Goal: Task Accomplishment & Management: Manage account settings

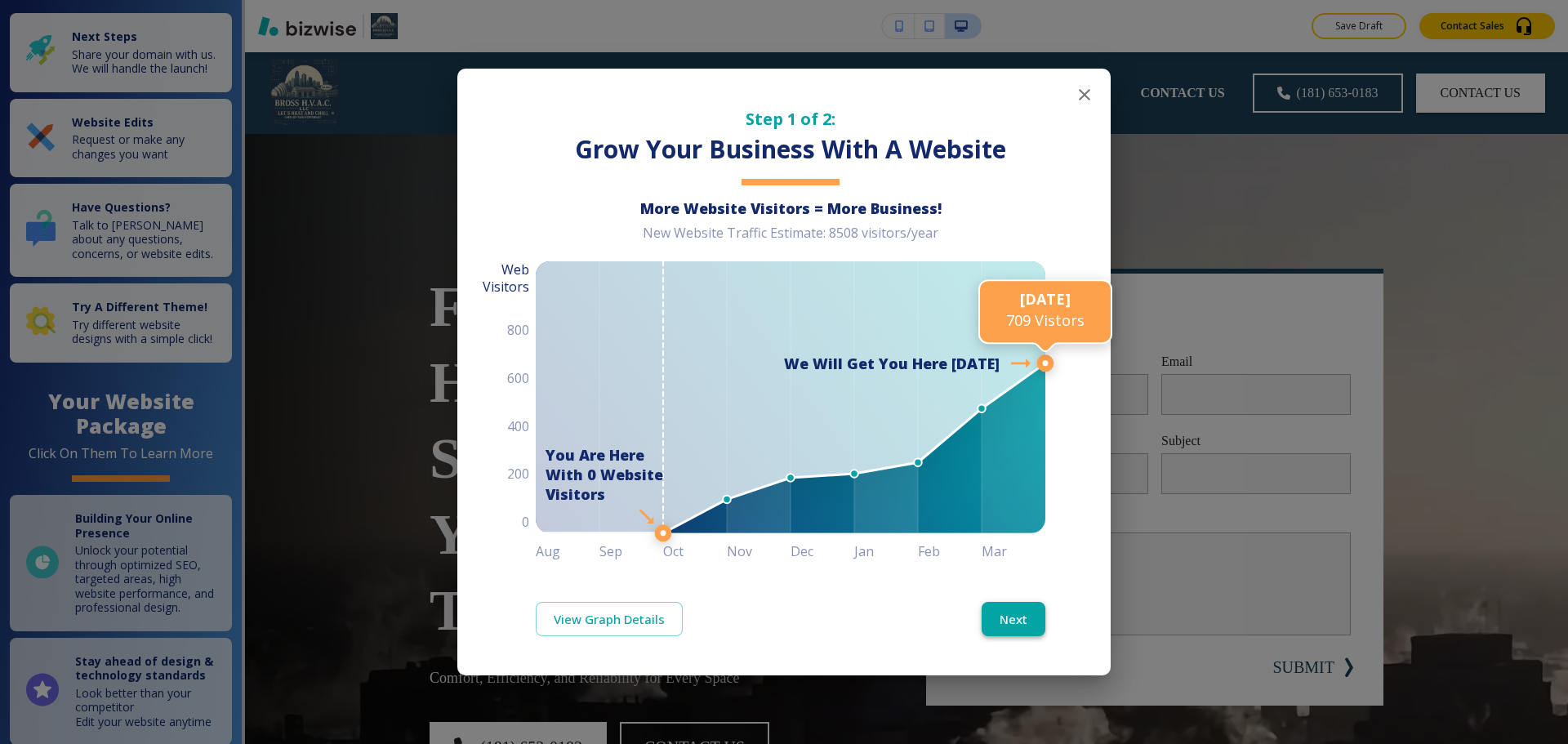
click at [1016, 614] on button "Next" at bounding box center [1014, 618] width 64 height 34
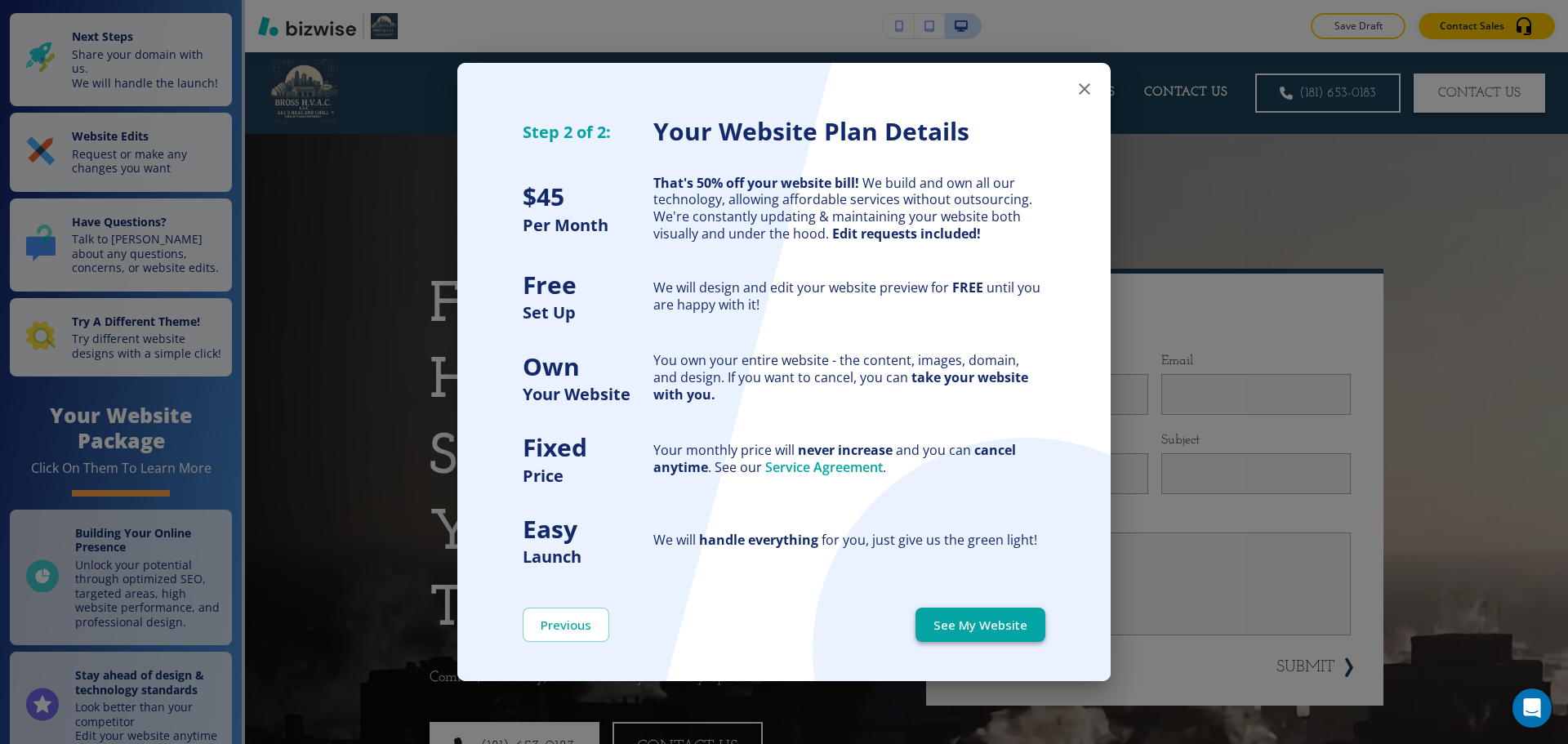
click at [1016, 617] on button "See My Website" at bounding box center [980, 624] width 130 height 34
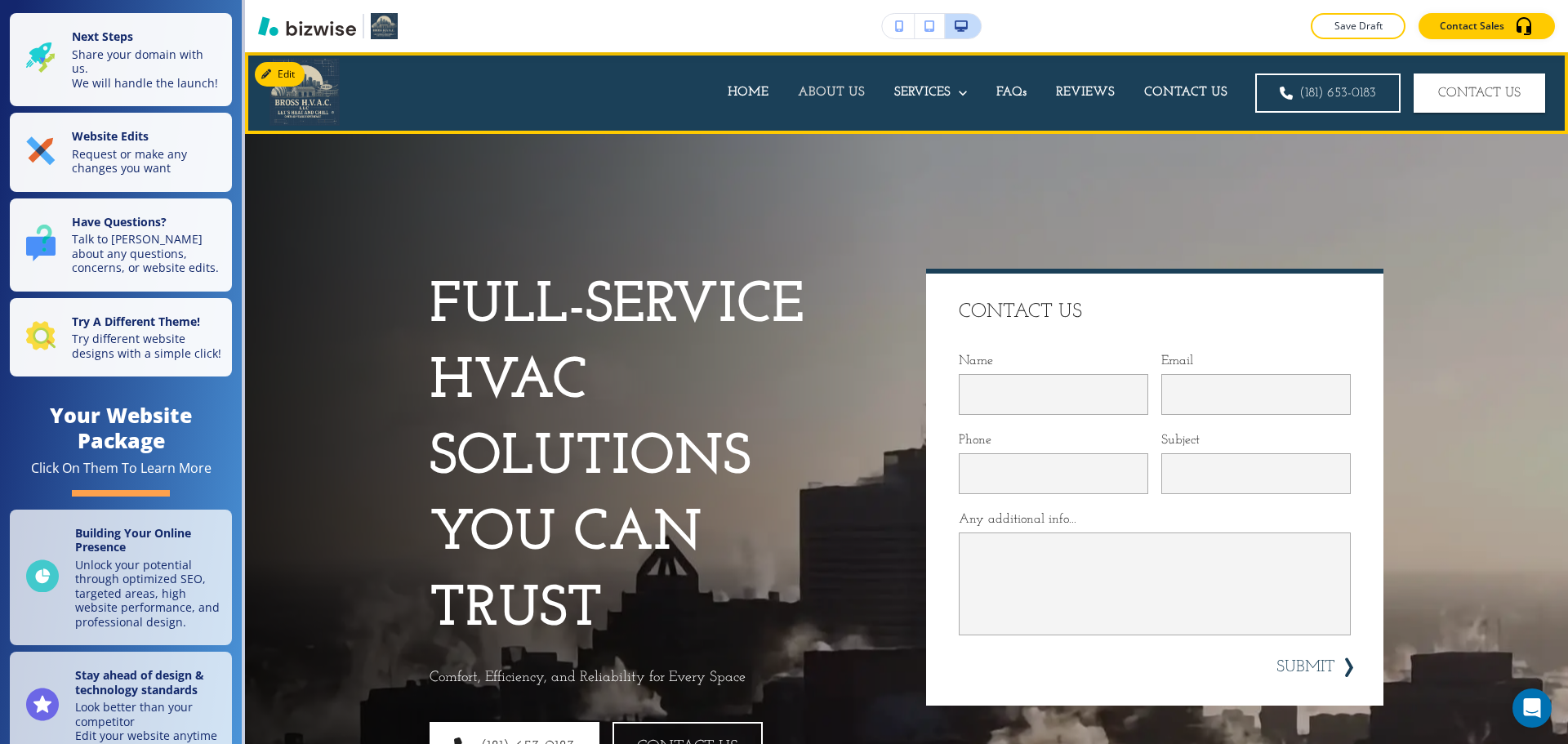
click at [809, 84] on p "ABOUT US" at bounding box center [831, 93] width 67 height 19
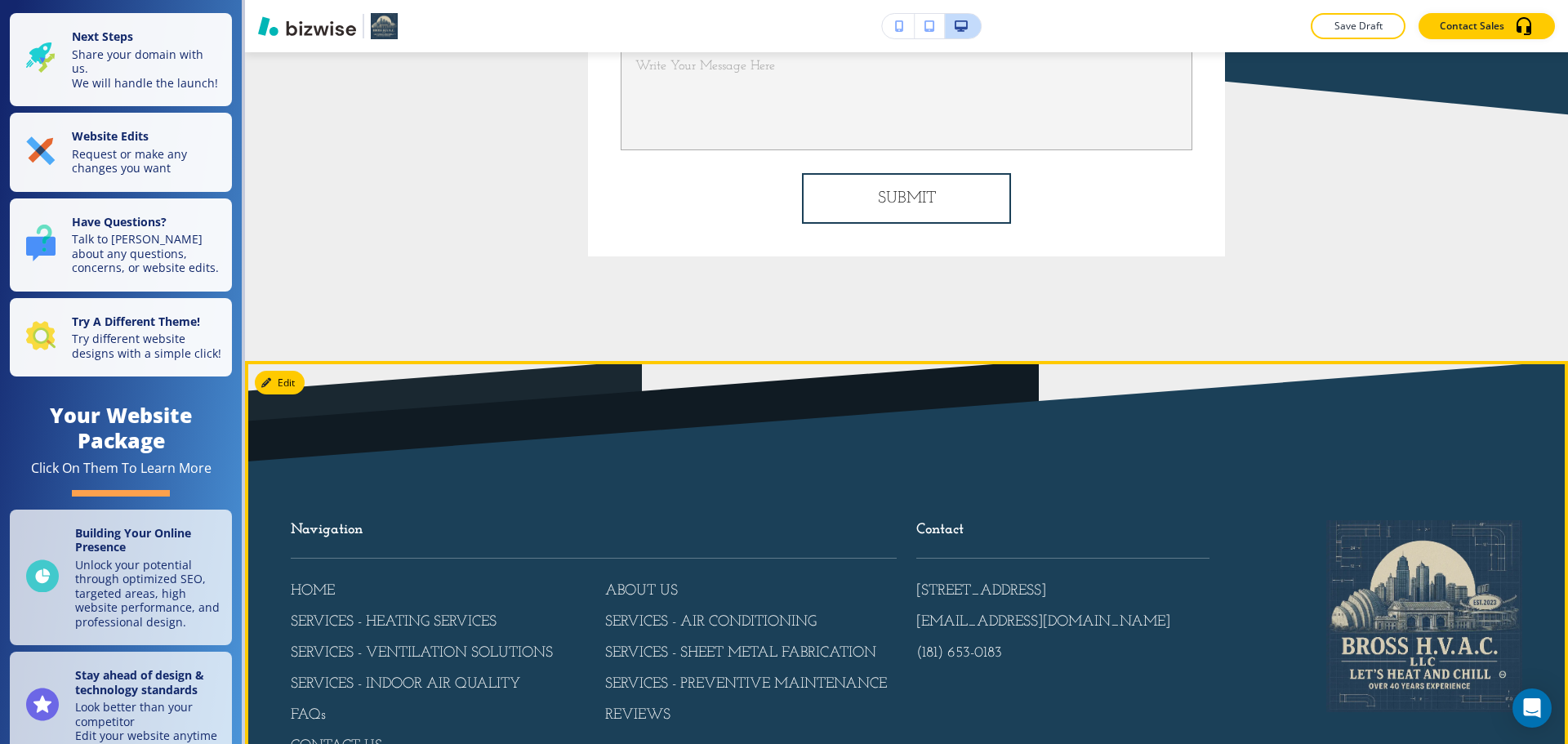
scroll to position [6021, 0]
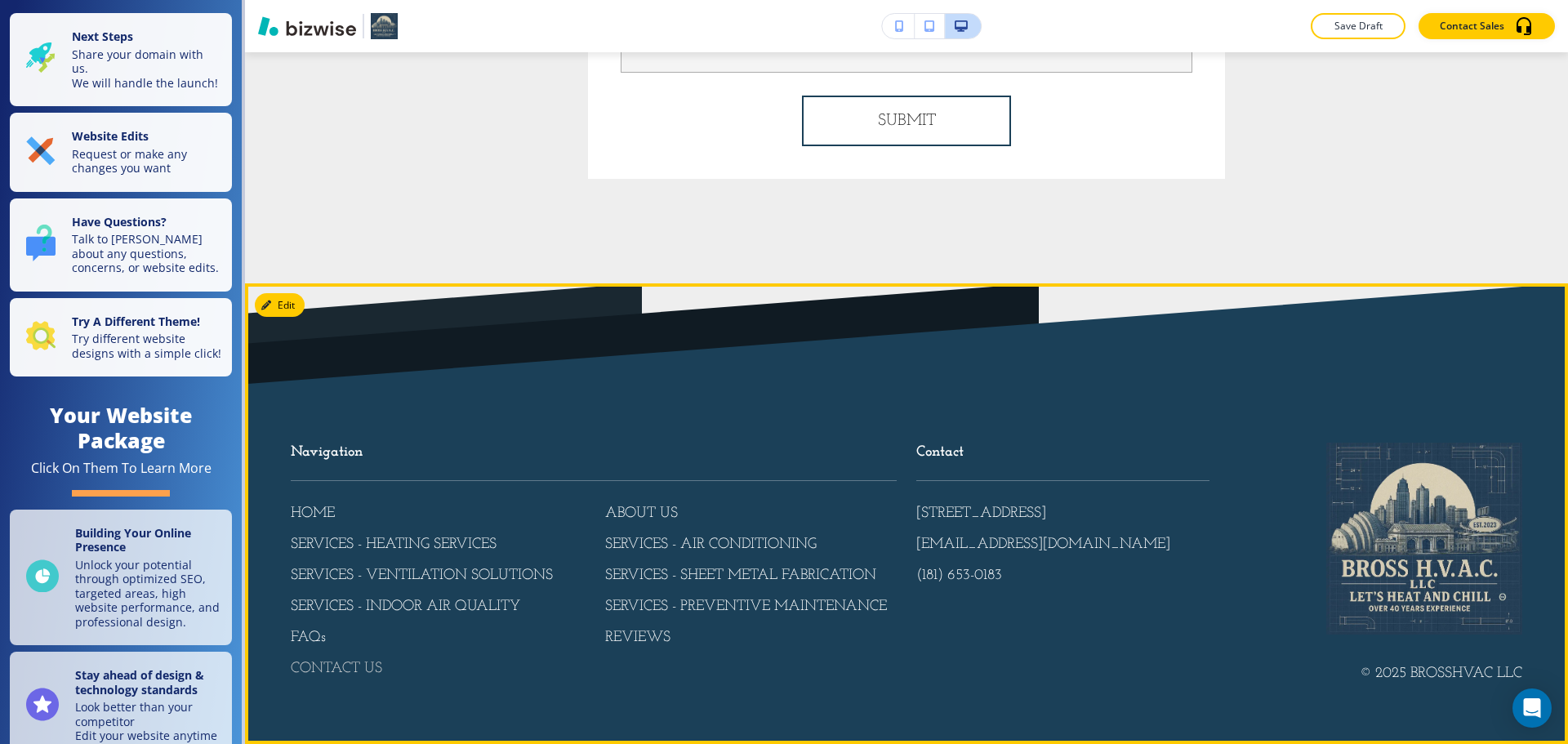
click at [343, 670] on p "CONTACT US" at bounding box center [336, 669] width 91 height 22
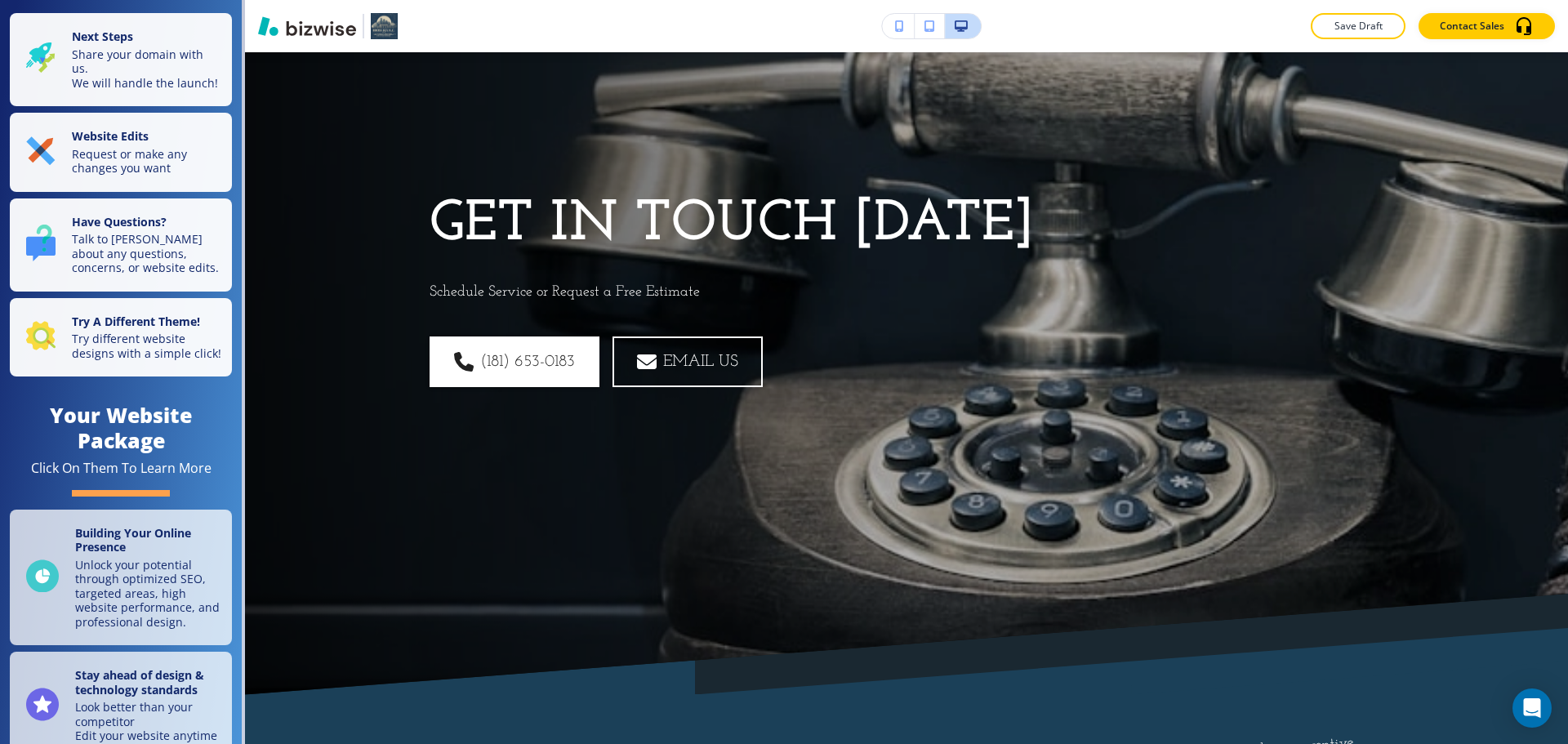
scroll to position [0, 0]
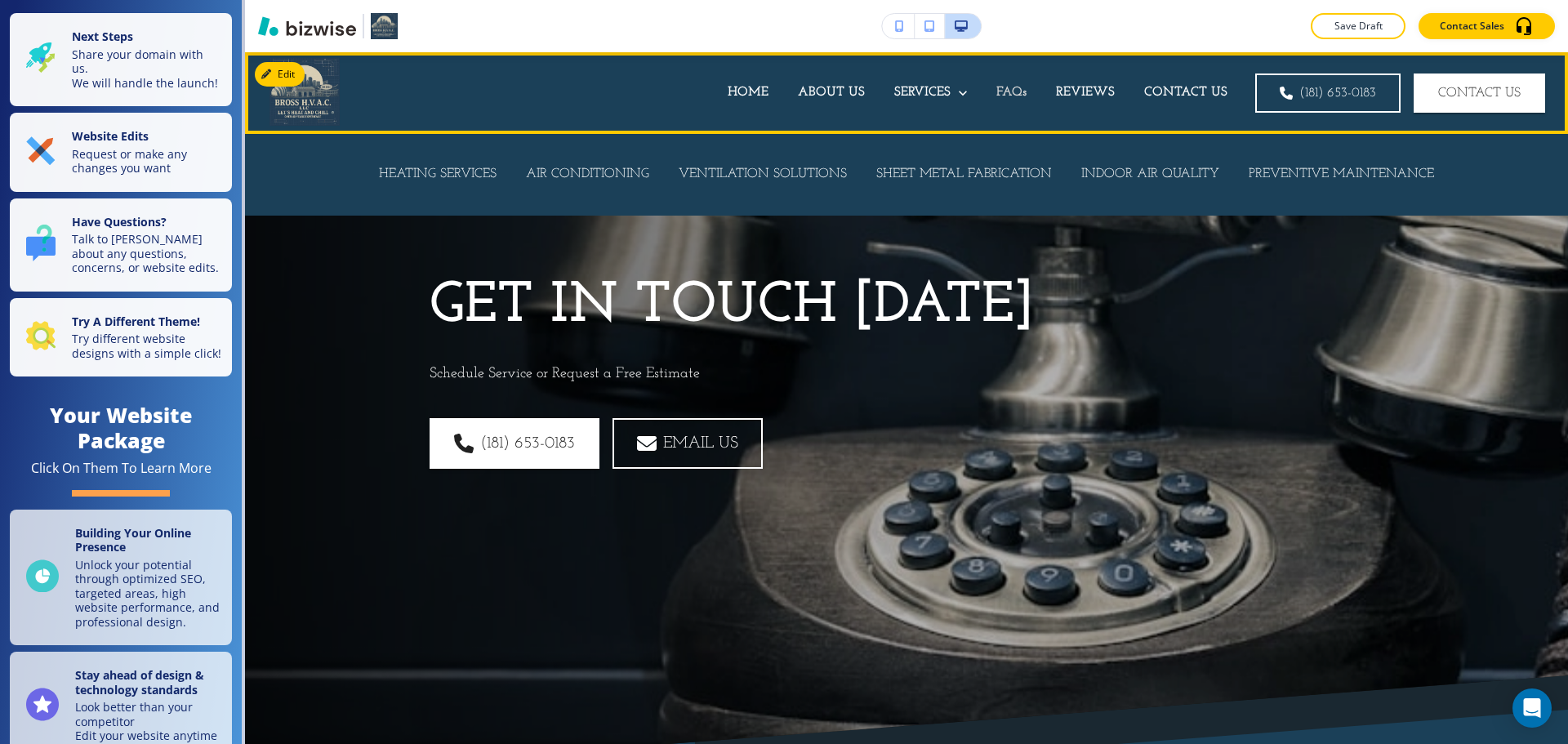
click at [998, 91] on p "FAQs" at bounding box center [1011, 93] width 30 height 19
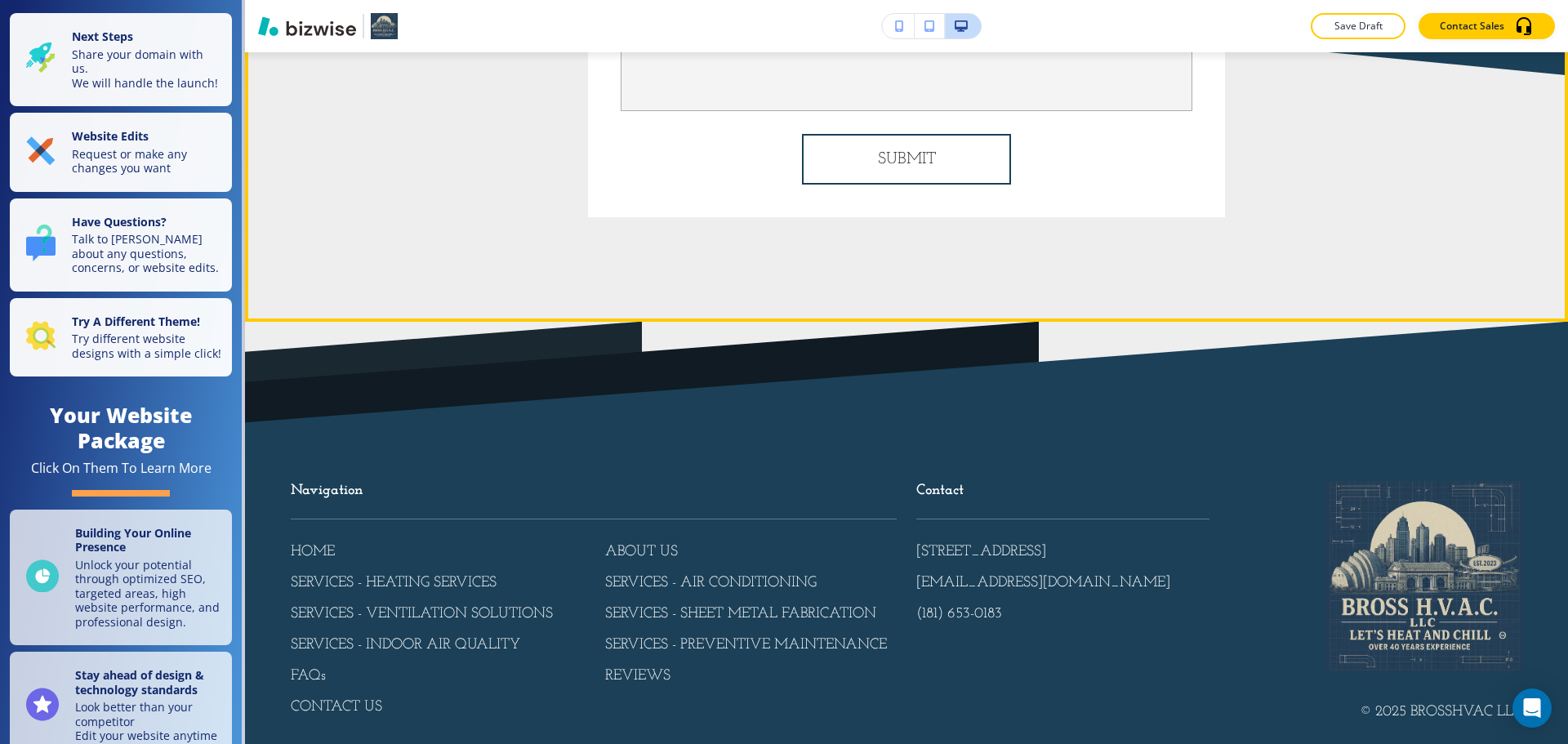
scroll to position [4529, 0]
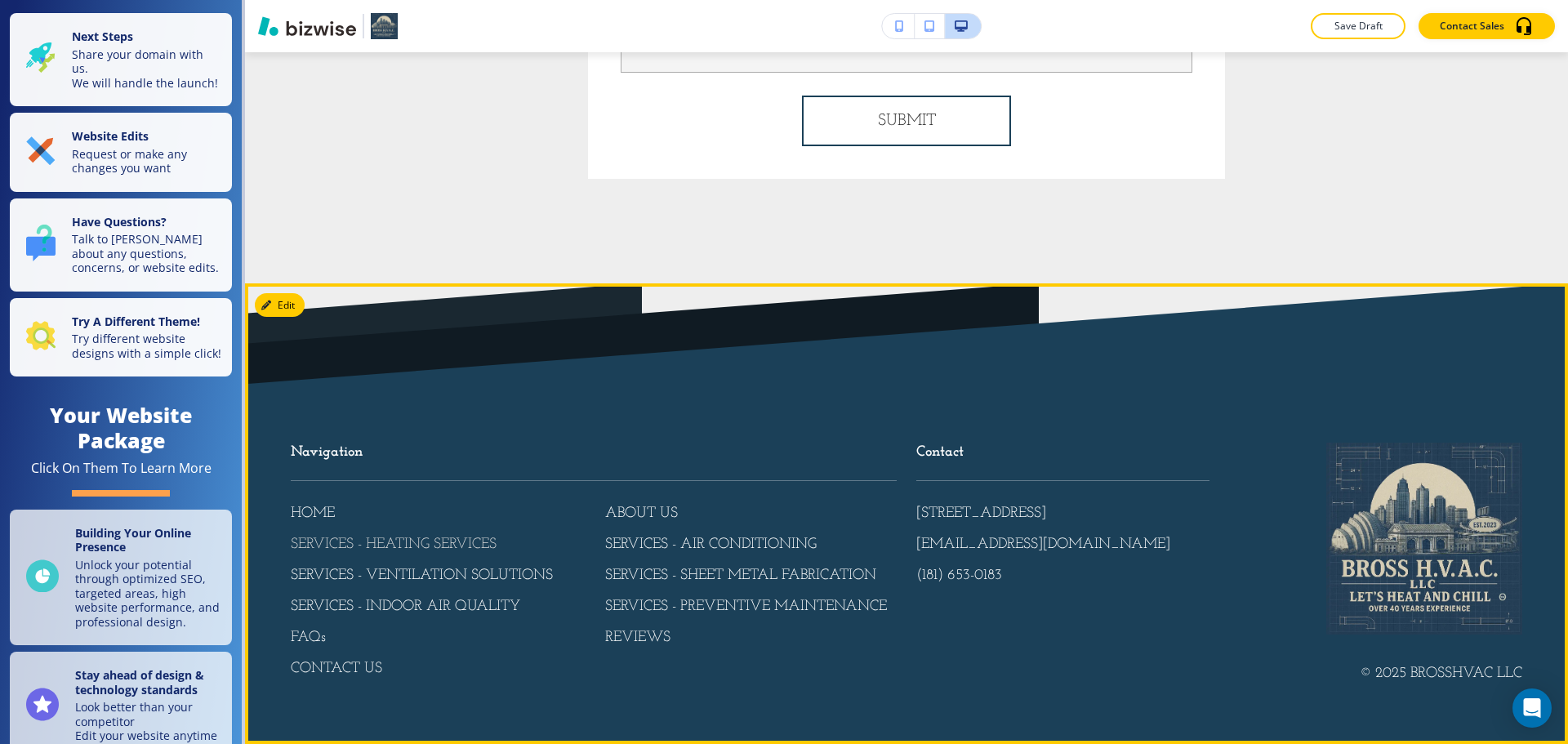
click at [468, 540] on p "SERVICES - HEATING SERVICES" at bounding box center [394, 545] width 206 height 22
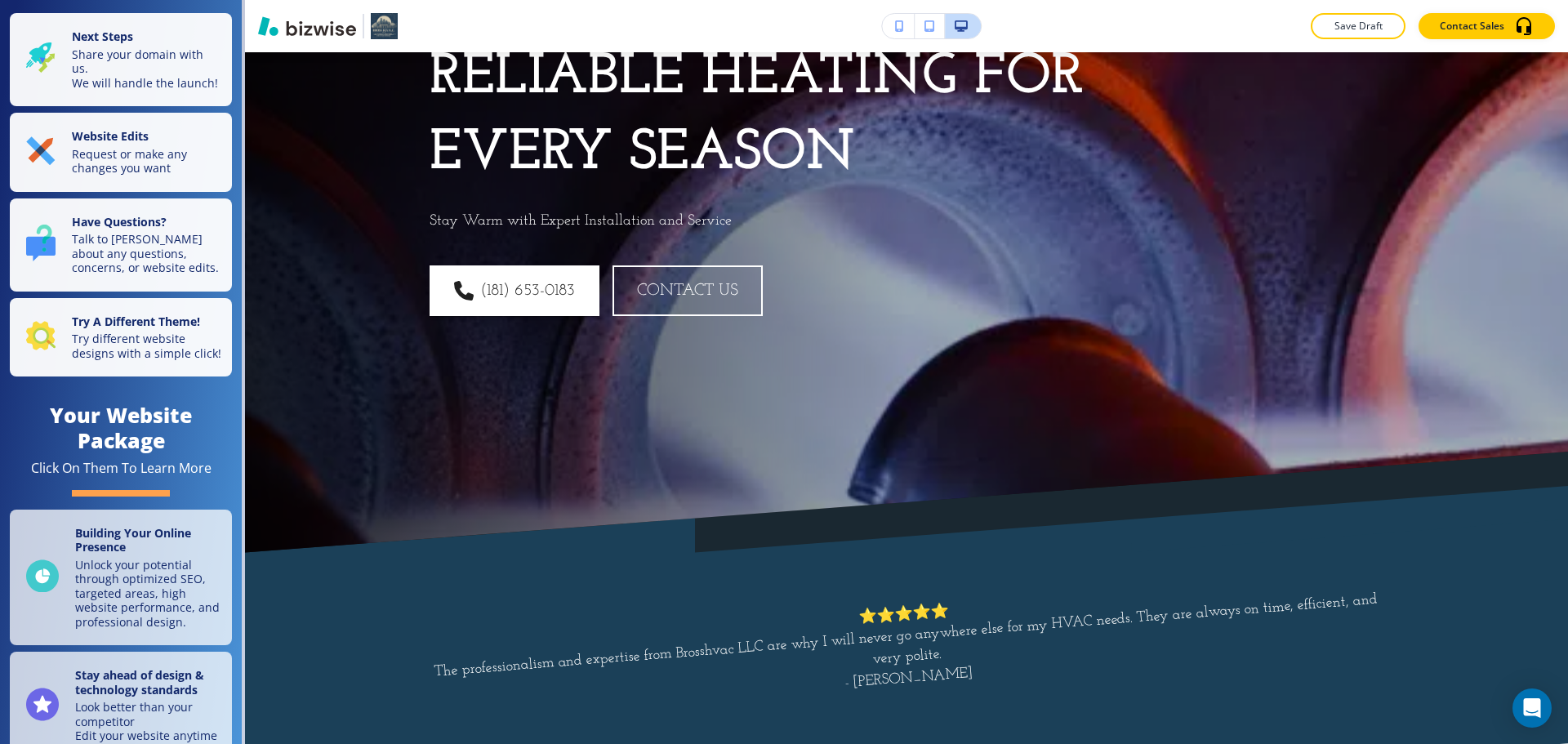
scroll to position [0, 0]
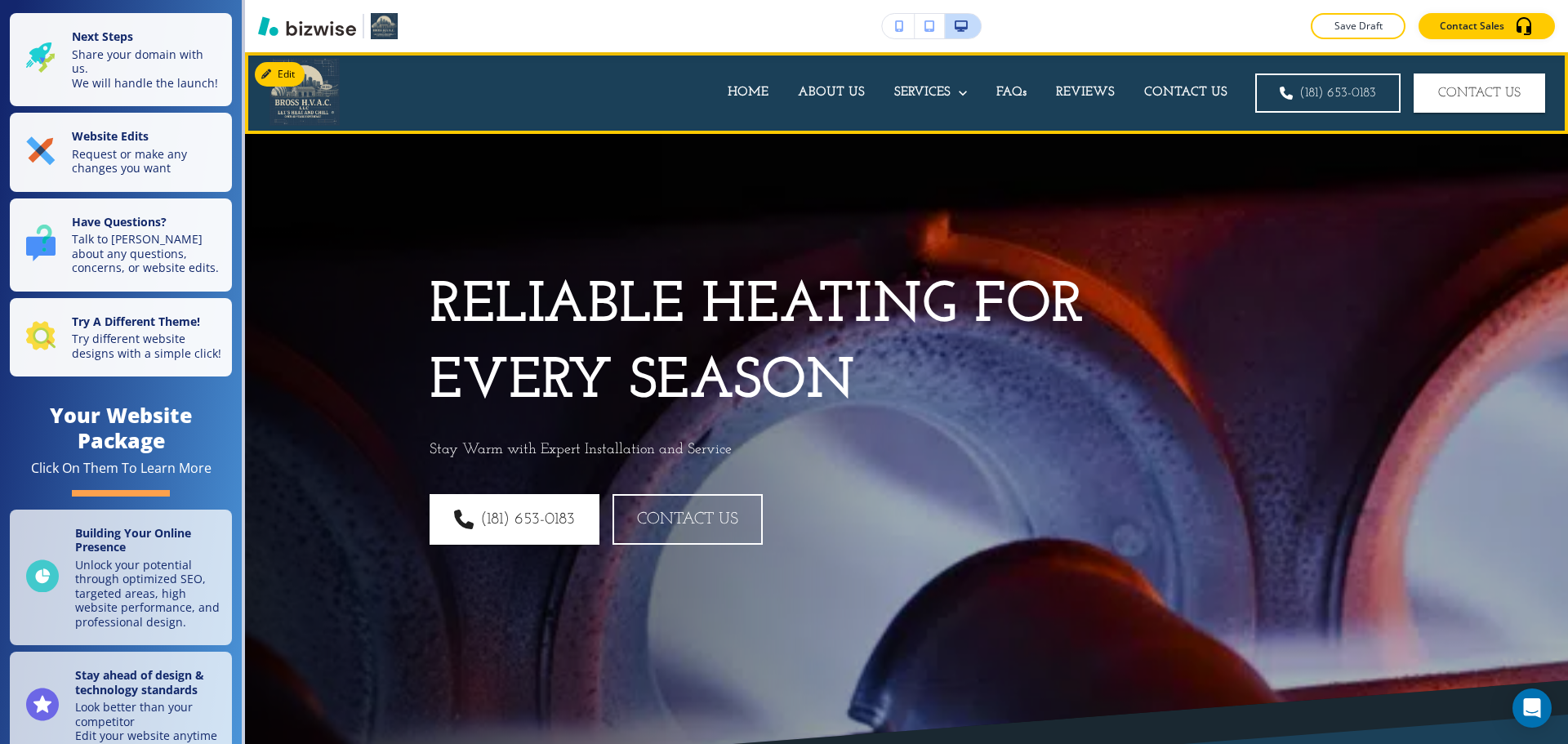
drag, startPoint x: 731, startPoint y: 85, endPoint x: 781, endPoint y: 108, distance: 55.0
click at [731, 85] on p "HOME" at bounding box center [748, 93] width 41 height 19
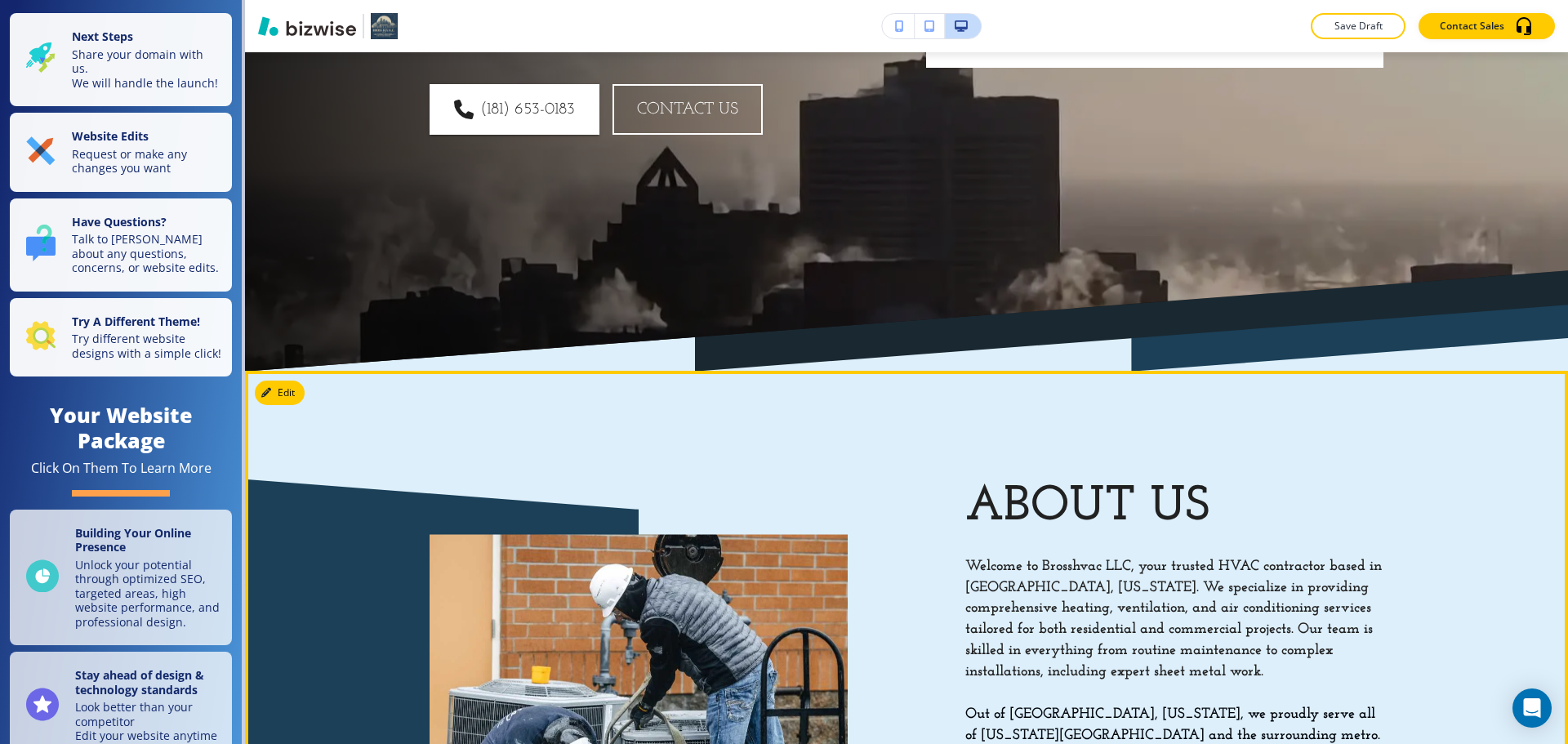
scroll to position [898, 0]
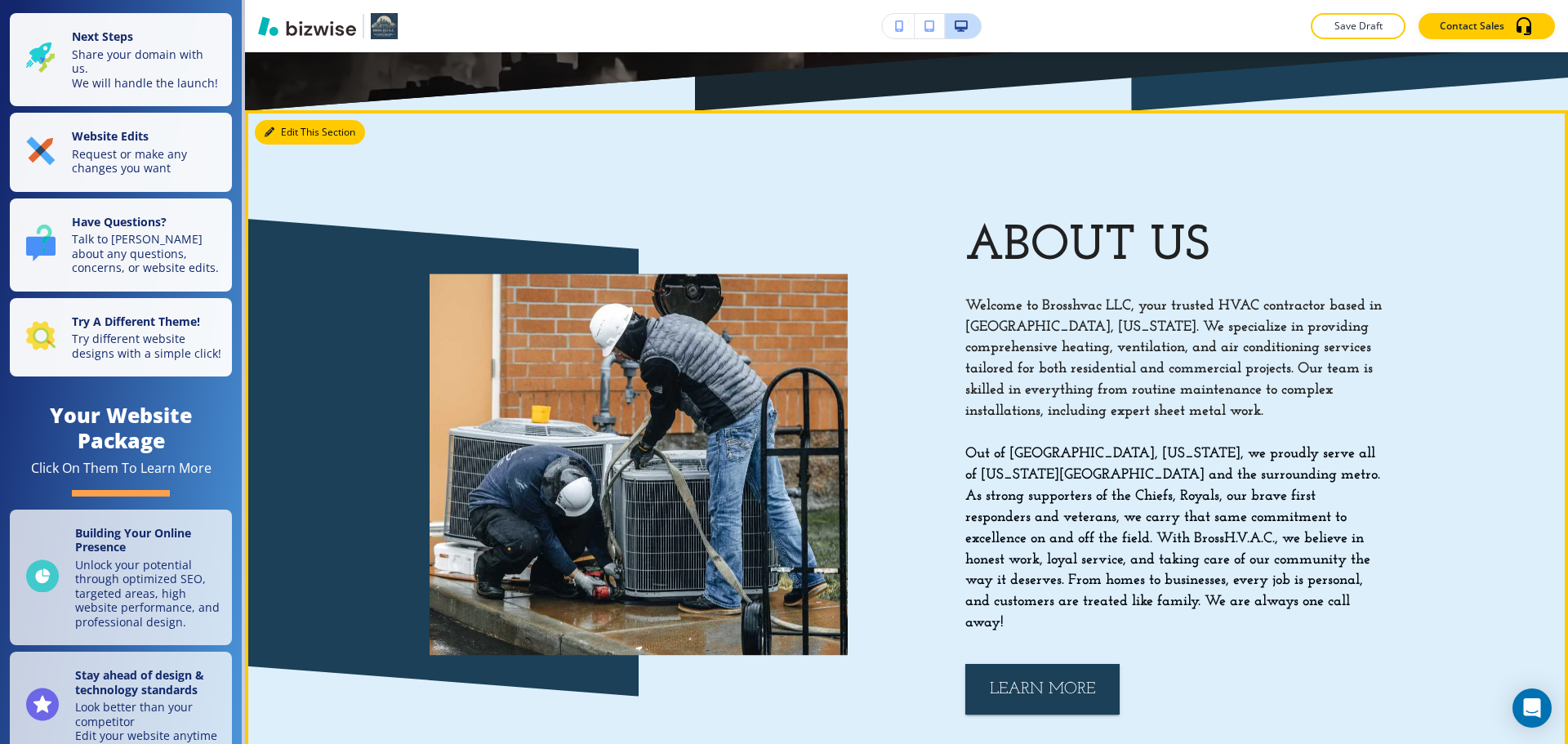
click at [294, 125] on button "Edit This Section" at bounding box center [309, 133] width 110 height 25
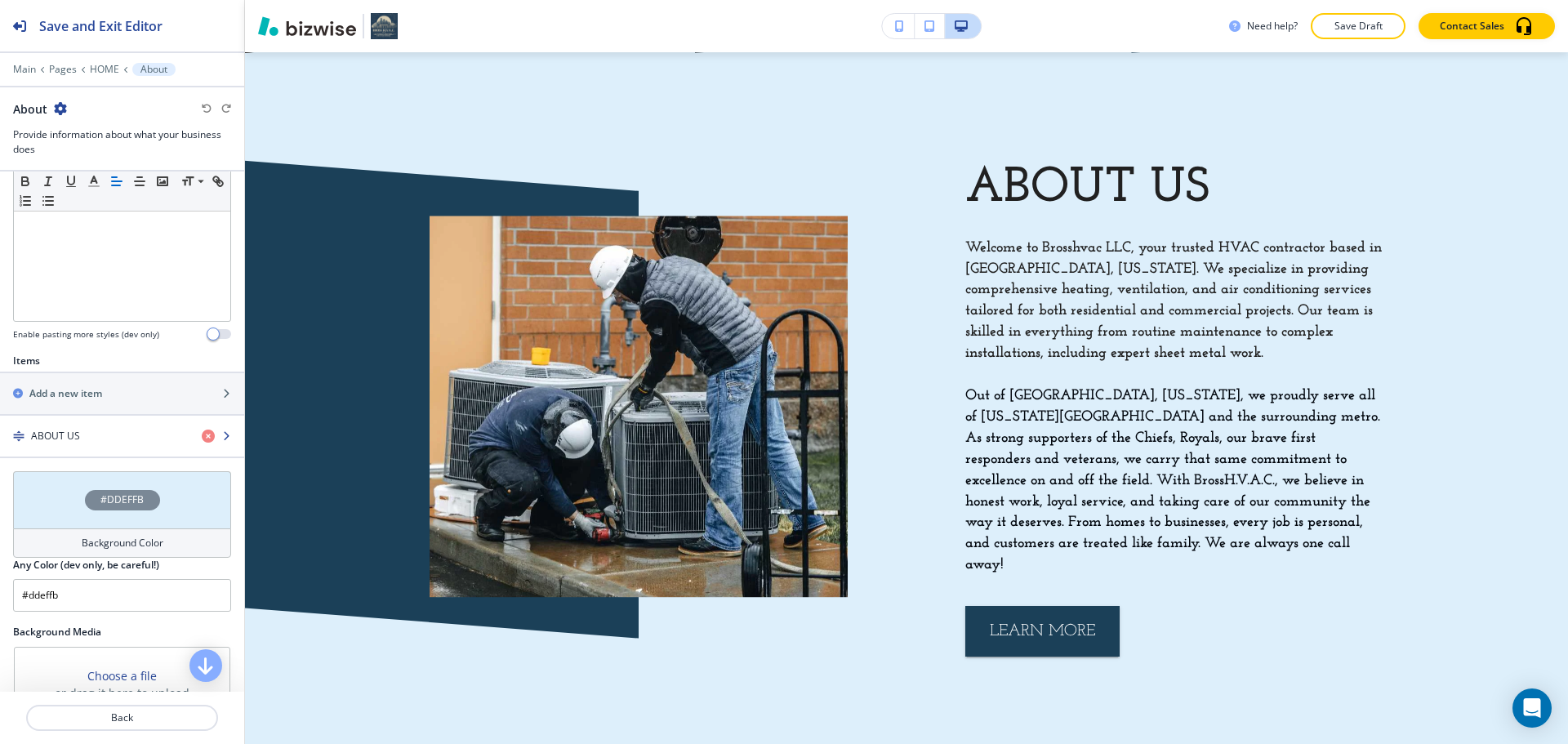
scroll to position [408, 0]
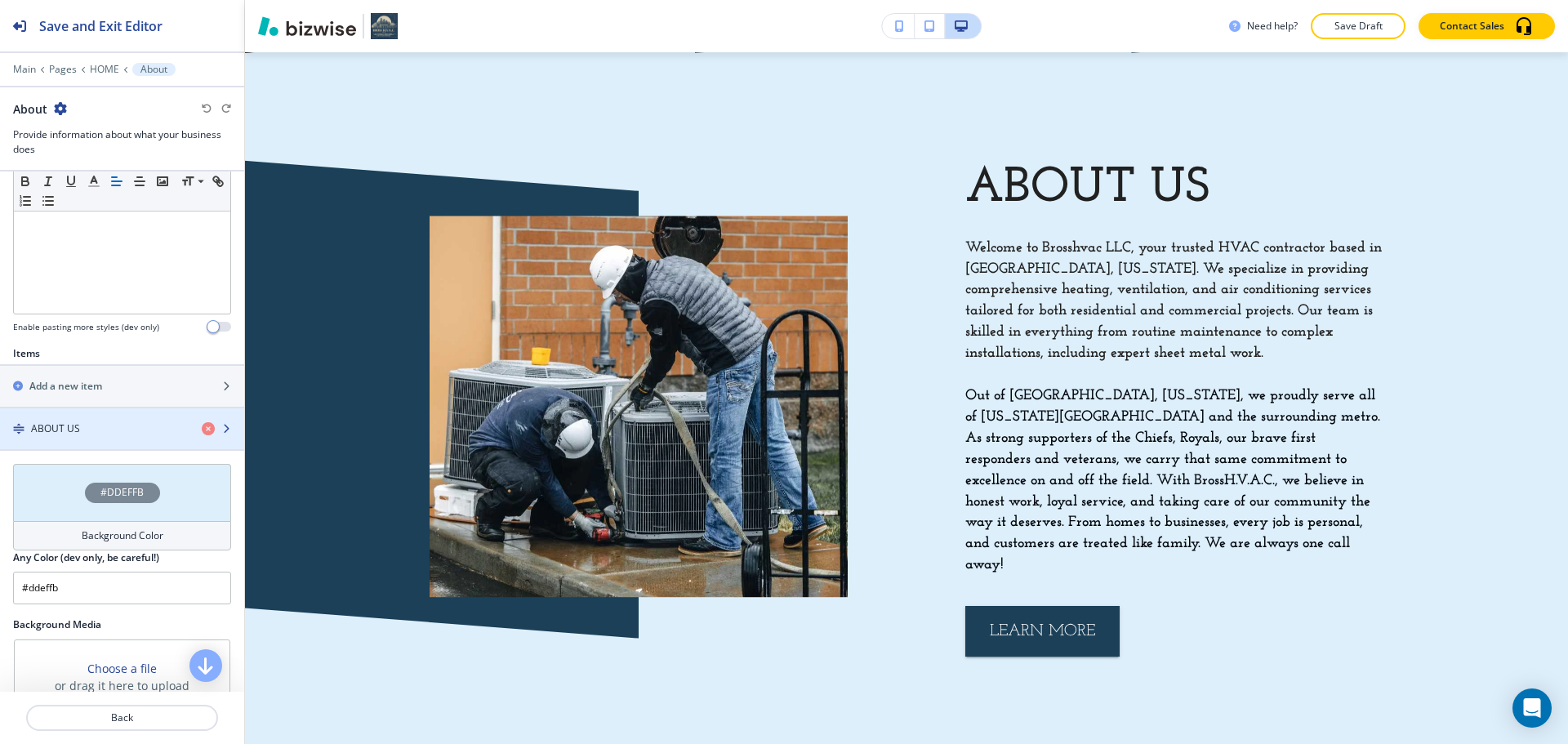
click at [82, 436] on div "button" at bounding box center [122, 442] width 244 height 13
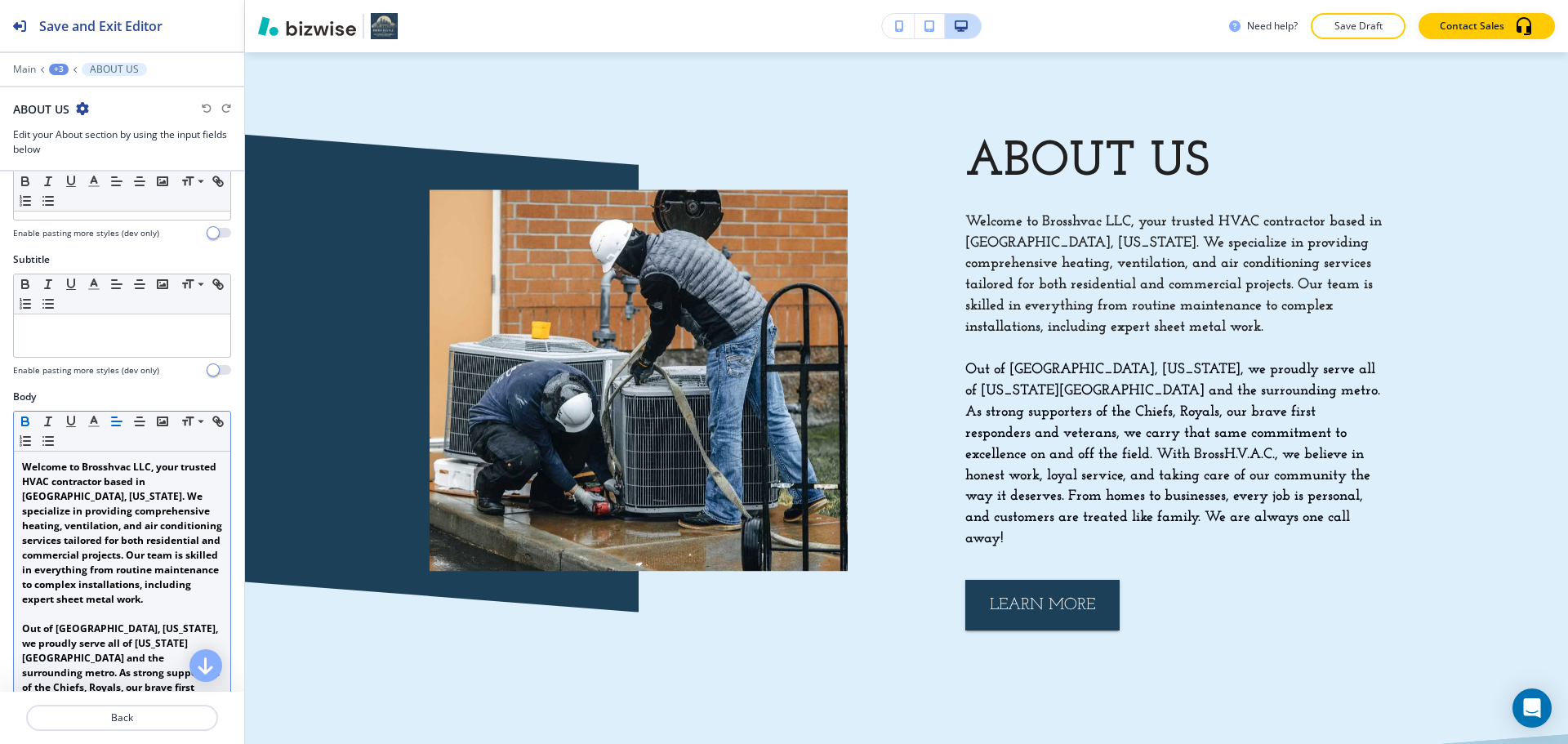
scroll to position [163, 0]
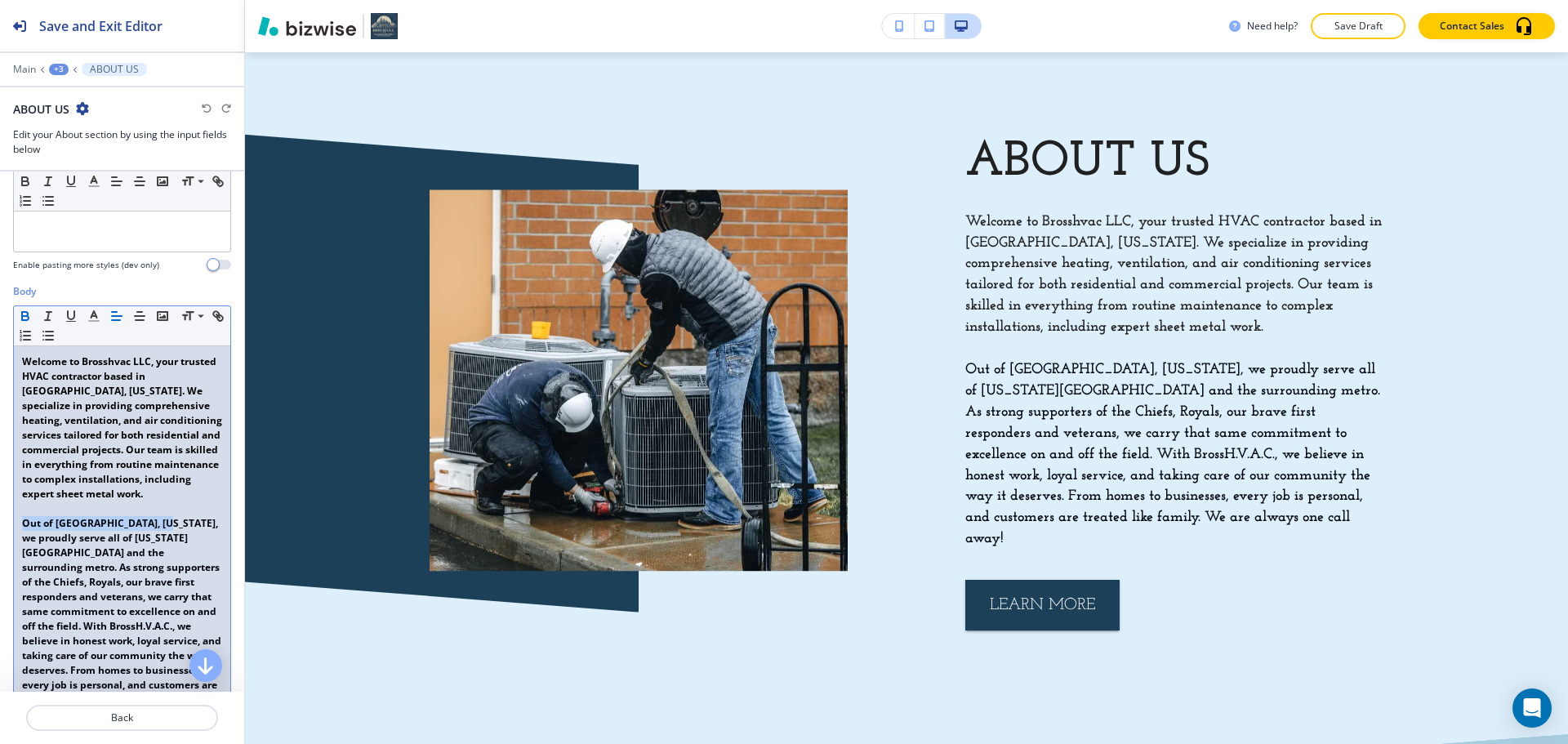
drag, startPoint x: 24, startPoint y: 520, endPoint x: 156, endPoint y: 525, distance: 132.1
click at [156, 525] on strong "Out of Peculiar, Missouri, we proudly serve all of Kansas City and the surround…" at bounding box center [123, 618] width 201 height 205
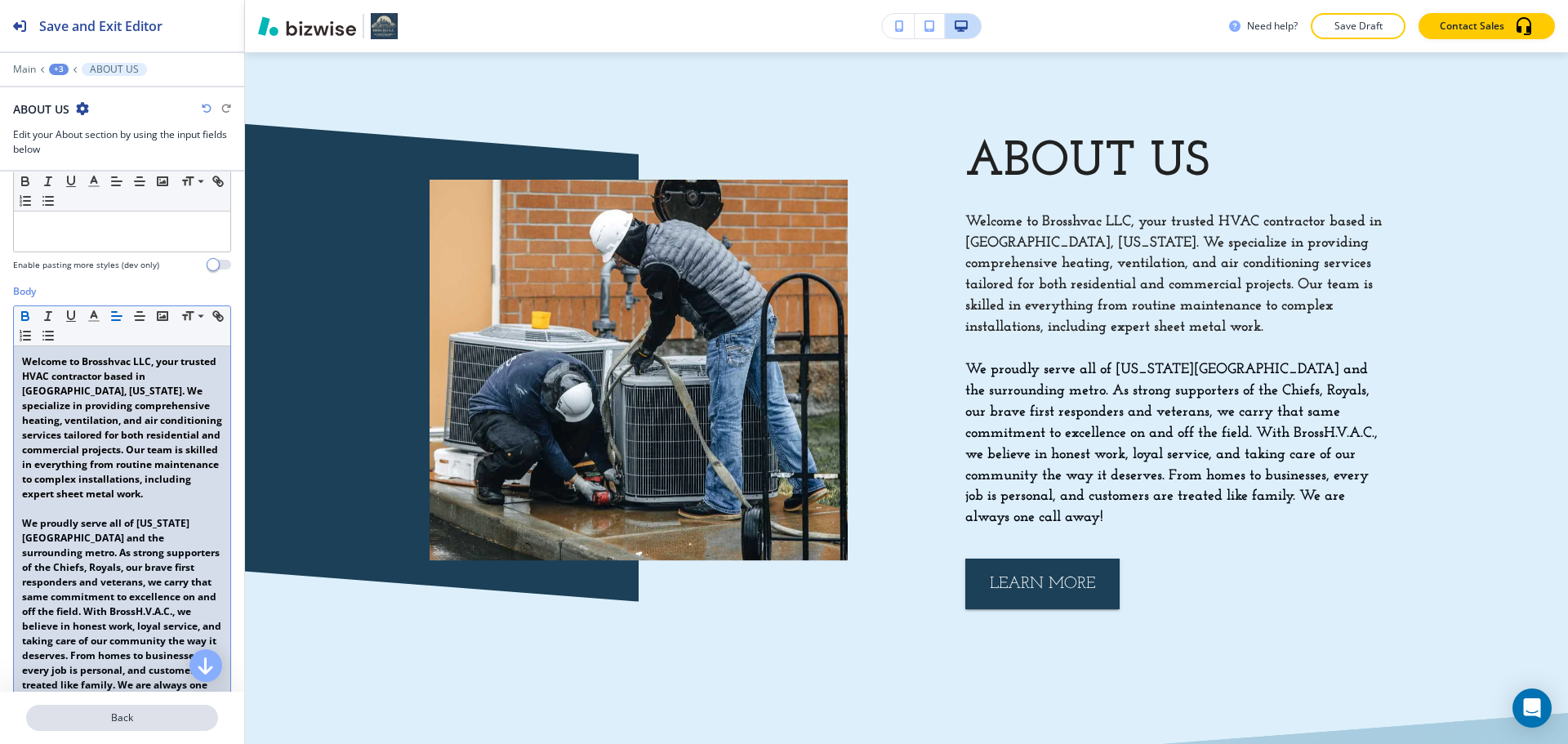
click at [87, 713] on p "Back" at bounding box center [123, 717] width 189 height 15
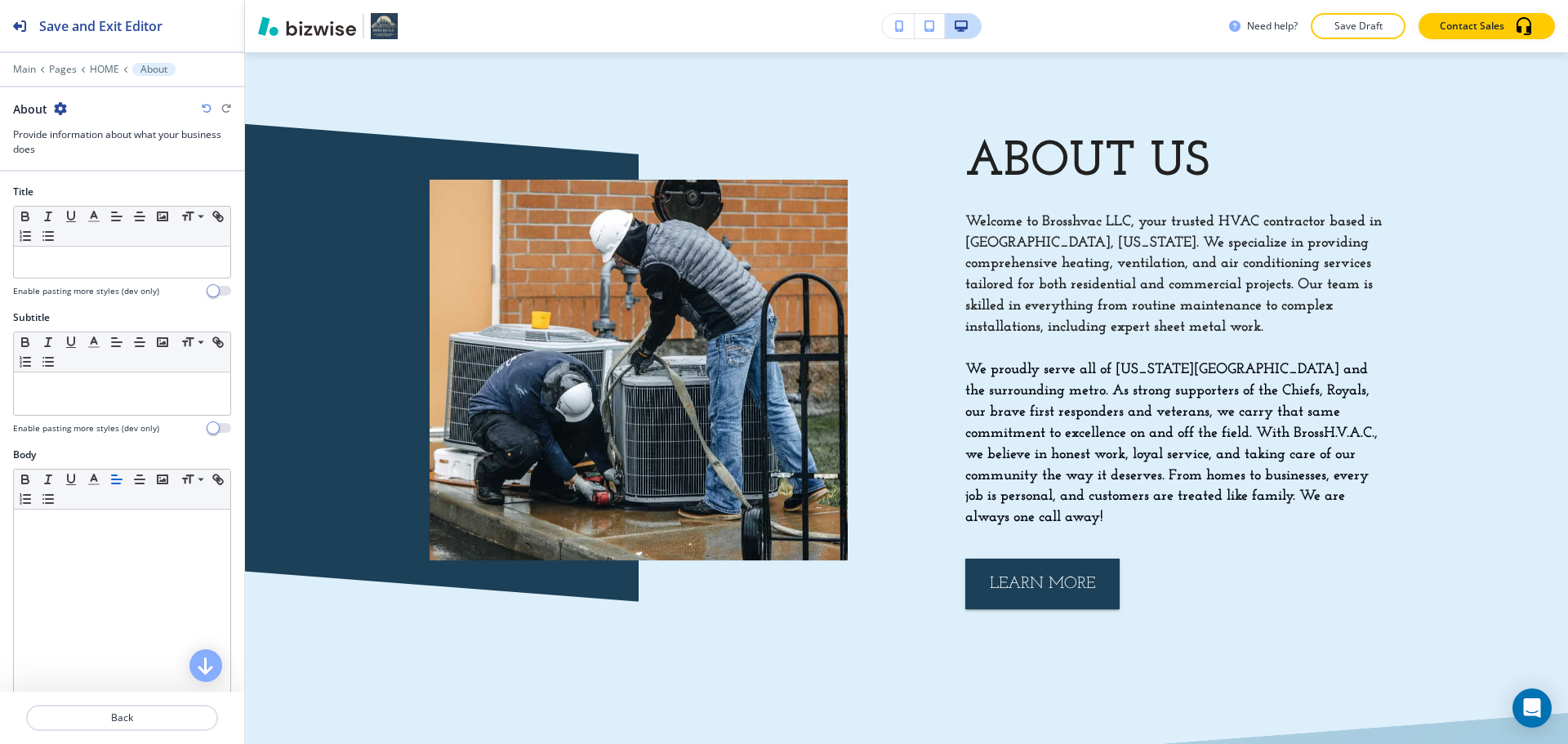
scroll to position [956, 0]
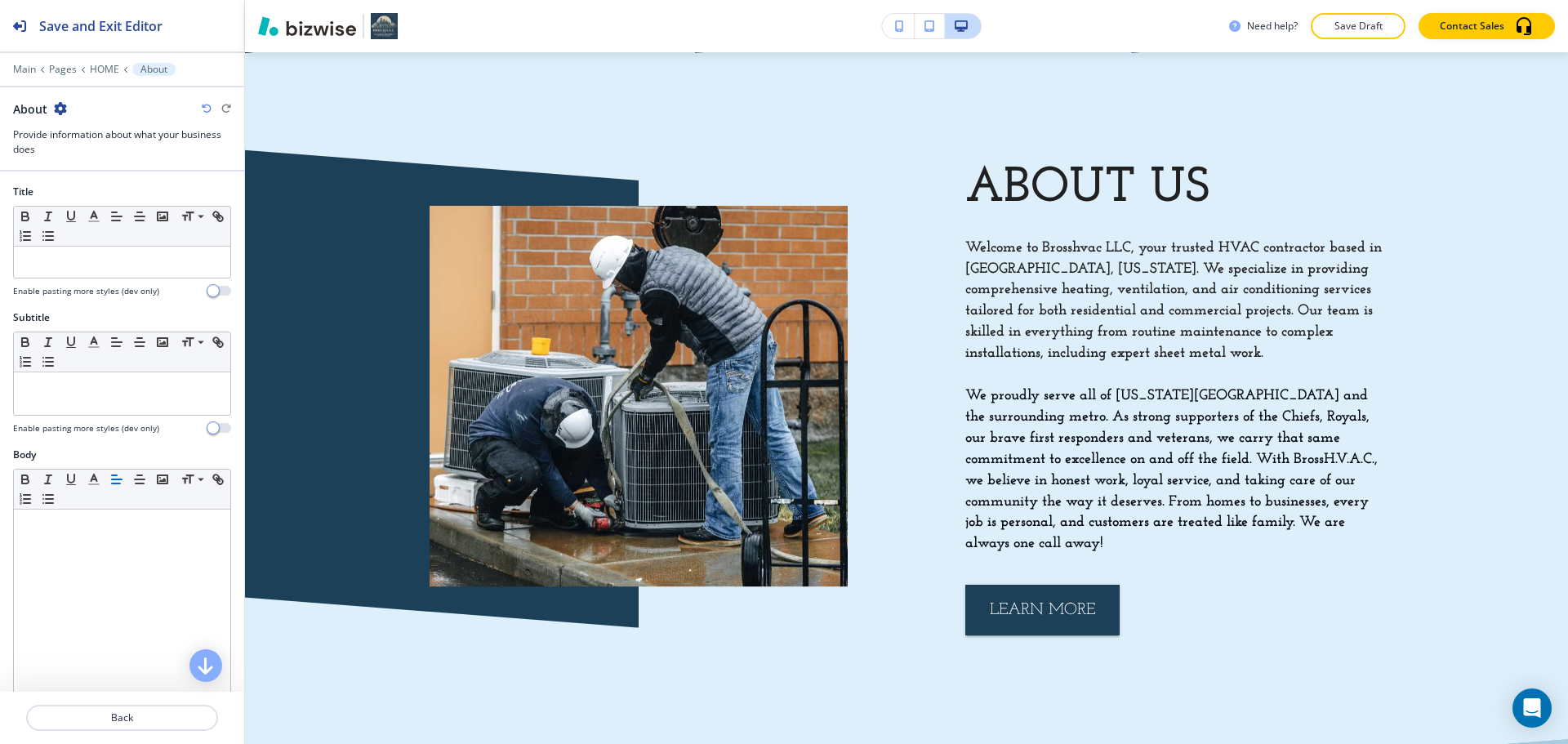
click at [1381, 29] on p "Save Draft" at bounding box center [1357, 27] width 52 height 15
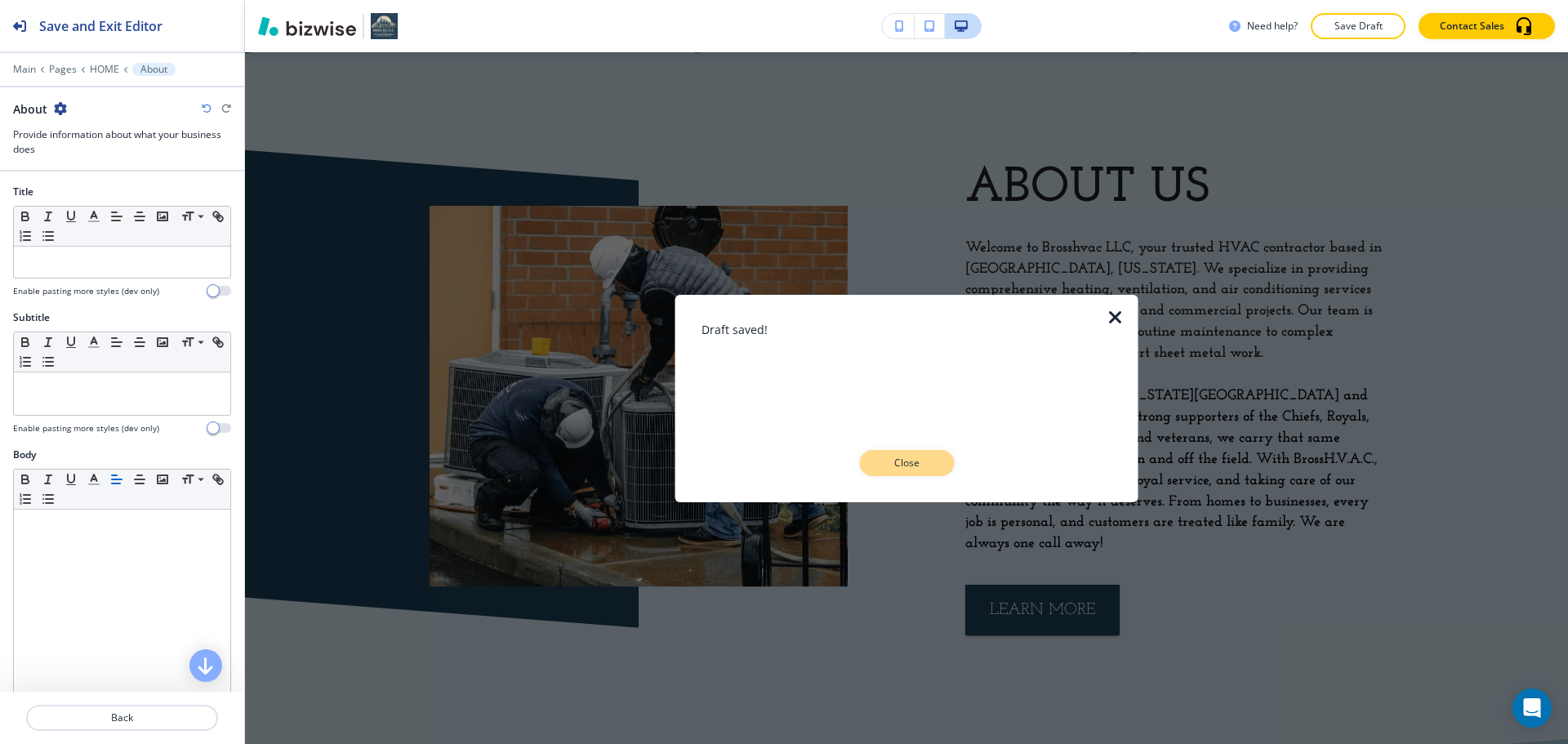
click at [906, 471] on button "Close" at bounding box center [907, 463] width 94 height 27
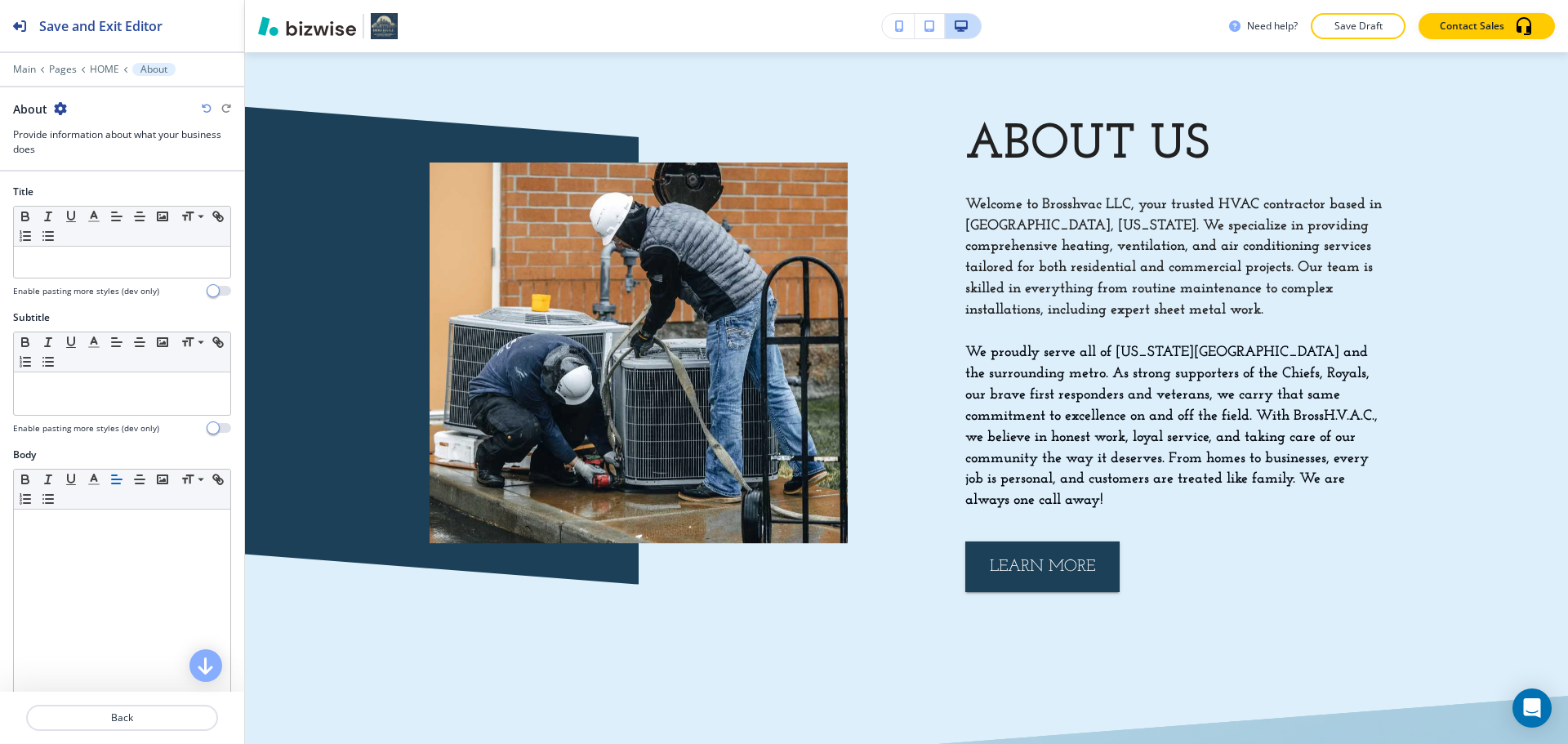
scroll to position [1283, 0]
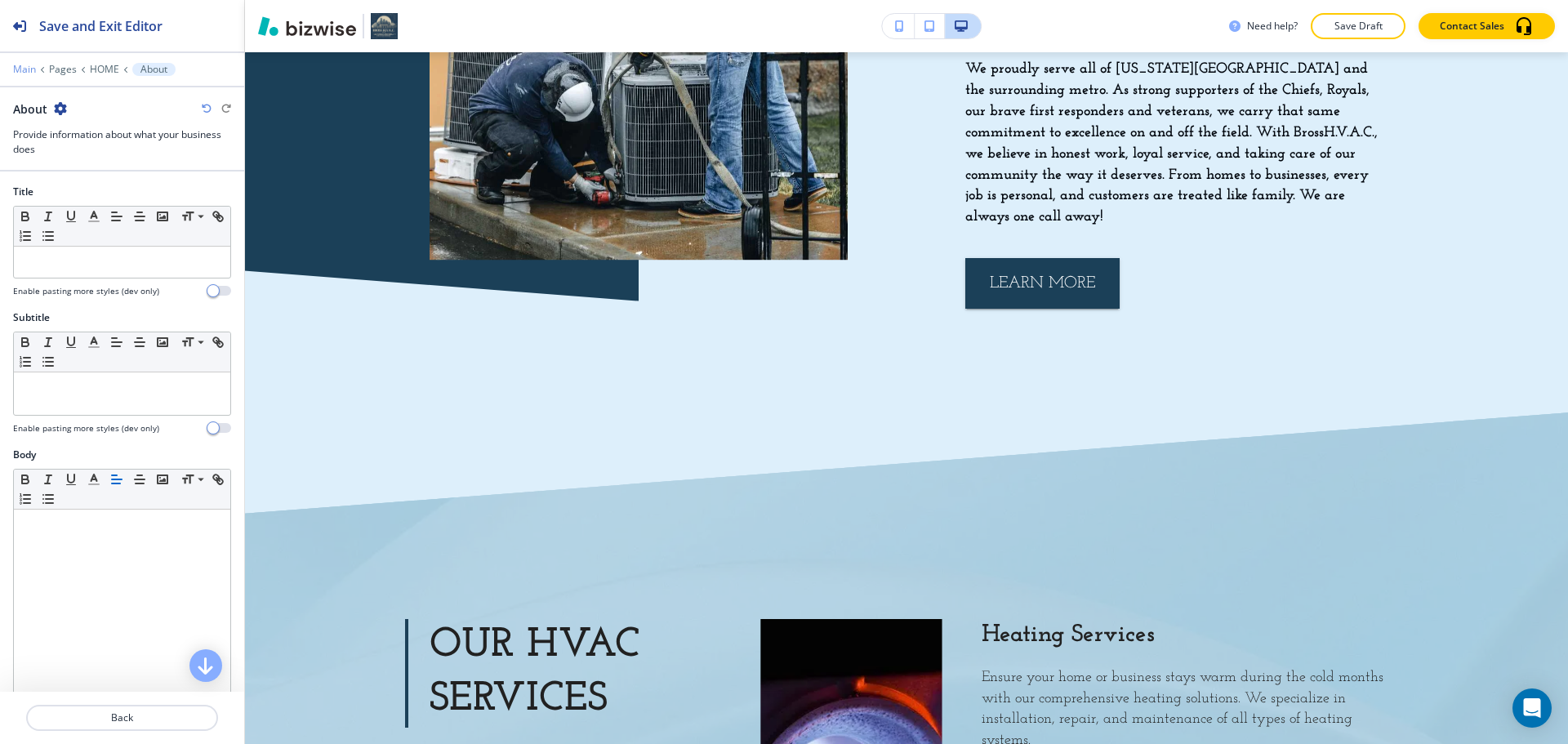
click at [35, 73] on p "Main" at bounding box center [25, 70] width 23 height 12
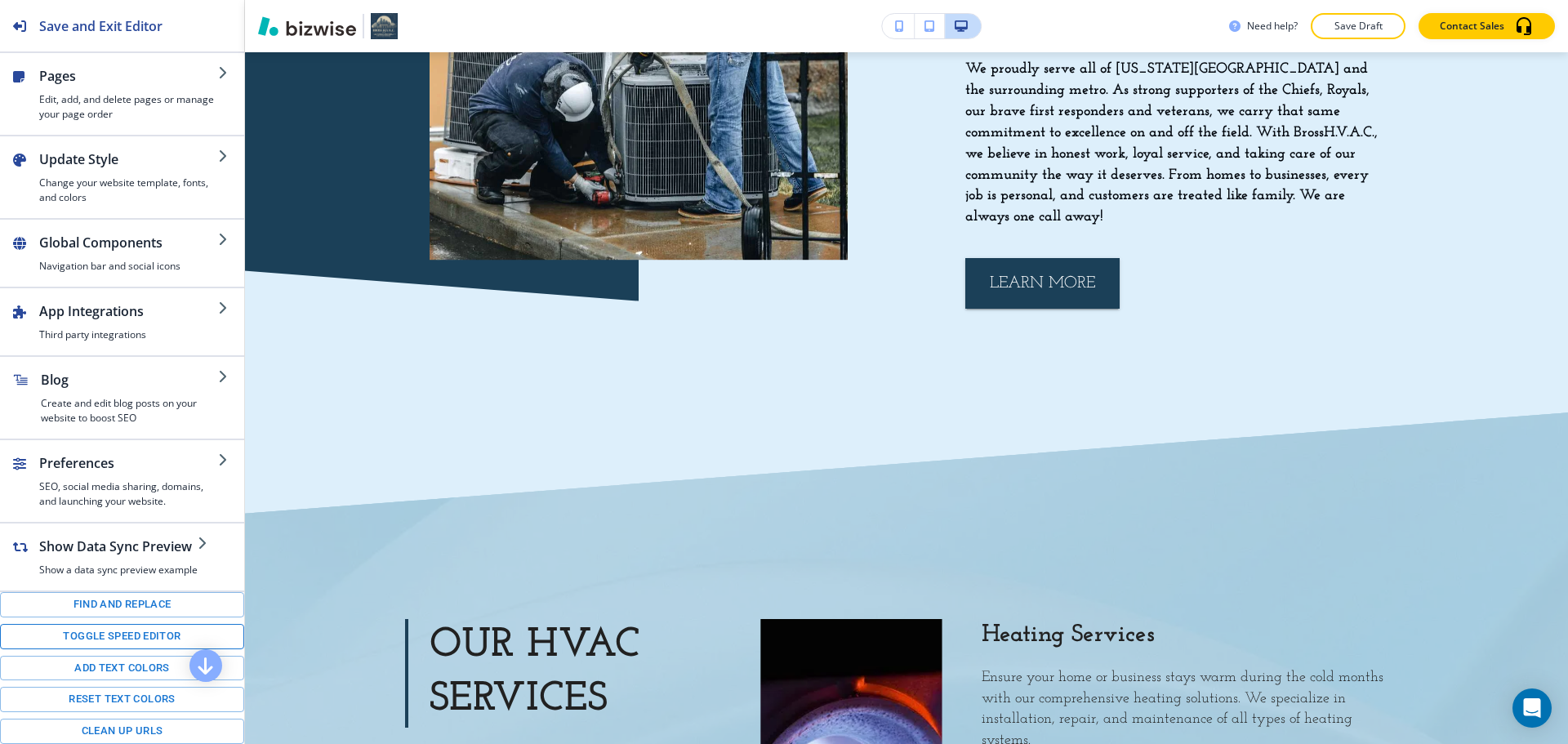
click at [114, 628] on button "Toggle speed editor" at bounding box center [122, 636] width 244 height 26
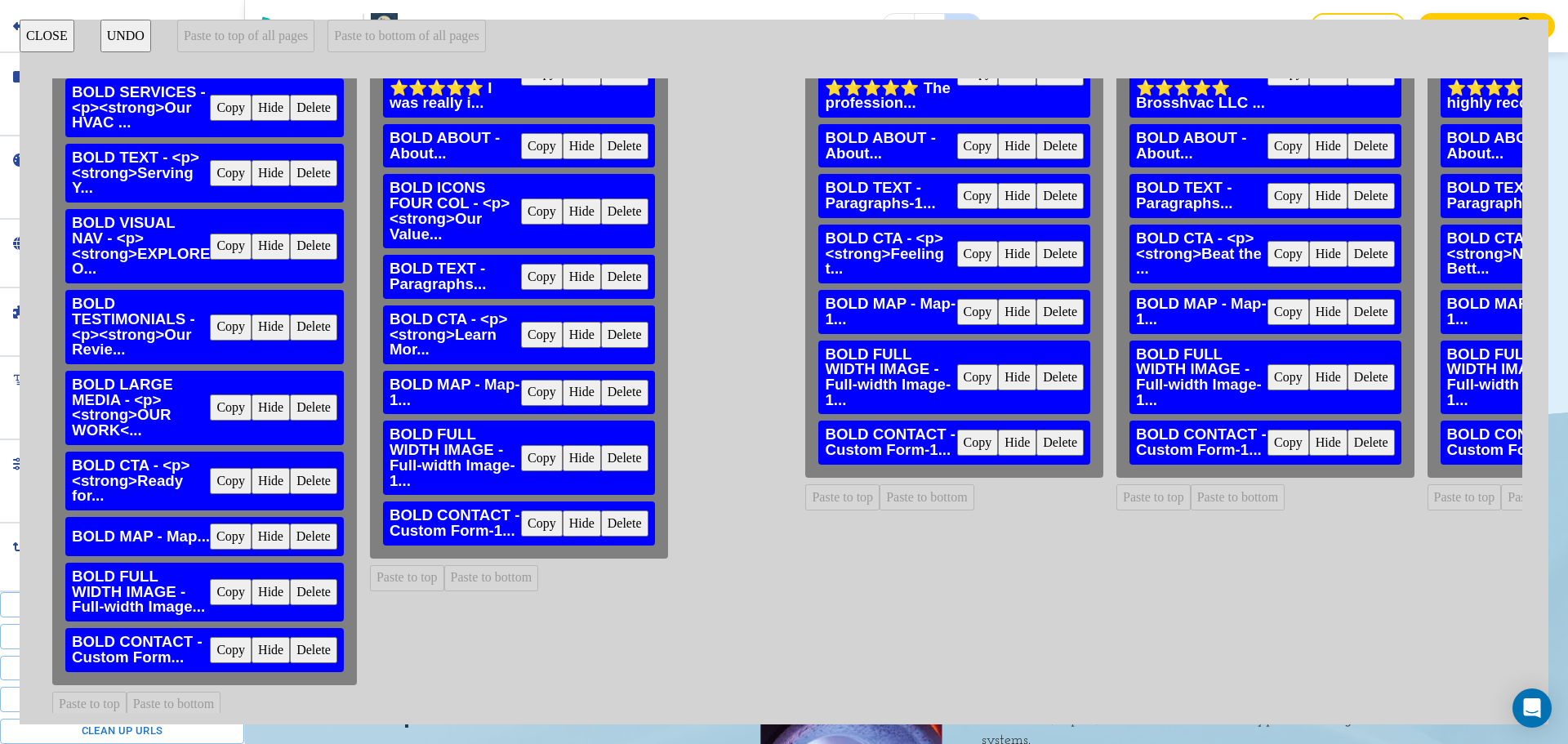
scroll to position [151, 0]
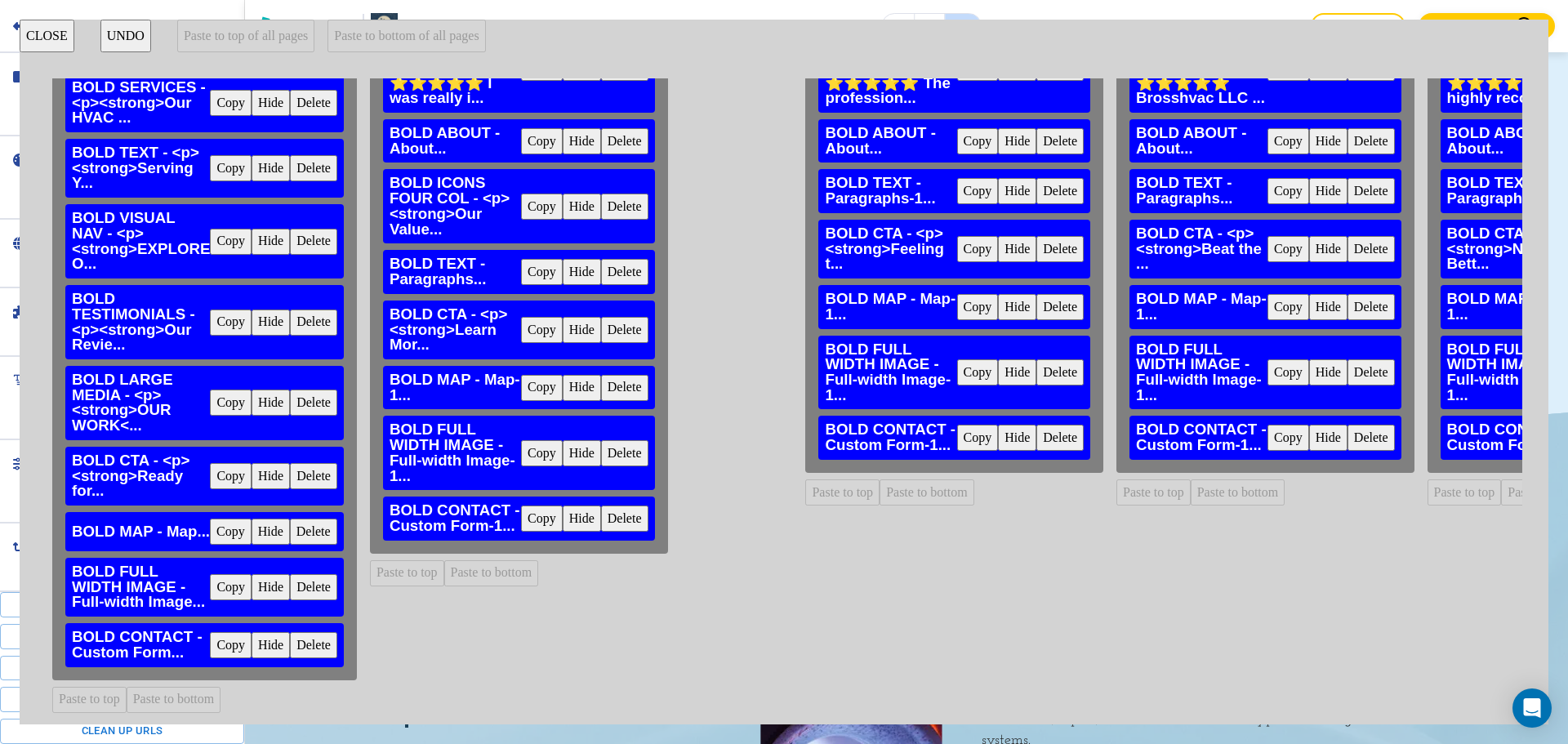
click at [232, 582] on button "Copy" at bounding box center [230, 587] width 41 height 27
click at [612, 440] on button "Delete" at bounding box center [624, 453] width 47 height 27
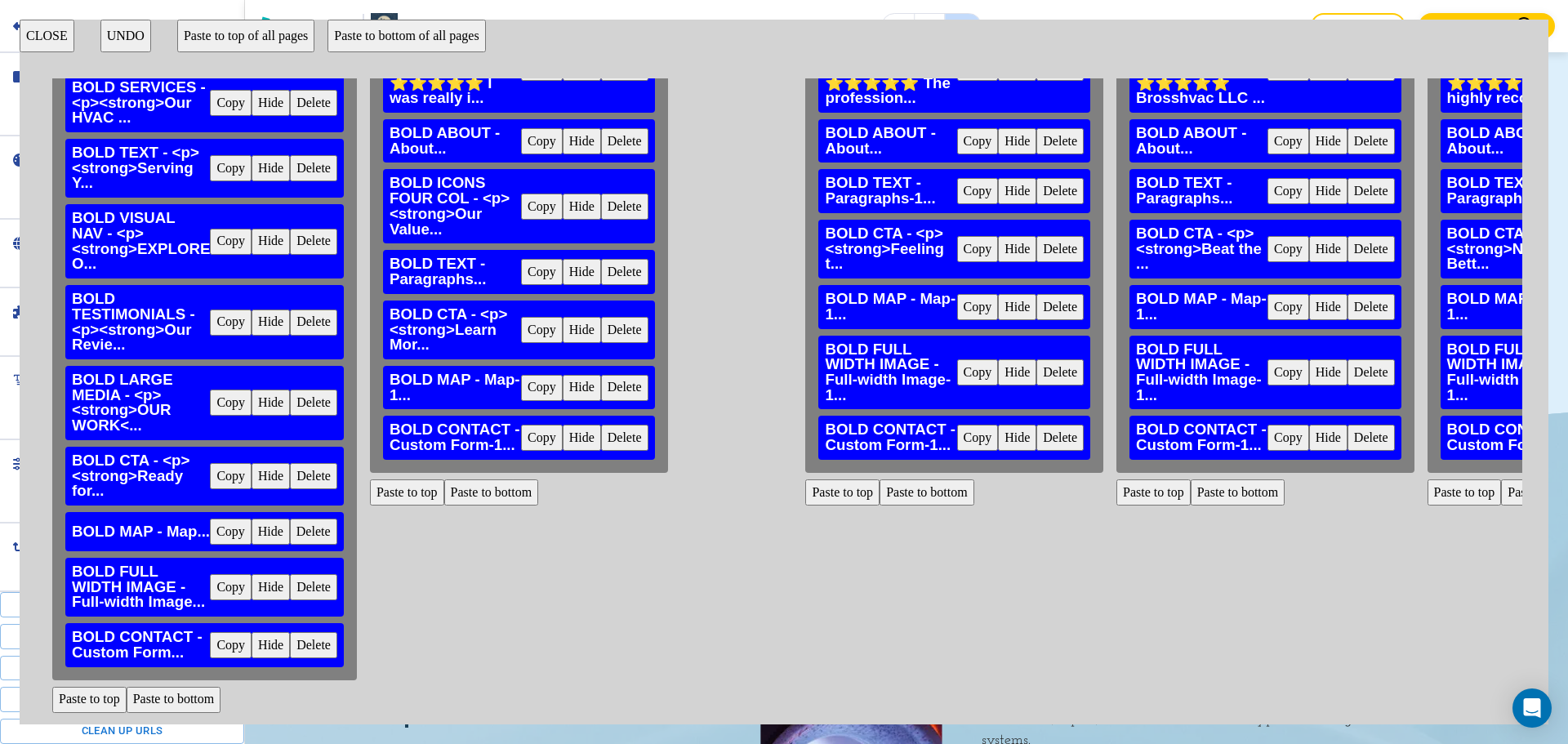
click at [500, 479] on button "Paste to bottom" at bounding box center [491, 492] width 94 height 27
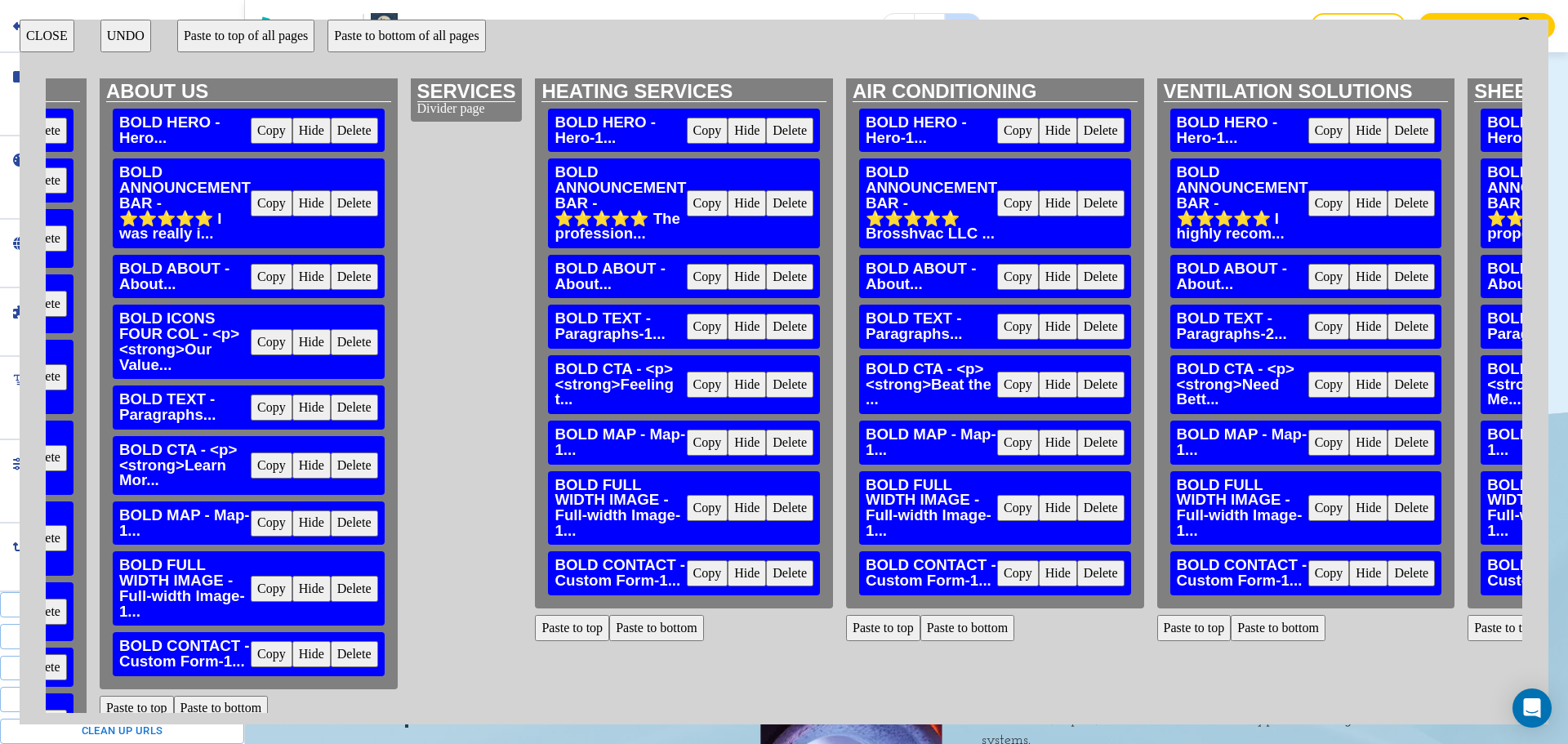
scroll to position [0, 270]
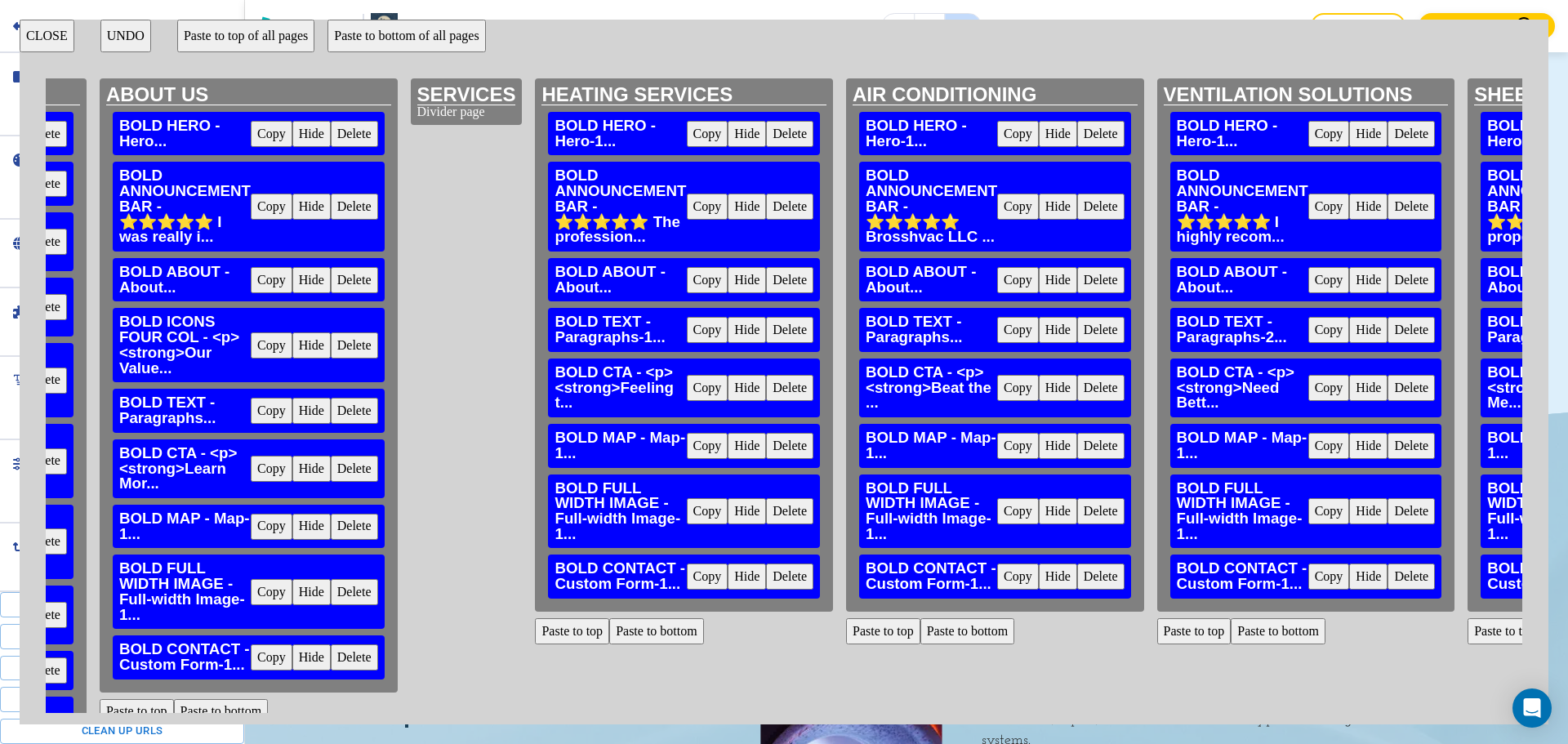
click at [778, 515] on button "Delete" at bounding box center [789, 511] width 47 height 27
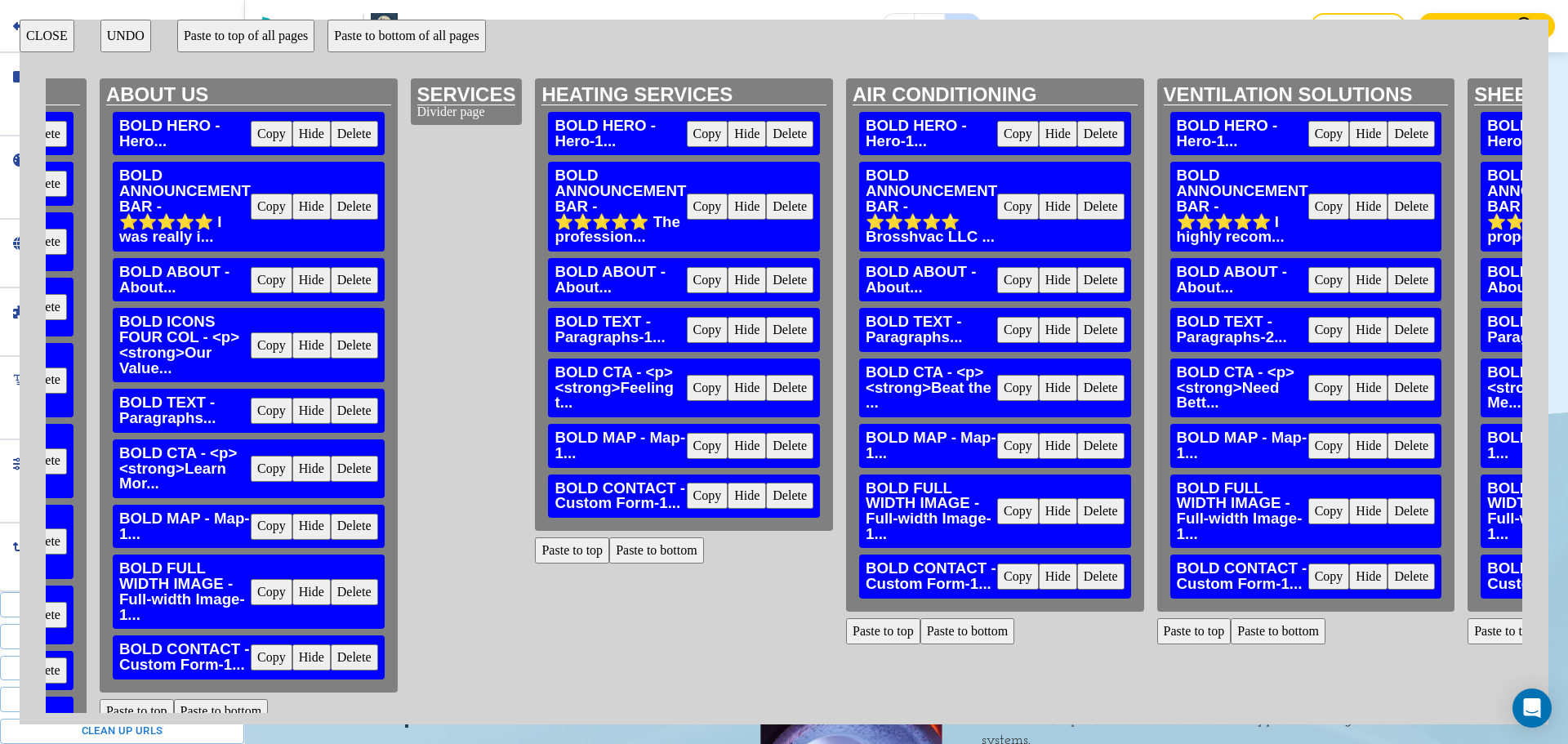
click at [638, 551] on button "Paste to bottom" at bounding box center [656, 550] width 94 height 27
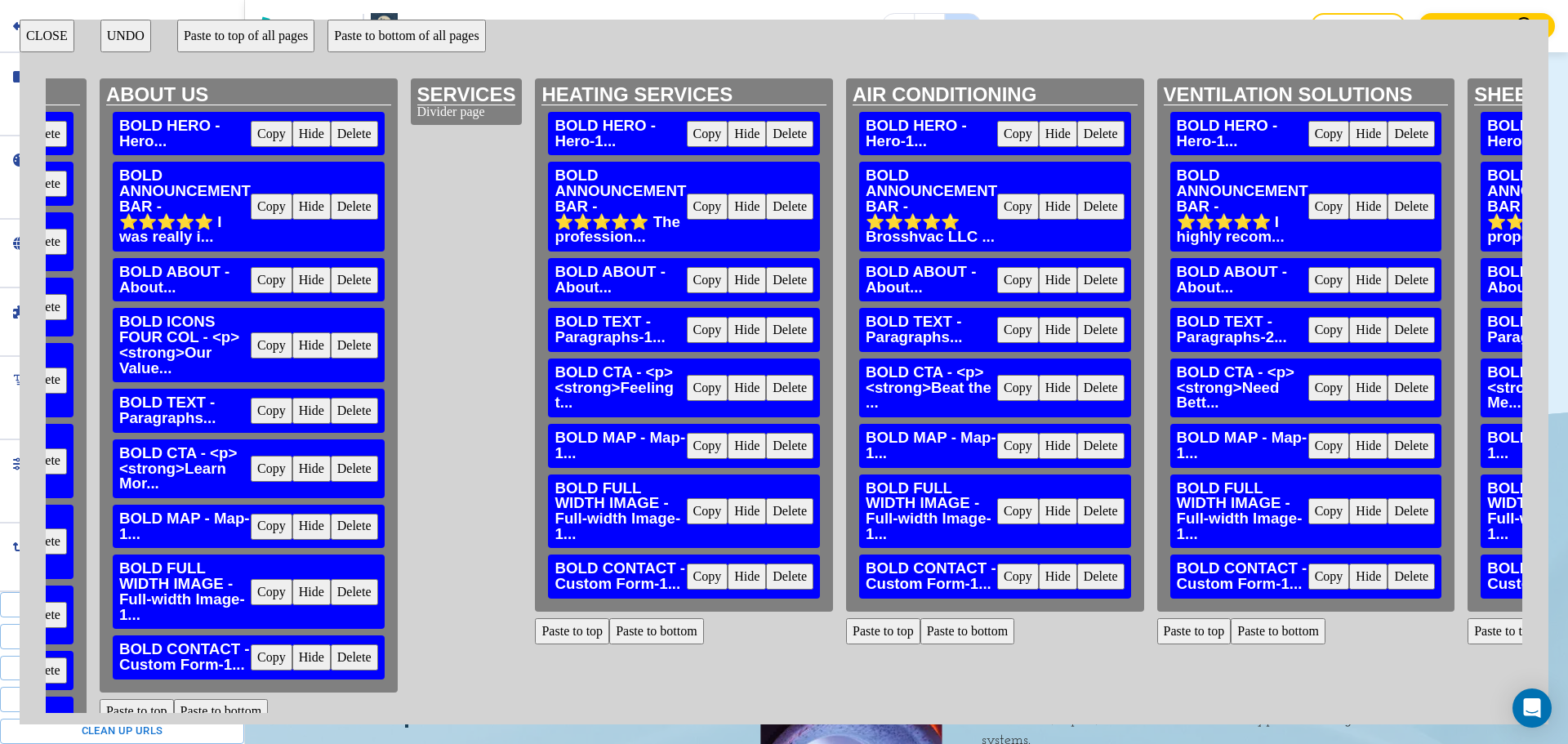
click at [1116, 510] on button "Delete" at bounding box center [1101, 511] width 47 height 27
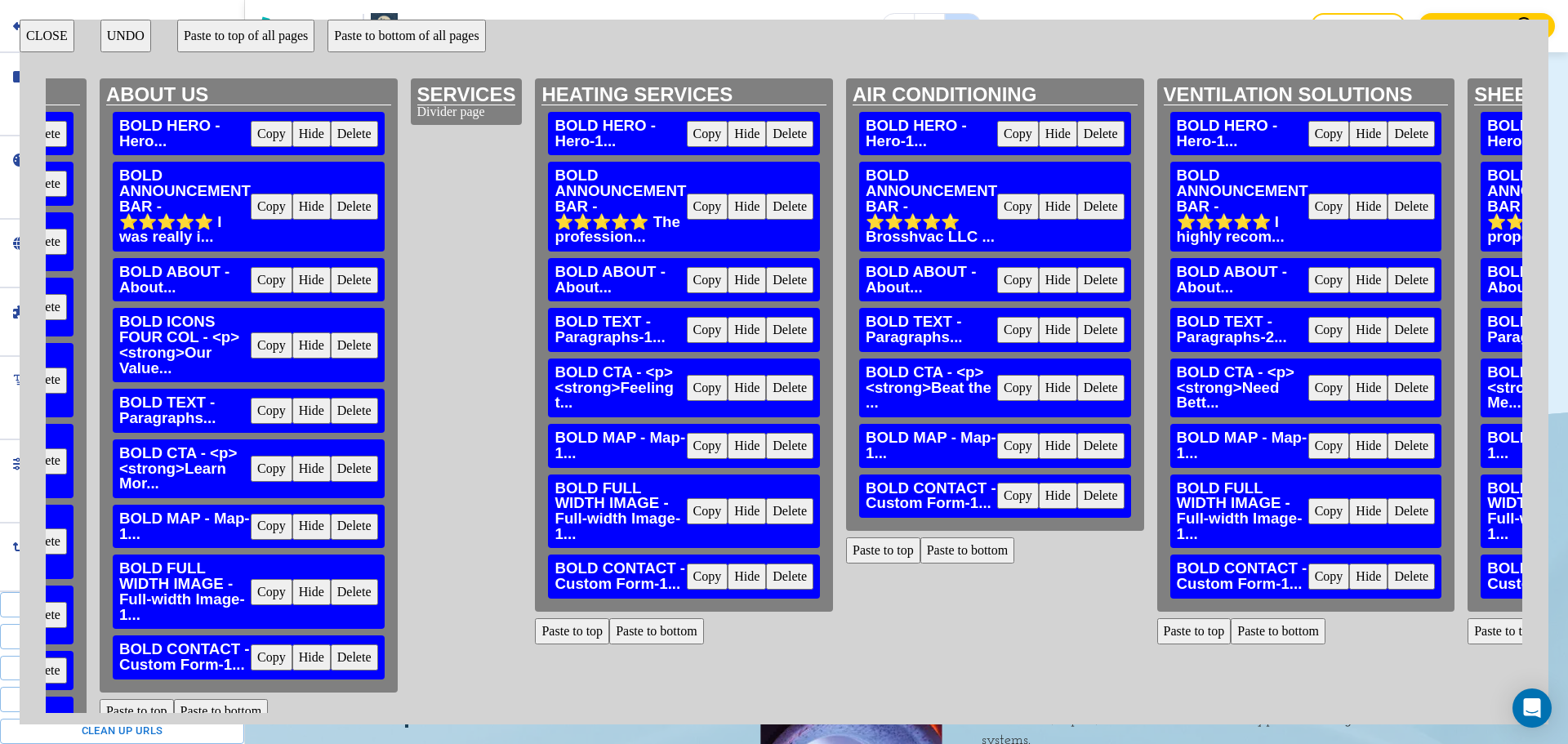
click at [948, 549] on button "Paste to bottom" at bounding box center [968, 550] width 94 height 27
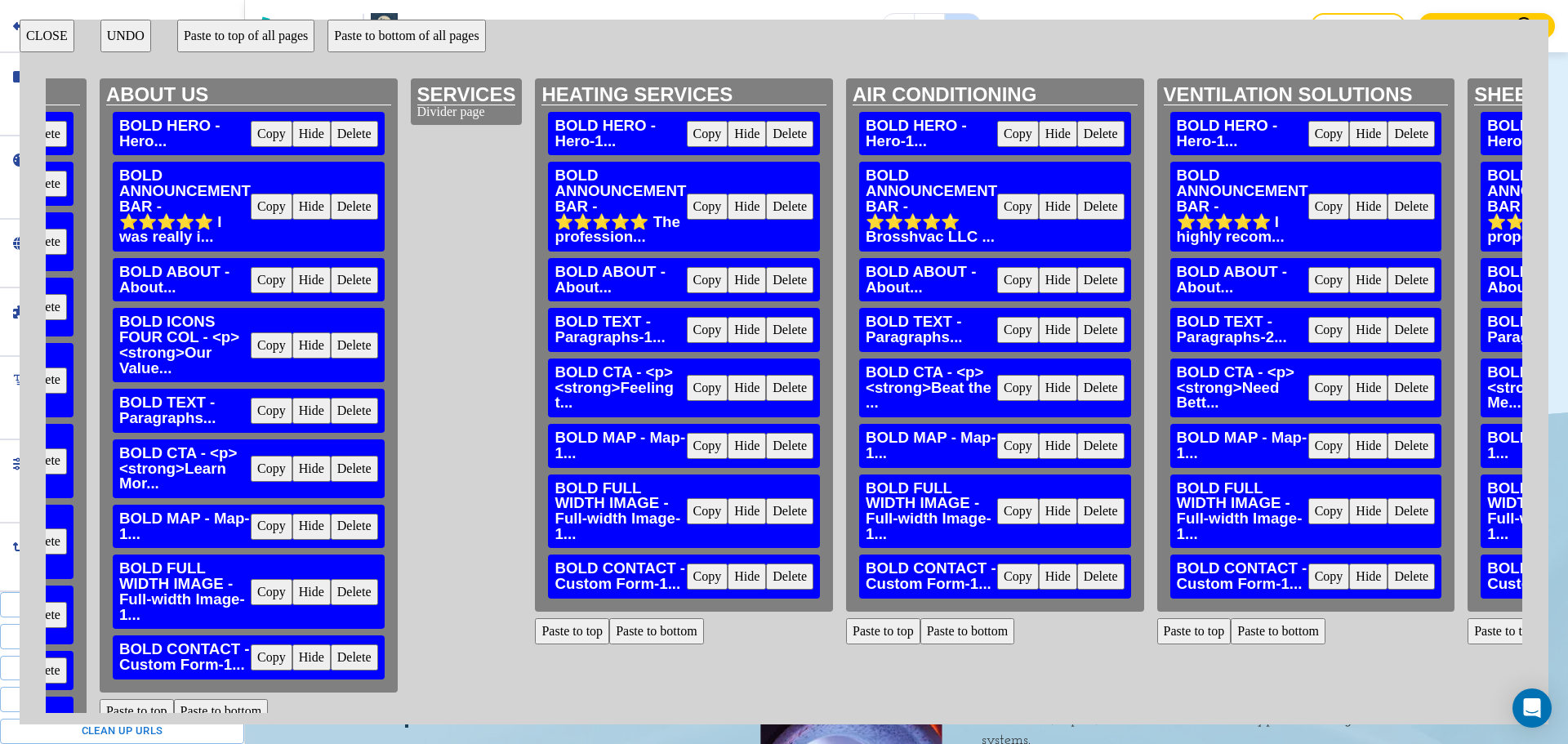
click at [1413, 515] on button "Delete" at bounding box center [1411, 511] width 47 height 27
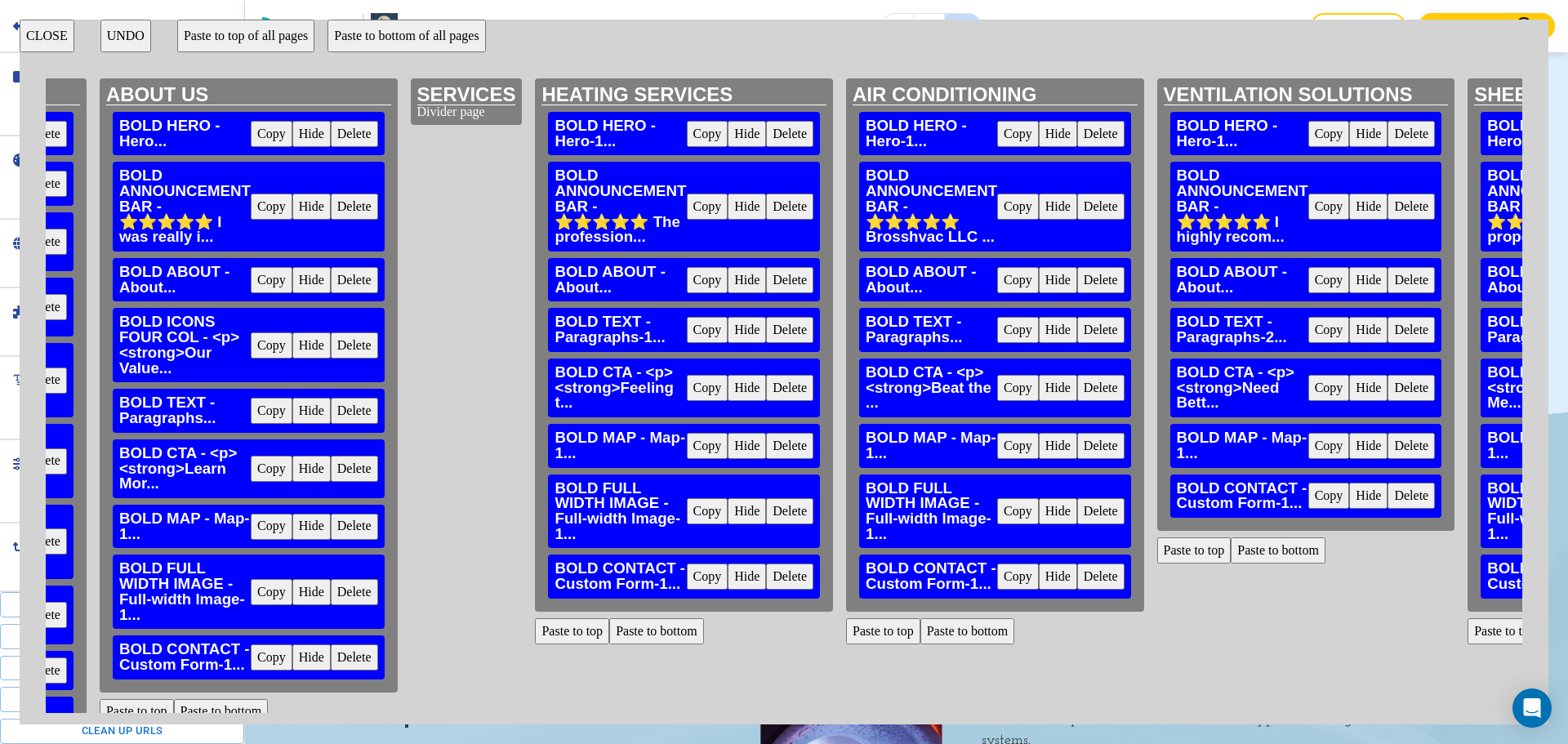
click at [1290, 548] on button "Paste to bottom" at bounding box center [1278, 550] width 94 height 27
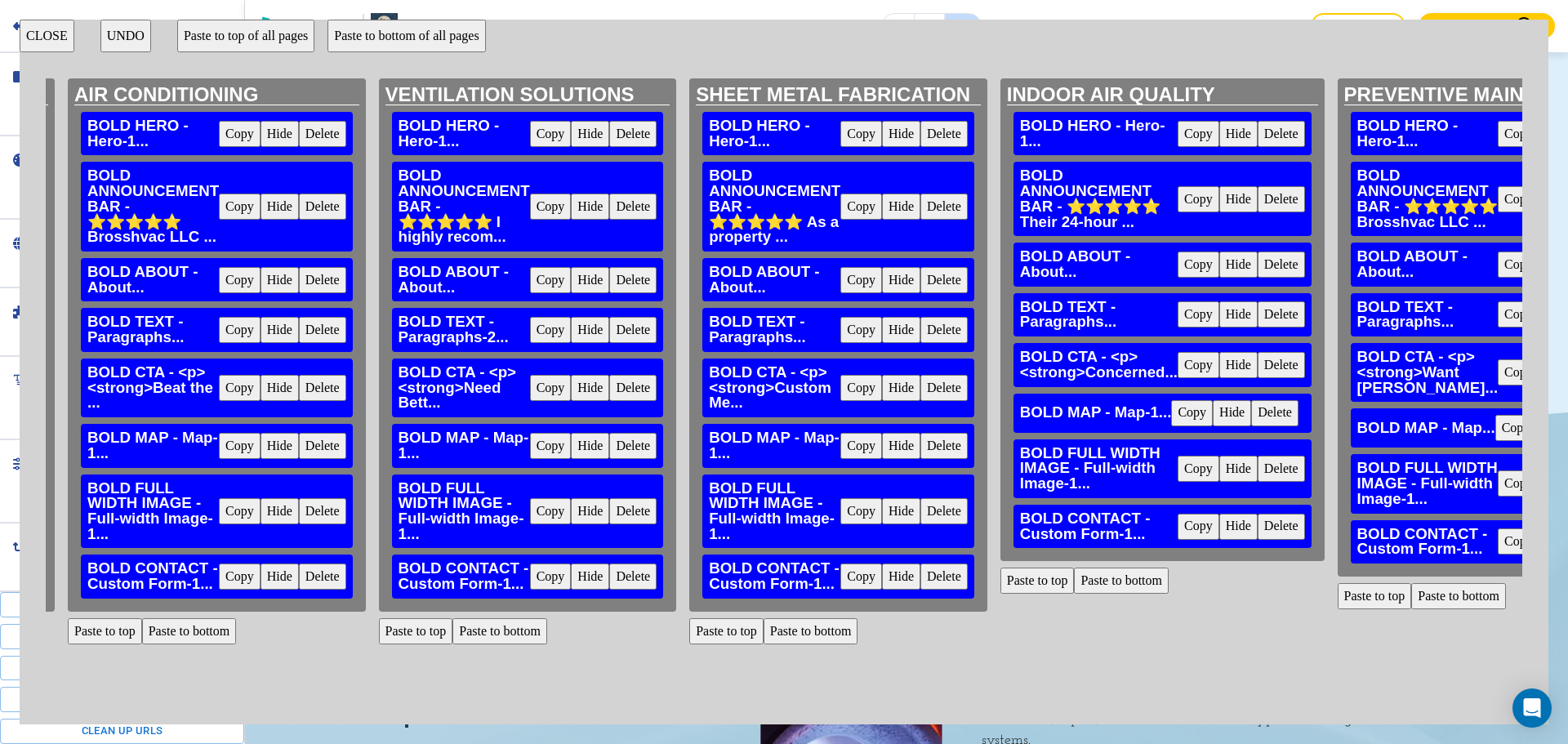
scroll to position [0, 1051]
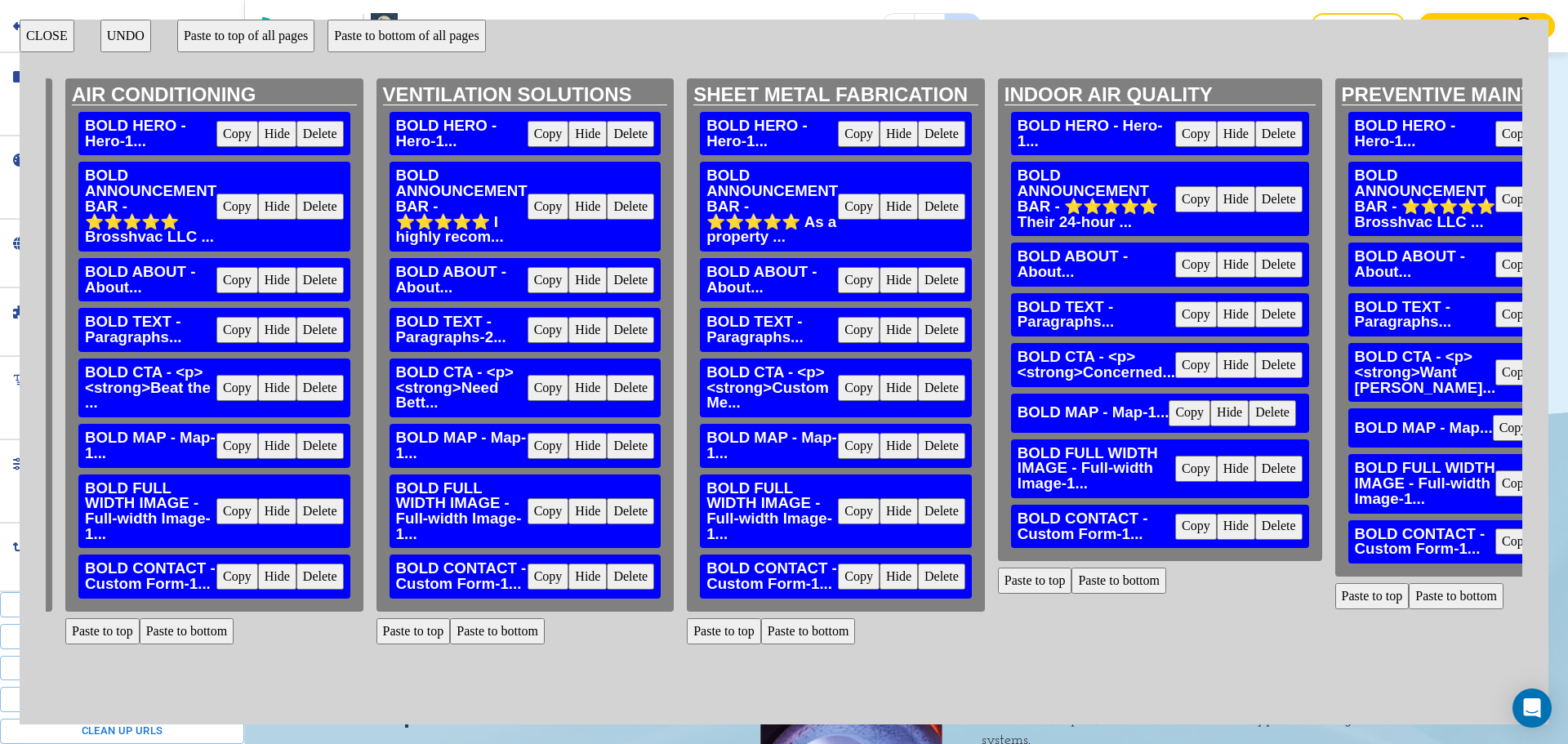
click at [958, 516] on button "Delete" at bounding box center [941, 511] width 47 height 27
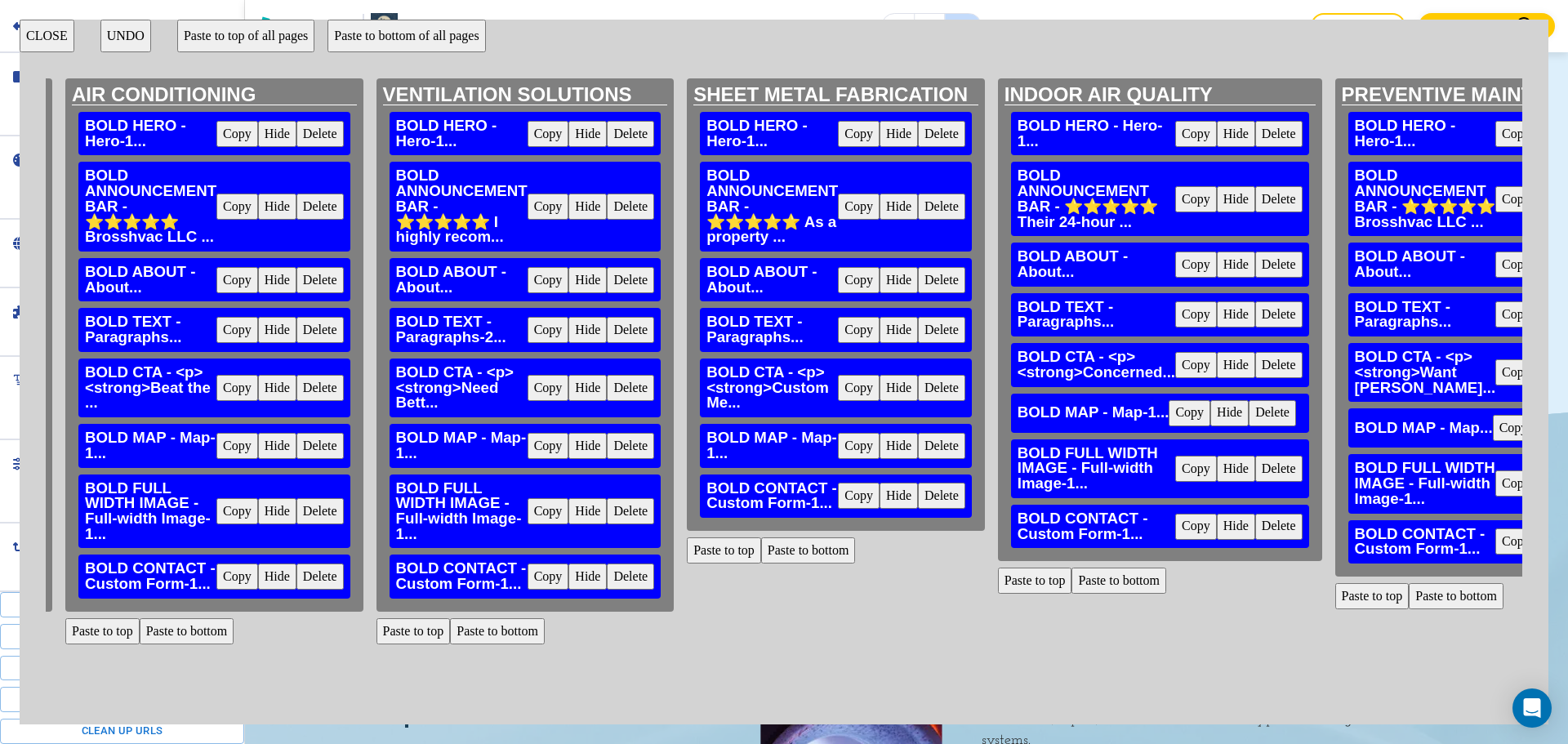
click at [825, 546] on button "Paste to bottom" at bounding box center [808, 550] width 94 height 27
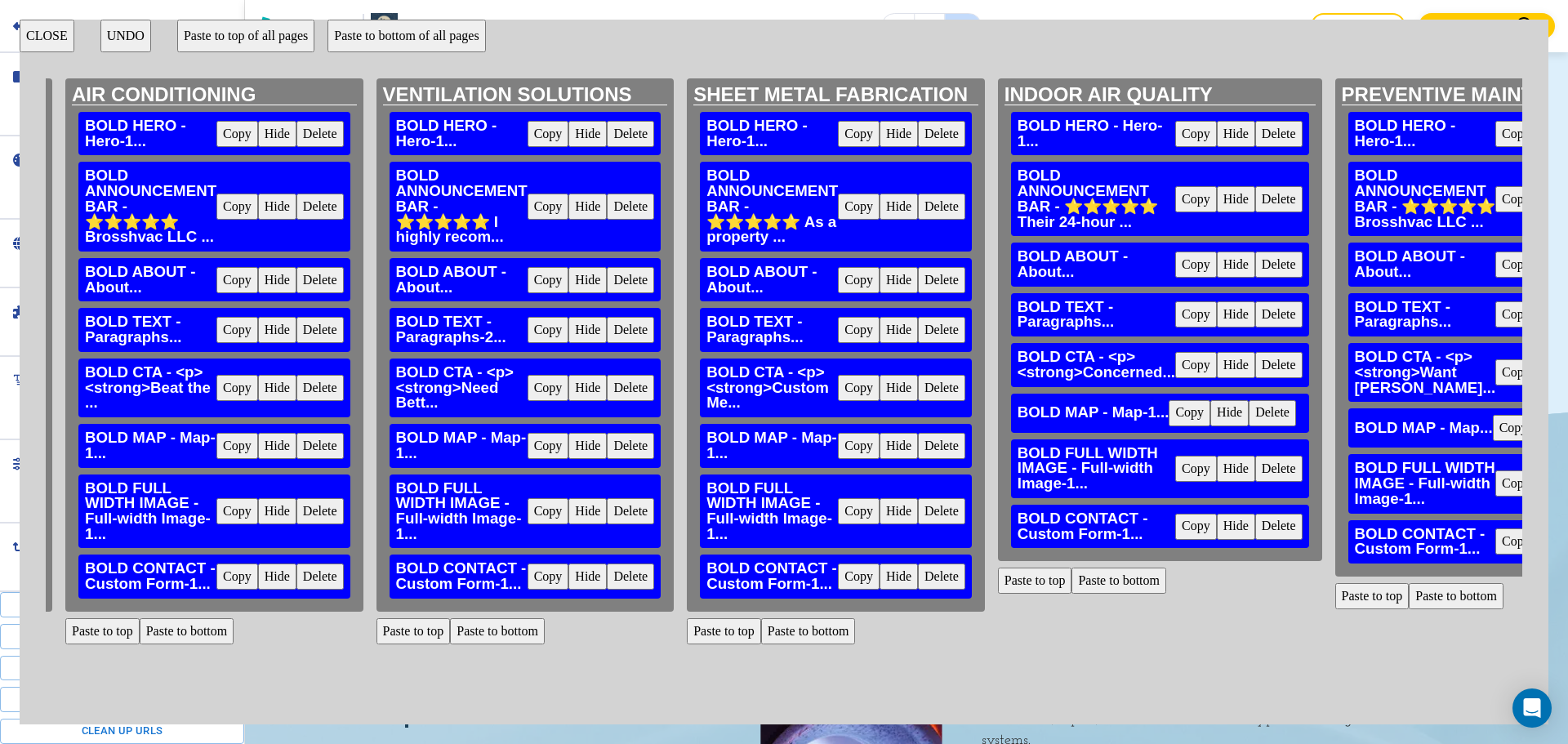
click at [1291, 470] on button "Delete" at bounding box center [1279, 469] width 47 height 27
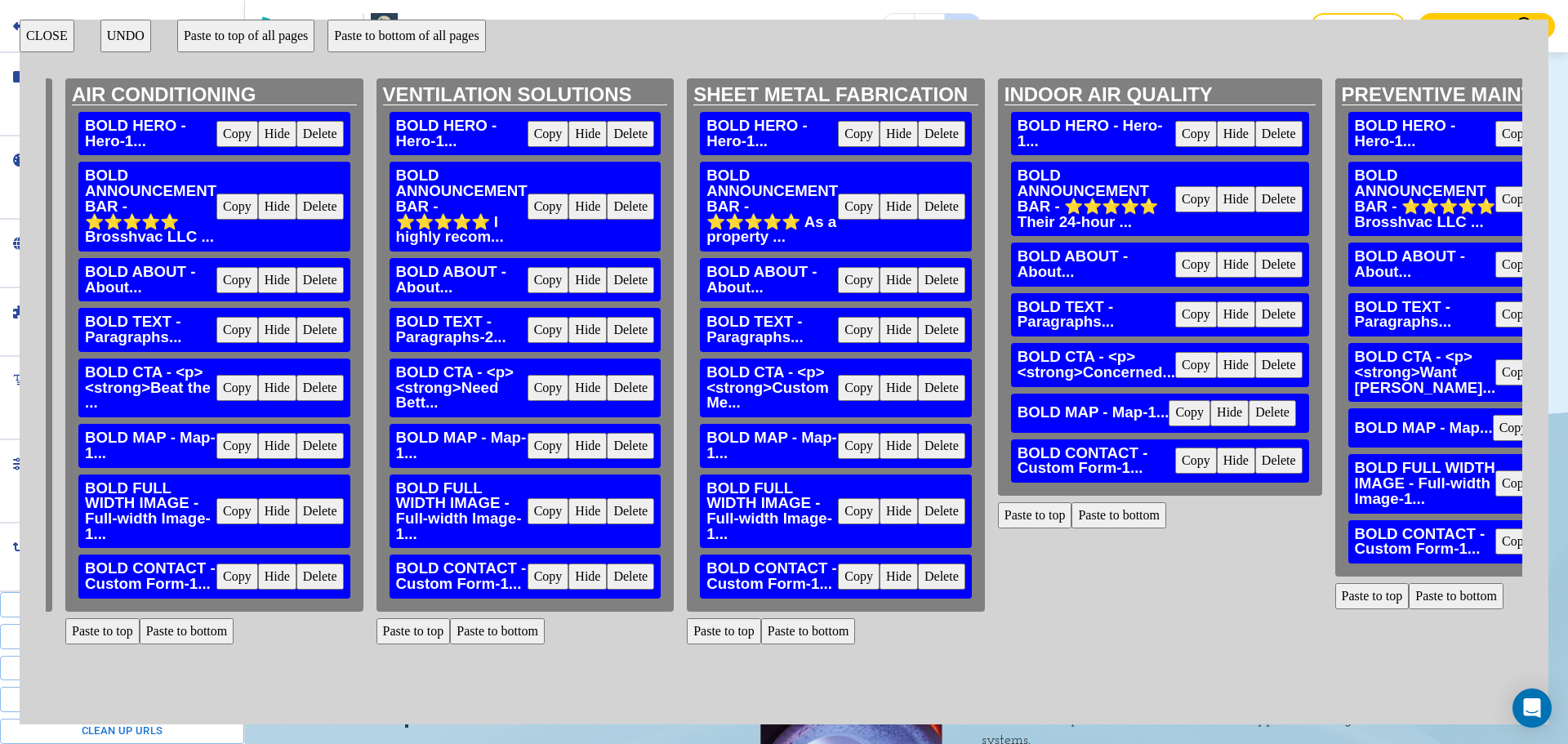
click at [1132, 511] on button "Paste to bottom" at bounding box center [1119, 515] width 94 height 27
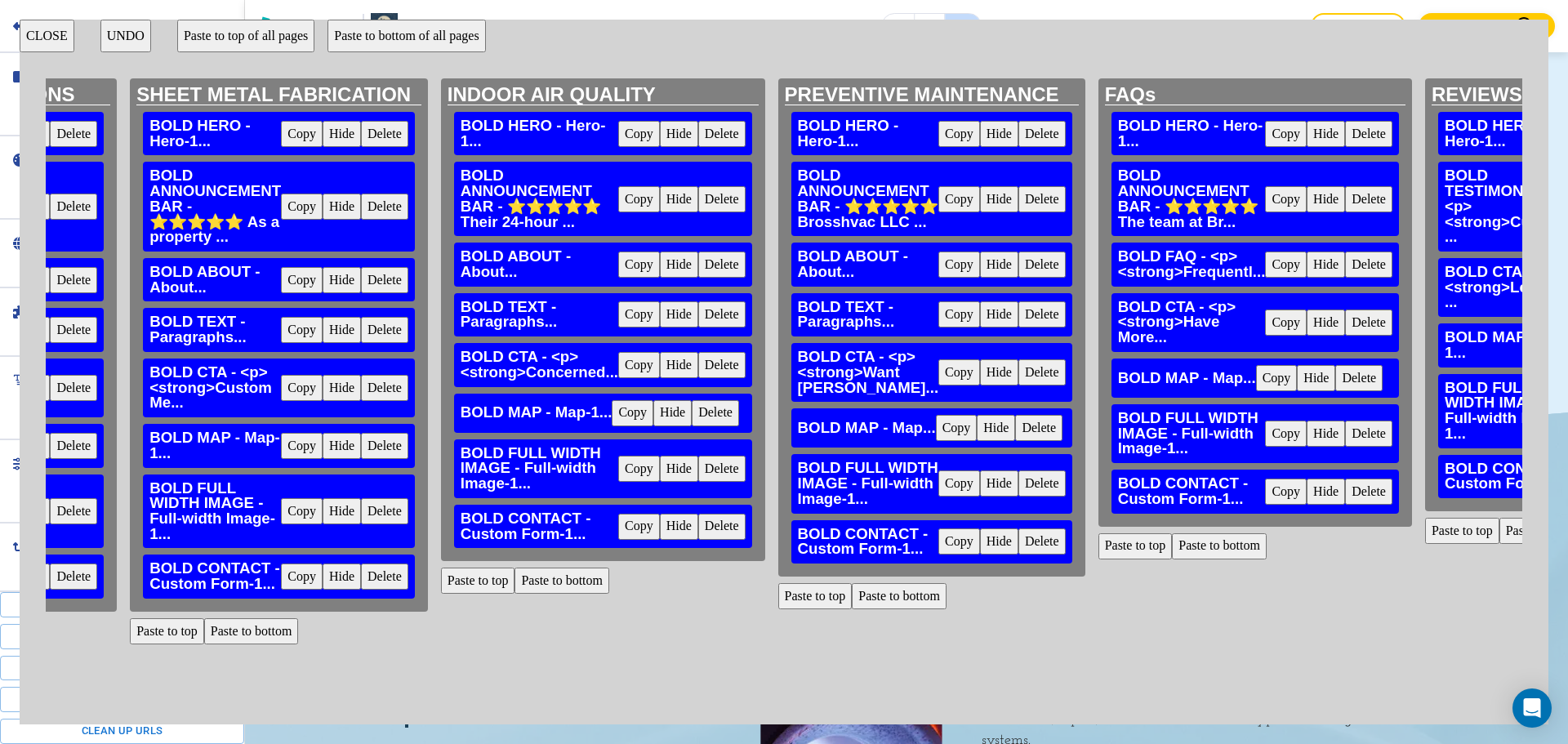
scroll to position [0, 1612]
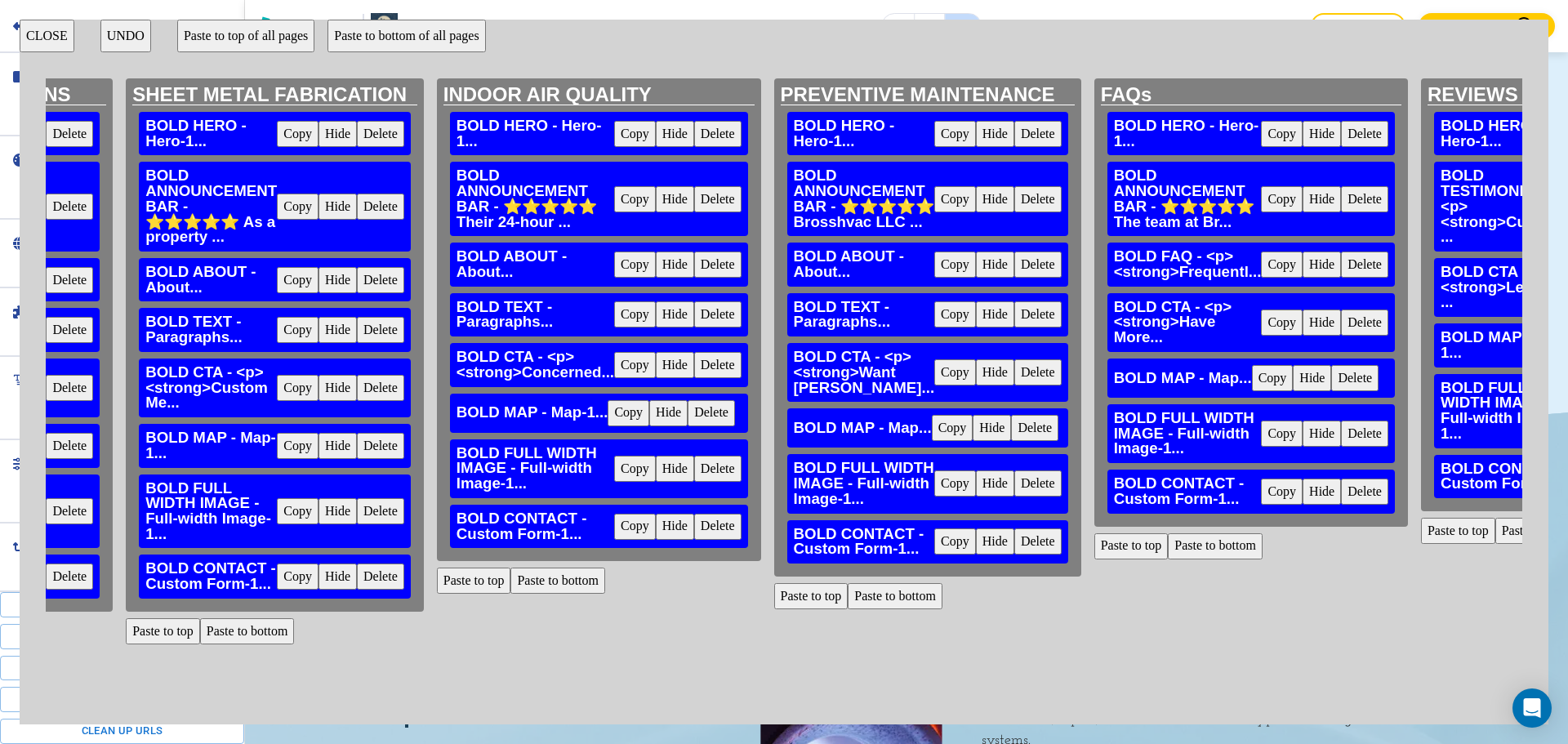
click at [1040, 496] on button "Delete" at bounding box center [1038, 484] width 47 height 27
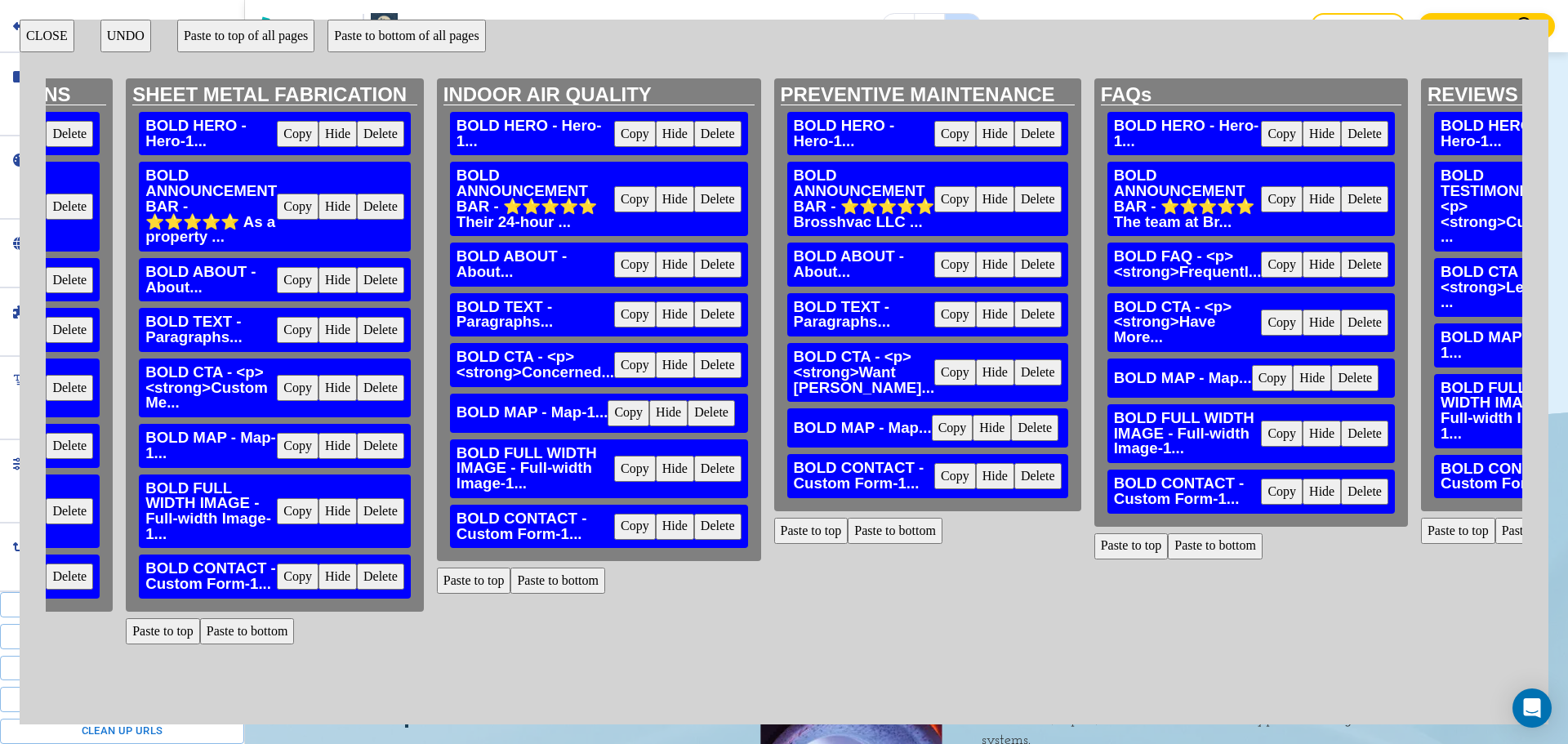
click at [912, 544] on button "Paste to bottom" at bounding box center [895, 531] width 94 height 27
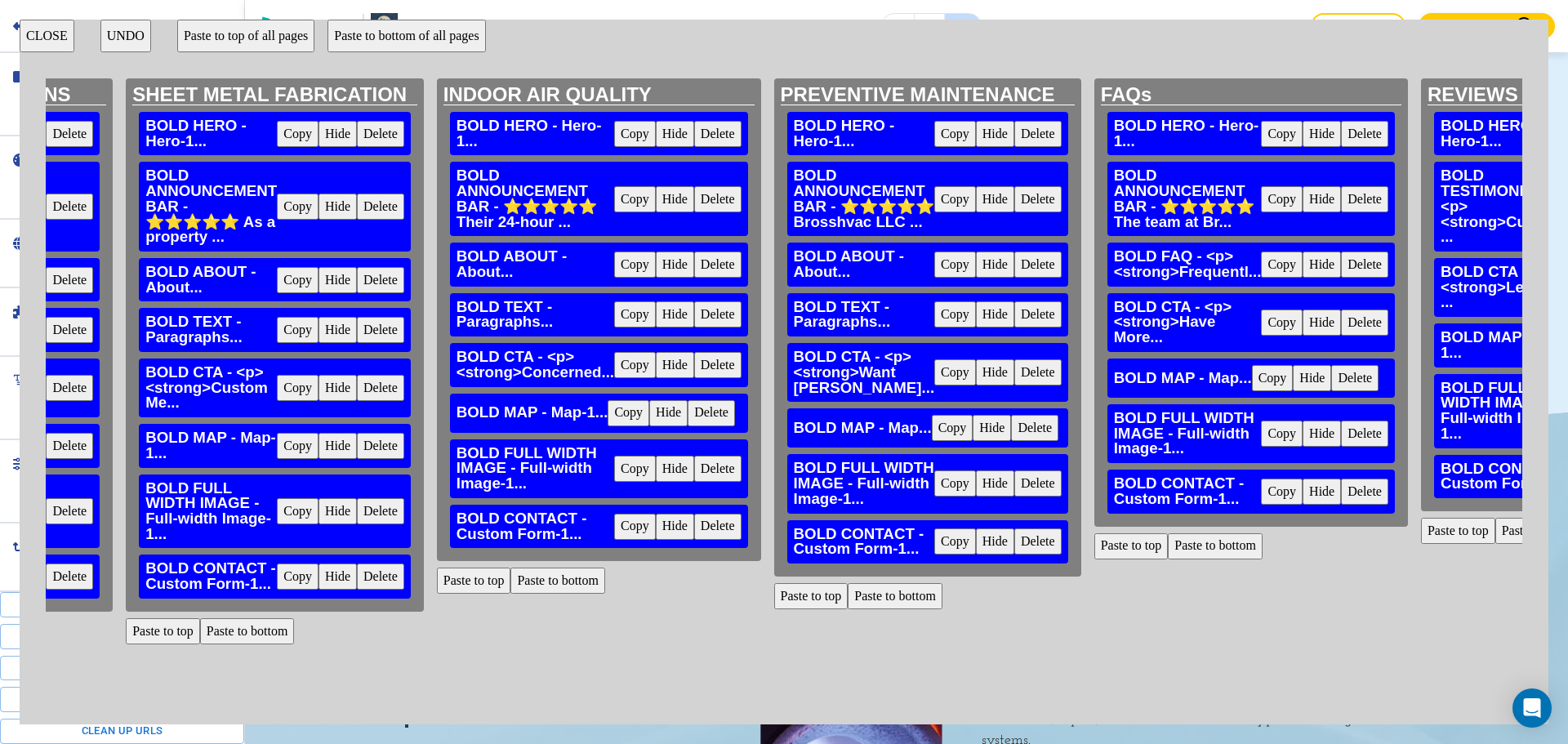
click at [1352, 447] on button "Delete" at bounding box center [1364, 434] width 47 height 27
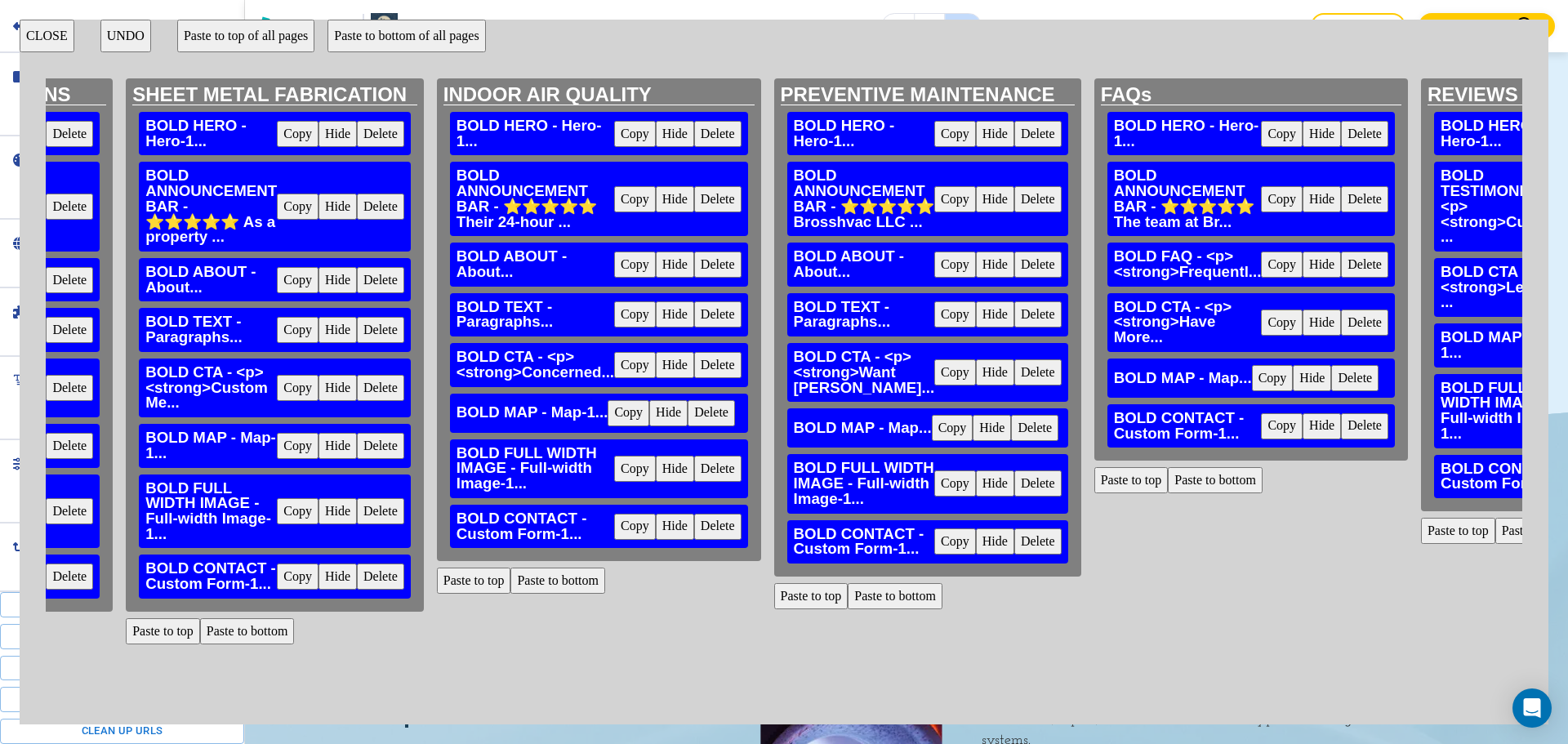
click at [1217, 493] on button "Paste to bottom" at bounding box center [1215, 481] width 94 height 27
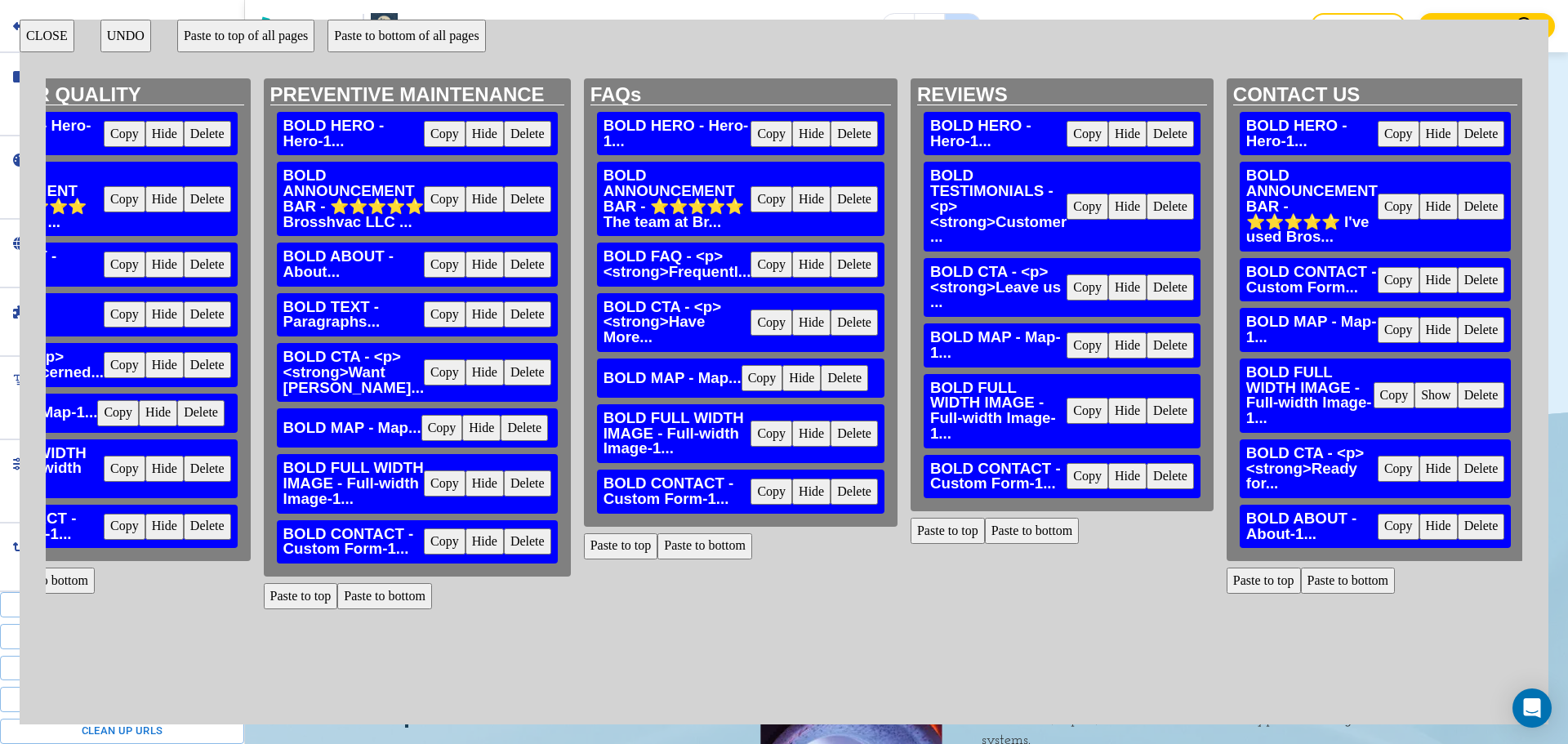
scroll to position [0, 2135]
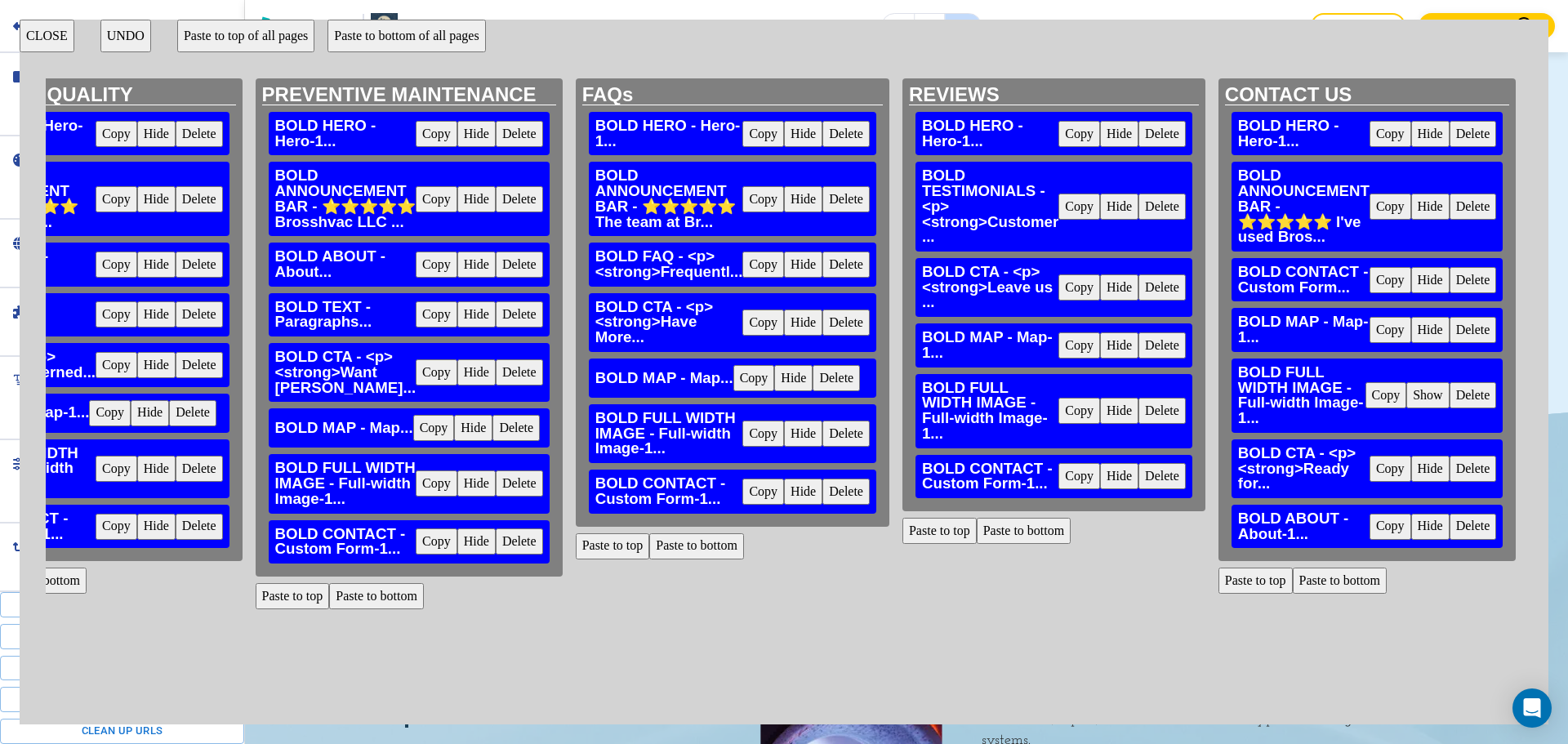
click at [1163, 407] on button "Delete" at bounding box center [1162, 411] width 47 height 27
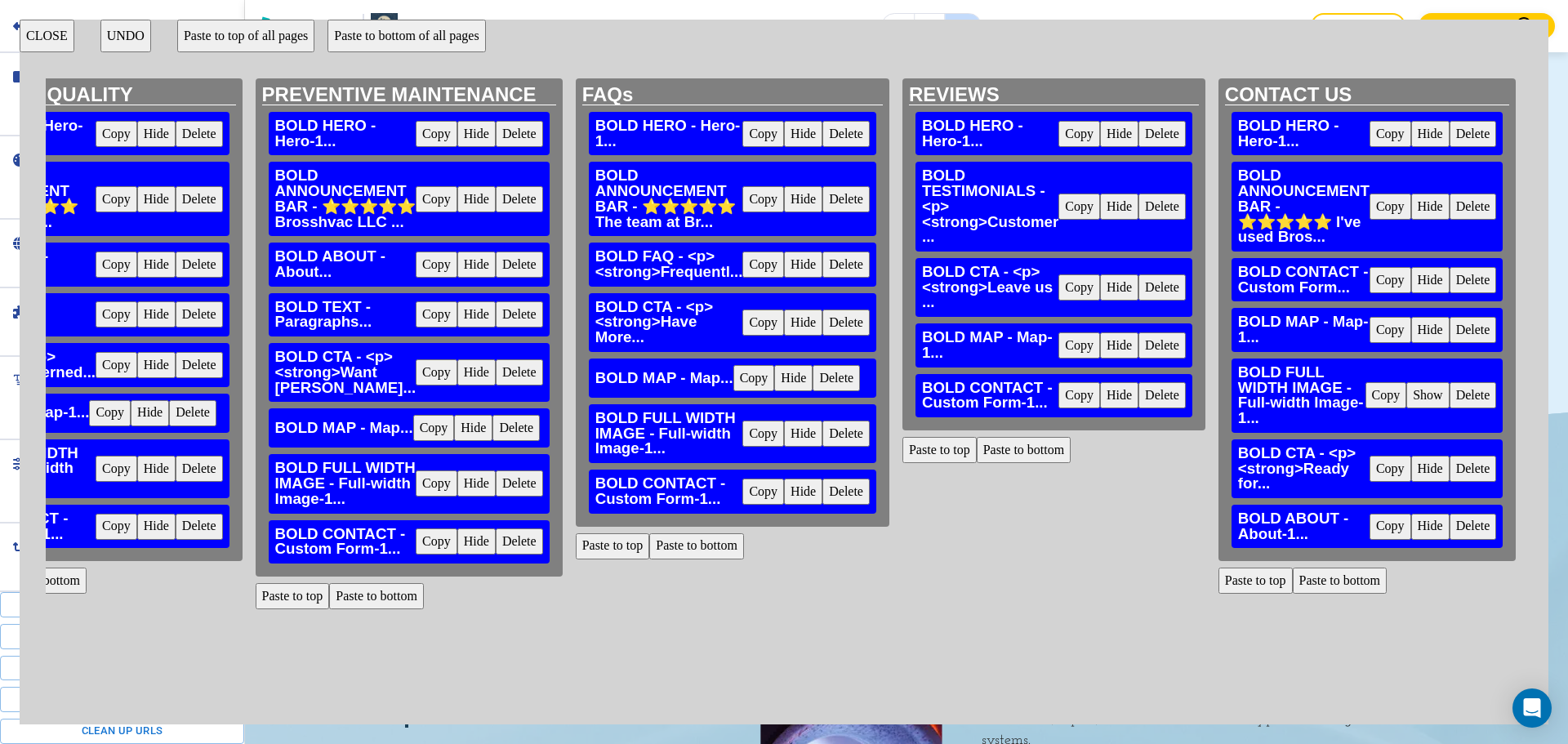
click at [1003, 456] on button "Paste to bottom" at bounding box center [1024, 450] width 94 height 27
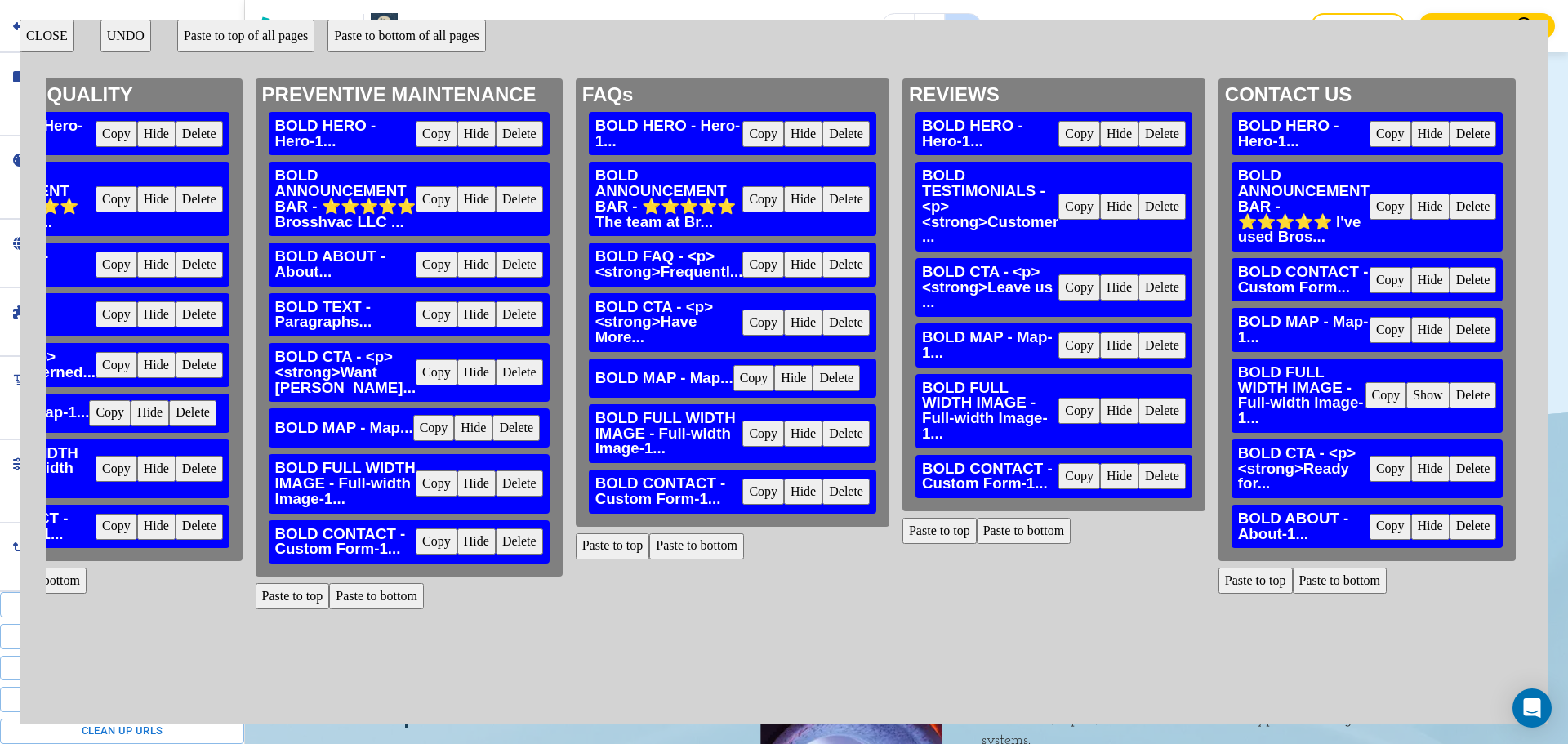
click at [1464, 393] on button "Delete" at bounding box center [1473, 395] width 47 height 27
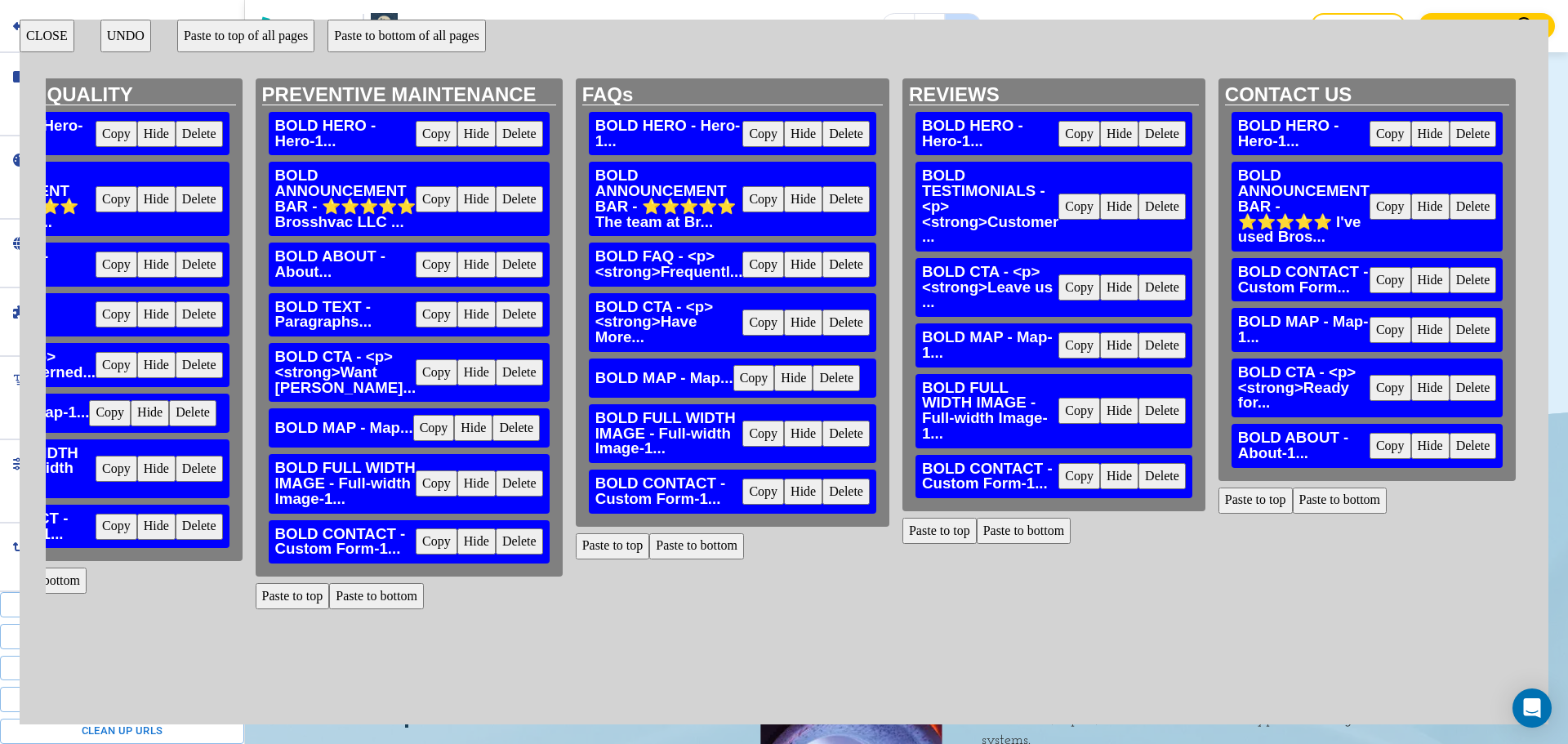
click at [1351, 495] on button "Paste to bottom" at bounding box center [1340, 500] width 94 height 27
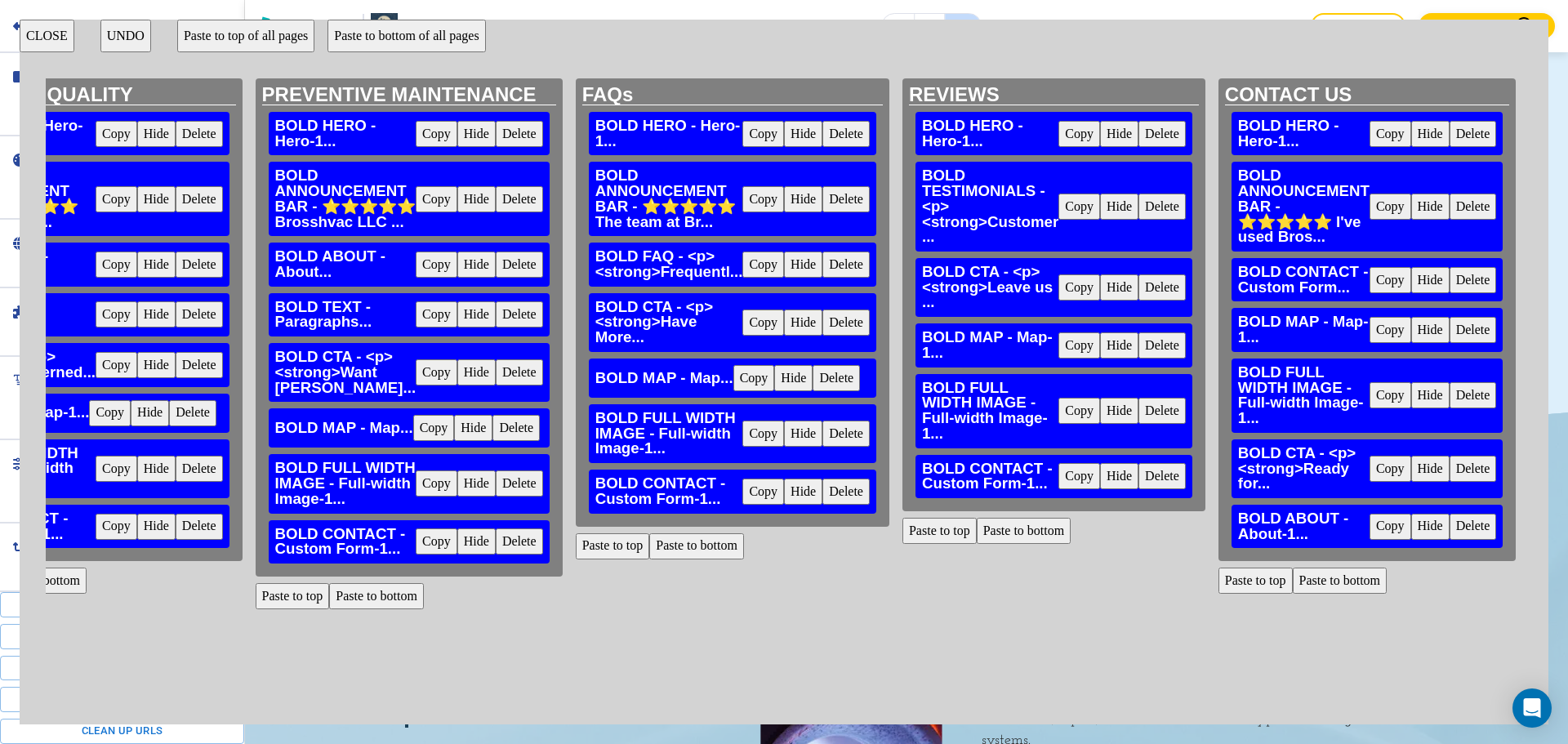
click at [54, 41] on button "CLOSE" at bounding box center [47, 36] width 55 height 32
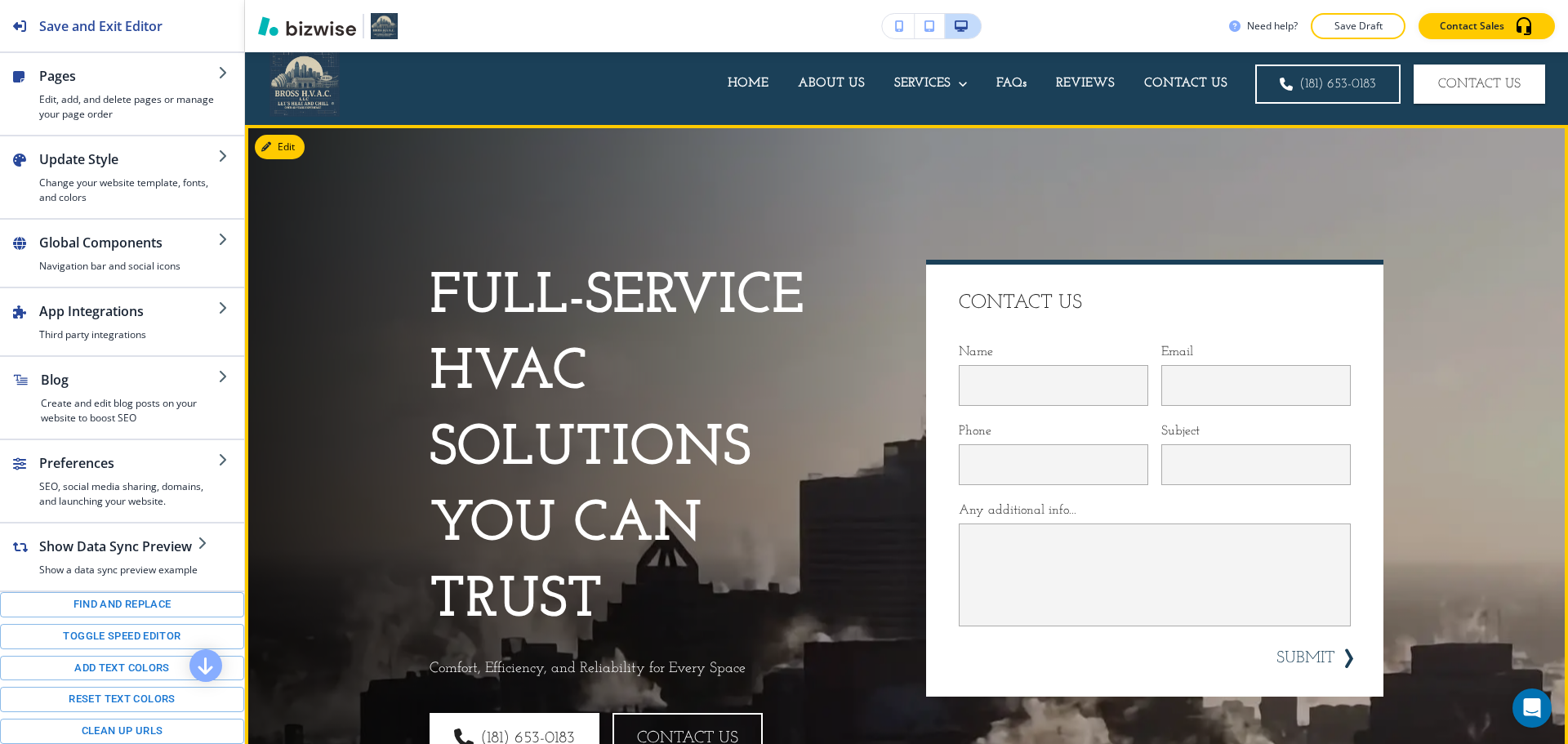
scroll to position [0, 0]
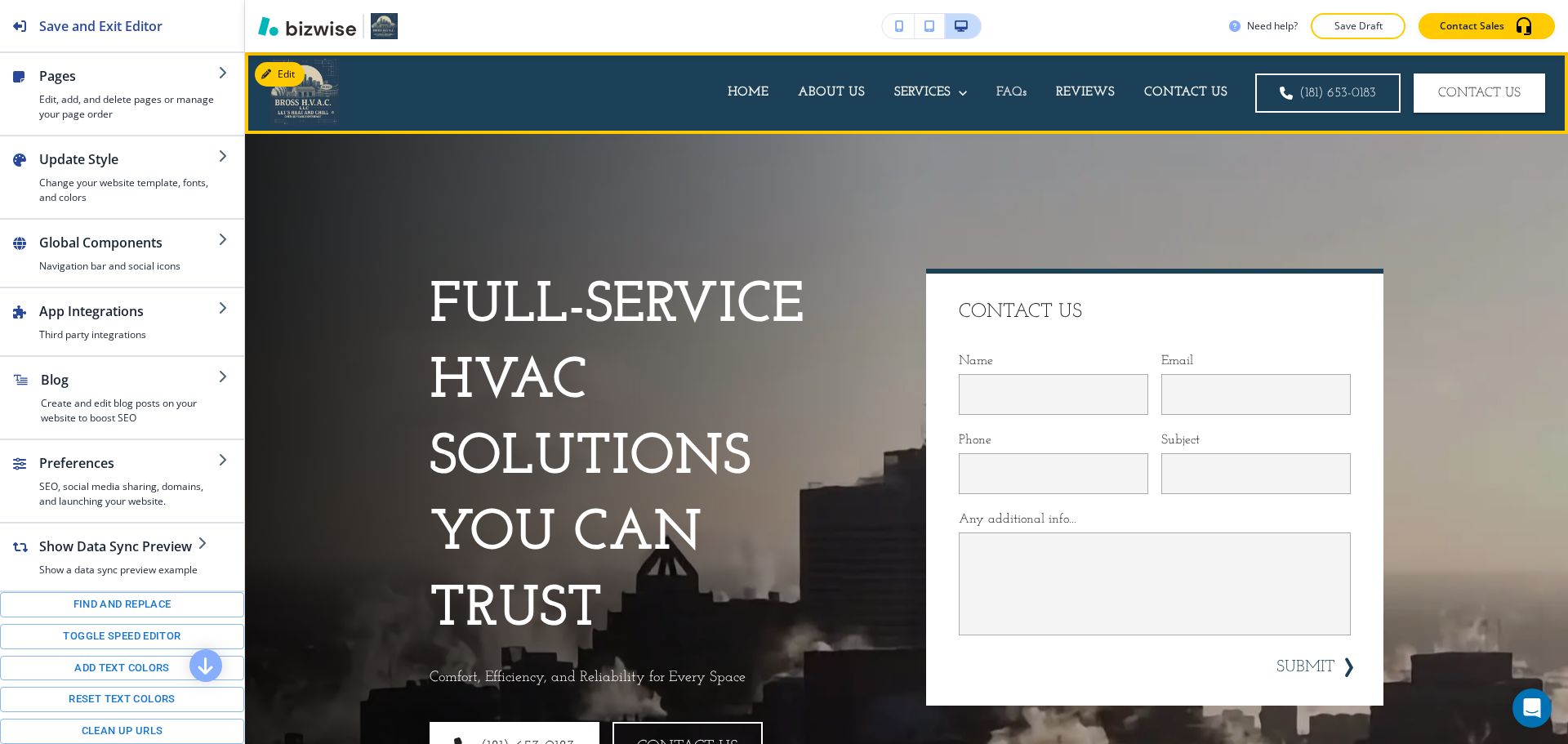
click at [997, 92] on p "FAQs" at bounding box center [1011, 93] width 30 height 19
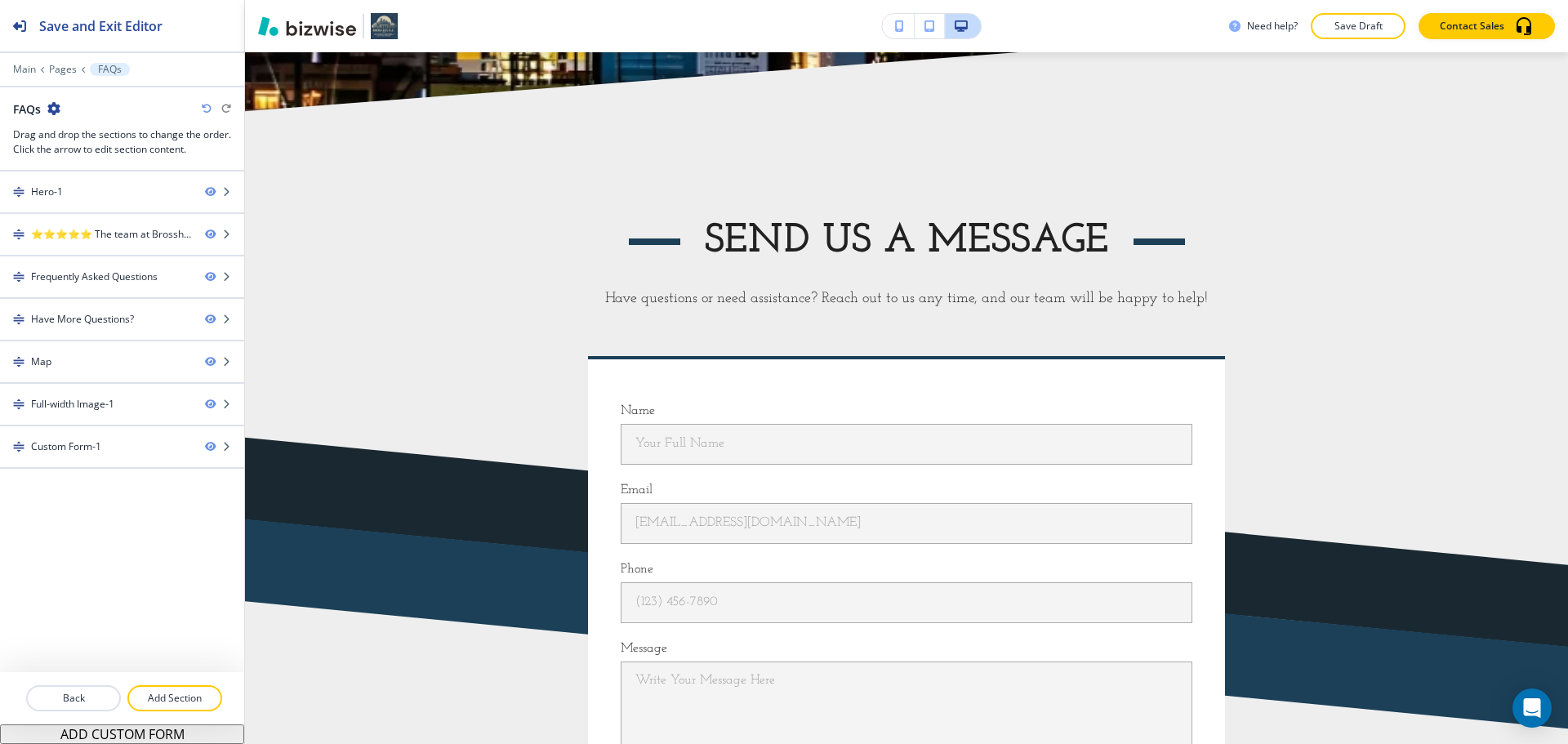
scroll to position [4082, 0]
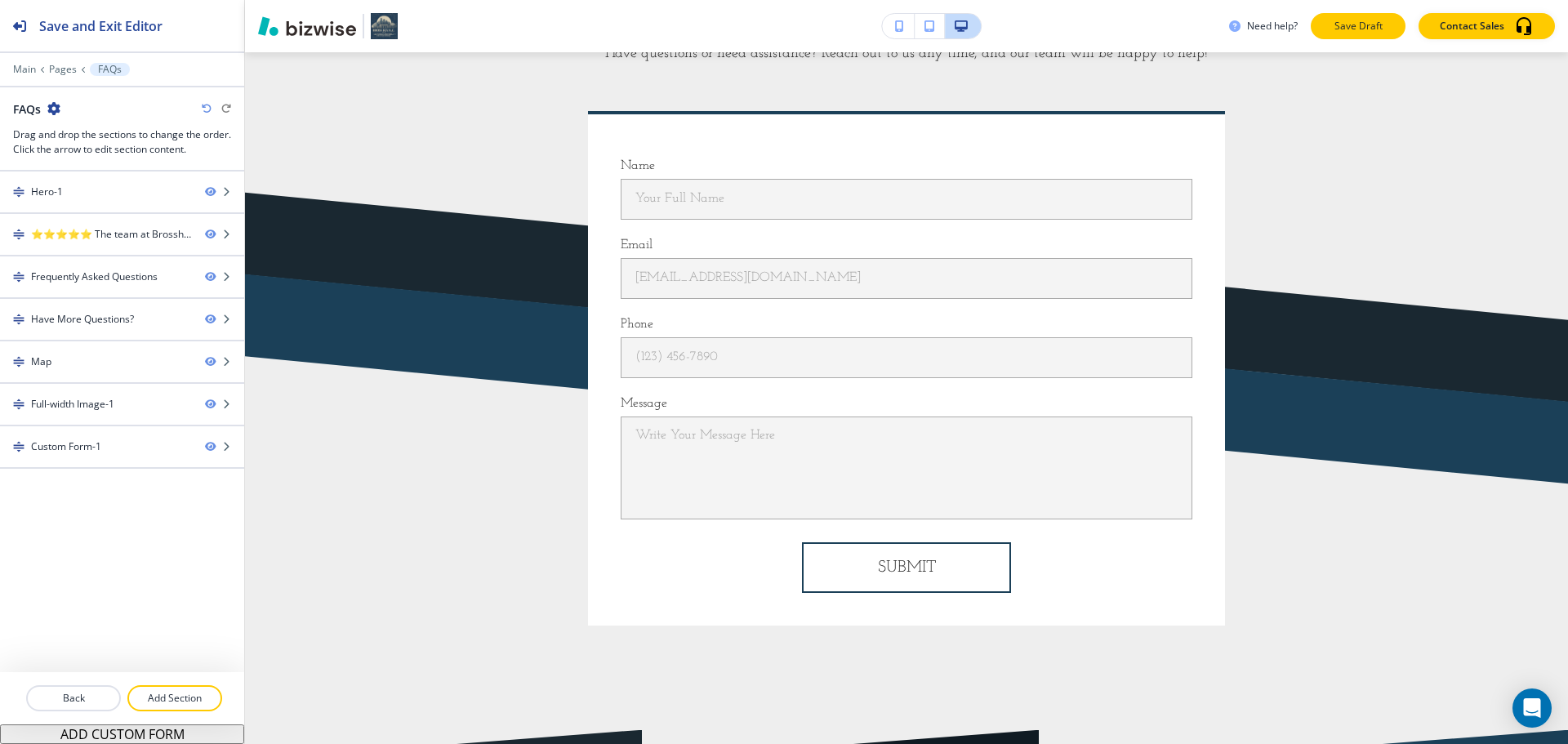
click at [1350, 32] on p "Save Draft" at bounding box center [1357, 27] width 52 height 15
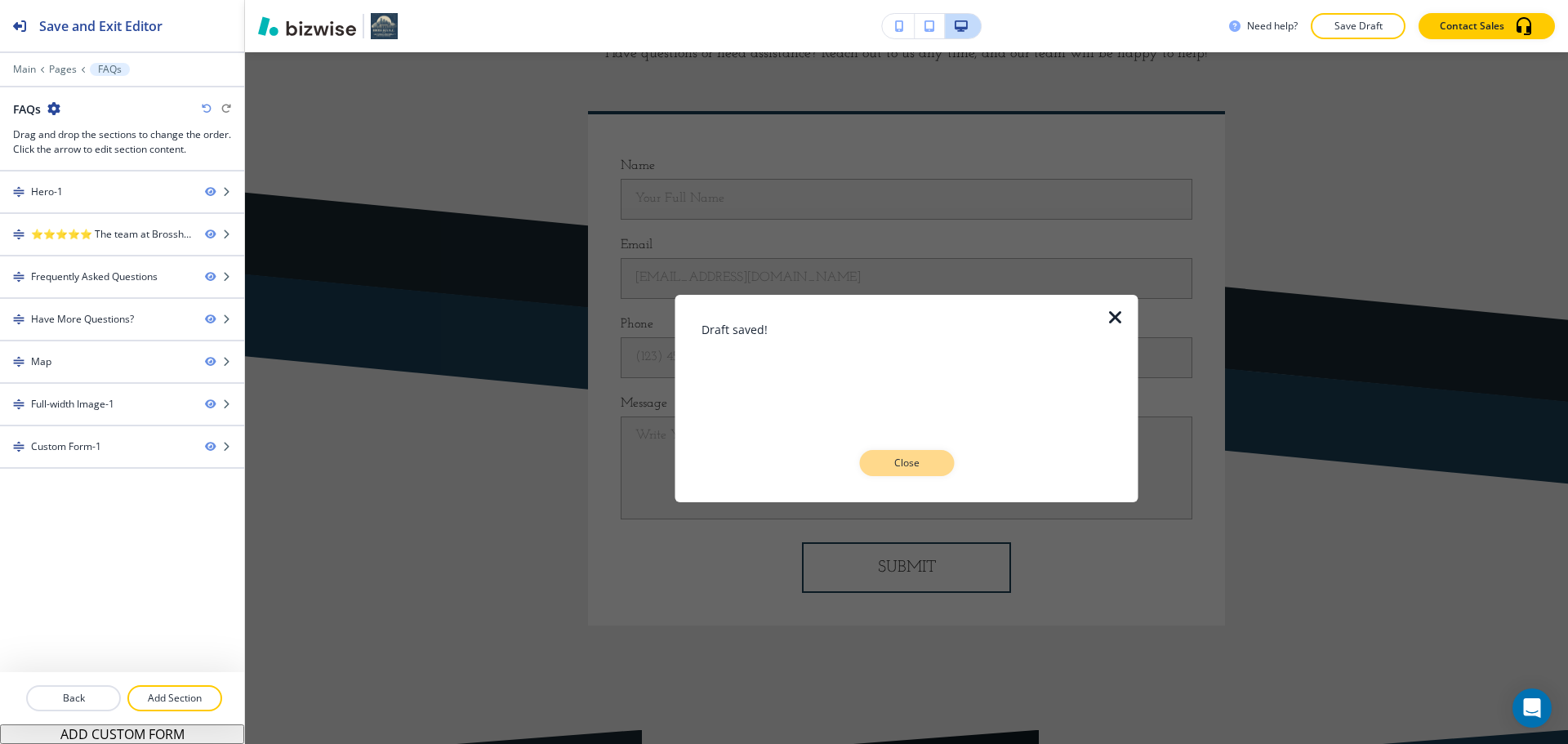
click at [893, 461] on p "Close" at bounding box center [906, 463] width 52 height 15
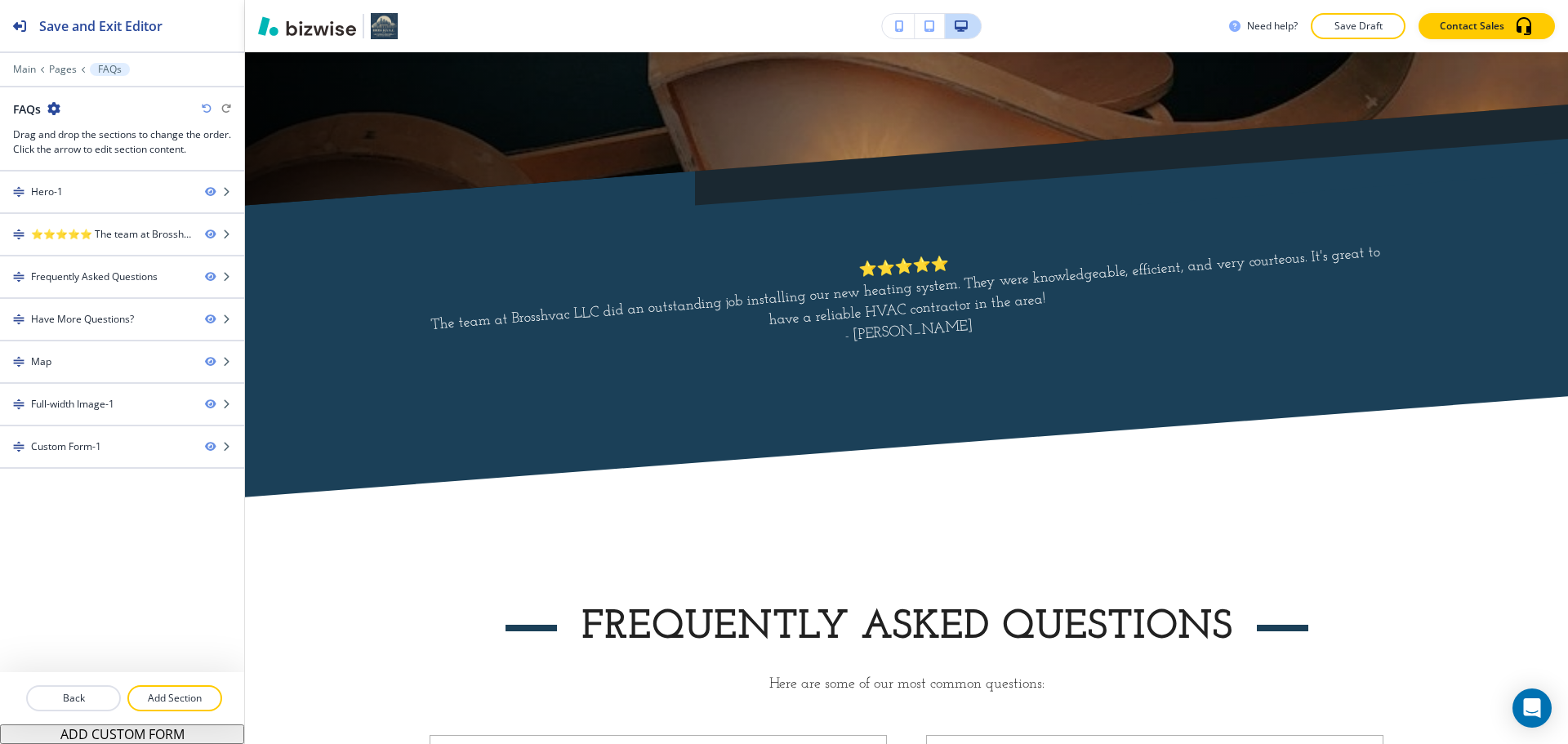
scroll to position [120, 0]
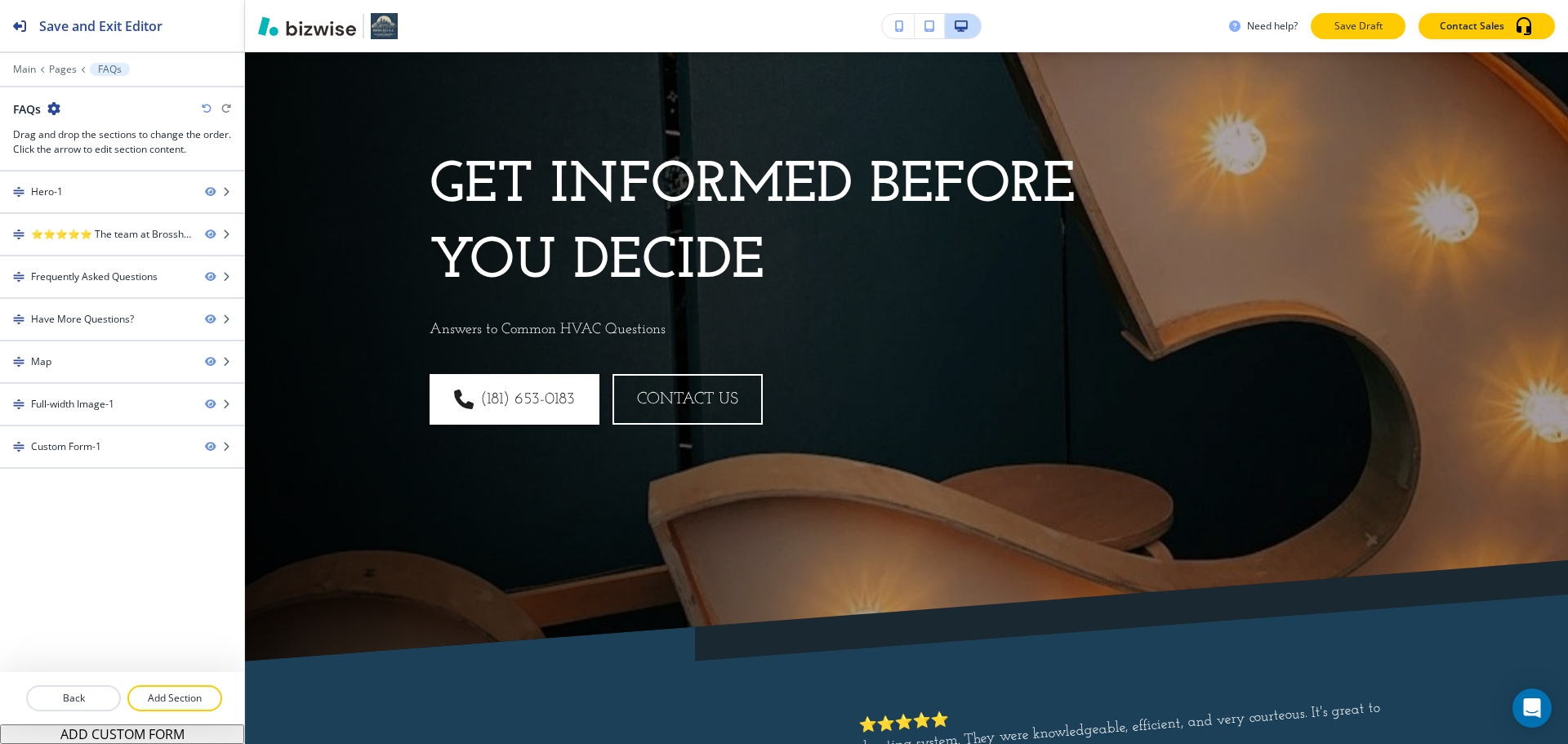
click at [1348, 37] on button "Save Draft" at bounding box center [1358, 27] width 94 height 27
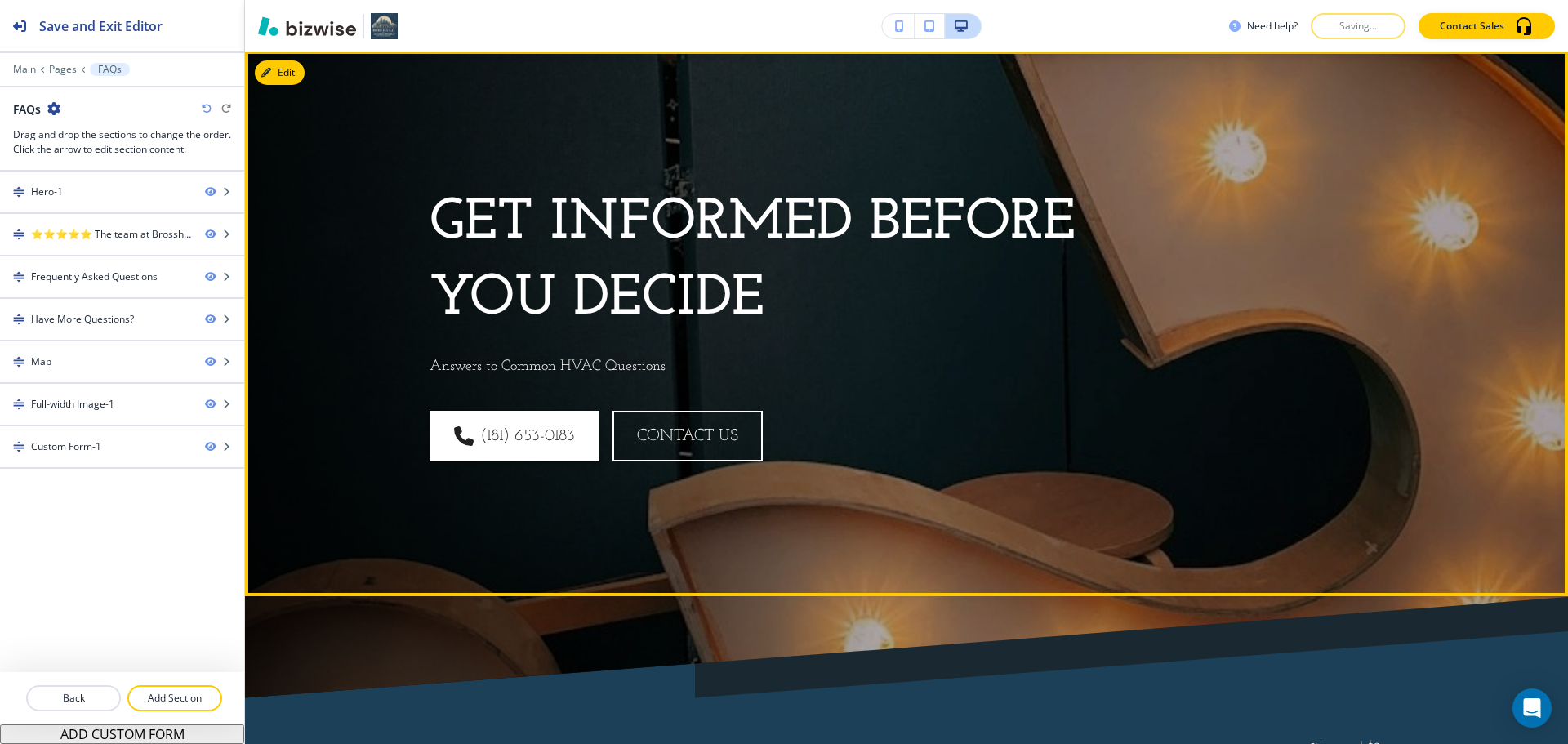
scroll to position [0, 0]
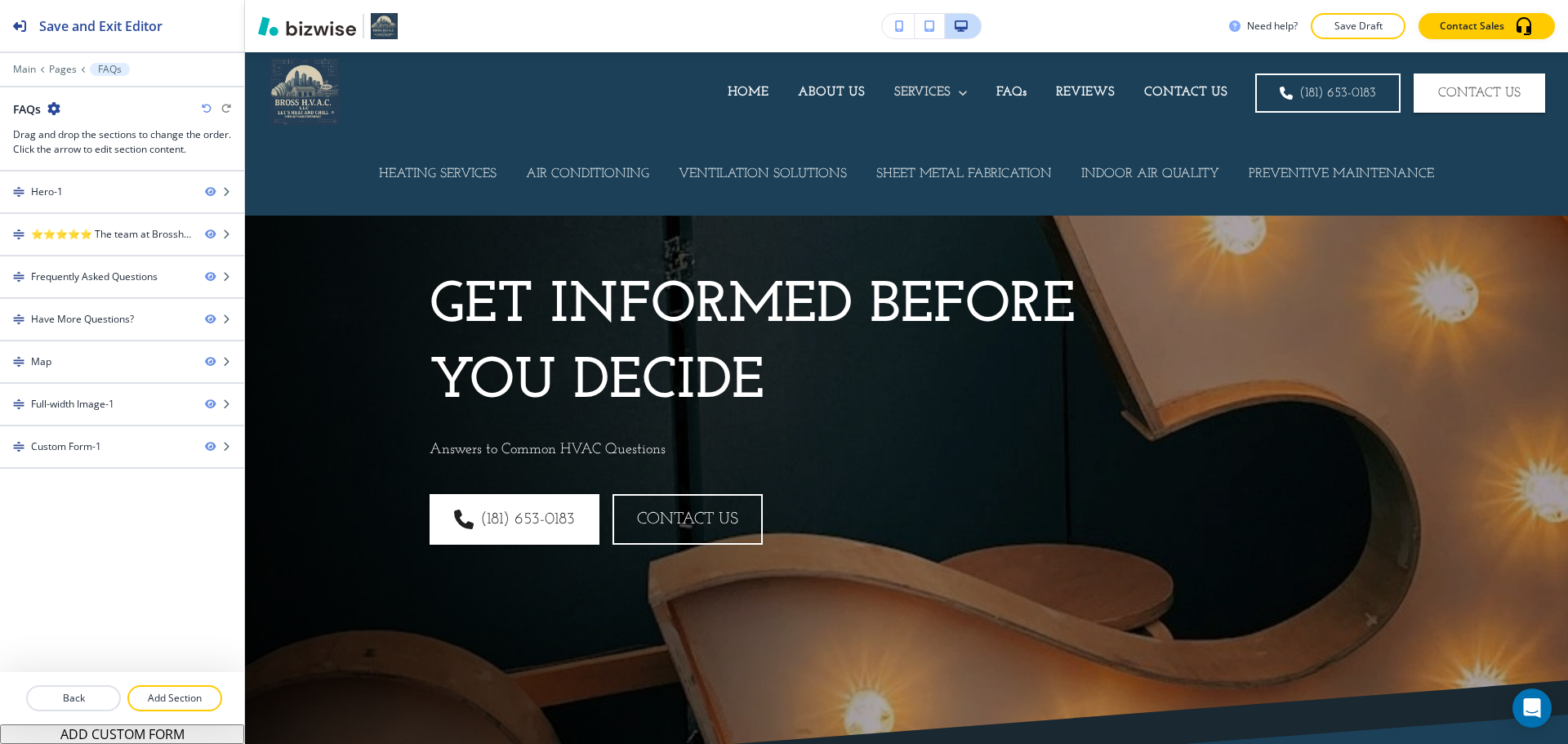
click at [932, 88] on p "SERVICES" at bounding box center [922, 93] width 56 height 19
click at [972, 171] on p "SHEET METAL FABRICATION" at bounding box center [964, 174] width 176 height 19
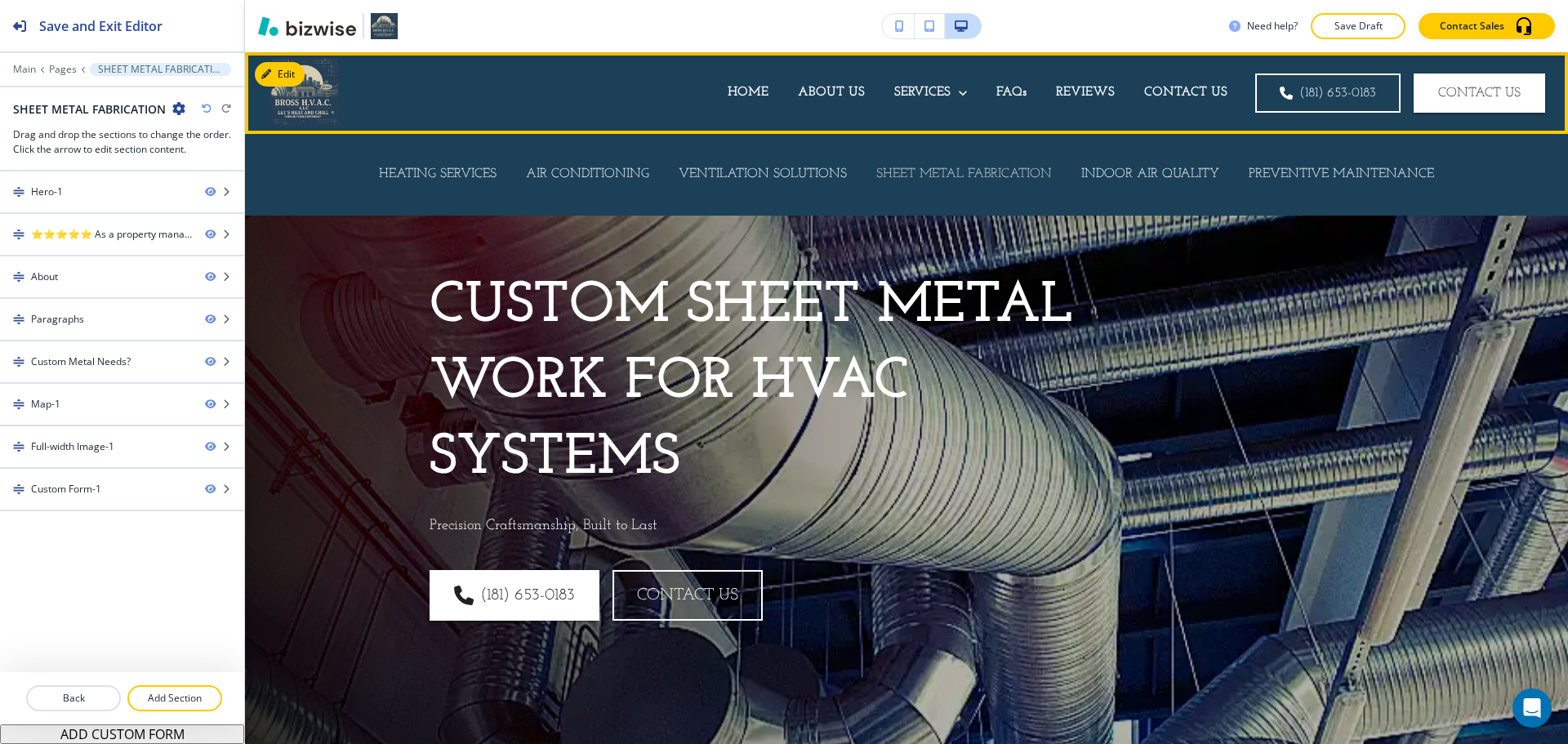
click at [933, 168] on p "SHEET METAL FABRICATION" at bounding box center [964, 174] width 176 height 19
click at [983, 170] on p "SHEET METAL FABRICATION" at bounding box center [964, 174] width 176 height 19
click at [1082, 170] on p "INDOOR AIR QUALITY" at bounding box center [1150, 174] width 138 height 19
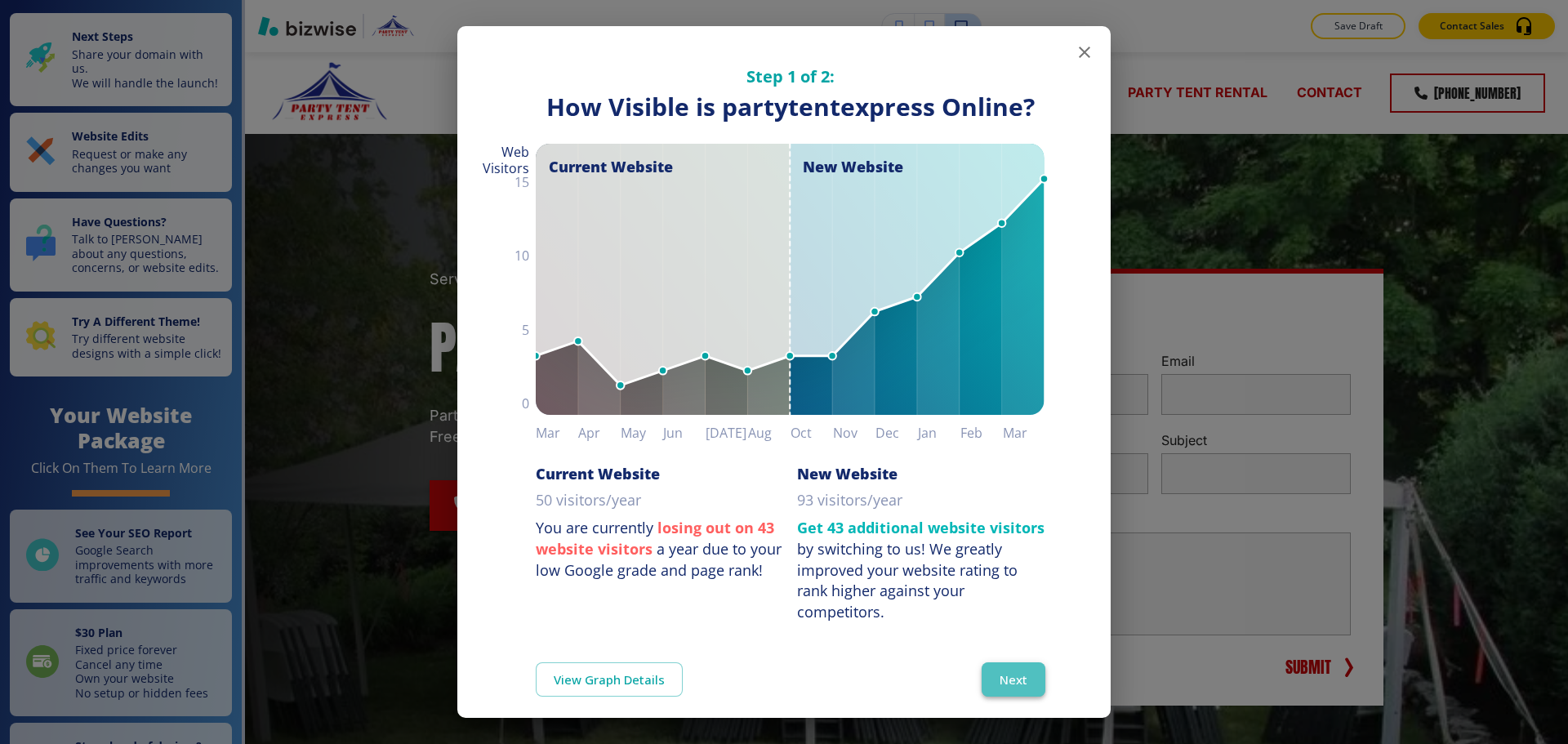
click at [999, 671] on button "Next" at bounding box center [1014, 679] width 64 height 34
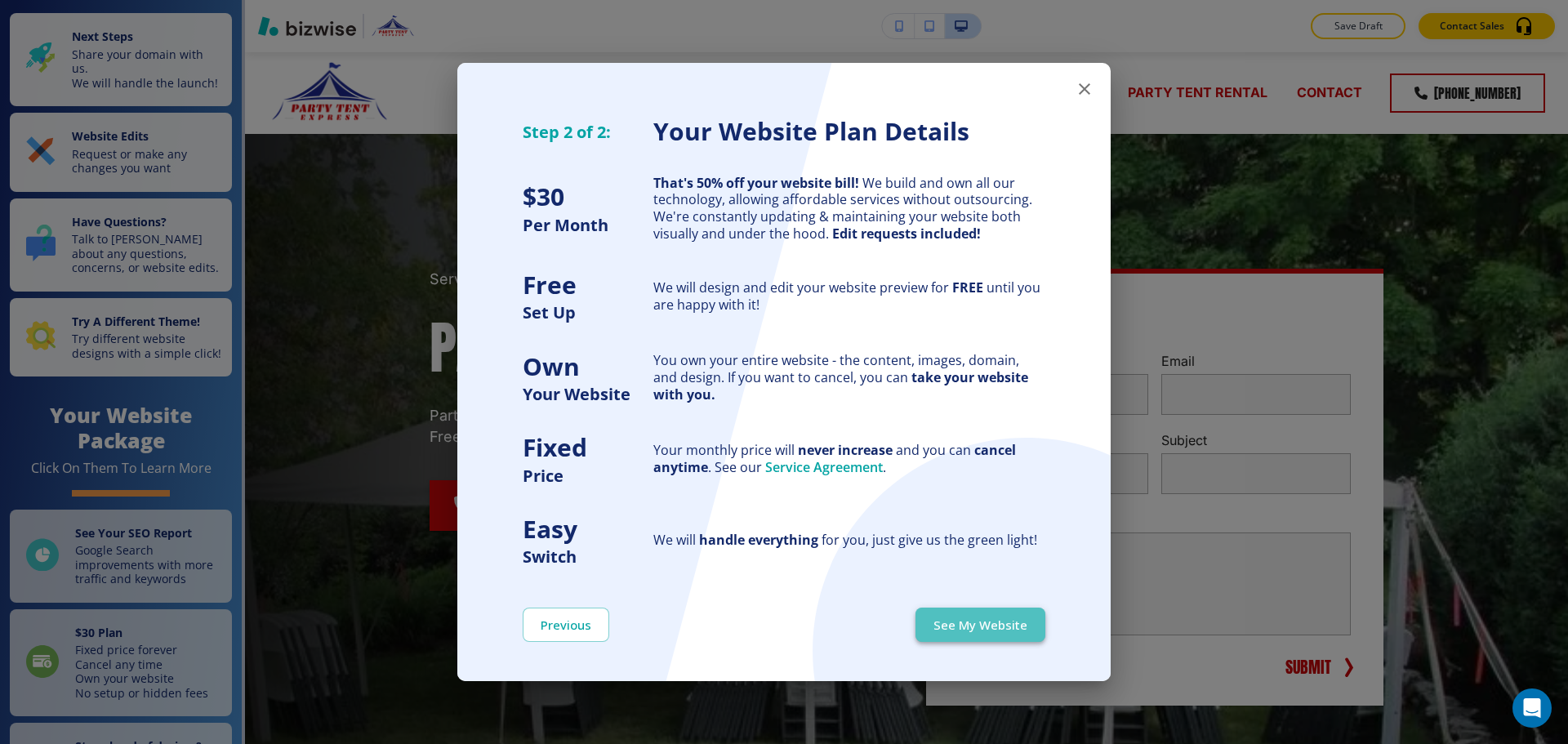
click at [999, 627] on button "See My Website" at bounding box center [980, 624] width 130 height 34
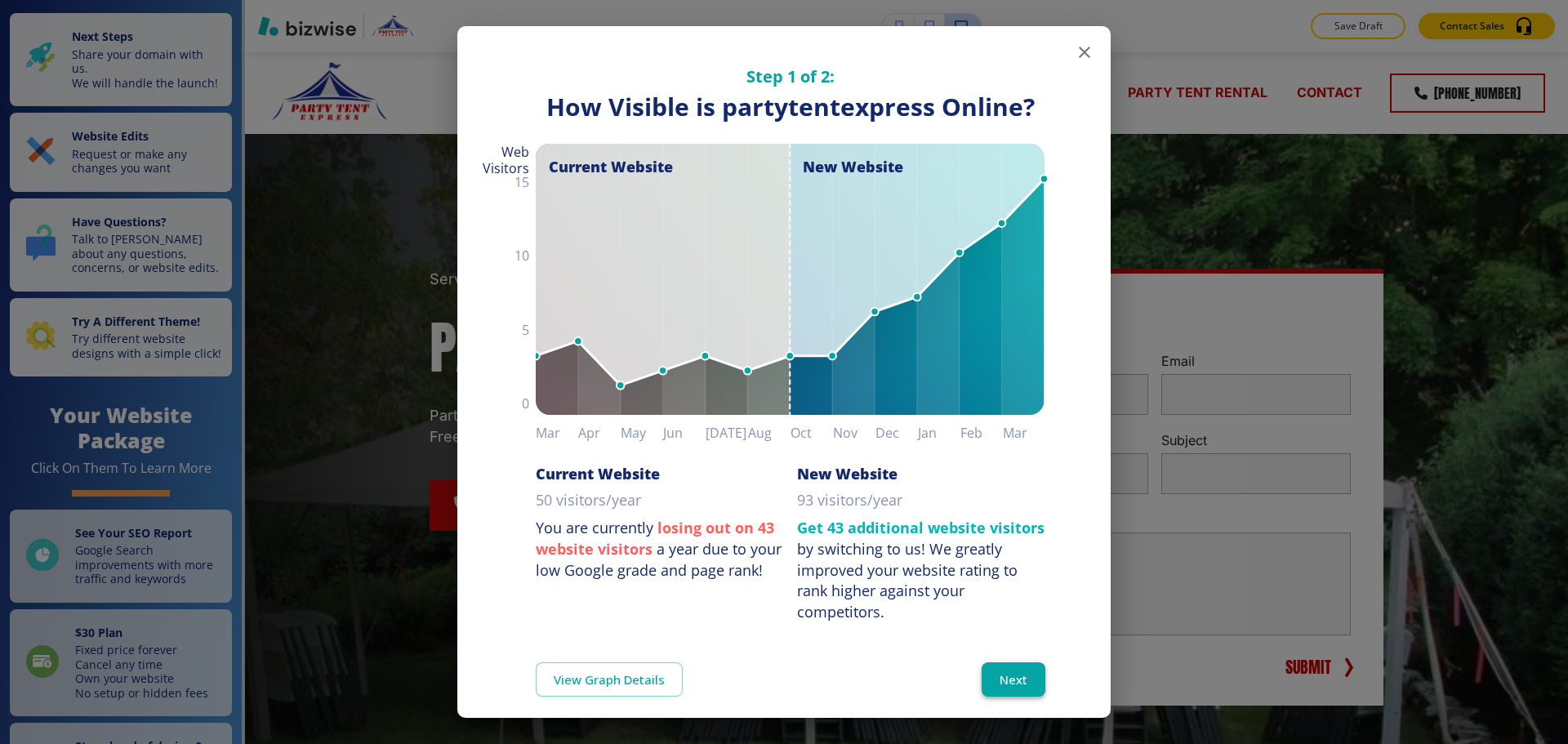
click at [1004, 662] on button "Next" at bounding box center [1014, 679] width 64 height 34
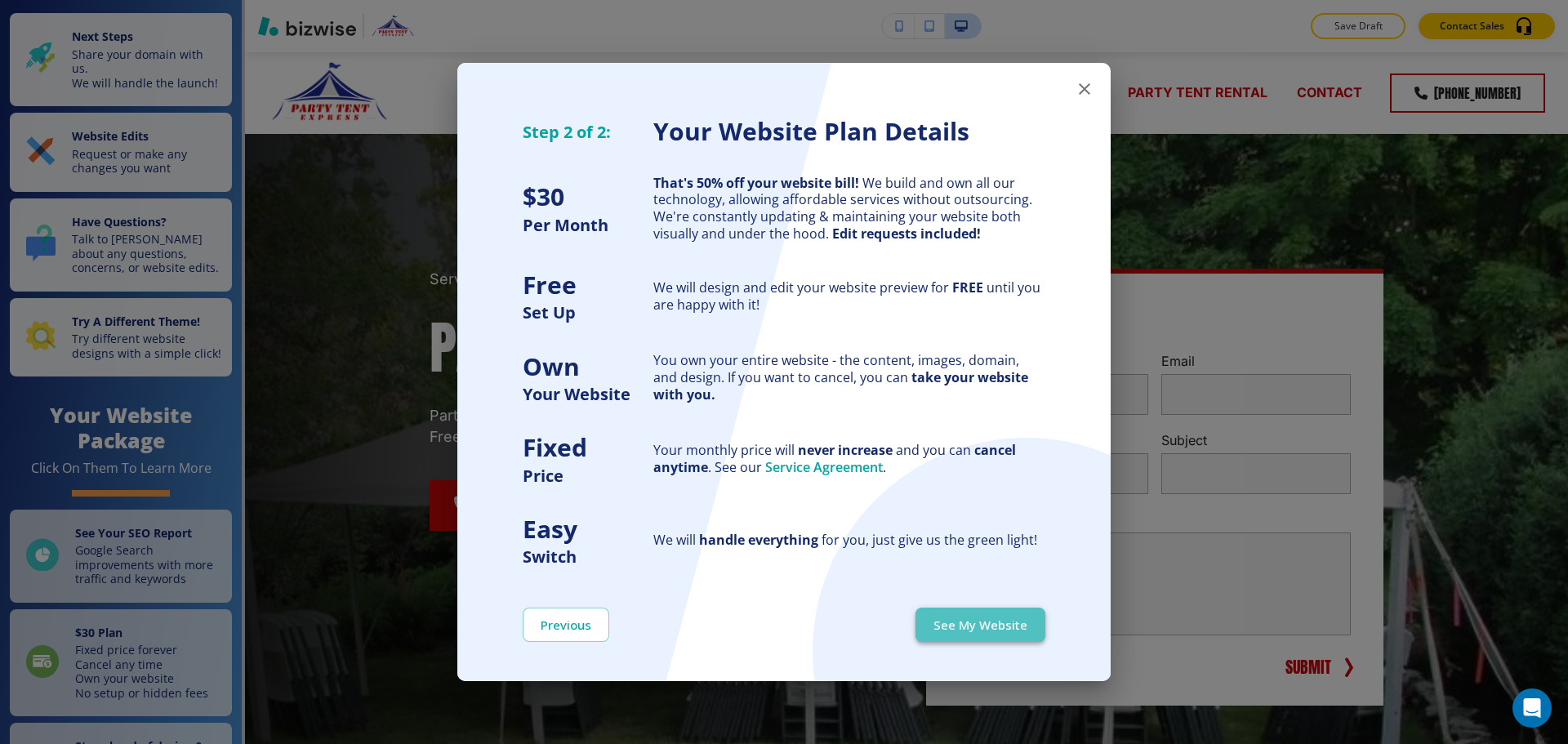
click at [1021, 621] on button "See My Website" at bounding box center [980, 624] width 130 height 34
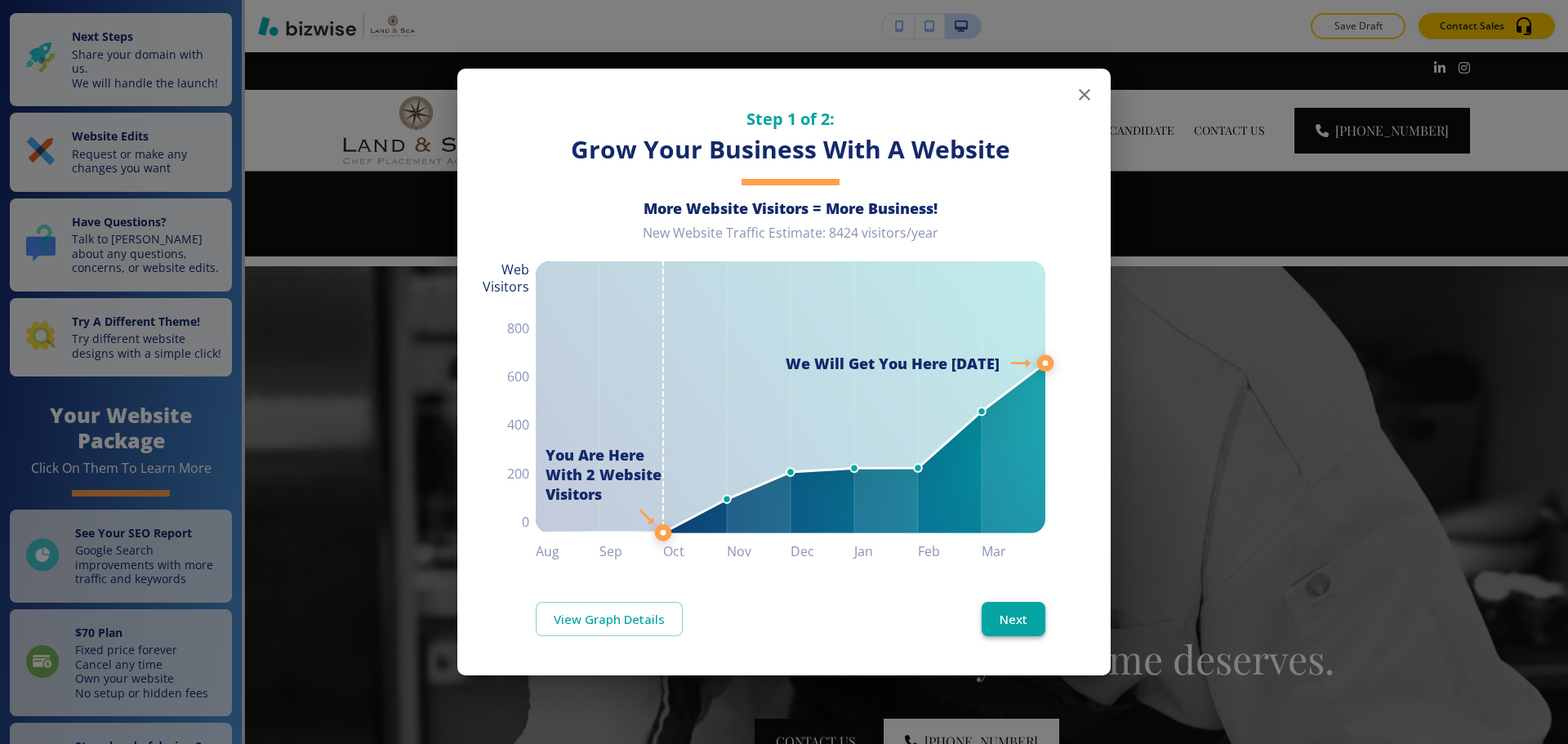
click at [1024, 615] on button "Next" at bounding box center [1014, 618] width 64 height 34
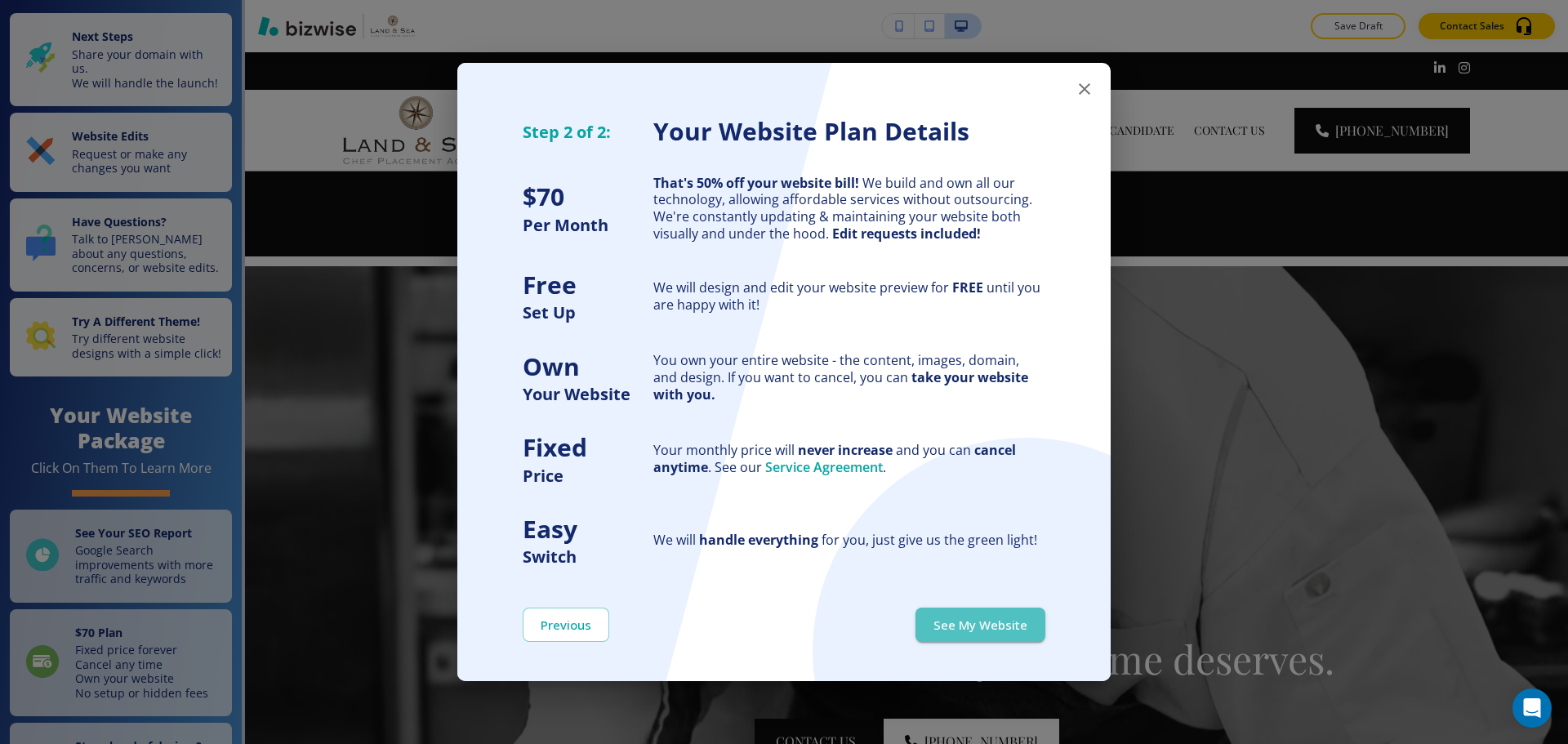
click at [1024, 615] on button "See My Website" at bounding box center [980, 624] width 130 height 34
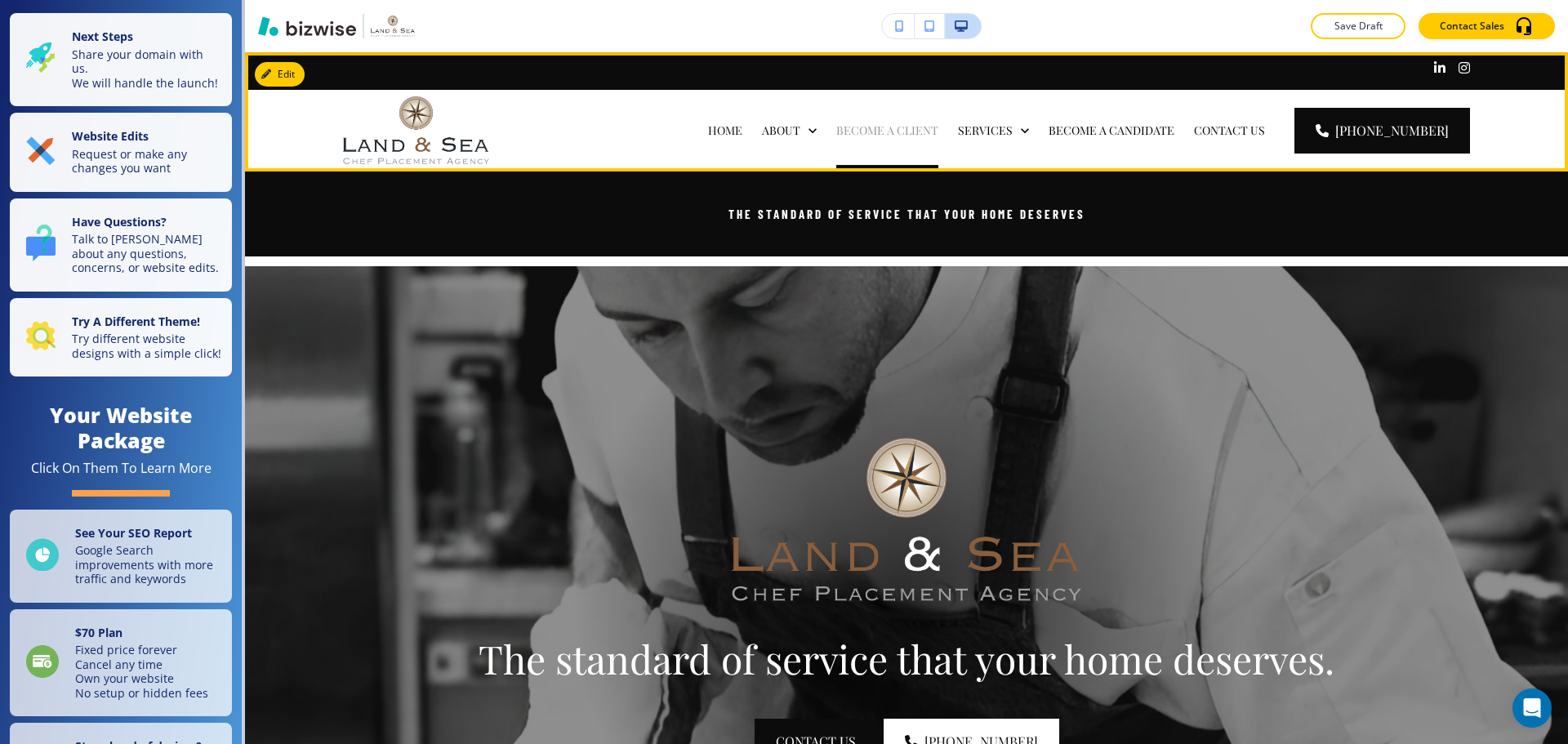
click at [936, 129] on p "BECOME A CLIENT" at bounding box center [887, 131] width 102 height 17
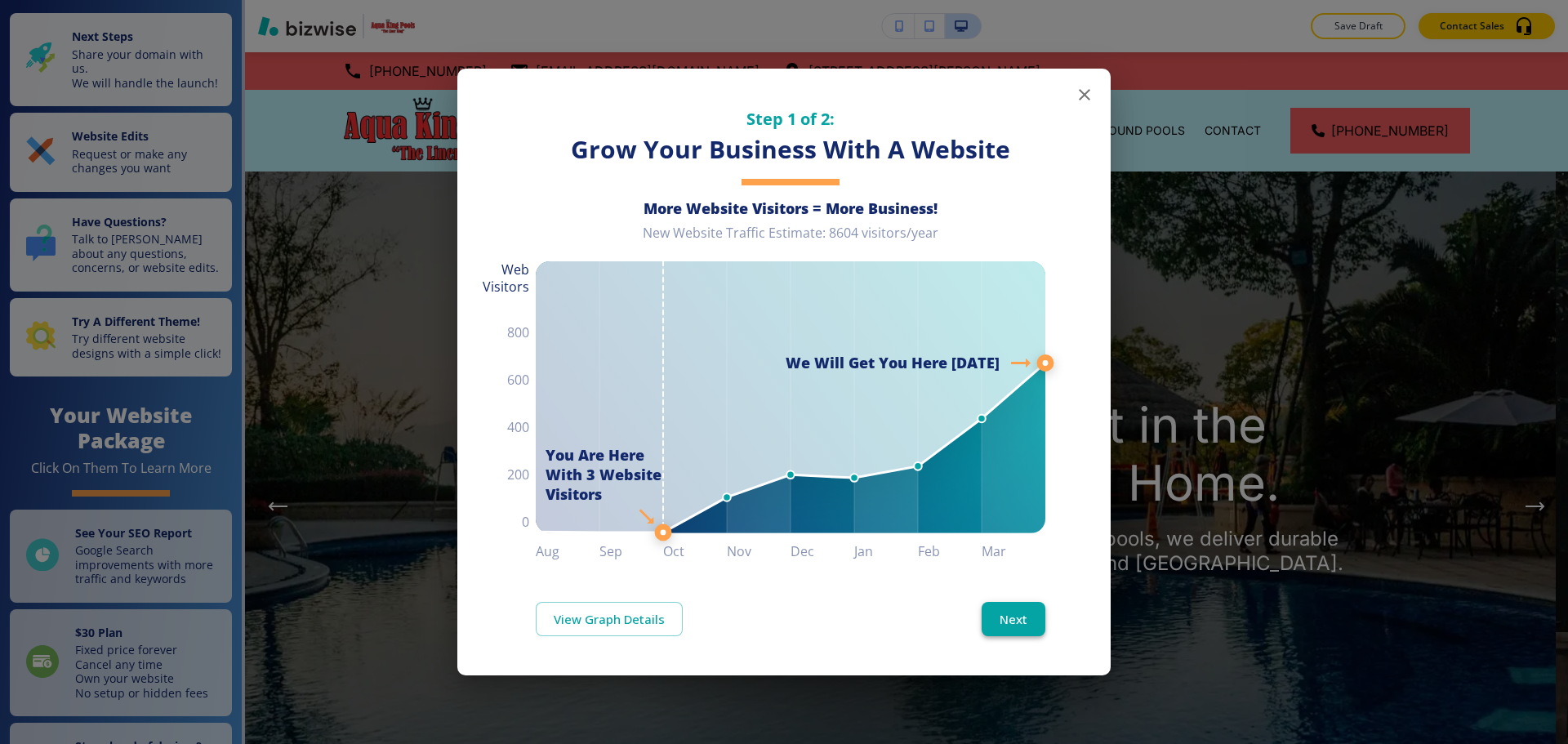
click at [1009, 604] on button "Next" at bounding box center [1014, 618] width 64 height 34
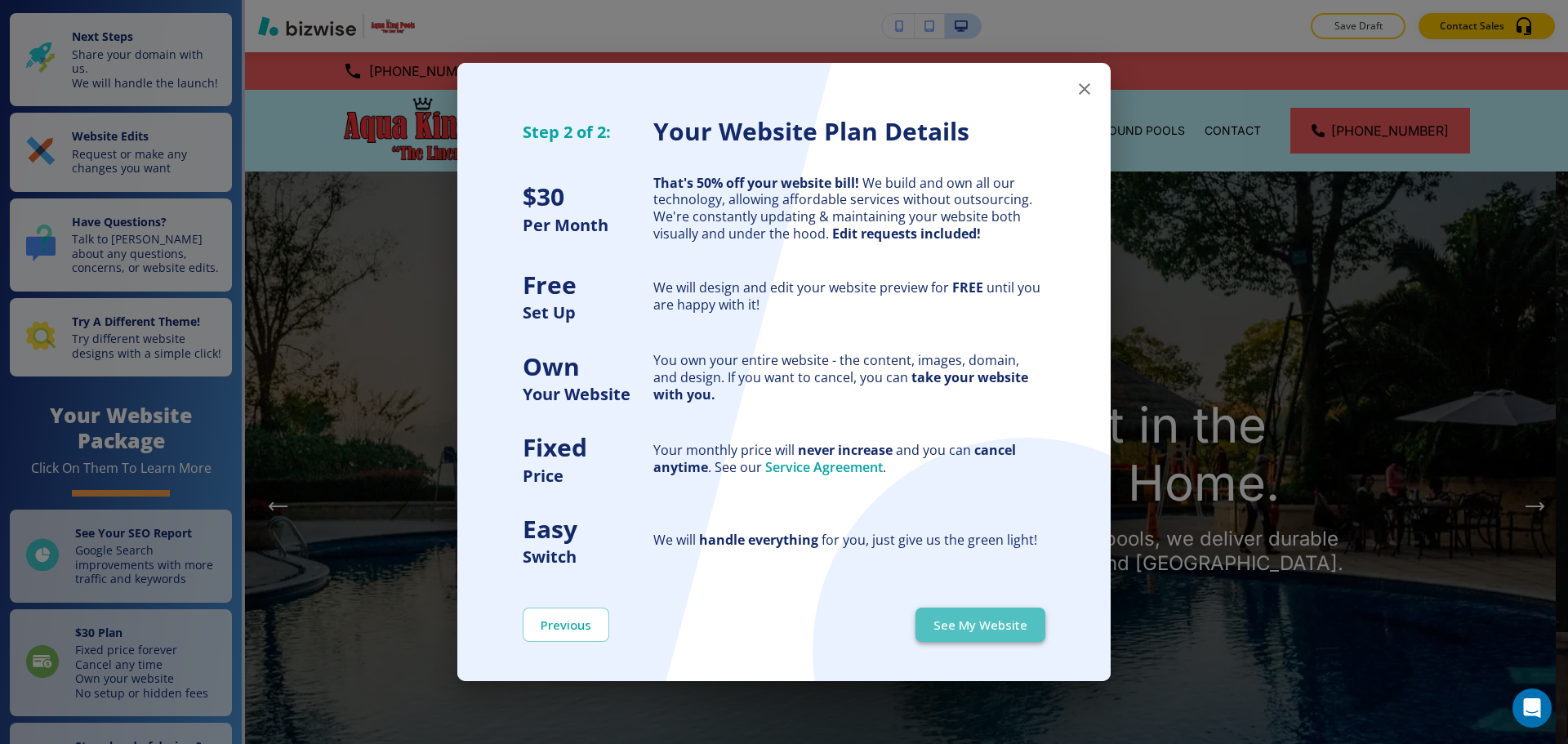
click at [1009, 621] on button "See My Website" at bounding box center [980, 624] width 130 height 34
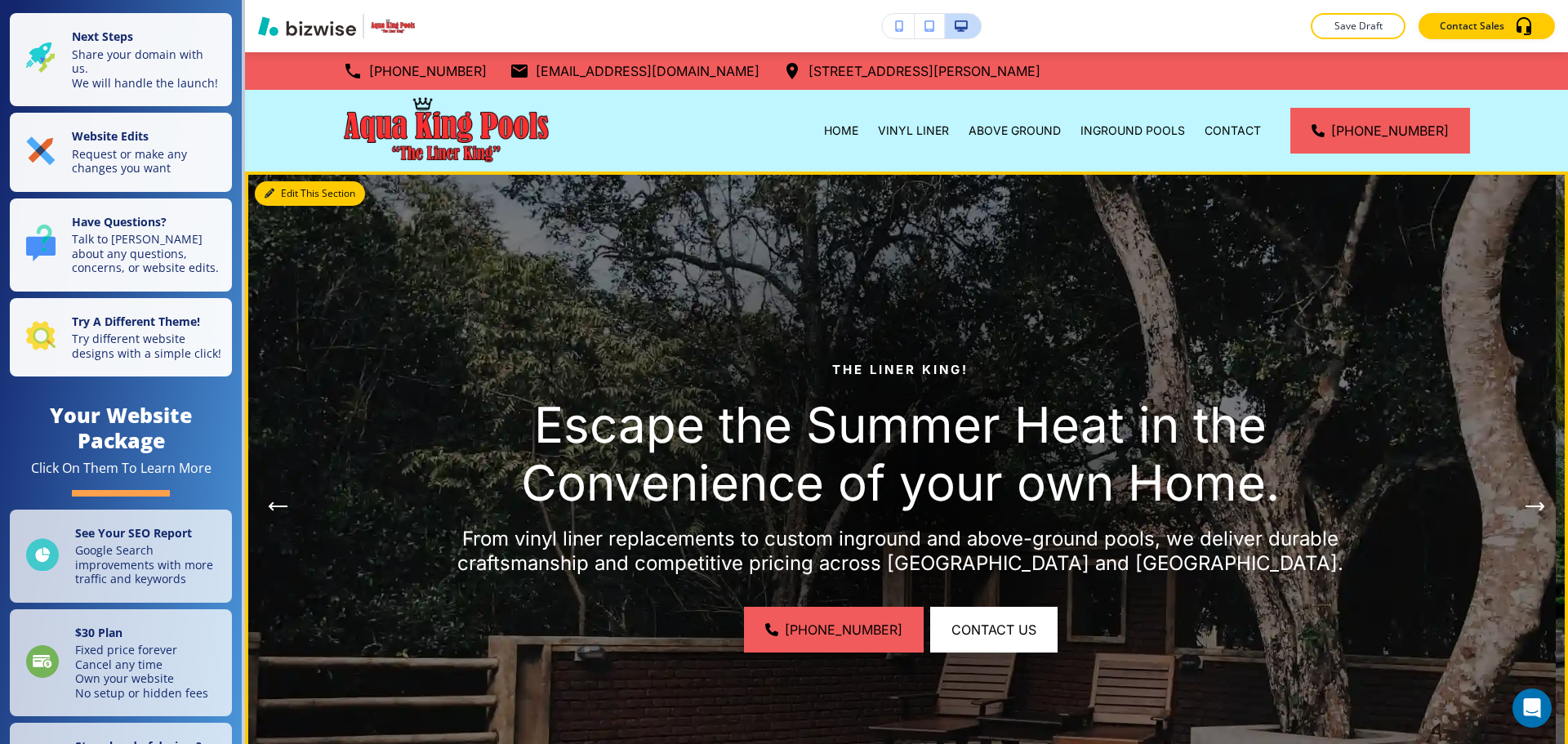
click at [288, 195] on button "Edit This Section" at bounding box center [309, 194] width 110 height 25
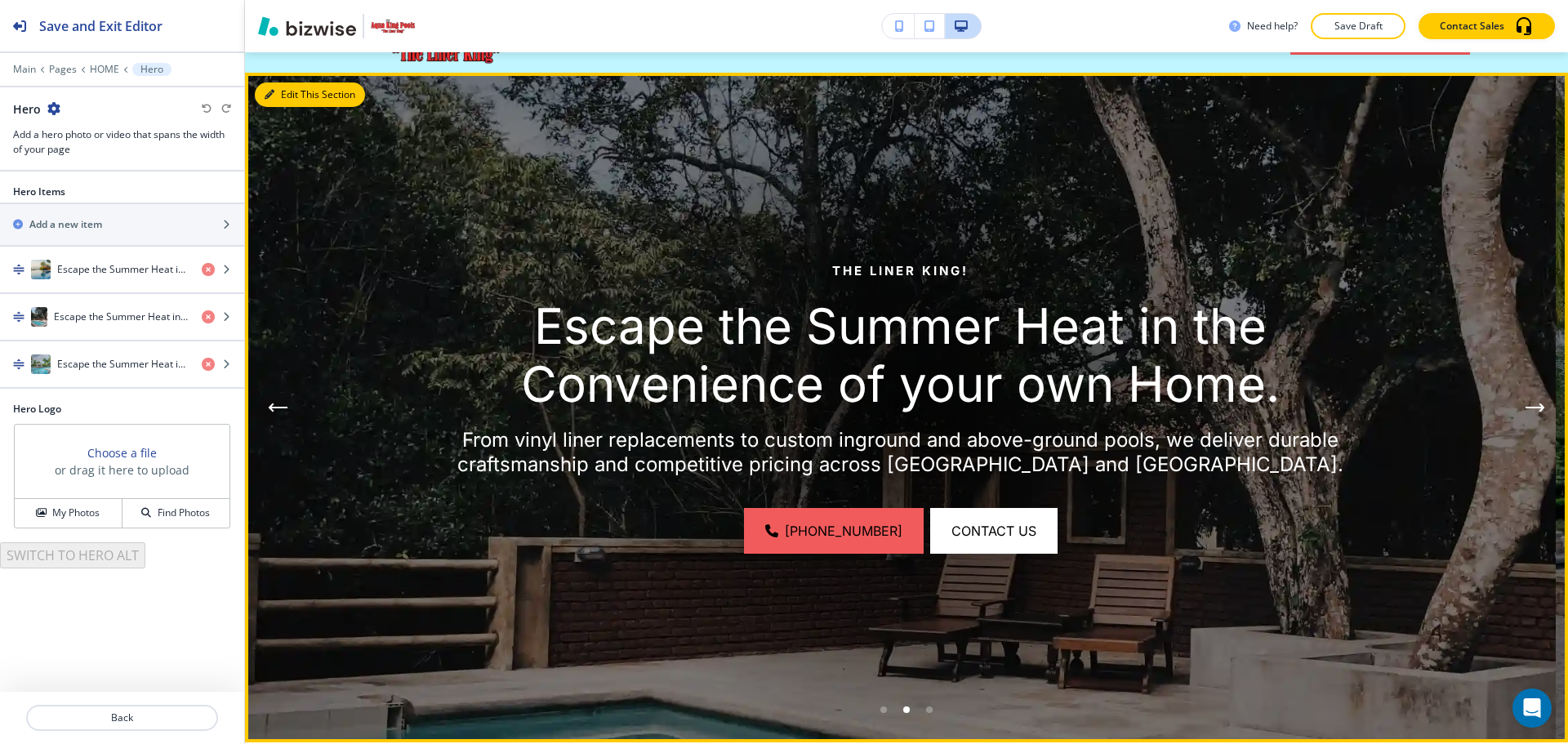
scroll to position [119, 0]
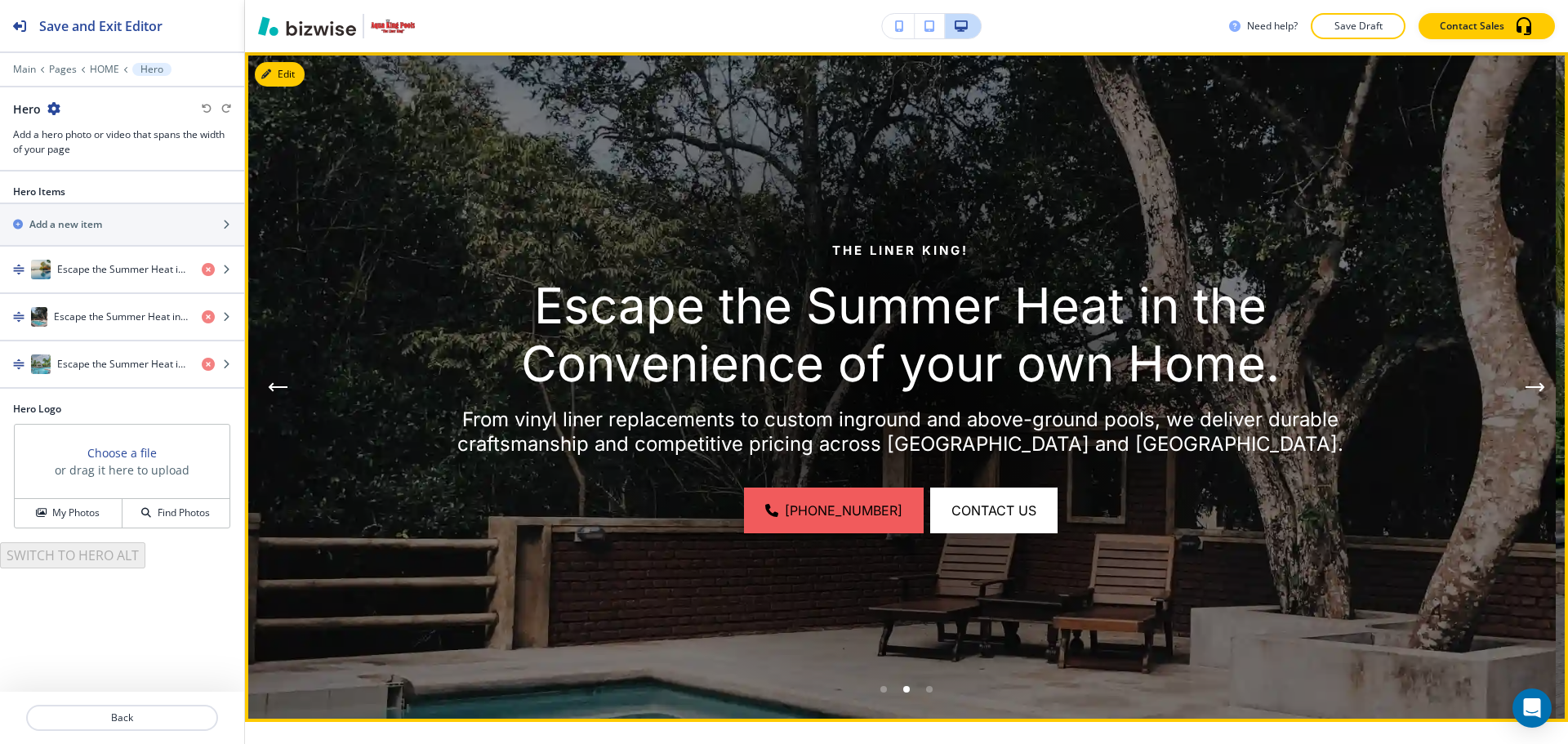
click at [269, 391] on icon "Previous Hero Image" at bounding box center [278, 387] width 20 height 10
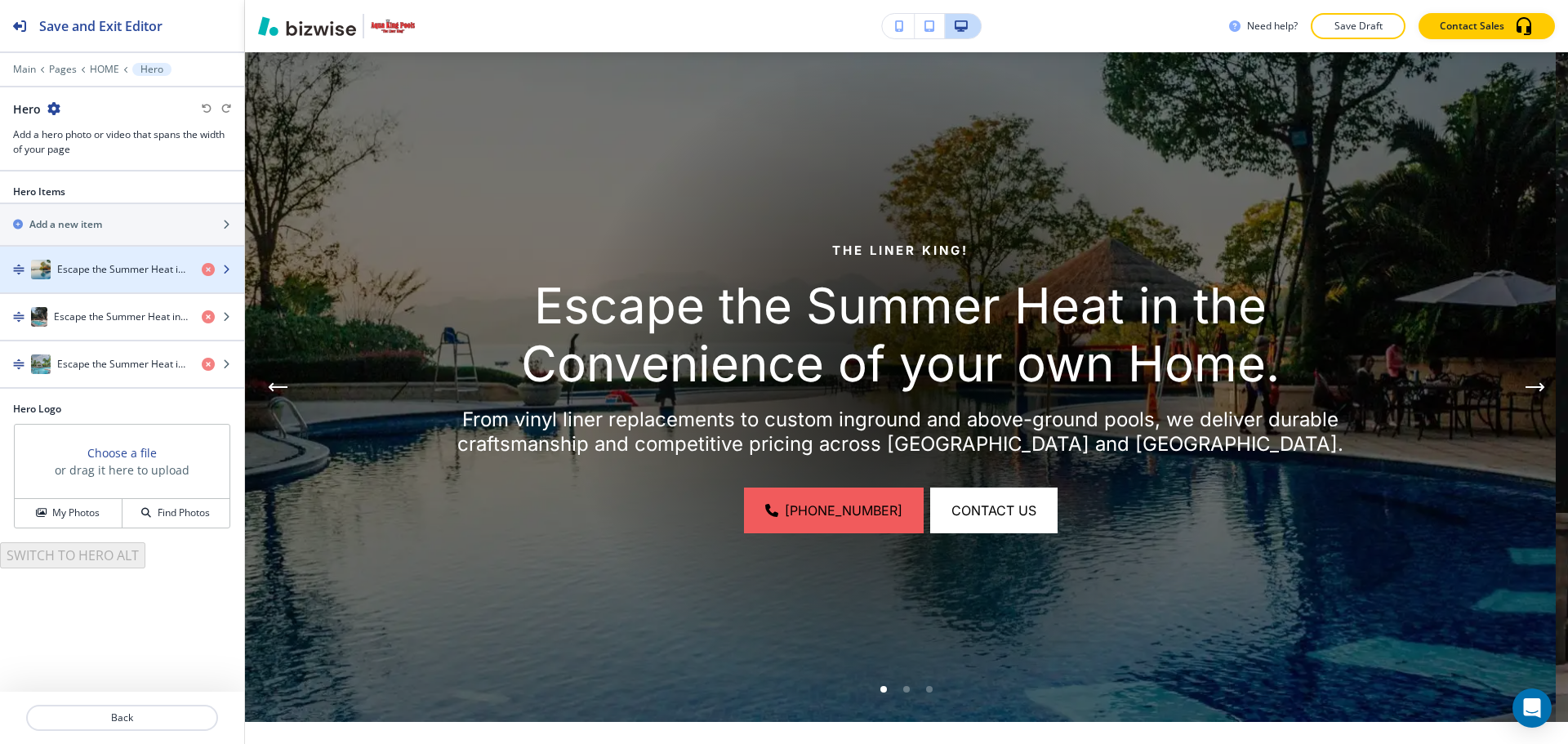
click at [123, 273] on h4 "Escape the Summer Heat in the Convenience of your own Home." at bounding box center [123, 269] width 132 height 15
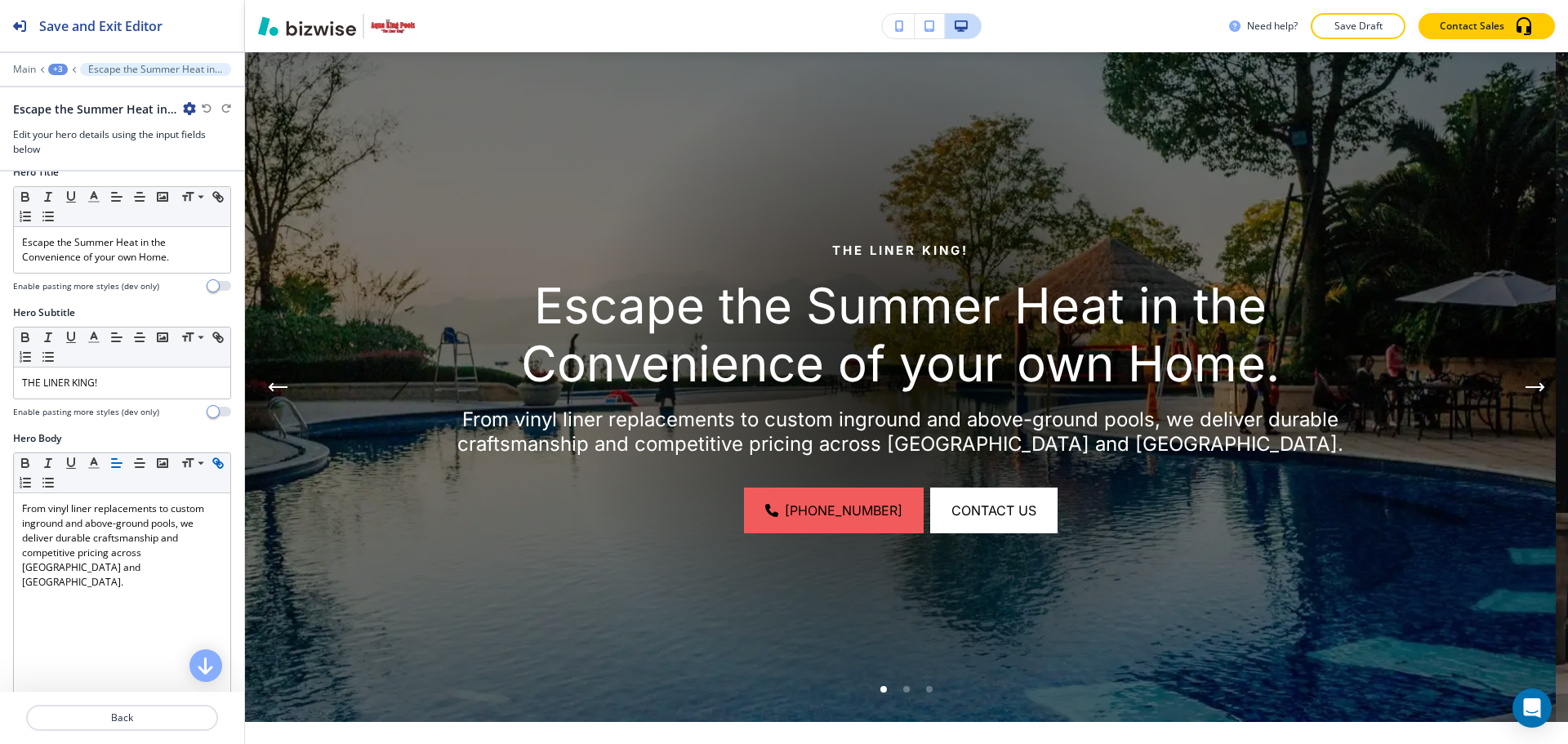
scroll to position [163, 0]
drag, startPoint x: 131, startPoint y: 383, endPoint x: 19, endPoint y: 379, distance: 112.1
click at [19, 379] on div "THE LINER KING!" at bounding box center [122, 379] width 216 height 31
click at [190, 420] on span at bounding box center [200, 416] width 36 height 20
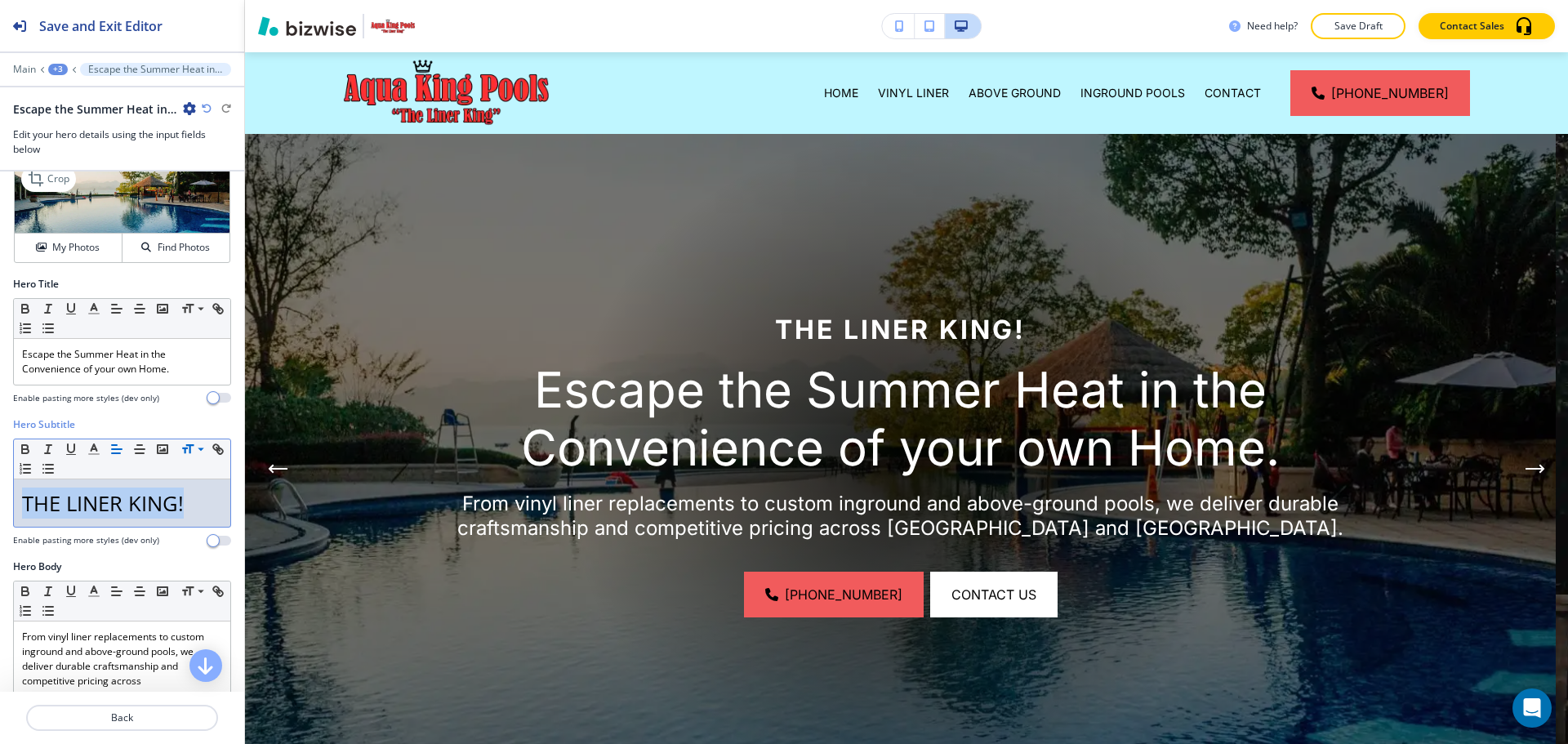
scroll to position [0, 0]
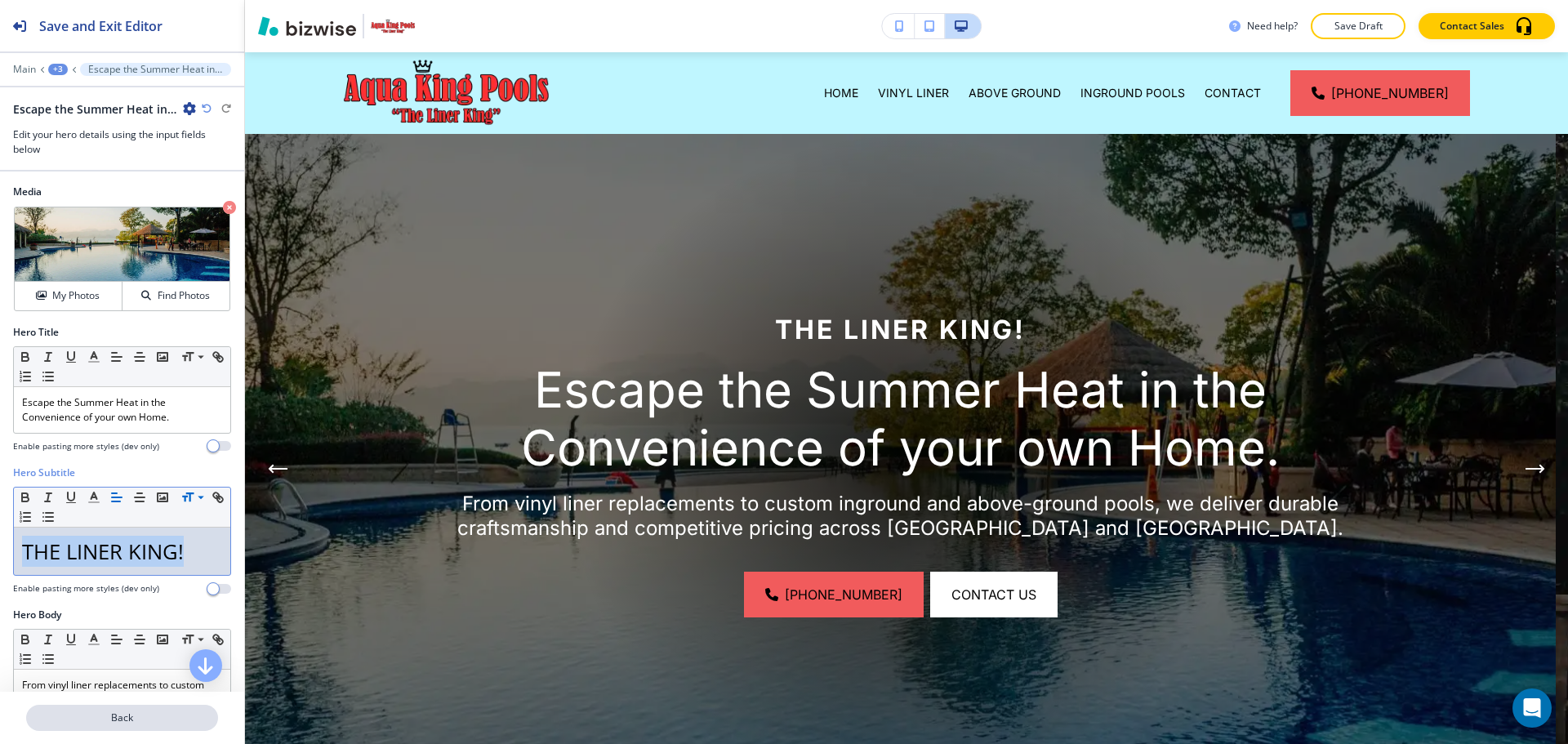
click at [135, 715] on p "Back" at bounding box center [123, 717] width 189 height 15
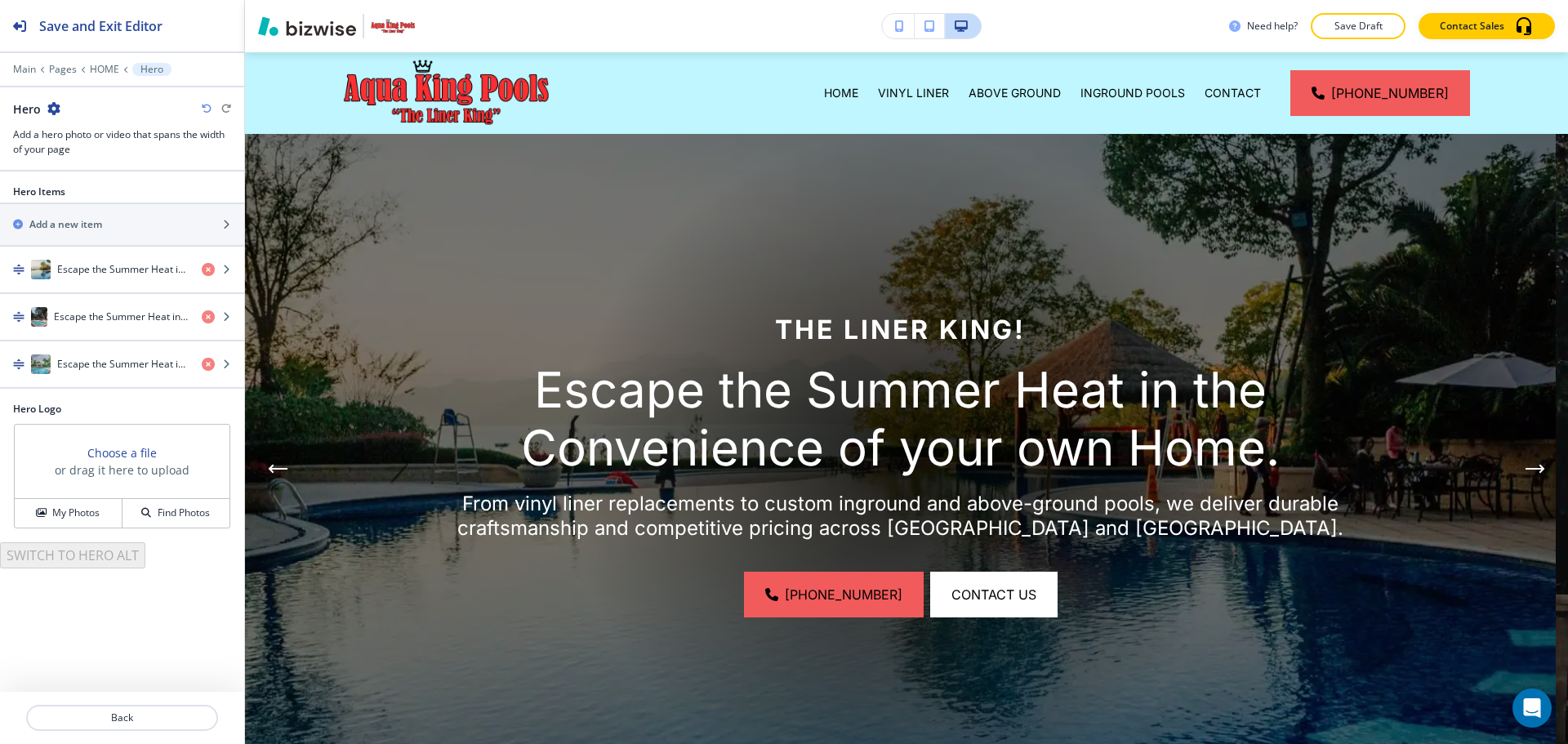
scroll to position [119, 0]
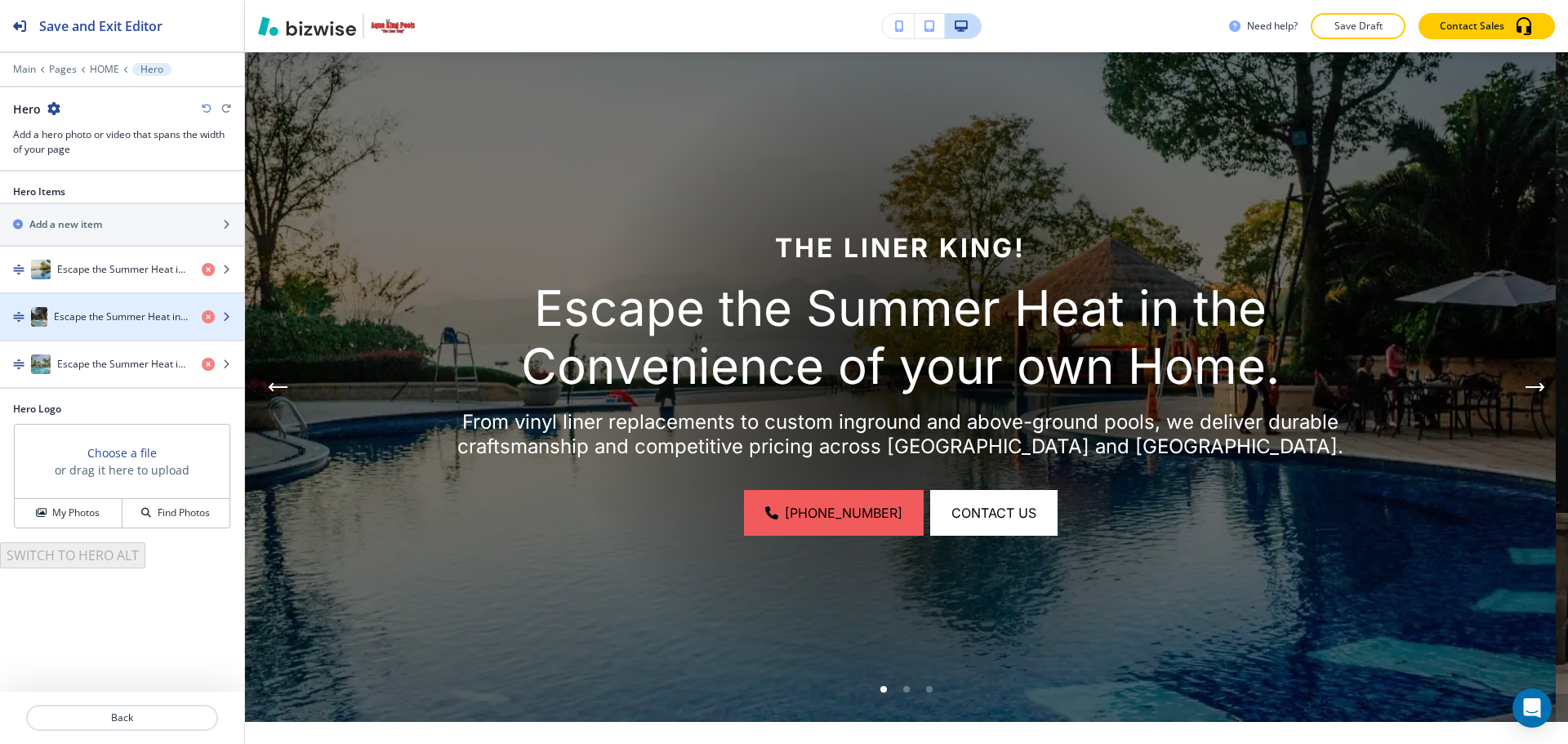
click at [93, 321] on h4 "Escape the Summer Heat in the Convenience of your own Home." at bounding box center [121, 316] width 135 height 15
click at [93, 322] on h4 "Escape the Summer Heat in the Convenience of your own Home." at bounding box center [121, 316] width 135 height 15
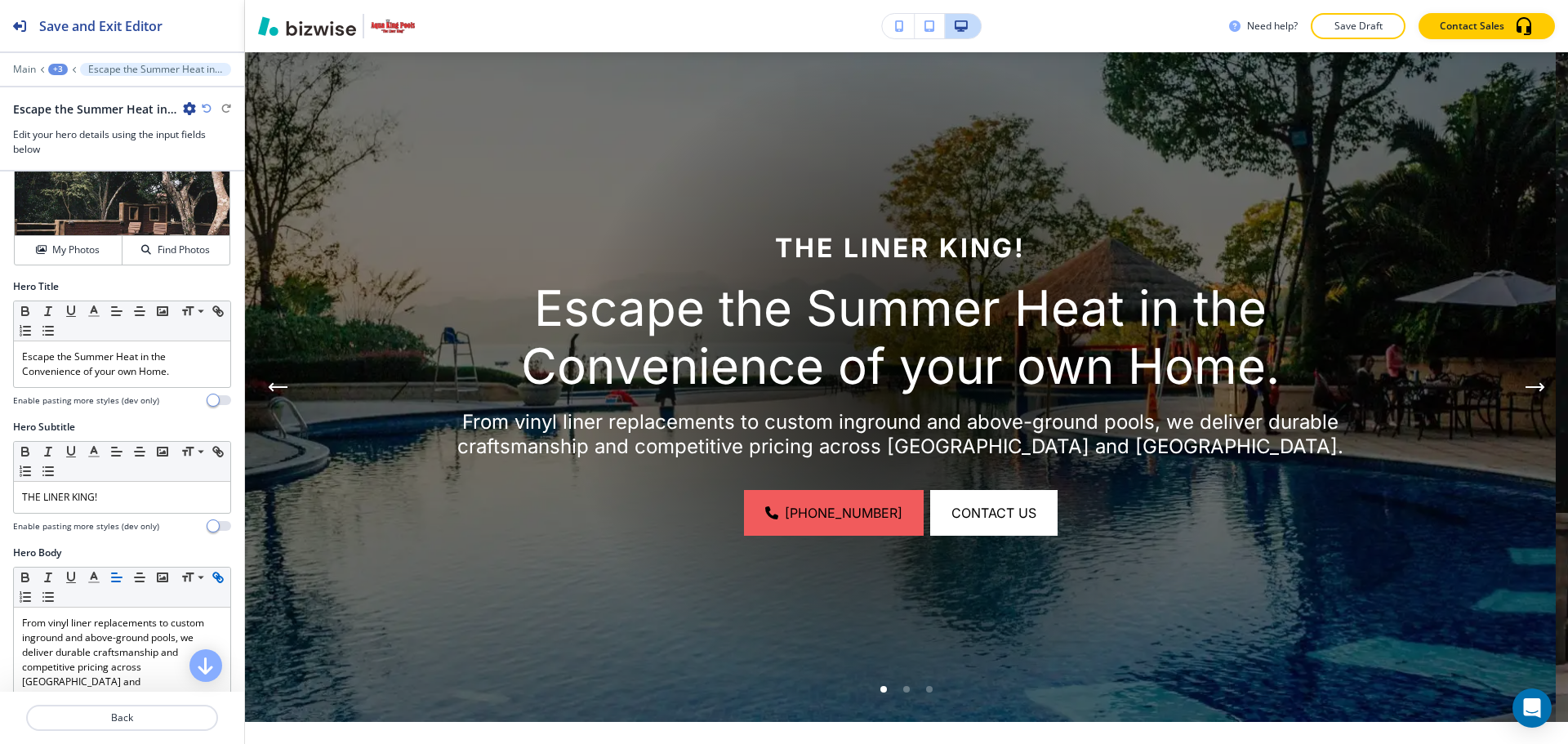
scroll to position [82, 0]
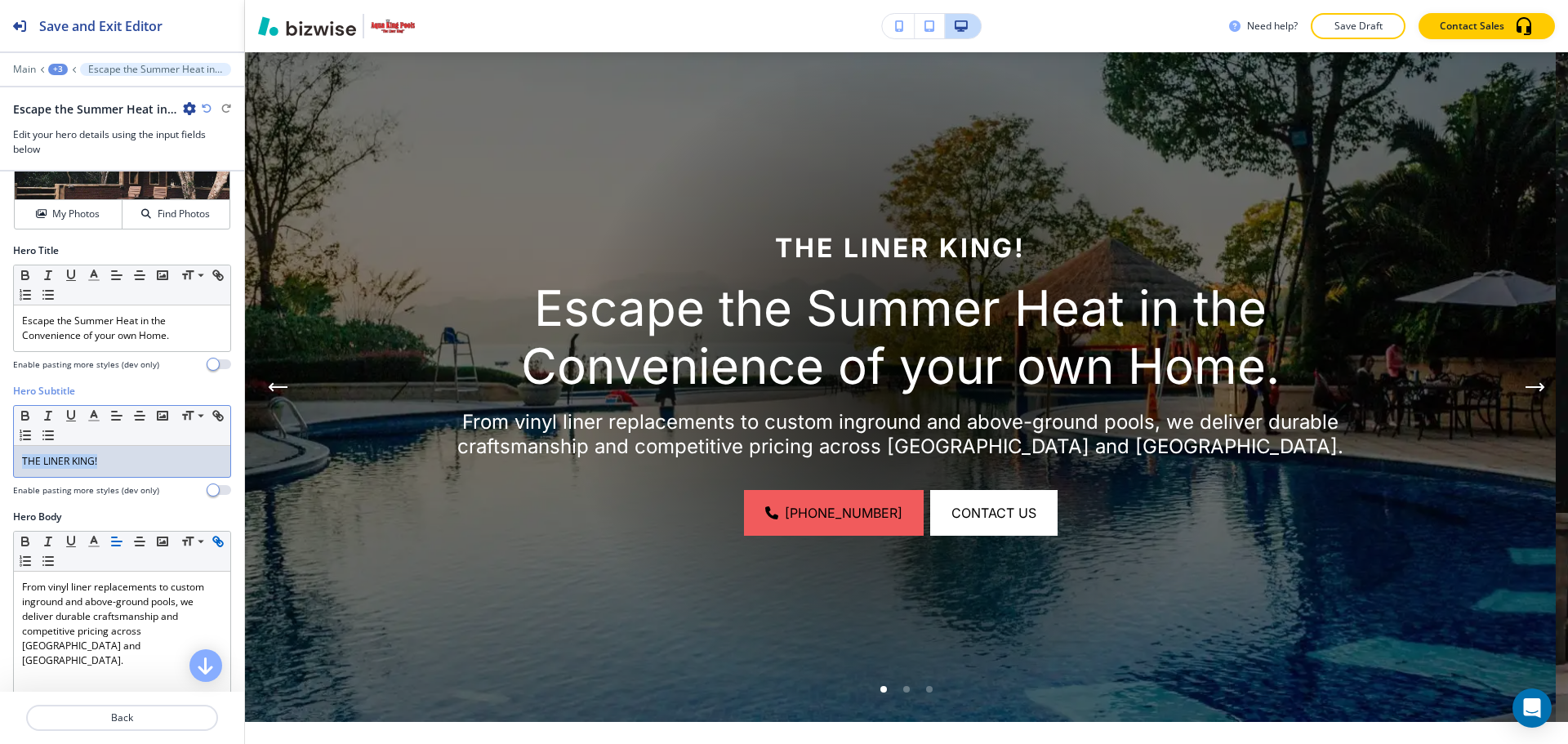
drag, startPoint x: 60, startPoint y: 463, endPoint x: 0, endPoint y: 466, distance: 60.1
click at [0, 466] on div "Hero Subtitle Small Normal Large Huge THE LINER KING! Enable pasting more style…" at bounding box center [122, 447] width 244 height 126
click at [196, 500] on span at bounding box center [200, 497] width 36 height 20
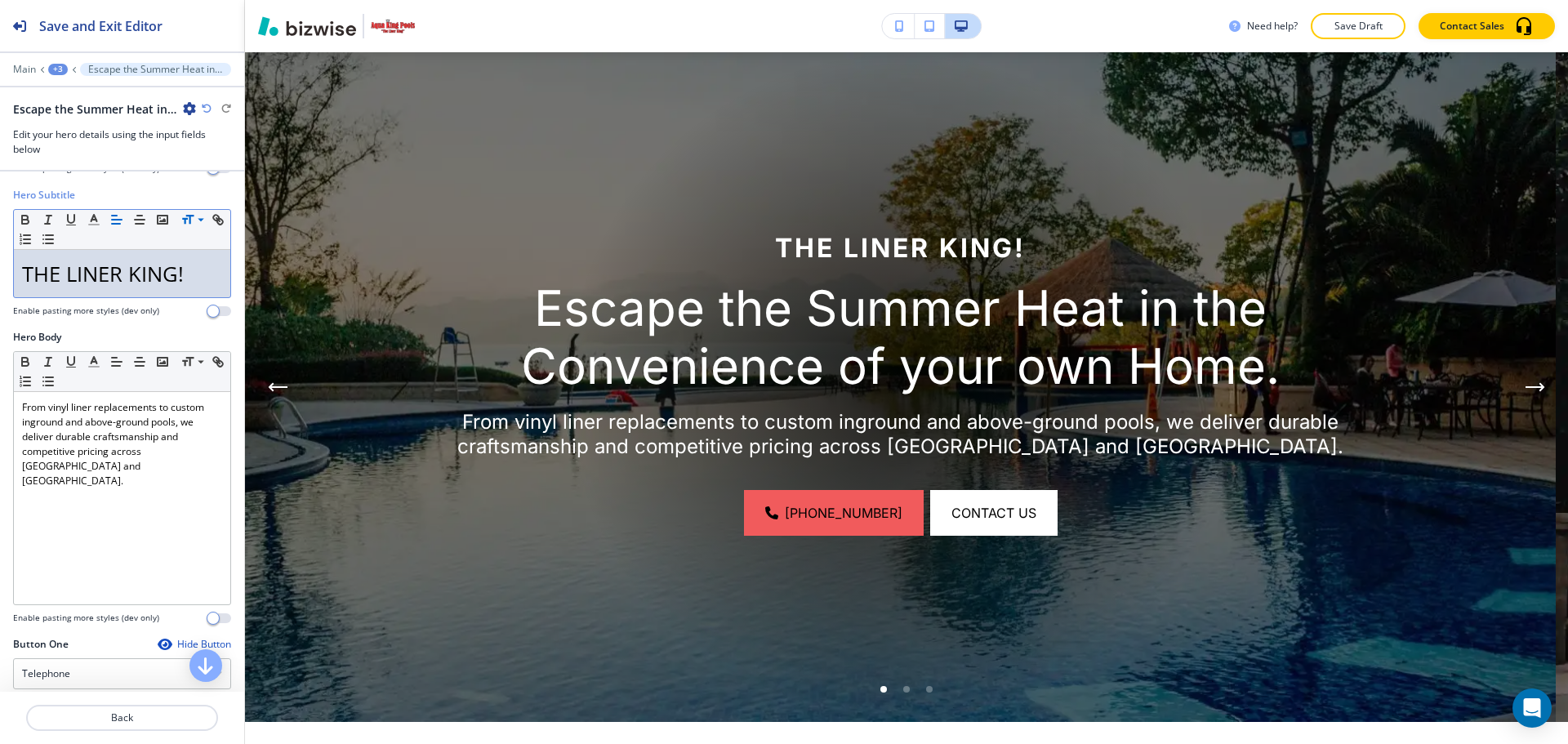
scroll to position [408, 0]
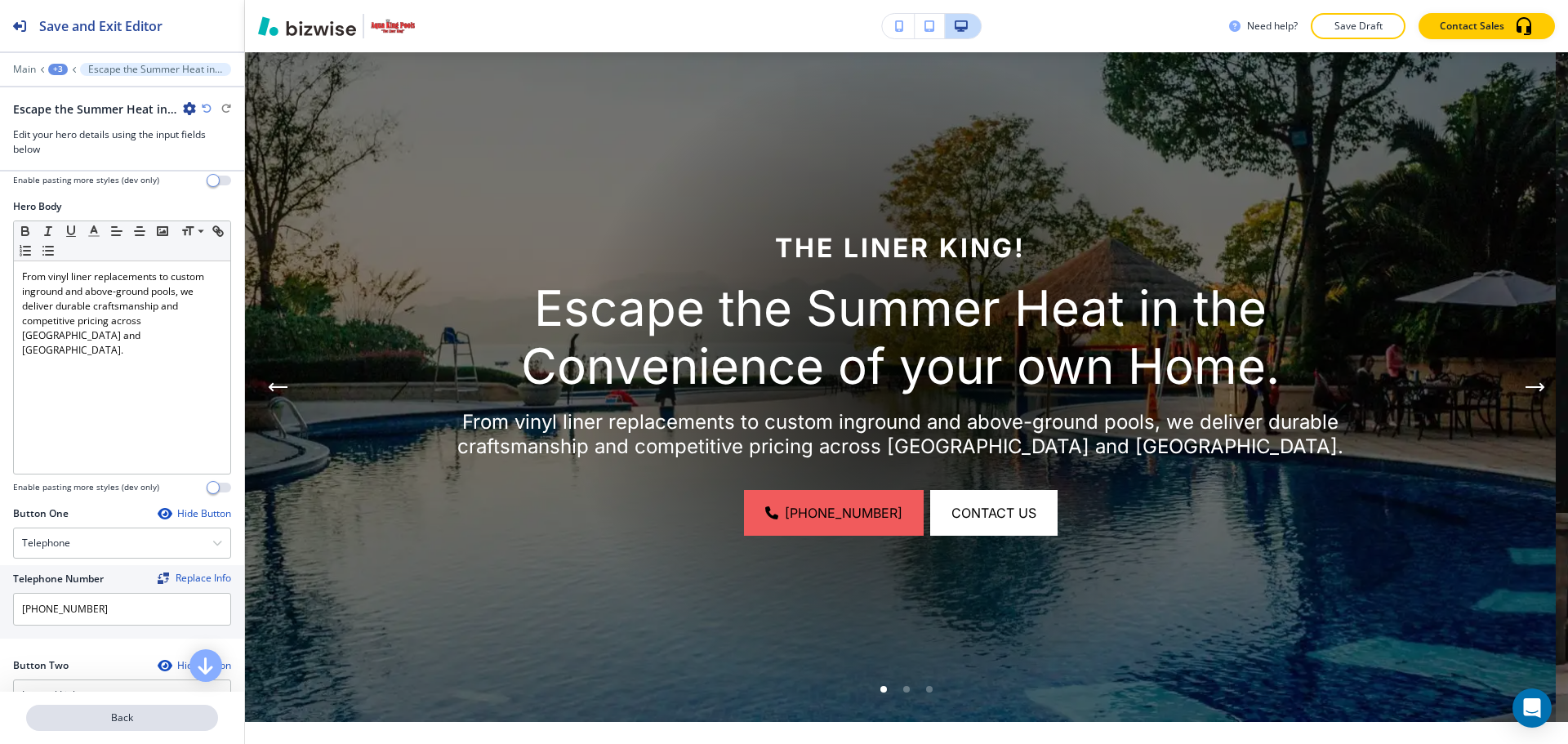
click at [66, 719] on p "Back" at bounding box center [123, 717] width 189 height 15
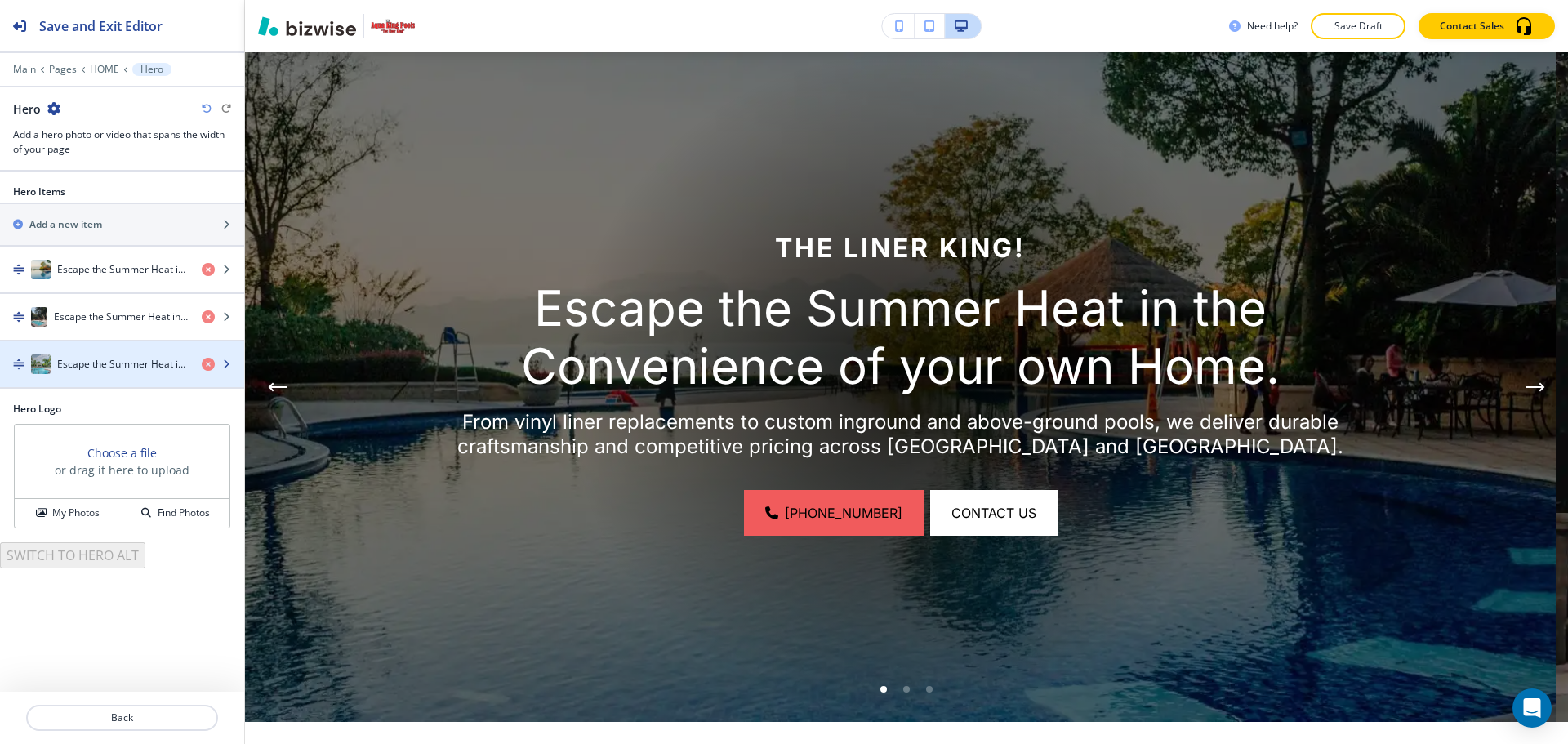
click at [143, 367] on h4 "Escape the Summer Heat in the Convenience of your own Home." at bounding box center [123, 365] width 132 height 15
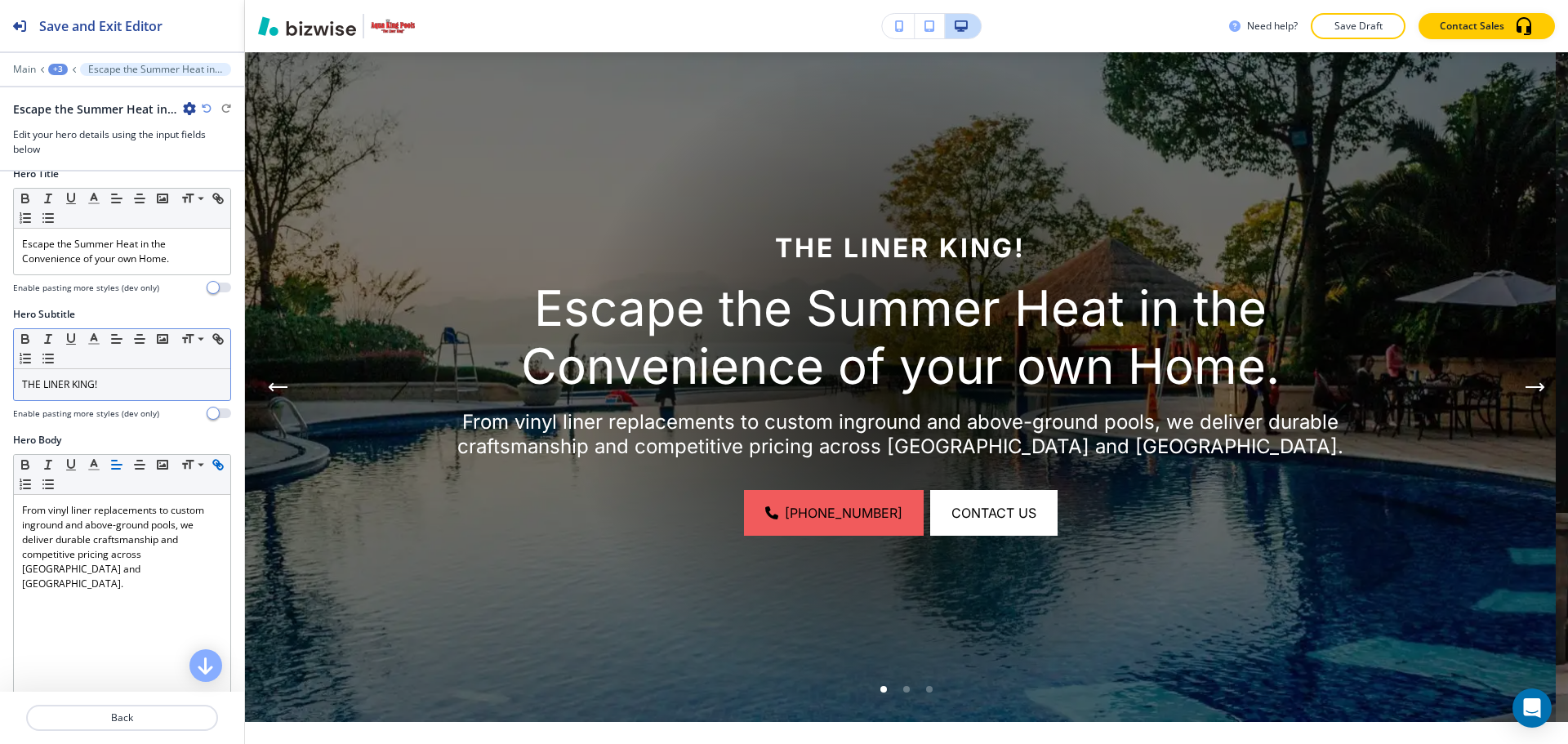
scroll to position [163, 0]
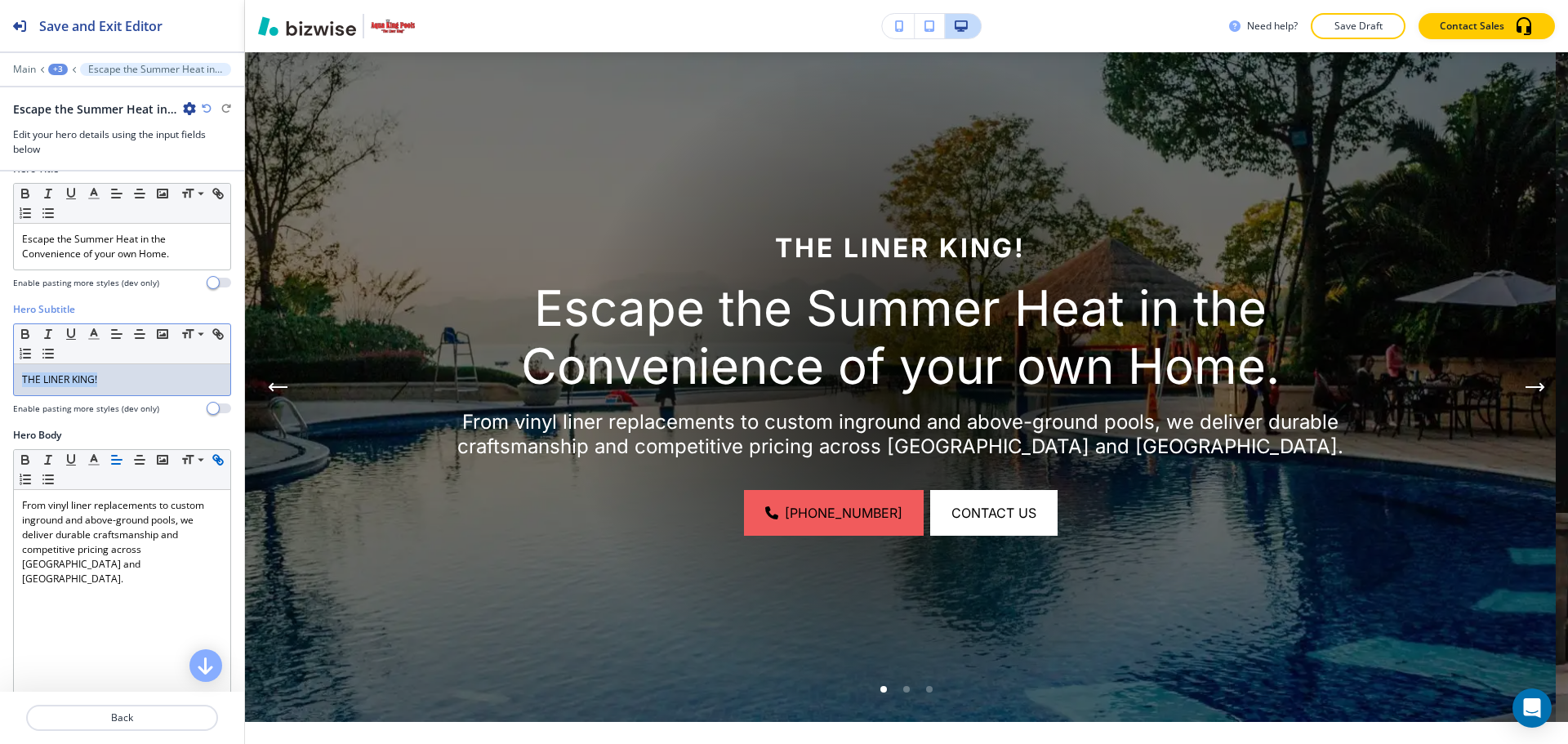
drag, startPoint x: 114, startPoint y: 375, endPoint x: 0, endPoint y: 374, distance: 114.0
click at [0, 374] on div "Hero Subtitle Small Normal Large Huge THE LINER KING! Enable pasting more style…" at bounding box center [122, 365] width 244 height 126
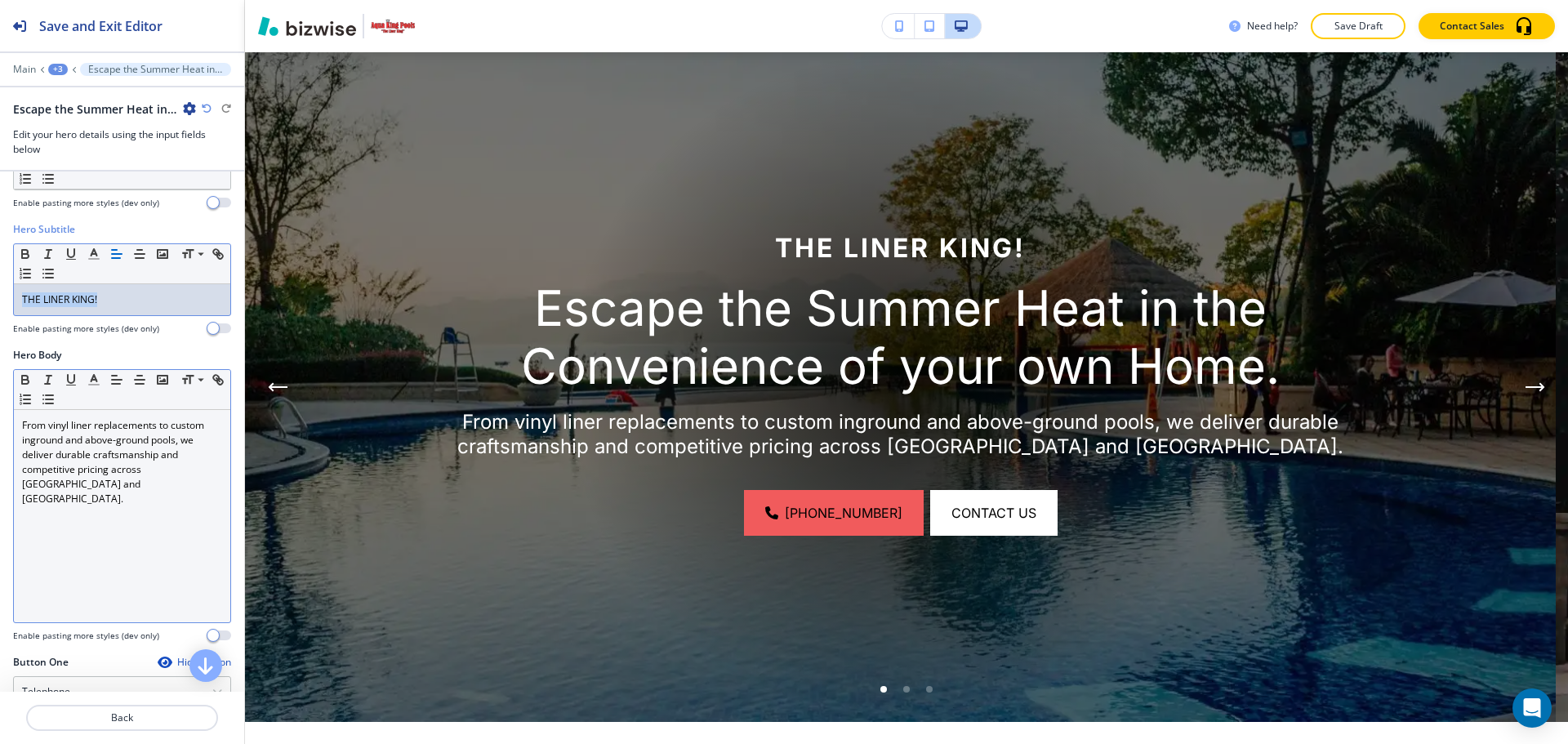
scroll to position [245, 0]
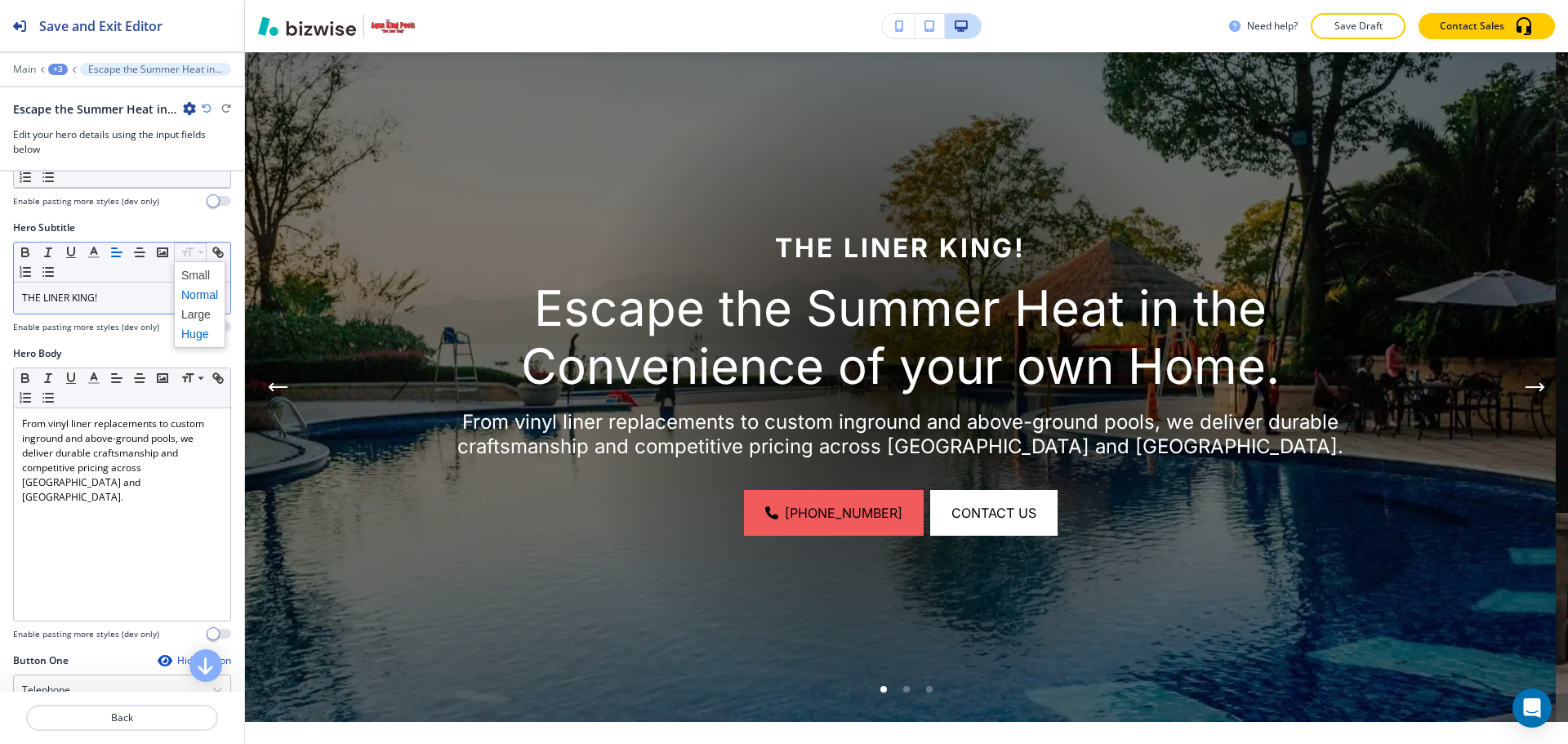
click at [208, 330] on span at bounding box center [200, 334] width 36 height 20
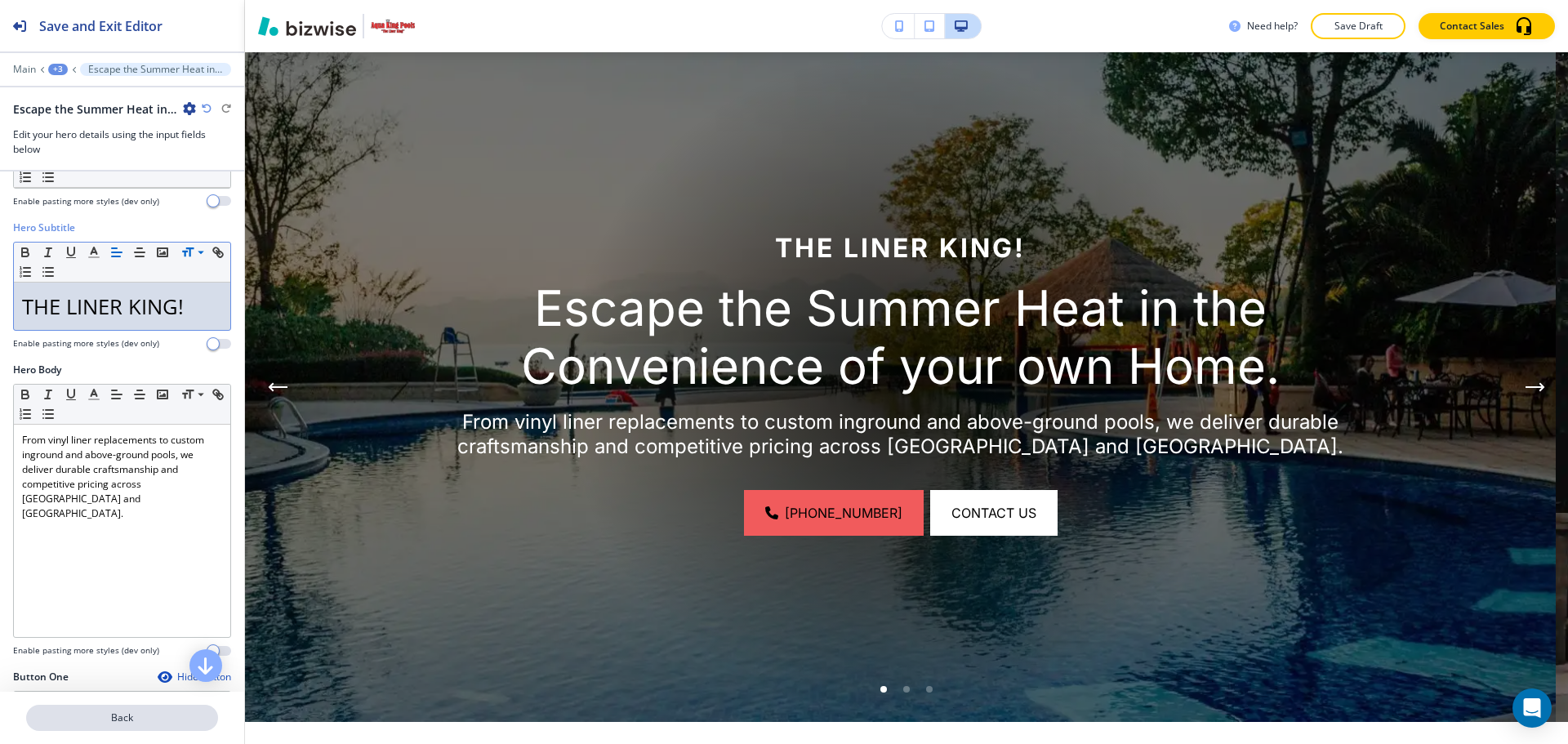
click at [152, 708] on button "Back" at bounding box center [123, 717] width 192 height 27
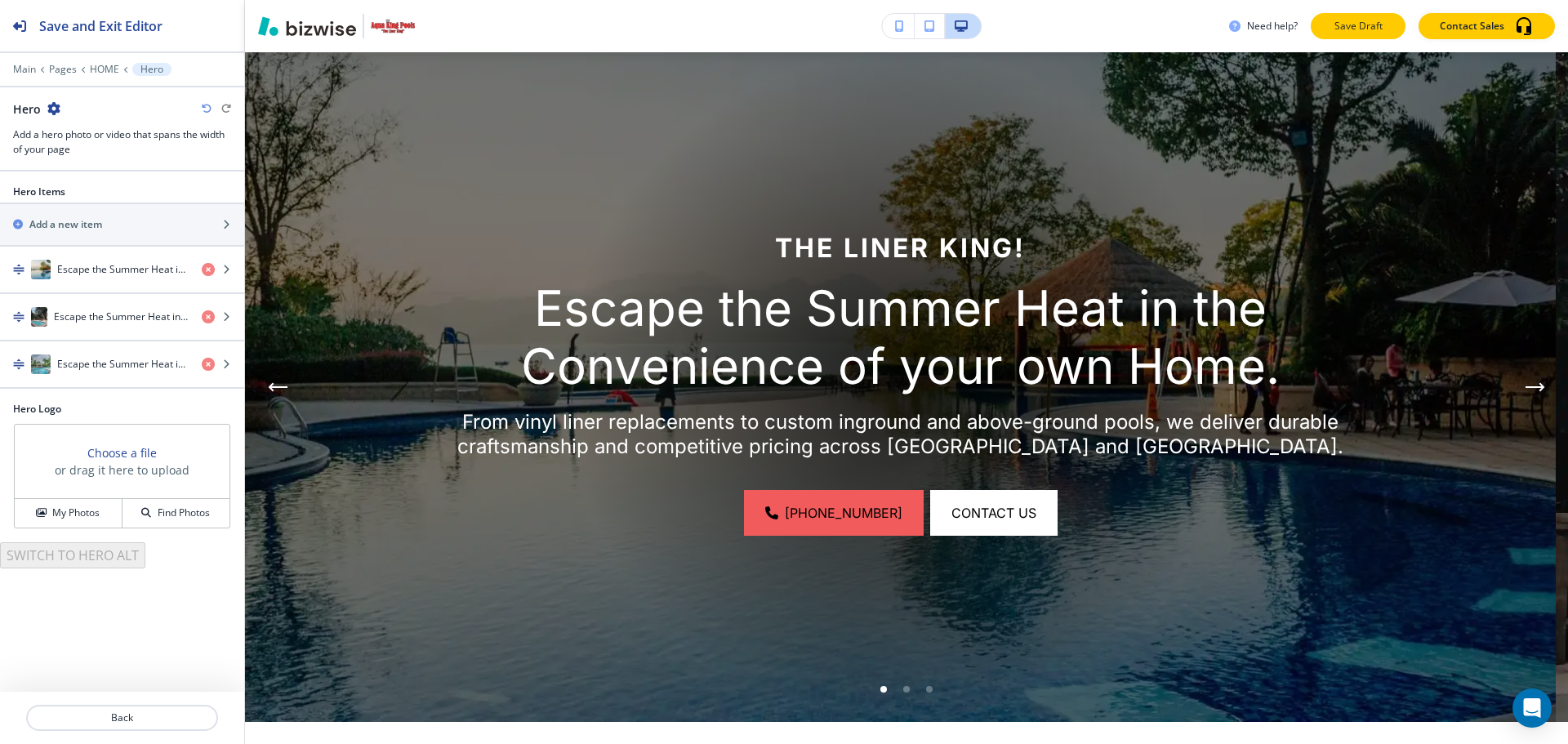
click at [1327, 24] on button "Save Draft" at bounding box center [1358, 27] width 94 height 27
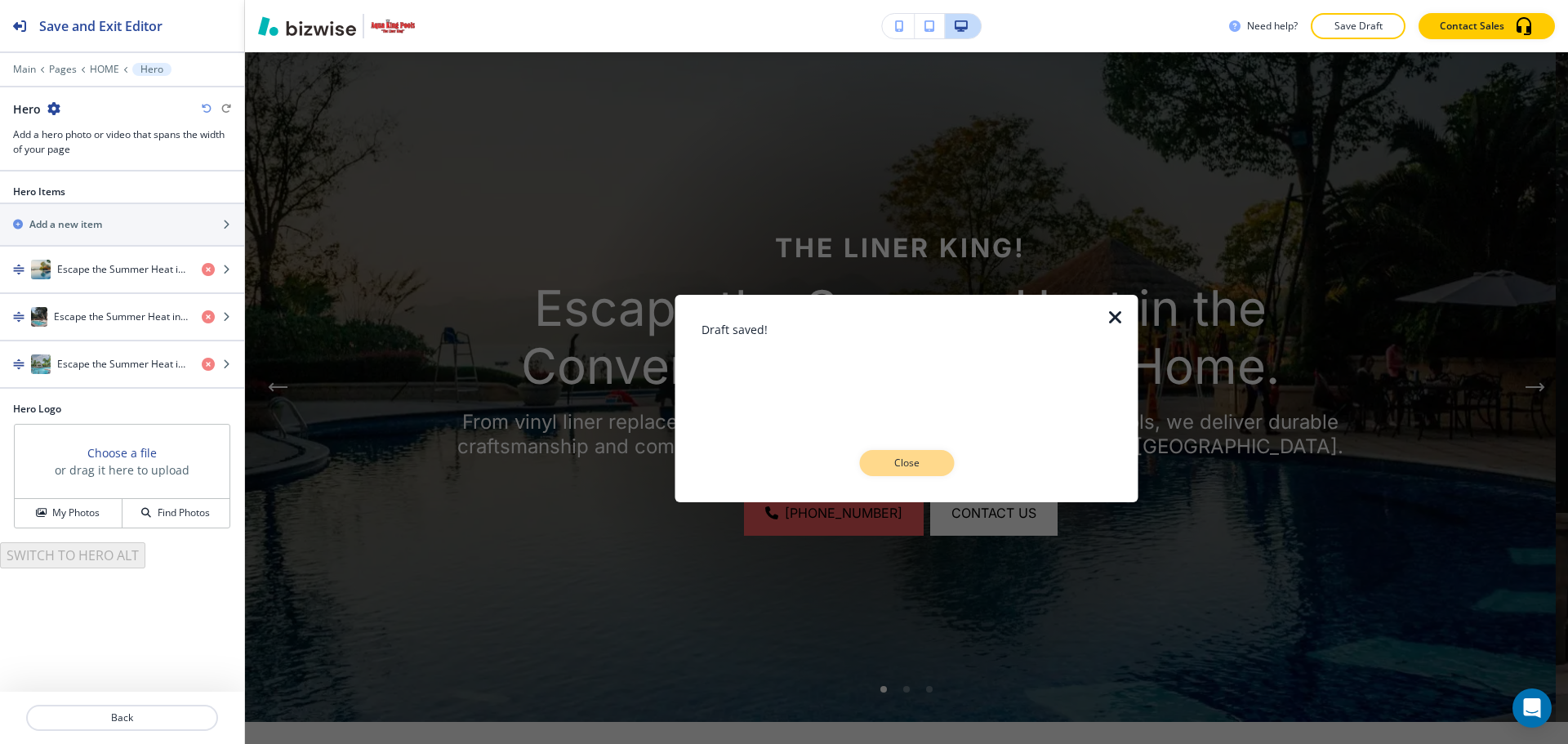
click at [907, 464] on p "Close" at bounding box center [906, 463] width 52 height 15
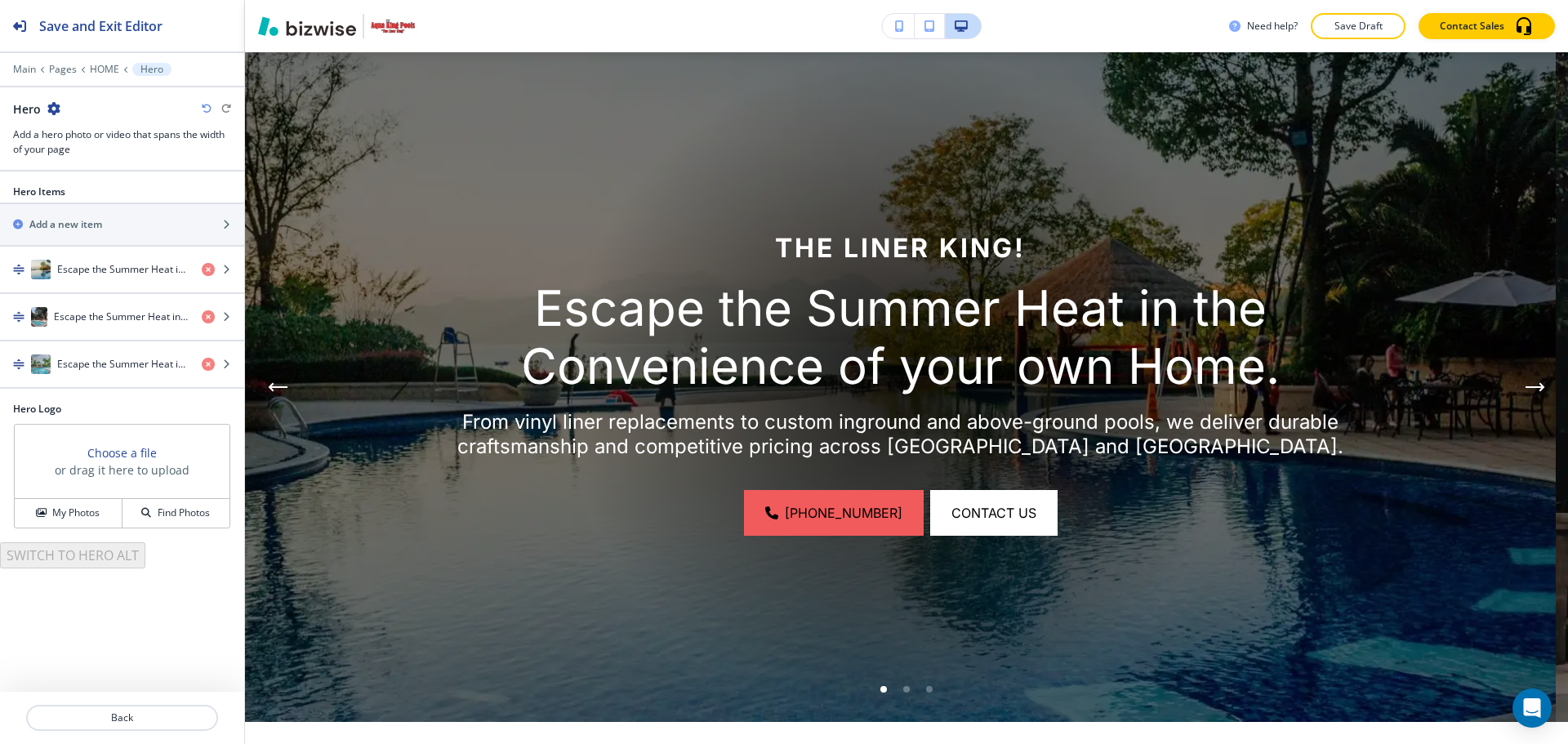
click at [903, 686] on div "Go to slide 2" at bounding box center [907, 689] width 7 height 7
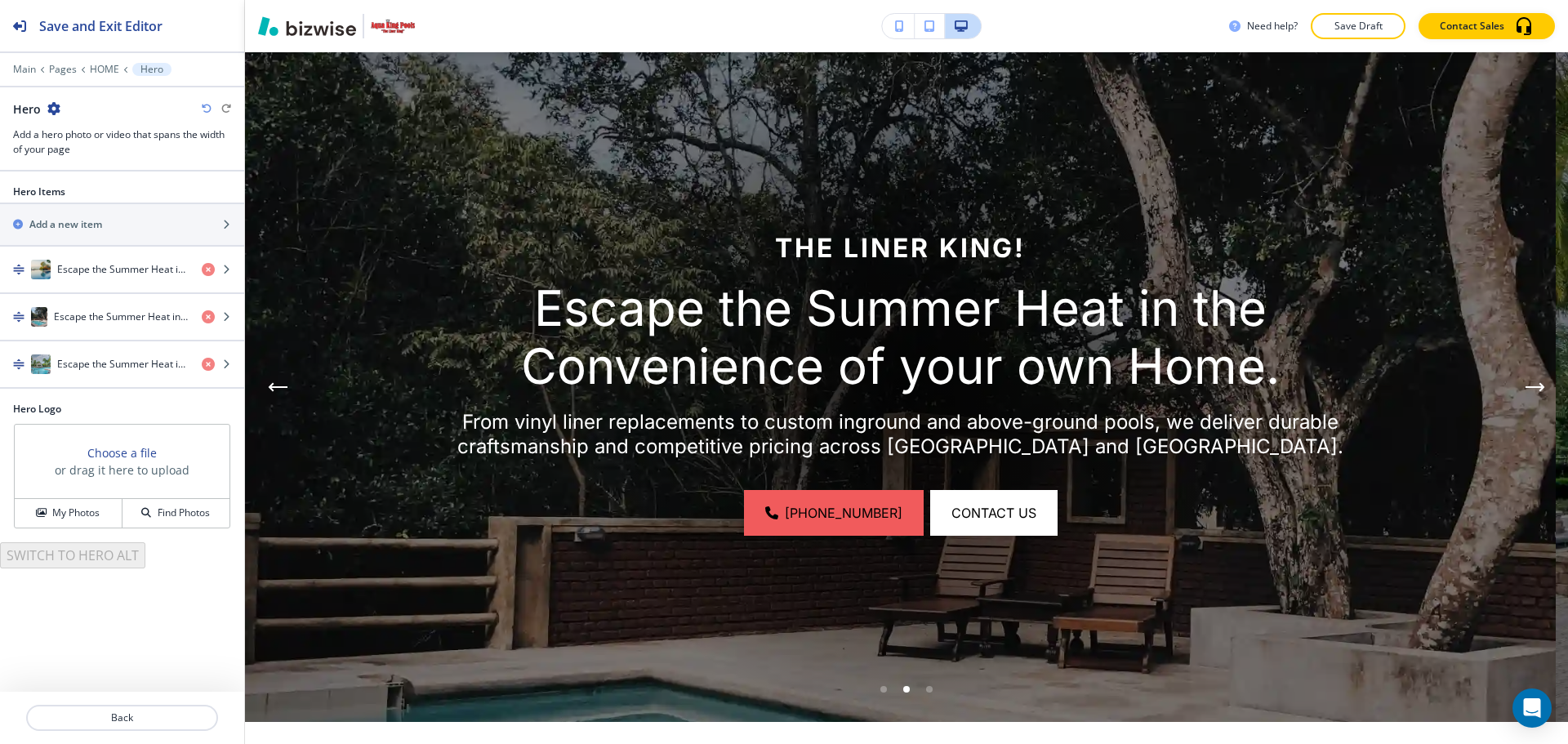
click at [923, 685] on li "Go to slide 3" at bounding box center [930, 689] width 23 height 23
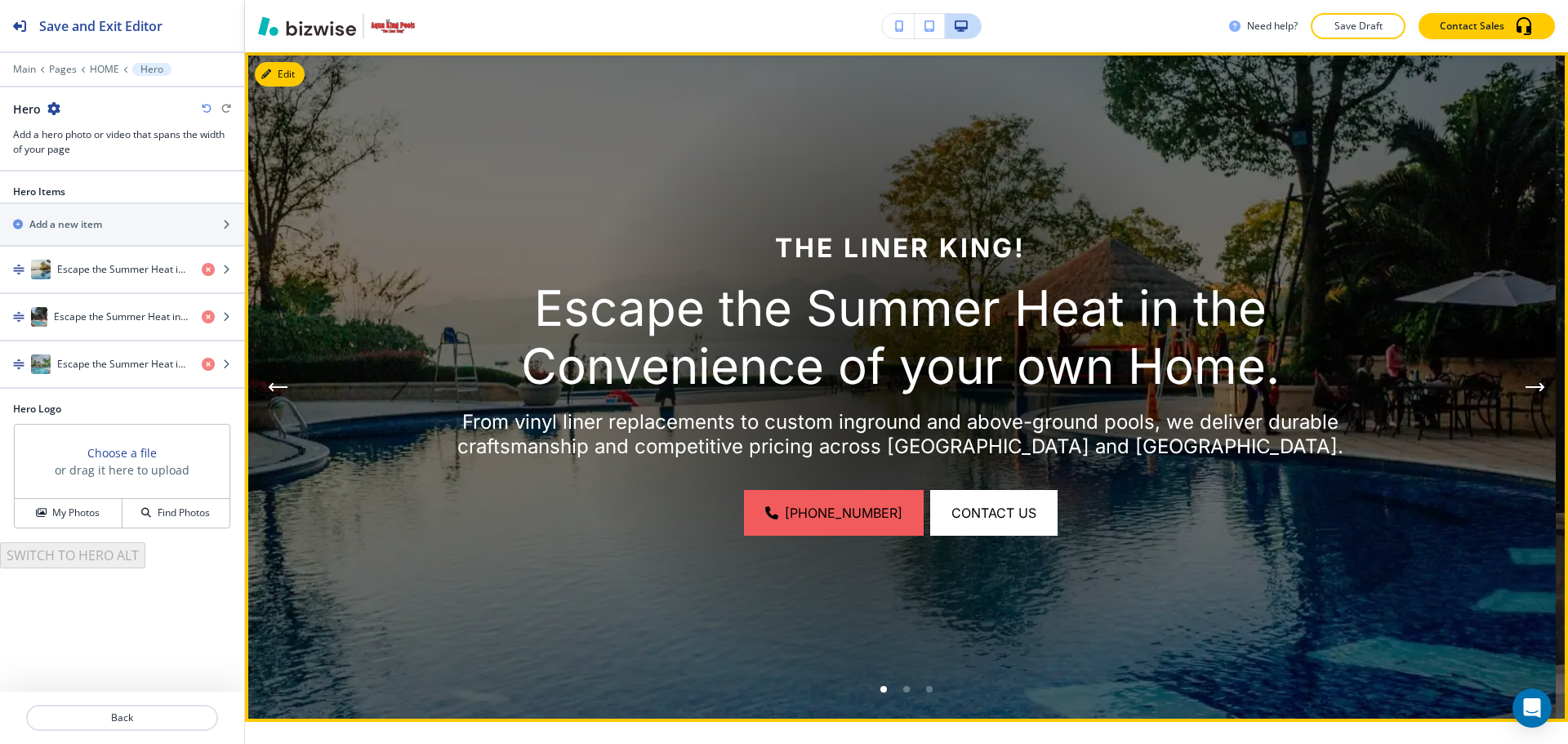
scroll to position [37, 0]
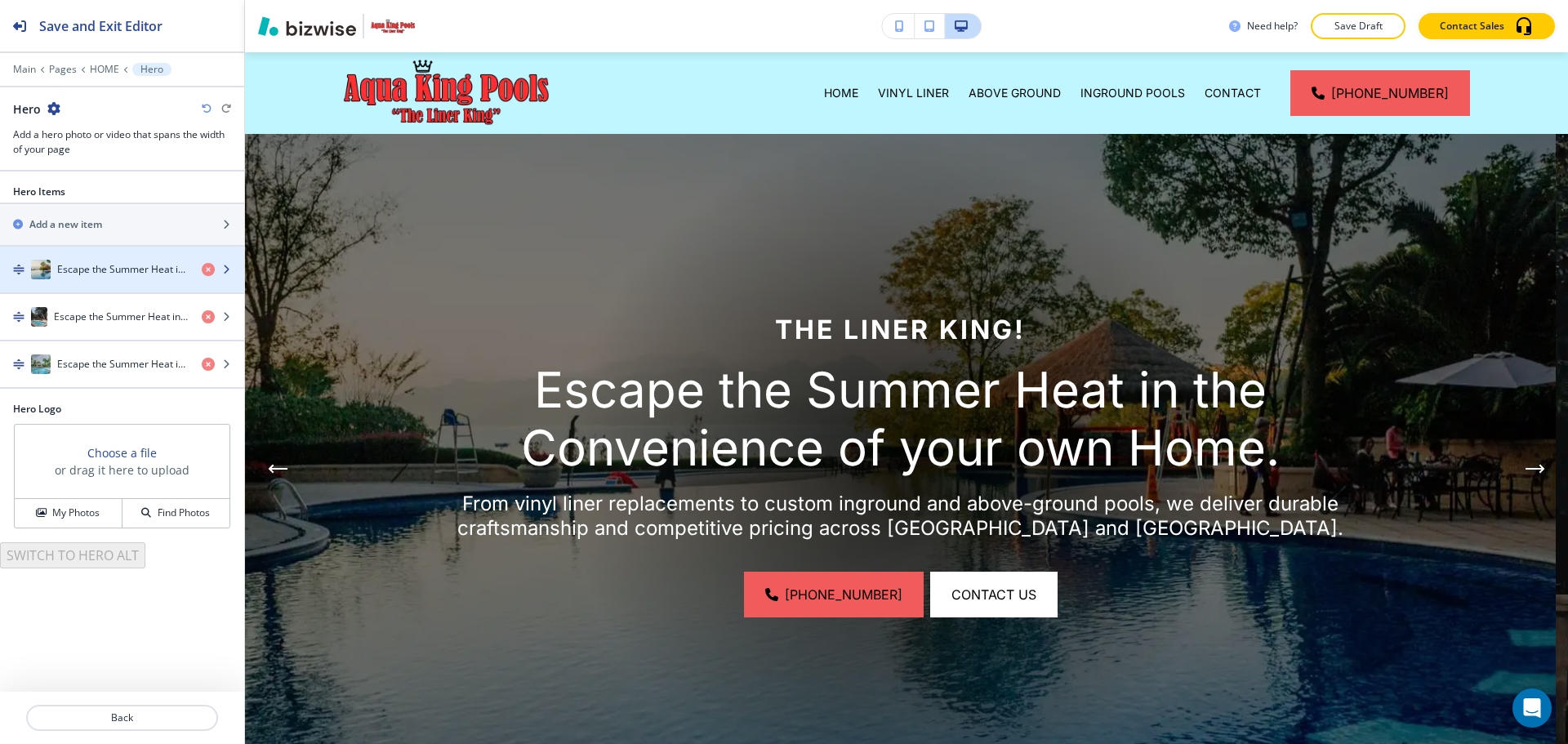
click at [80, 274] on h4 "Escape the Summer Heat in the Convenience of your own Home." at bounding box center [123, 269] width 132 height 15
click at [80, 275] on h4 "Escape the Summer Heat in the Convenience of your own Home." at bounding box center [123, 269] width 132 height 15
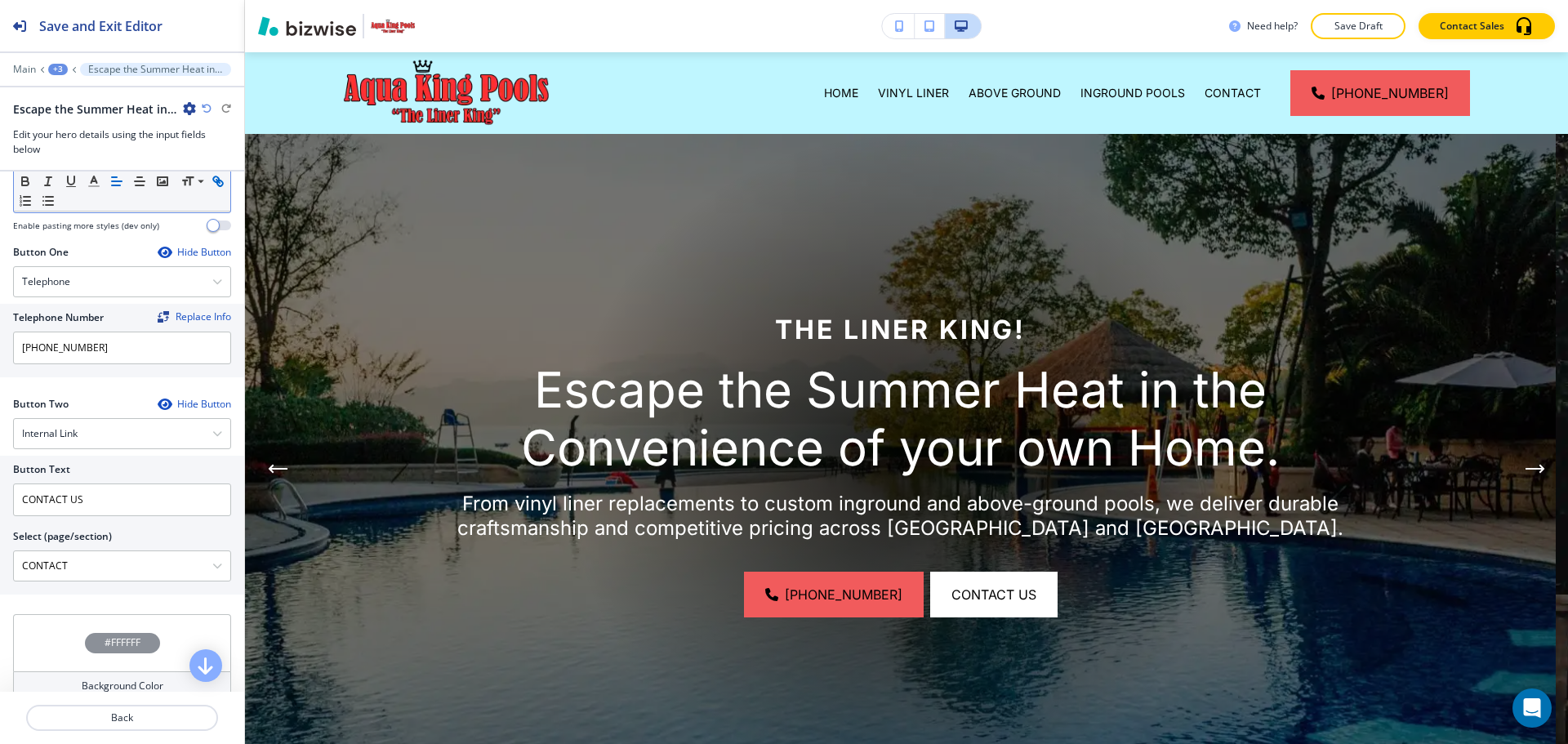
scroll to position [729, 0]
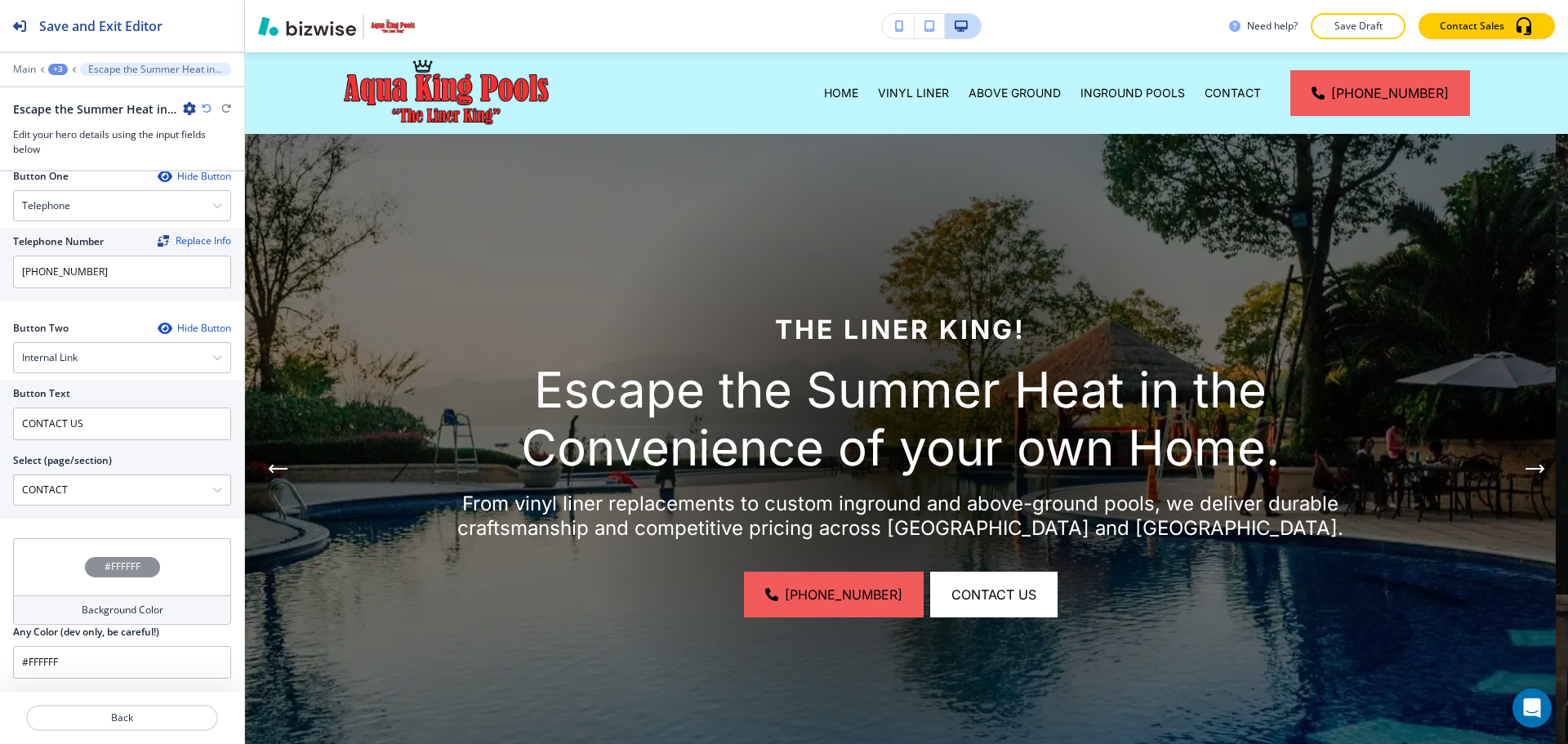
click at [130, 566] on h4 "#FFFFFF" at bounding box center [122, 567] width 36 height 15
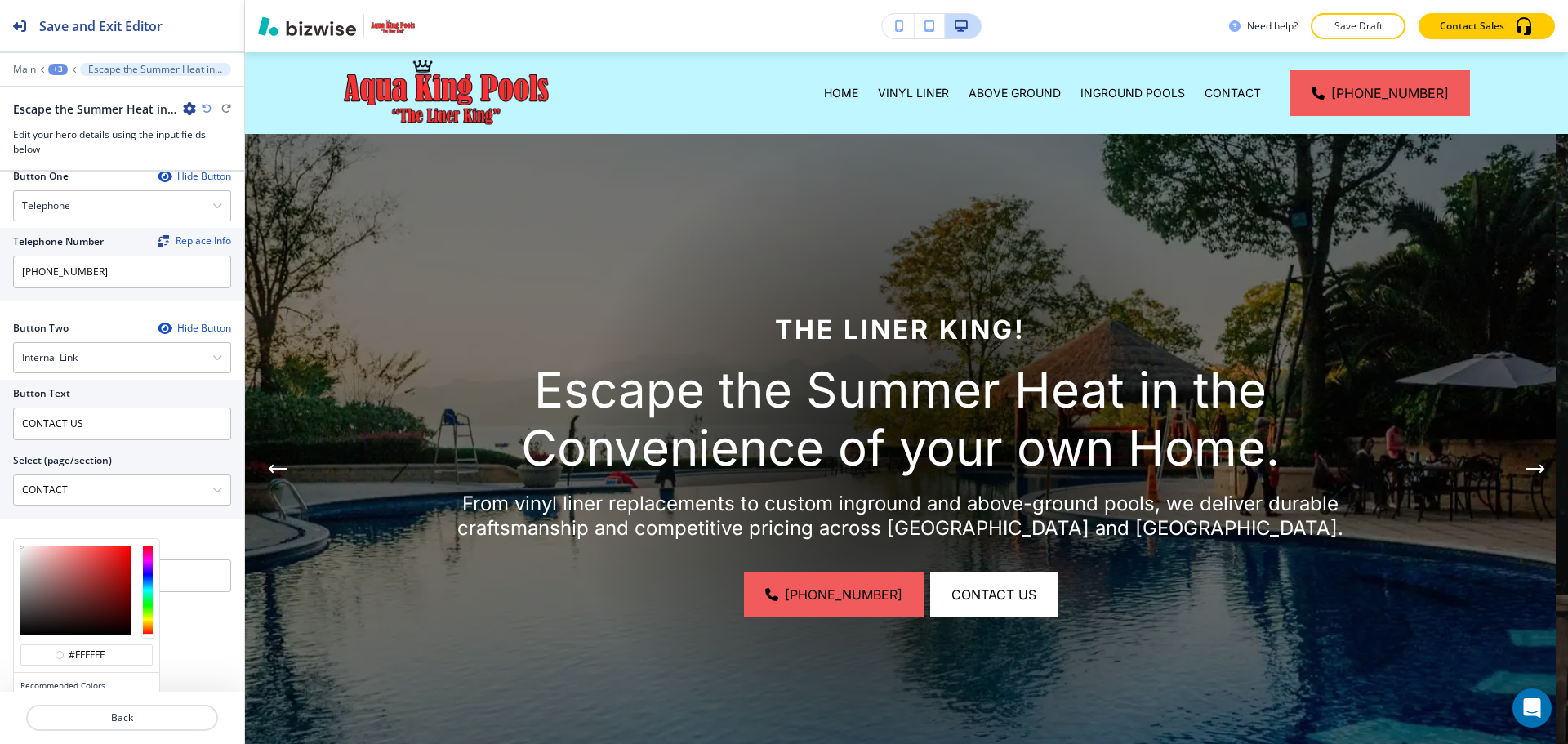
type input "#d4c2c2"
click at [30, 560] on div at bounding box center [75, 589] width 110 height 89
type input "#d4c2c2"
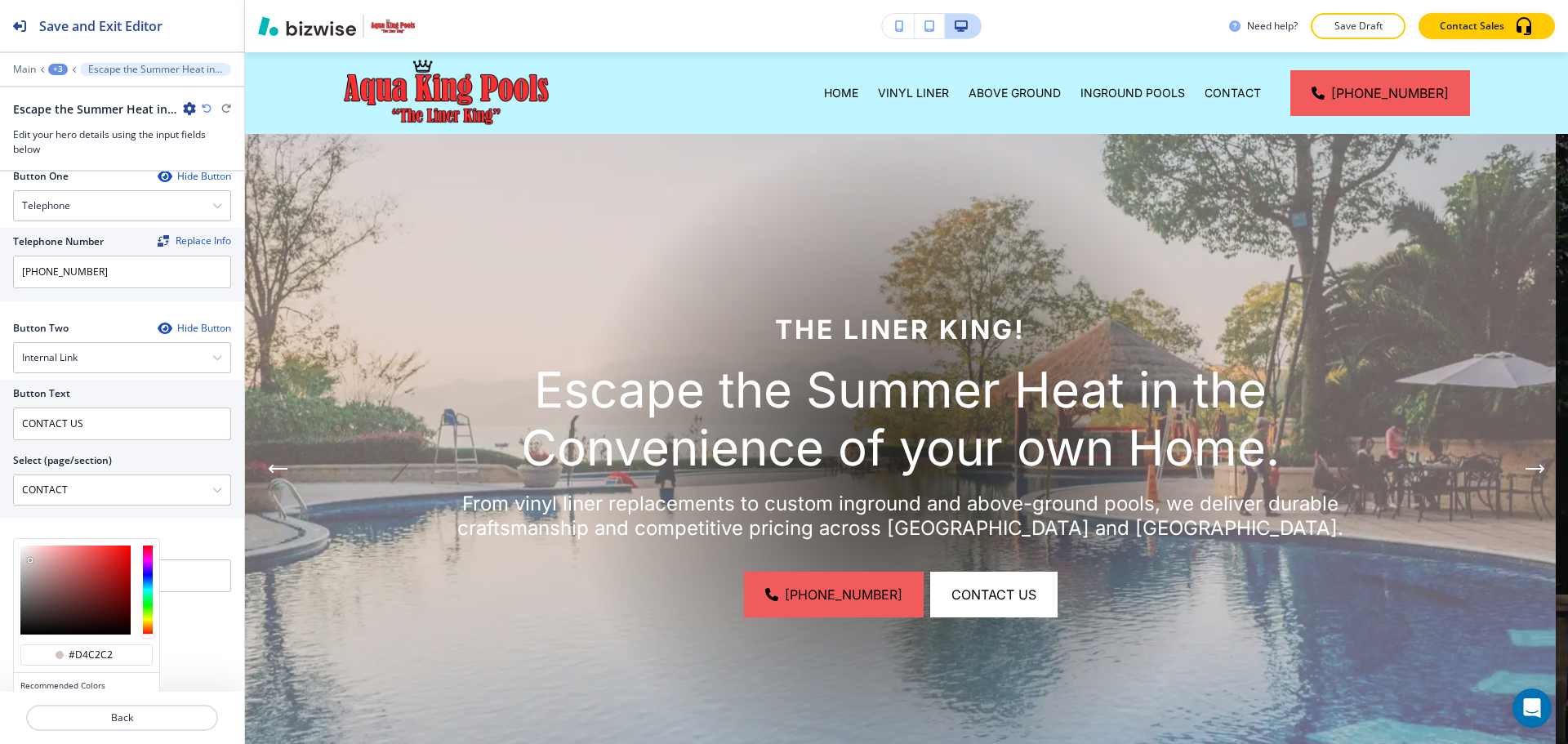
type input "#e5dede"
click at [24, 554] on div at bounding box center [75, 589] width 110 height 89
type input "#e5dede"
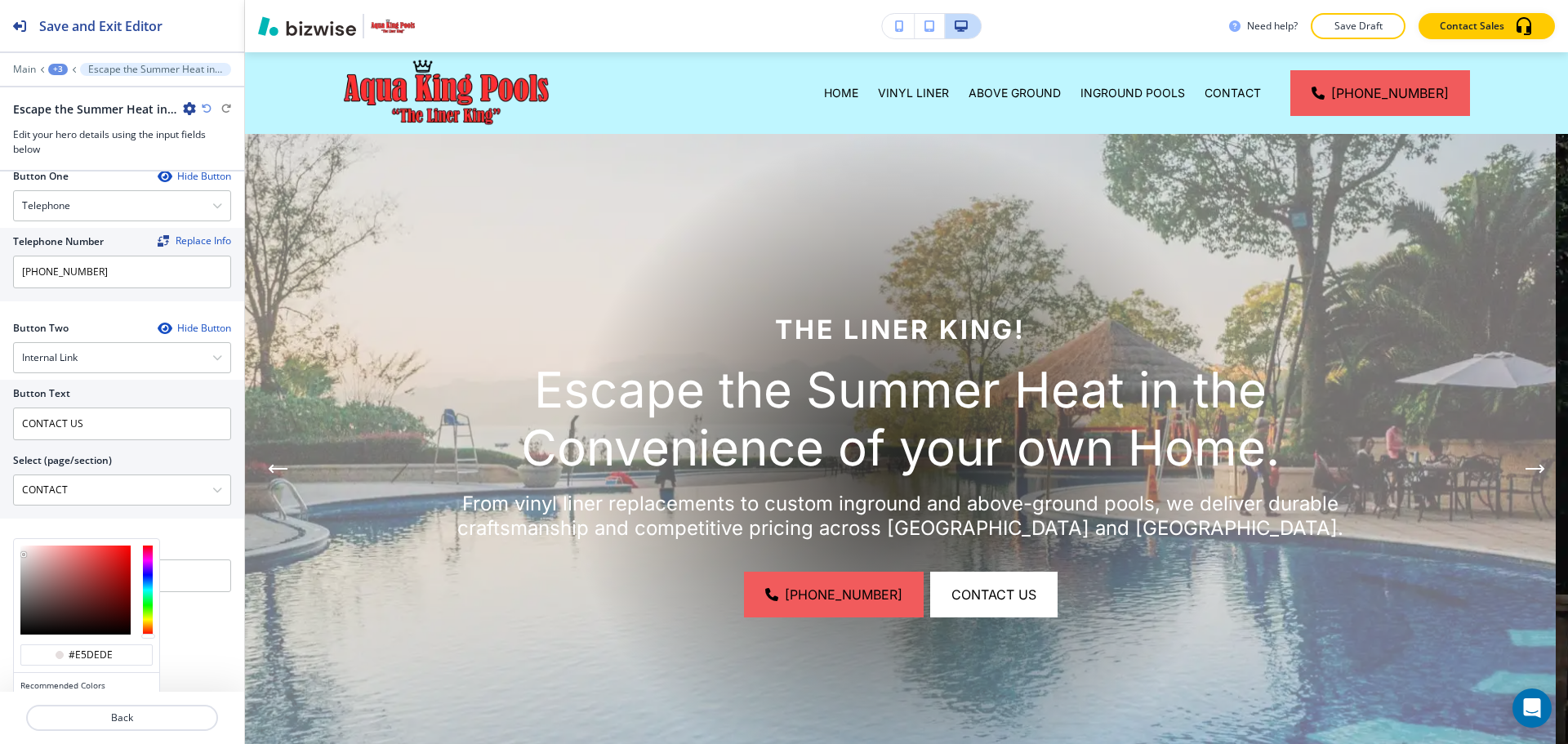
type input "#9f9d9d"
click at [22, 579] on div at bounding box center [75, 589] width 110 height 89
type input "#9f9d9d"
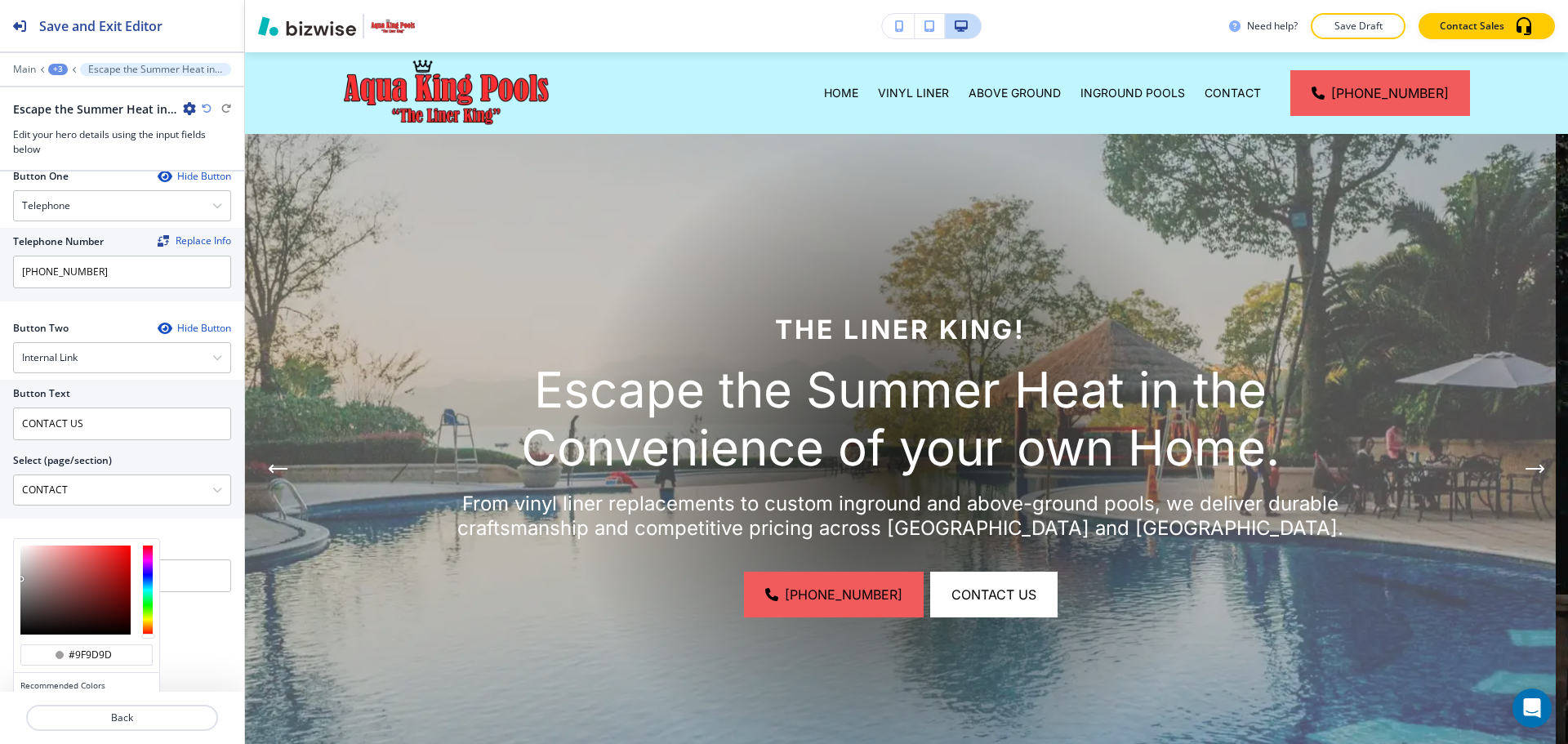
type input "#838383"
click at [21, 589] on div at bounding box center [75, 589] width 110 height 89
type input "#838383"
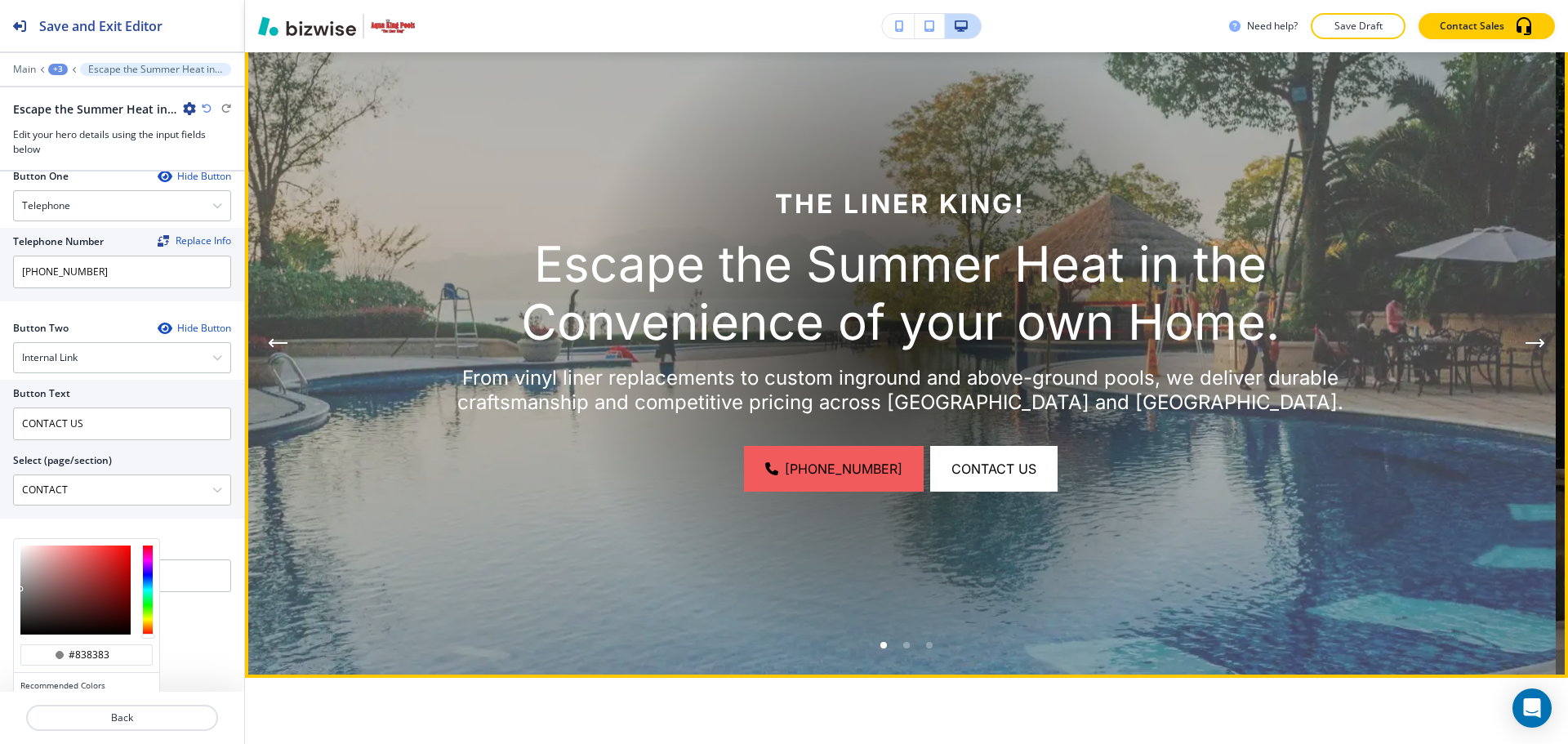
scroll to position [119, 0]
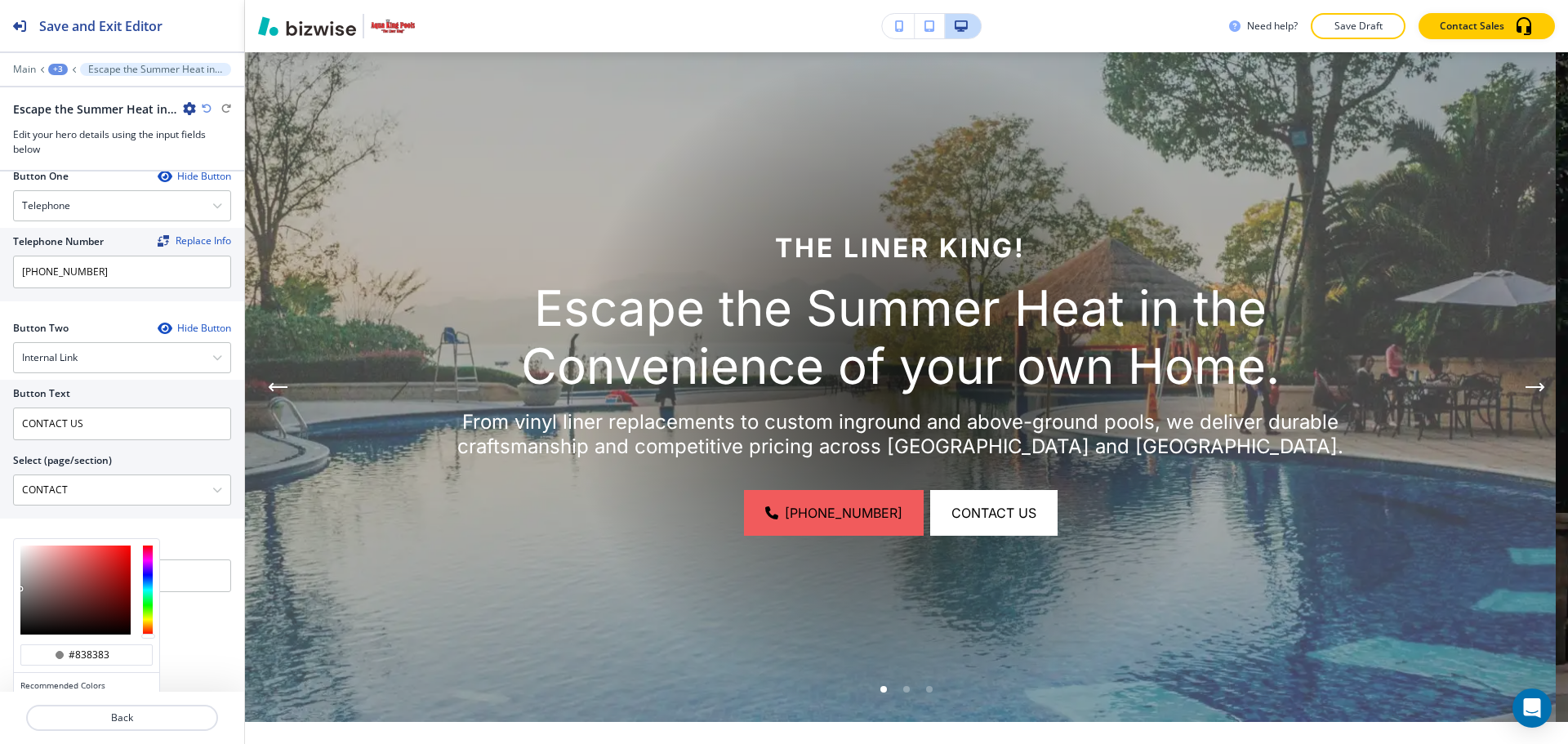
click at [148, 619] on div at bounding box center [148, 589] width 10 height 89
type input "#babbab"
click at [29, 569] on div at bounding box center [75, 589] width 110 height 89
type input "#babbab"
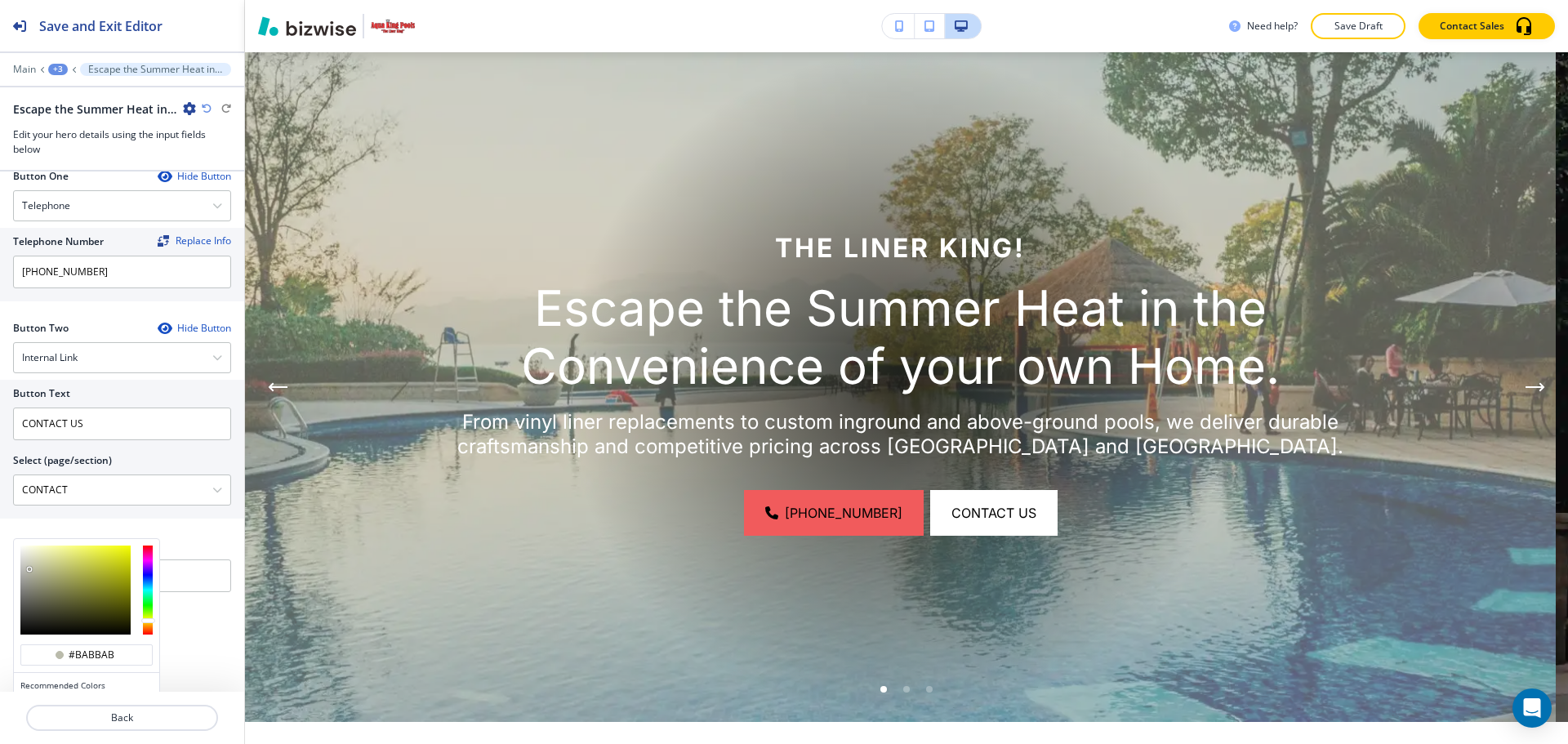
type input "#f4f5d4"
click at [35, 548] on div at bounding box center [75, 589] width 110 height 89
type input "#f4f5d4"
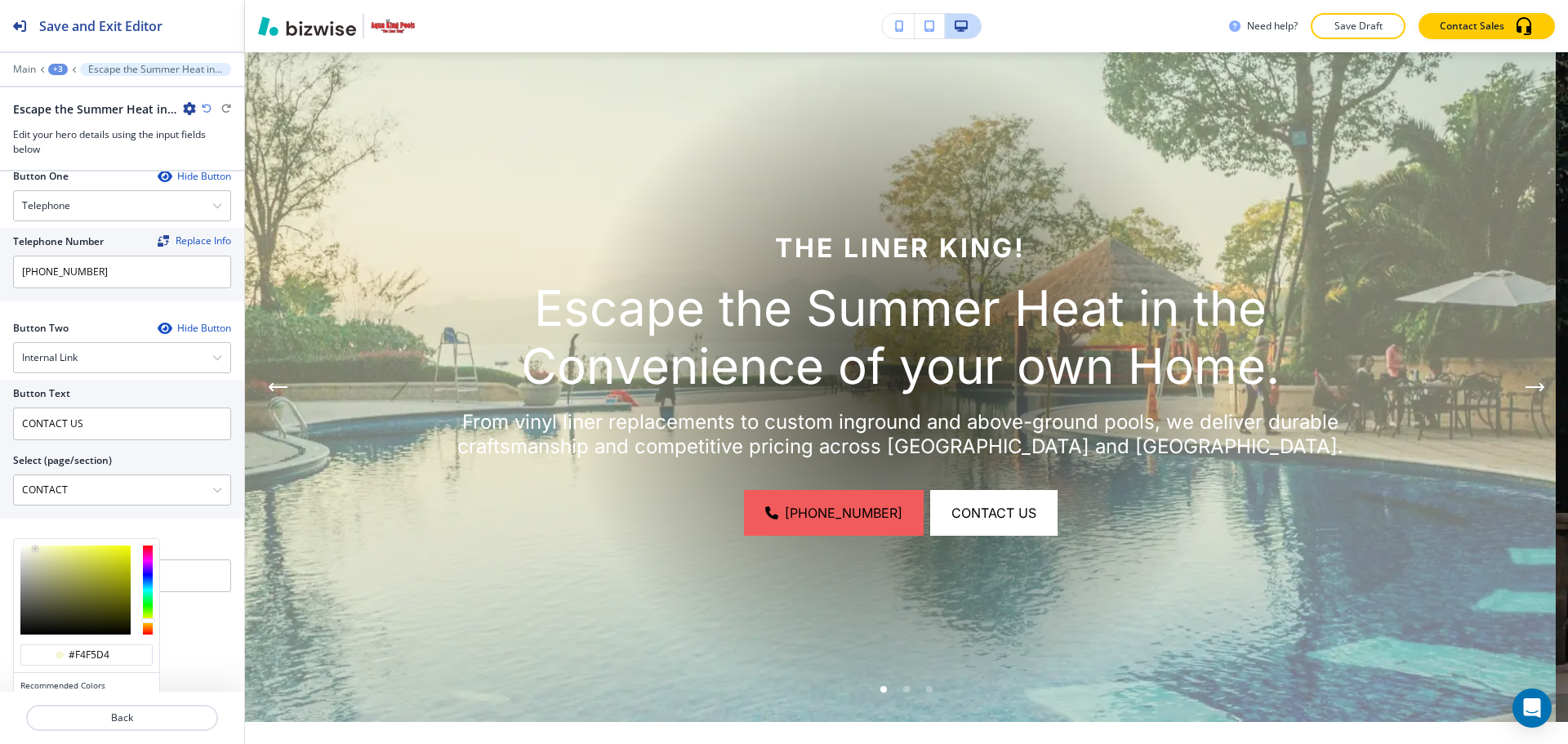
type input "#eeeedd"
click at [28, 551] on div at bounding box center [75, 589] width 110 height 89
type input "#eeeede"
type input "#bfbfbf"
click at [21, 568] on div at bounding box center [75, 589] width 110 height 89
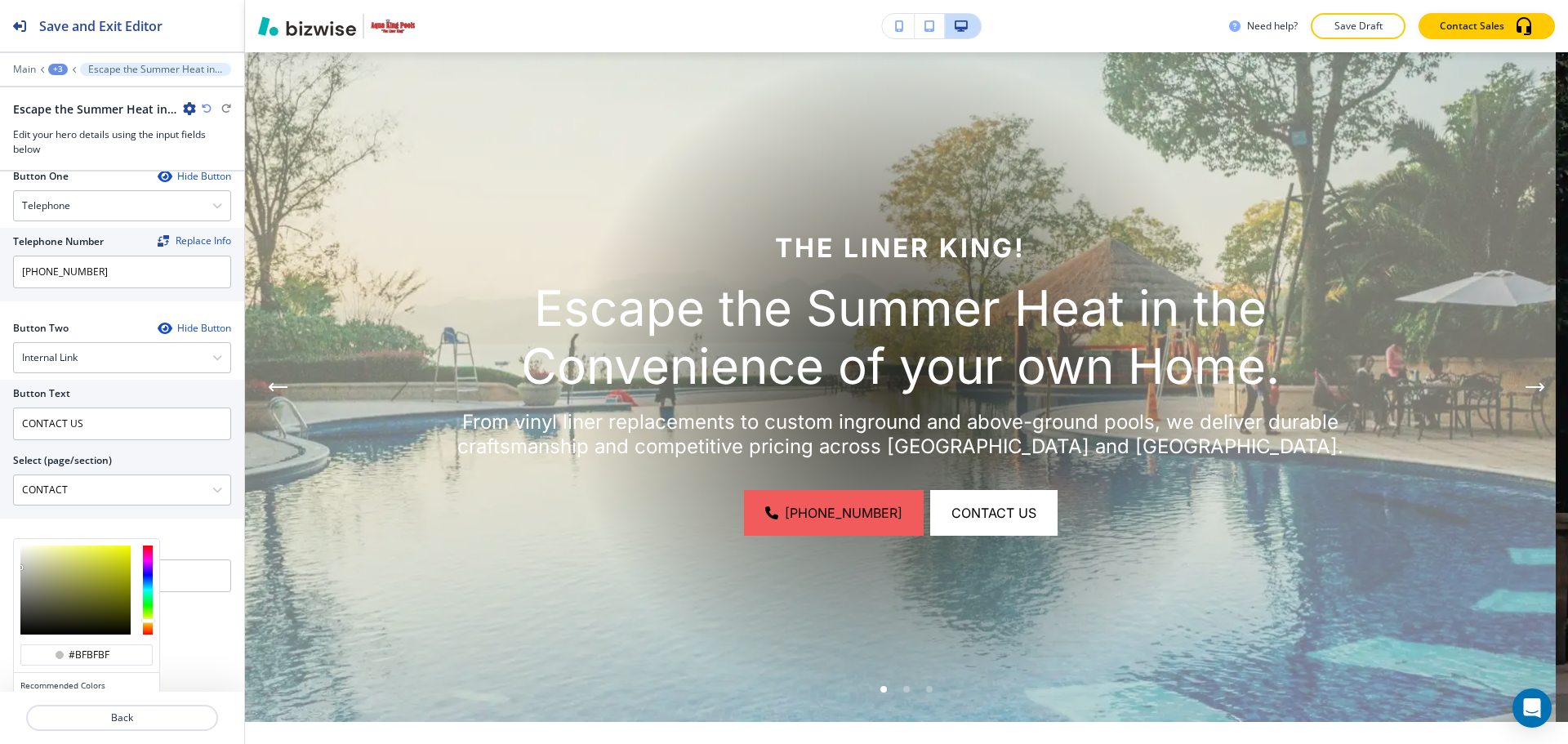
type input "#bfbfbf"
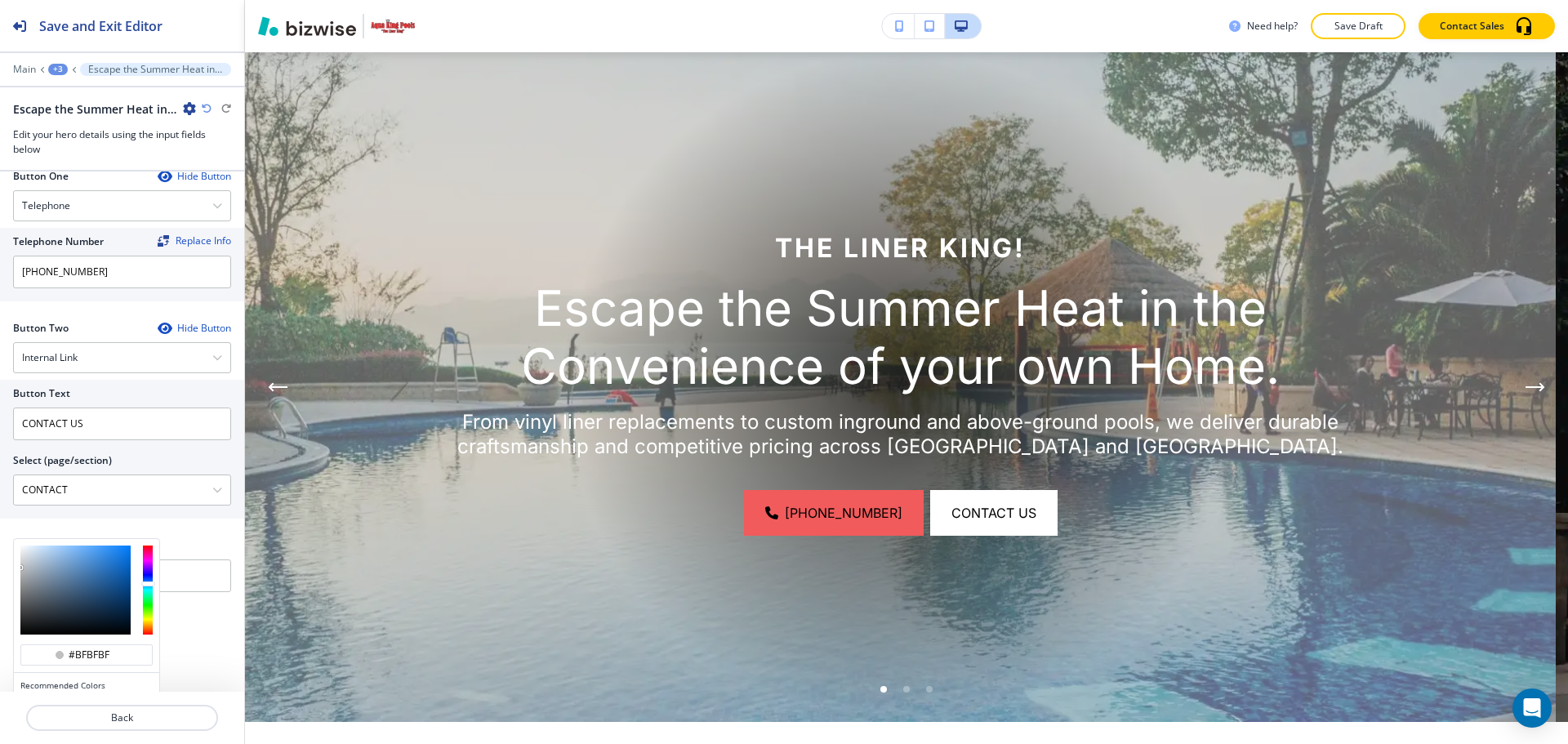
click at [150, 582] on div at bounding box center [148, 589] width 10 height 89
type input "#d2e1f0"
click at [34, 550] on div at bounding box center [75, 589] width 110 height 89
type input "#d2e1f0"
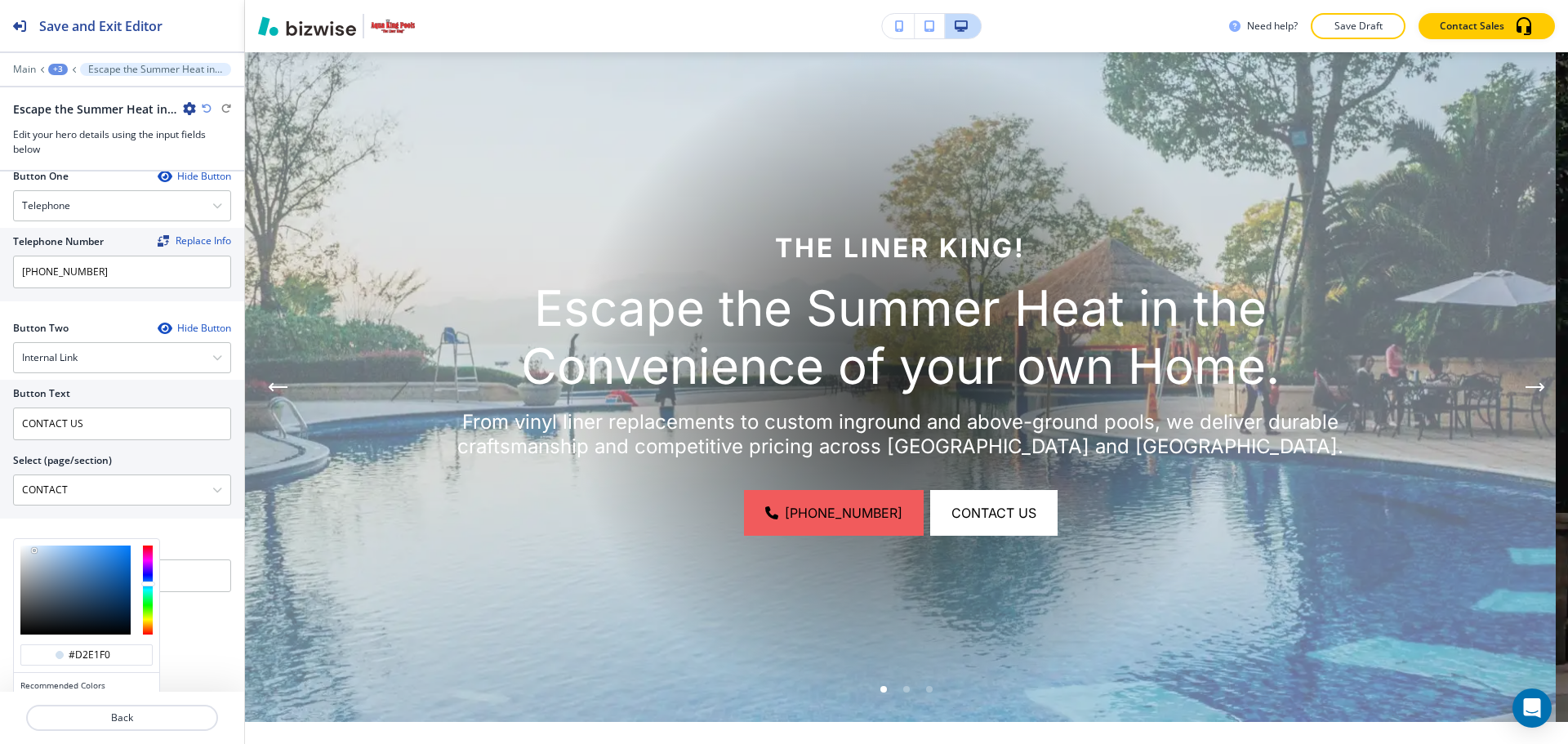
type input "#b7c0c9"
click at [30, 564] on div at bounding box center [75, 589] width 110 height 89
type input "#b7c0c9"
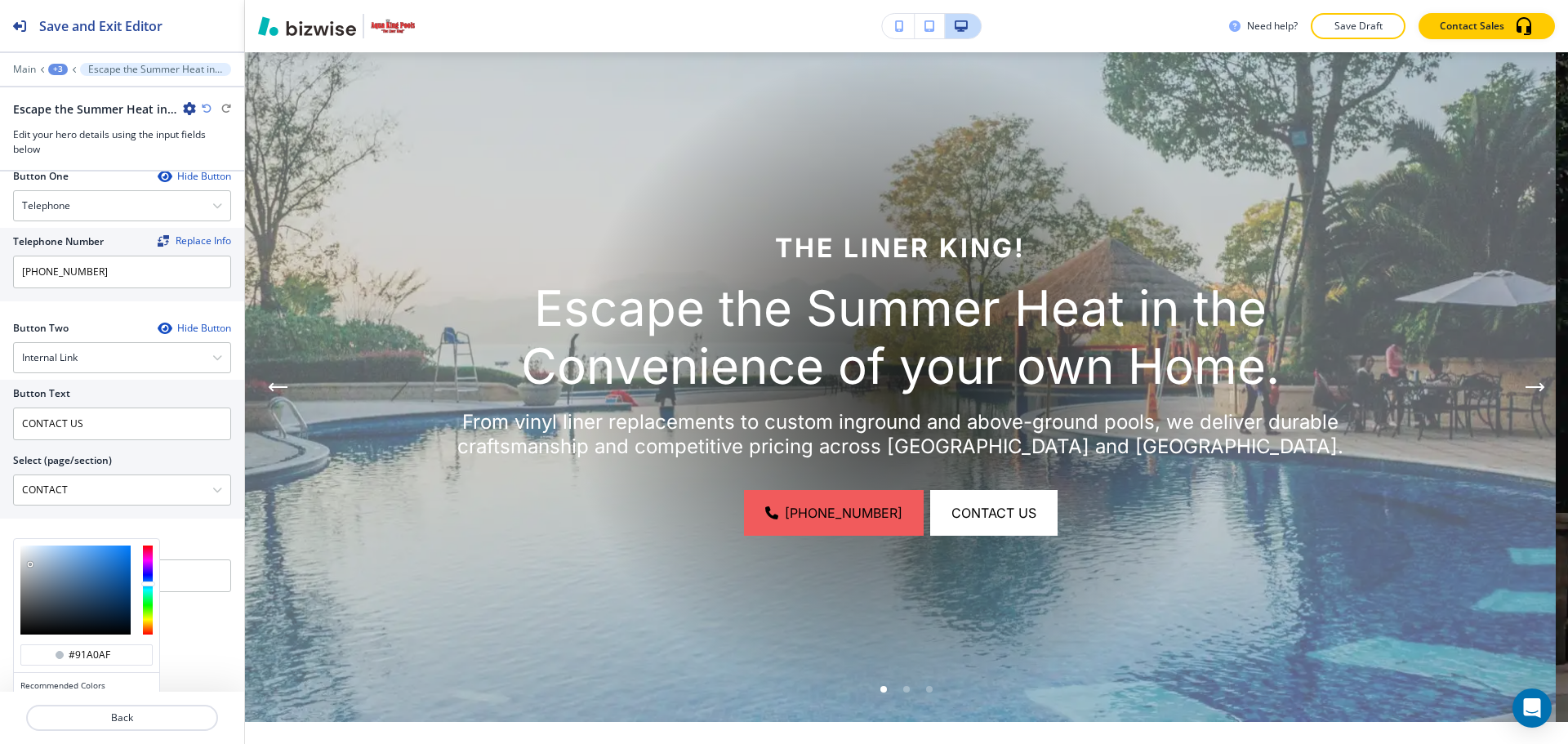
type input "#8f9ead"
drag, startPoint x: 39, startPoint y: 573, endPoint x: 41, endPoint y: 582, distance: 9.2
click at [39, 574] on div at bounding box center [75, 589] width 110 height 89
type input "#8f9ead"
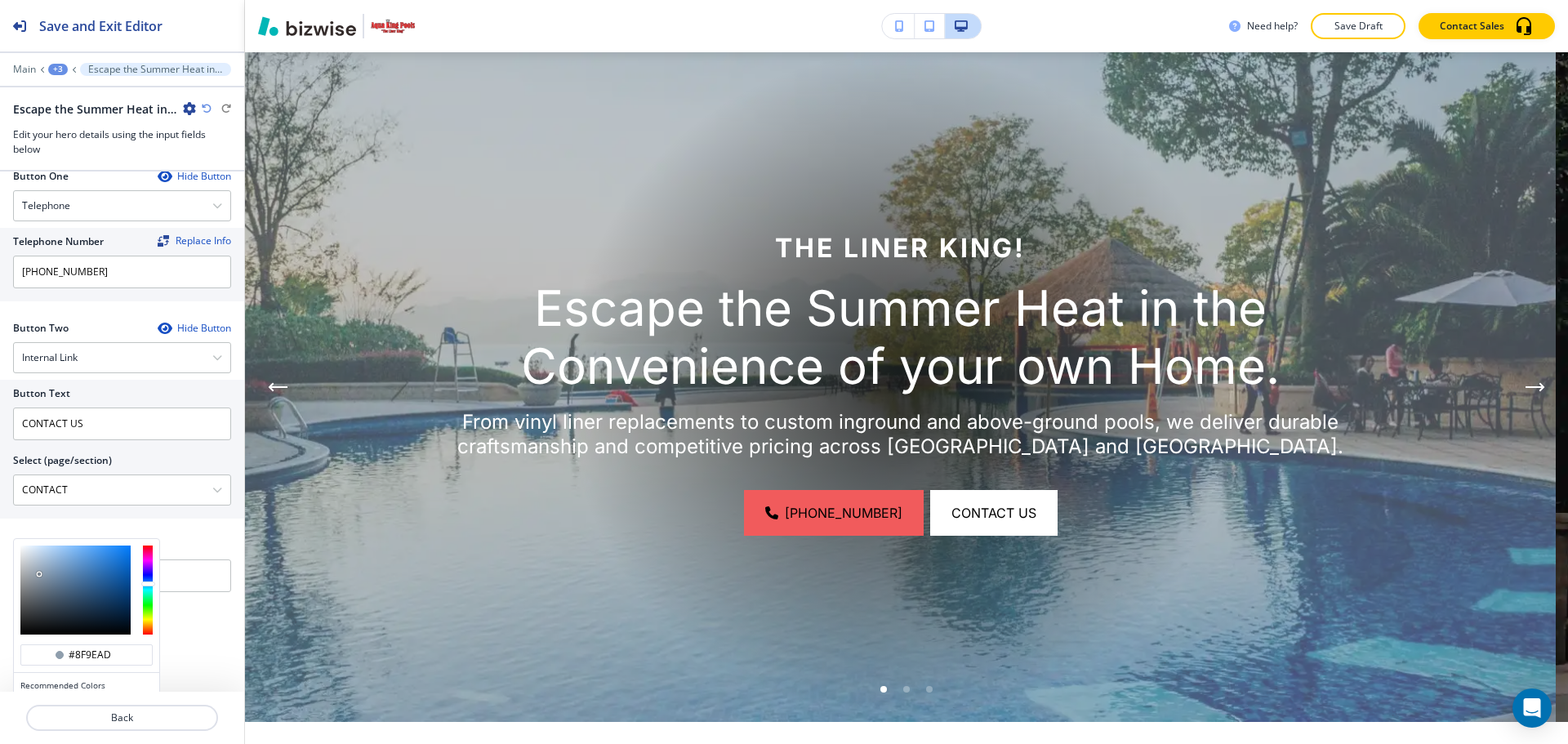
type input "#9ca0a3"
click at [26, 577] on div at bounding box center [75, 589] width 110 height 89
type input "#9ca0a3"
type input "#bbc9d9"
click at [36, 558] on div at bounding box center [75, 589] width 110 height 89
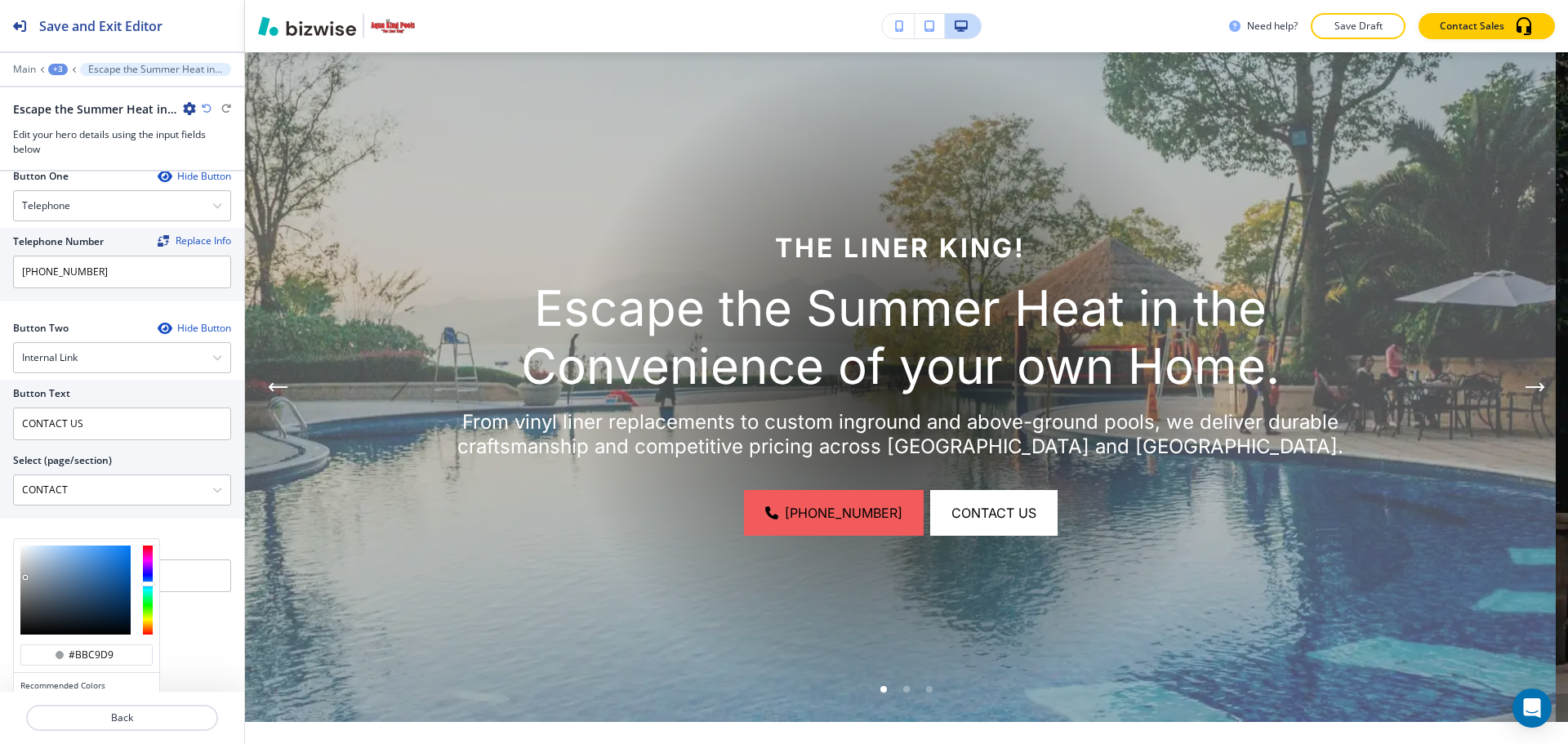
type input "#bbc9d9"
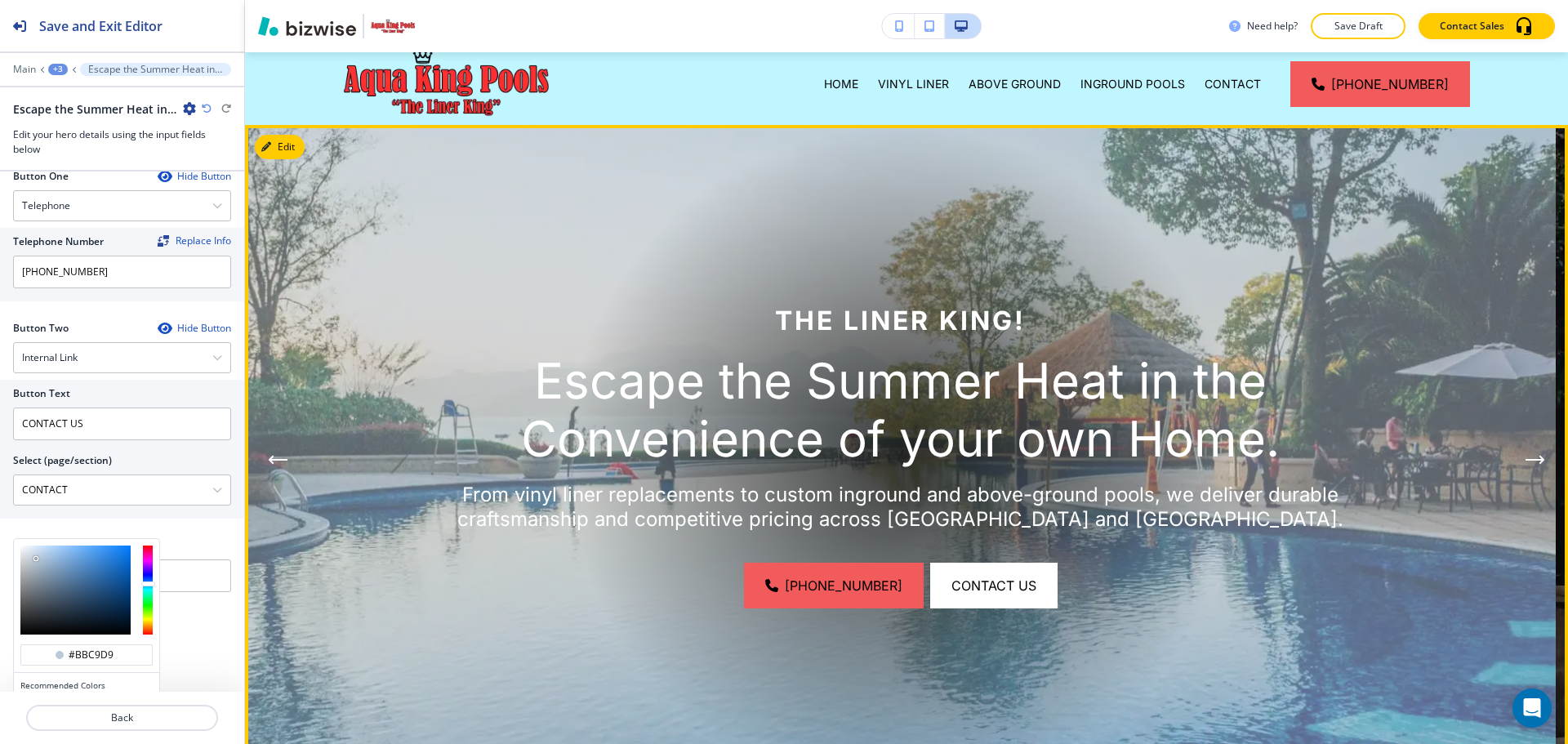
scroll to position [82, 0]
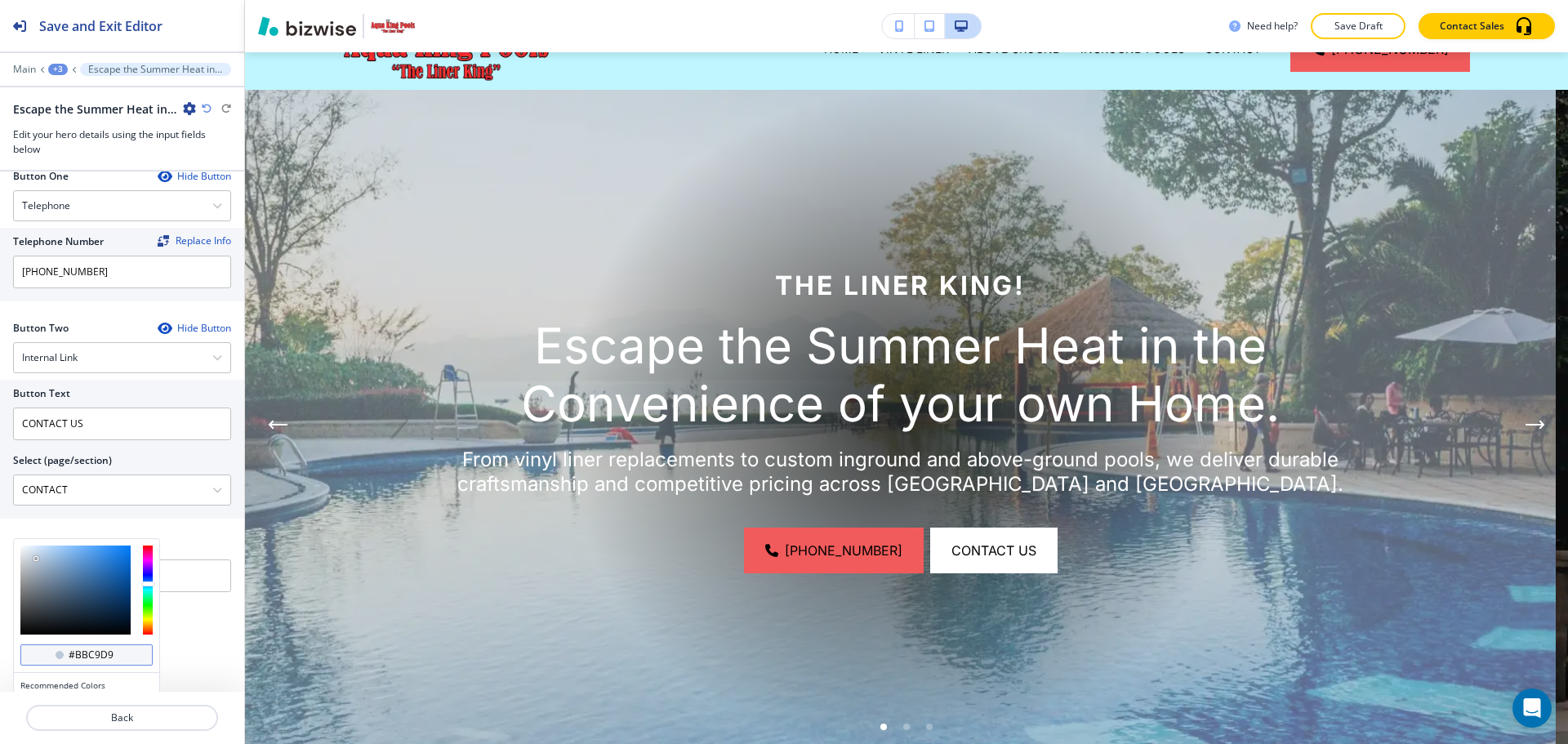
click at [125, 657] on div "#bbc9d9" at bounding box center [87, 655] width 133 height 22
click at [113, 650] on input "#bbc9d9" at bounding box center [95, 655] width 57 height 13
click at [127, 717] on p "Back" at bounding box center [123, 717] width 189 height 15
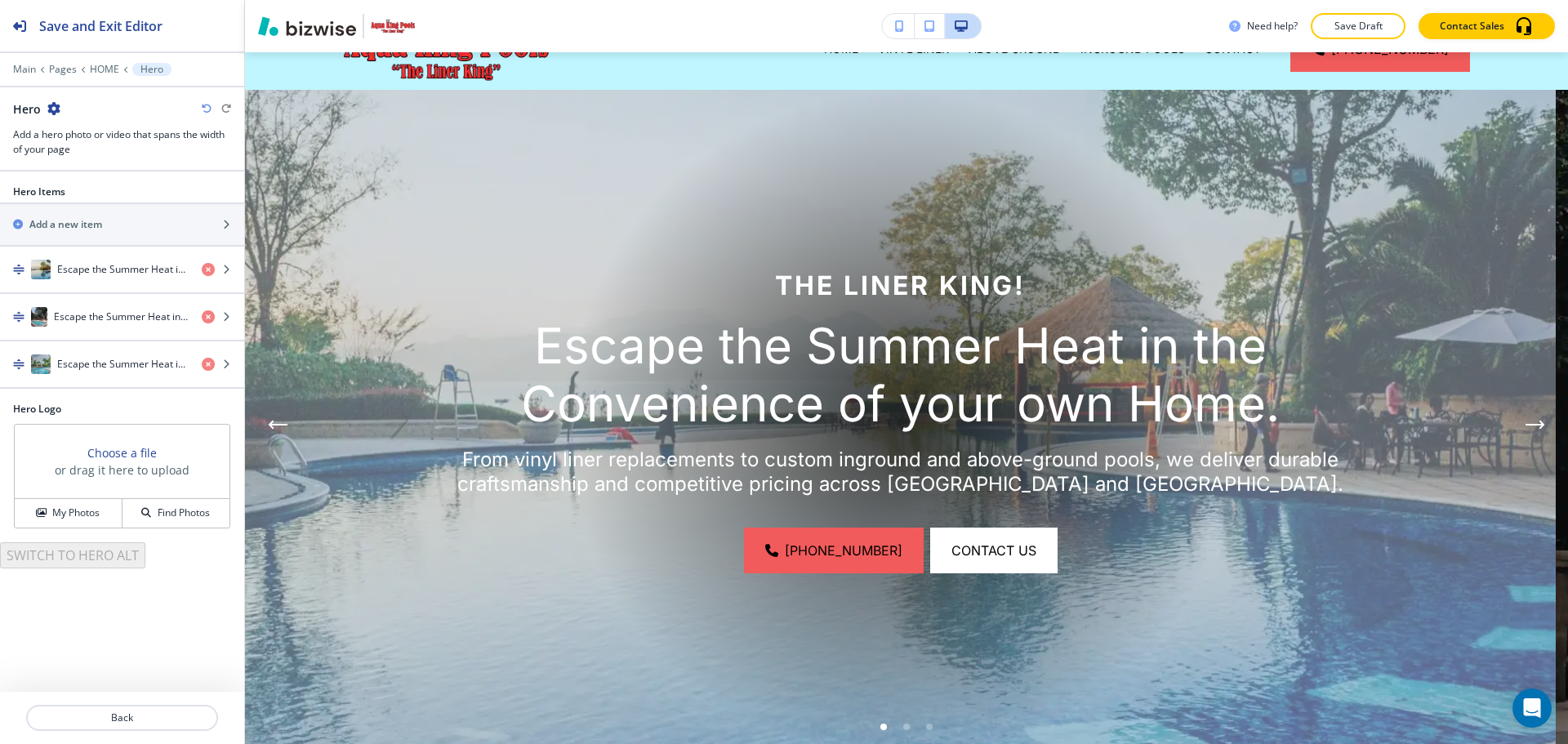
scroll to position [119, 0]
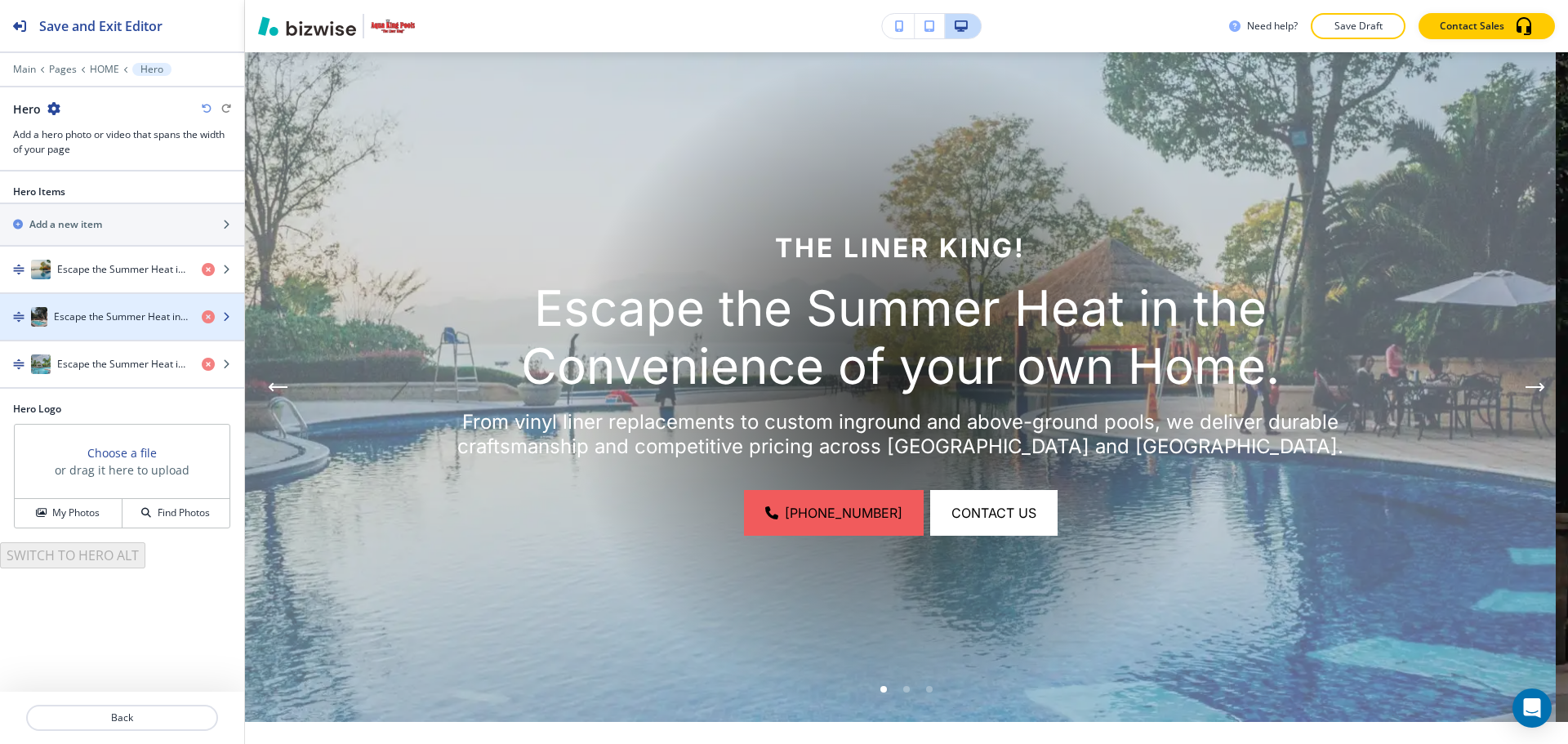
click at [83, 327] on div "button" at bounding box center [122, 333] width 244 height 13
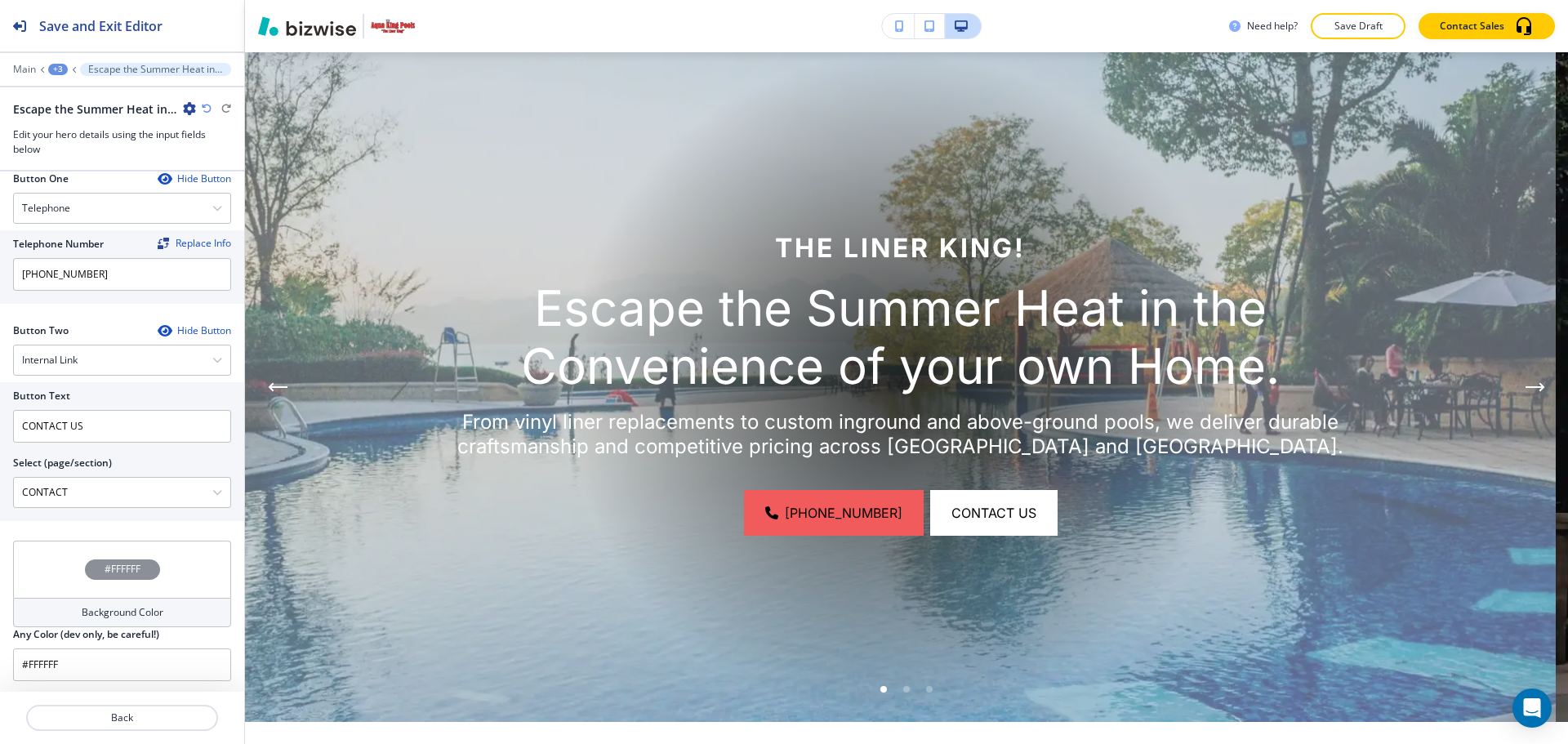
scroll to position [729, 0]
click at [102, 578] on div "#FFFFFF" at bounding box center [122, 566] width 218 height 57
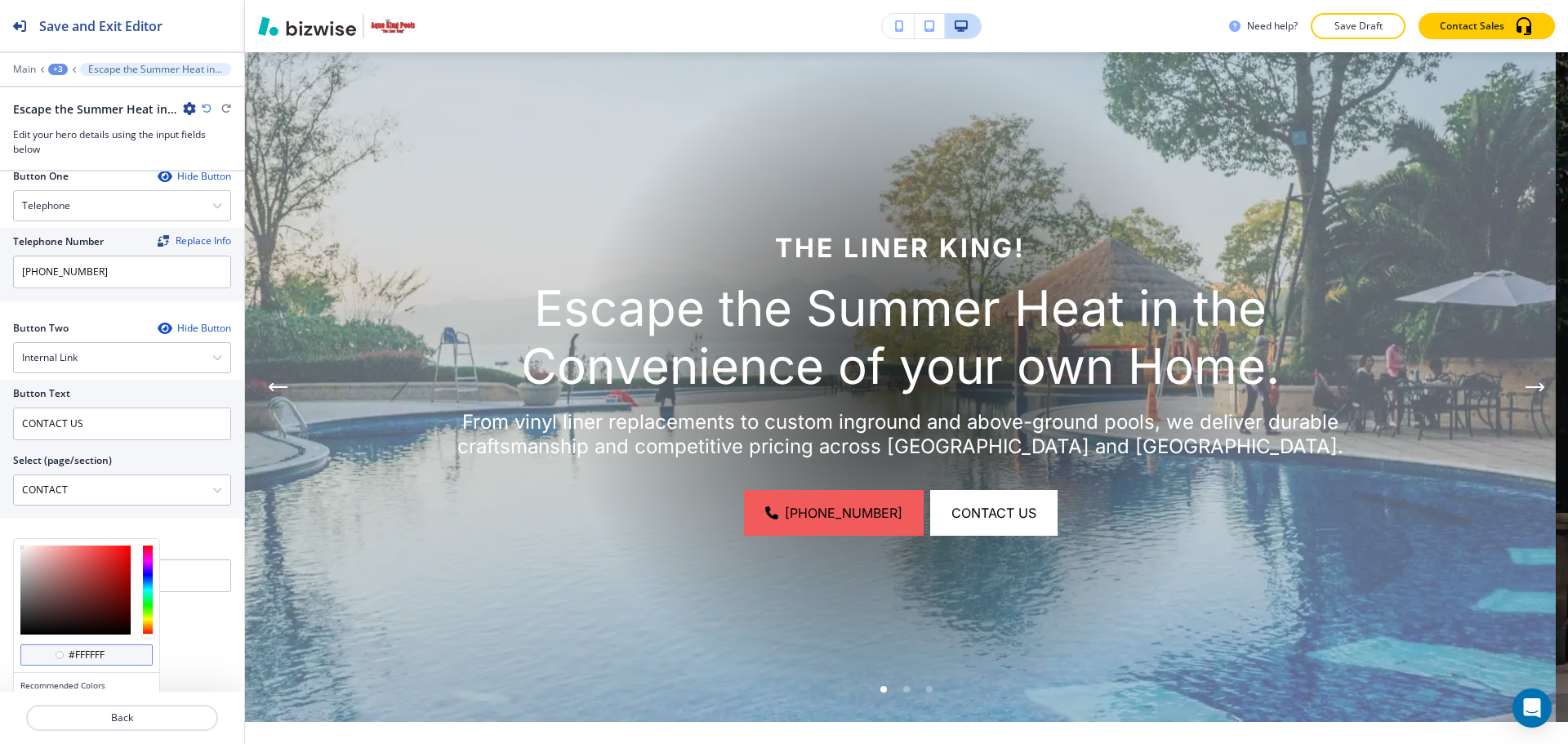
click at [75, 651] on input "#ffffff" at bounding box center [95, 655] width 57 height 13
paste input "bbc9d9"
type input "#bbc9d9"
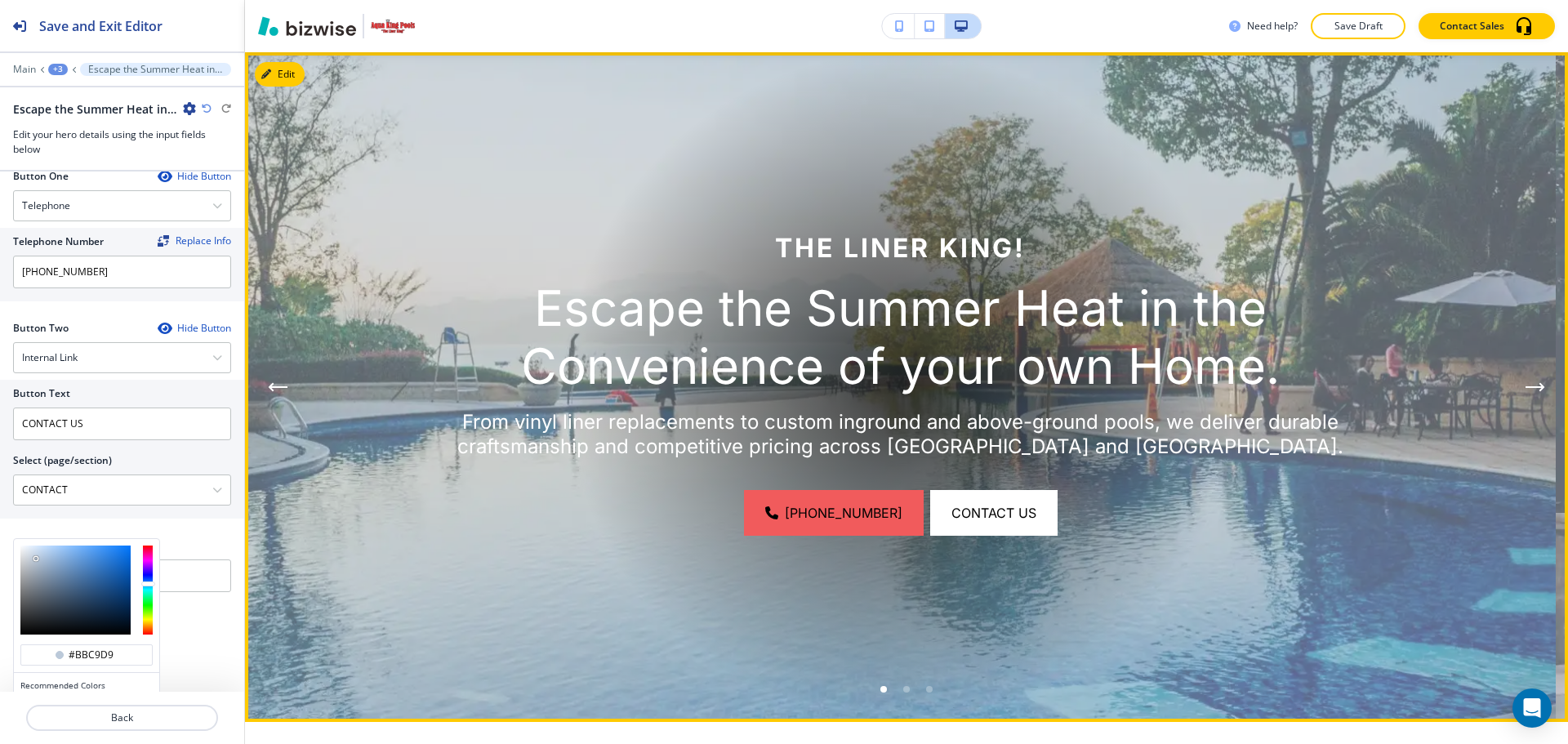
click at [903, 688] on div "Go to slide 2" at bounding box center [907, 689] width 7 height 7
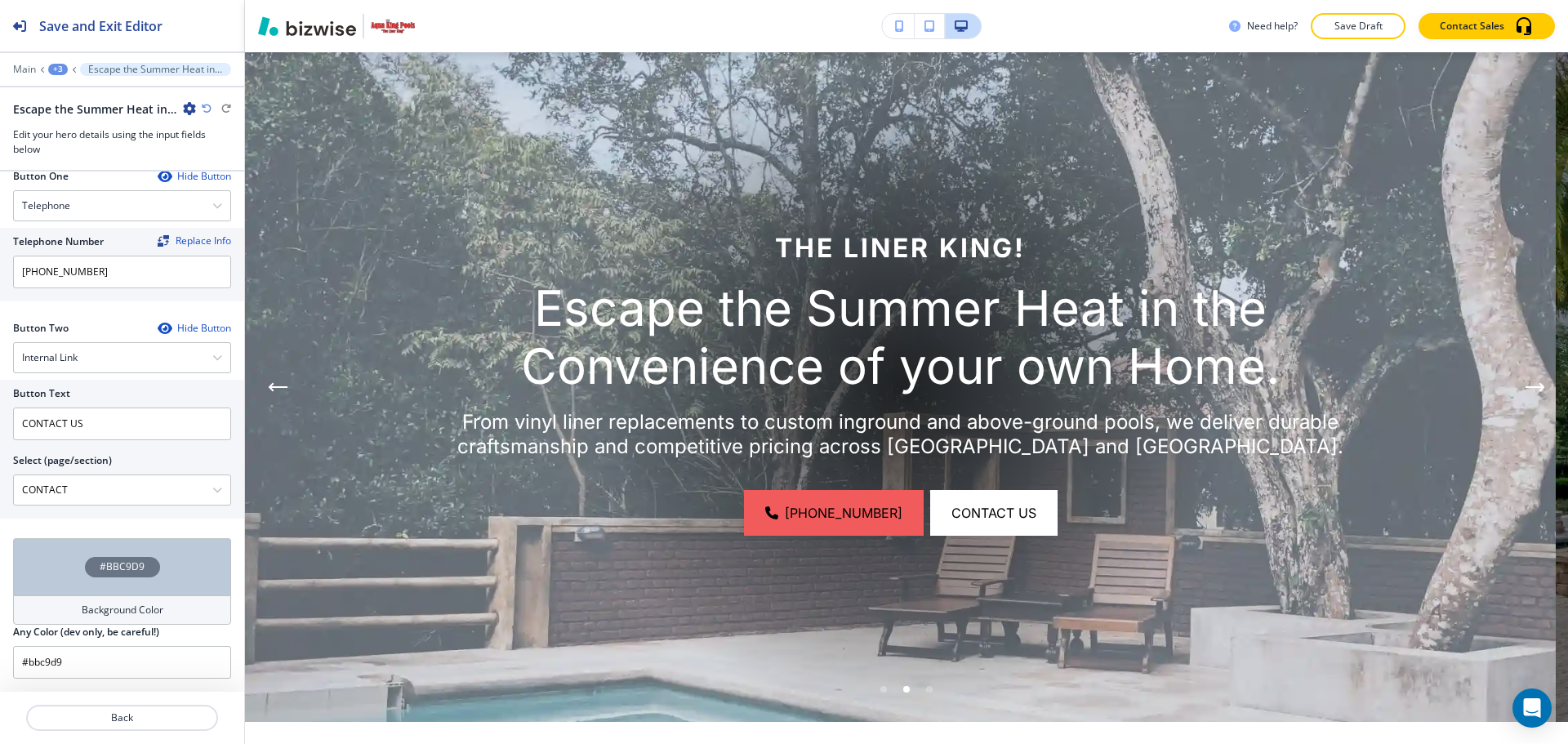
click at [157, 558] on div "#BBC9D9" at bounding box center [122, 566] width 218 height 57
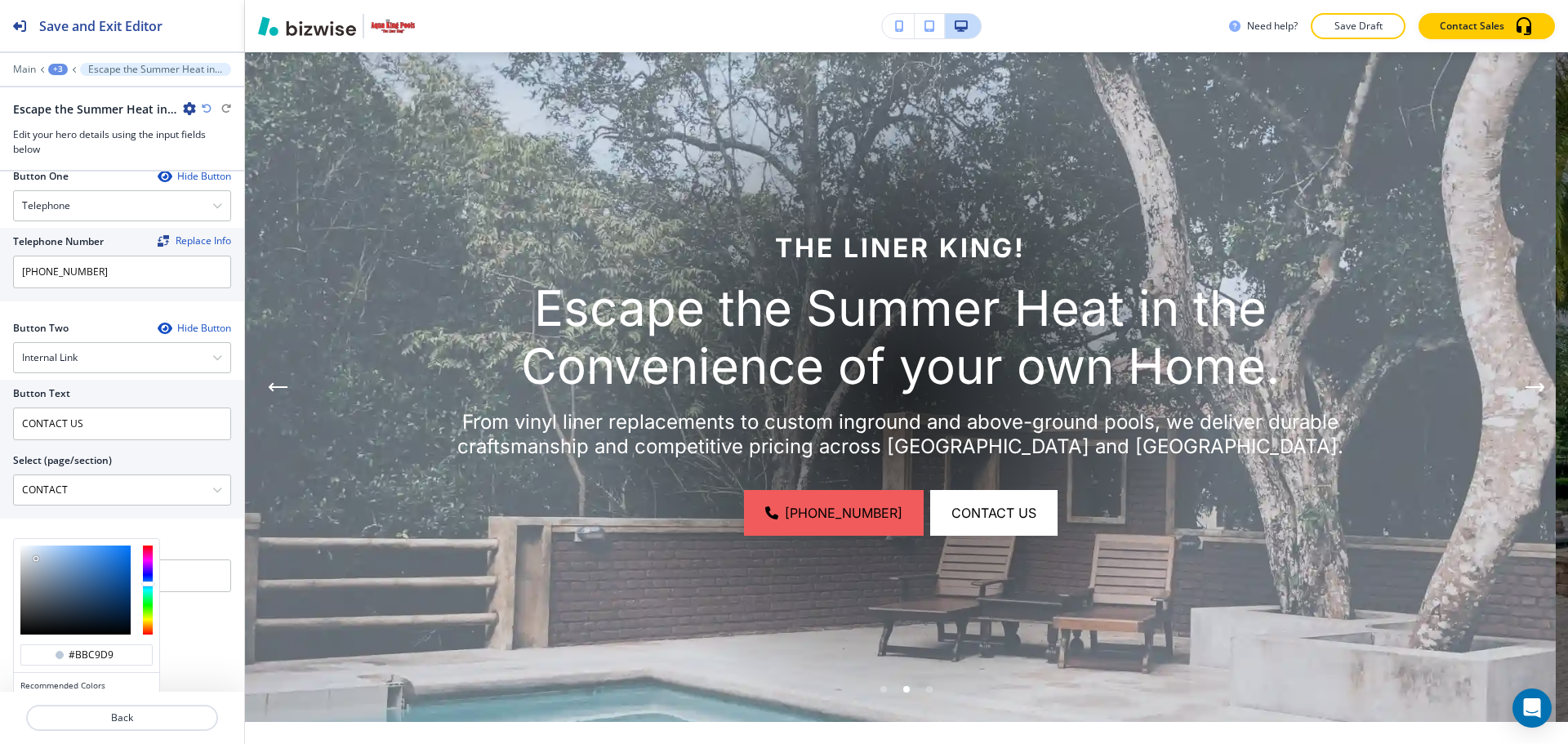
type input "#81a8d4"
click at [64, 560] on div at bounding box center [75, 589] width 110 height 89
type input "#81a8d4"
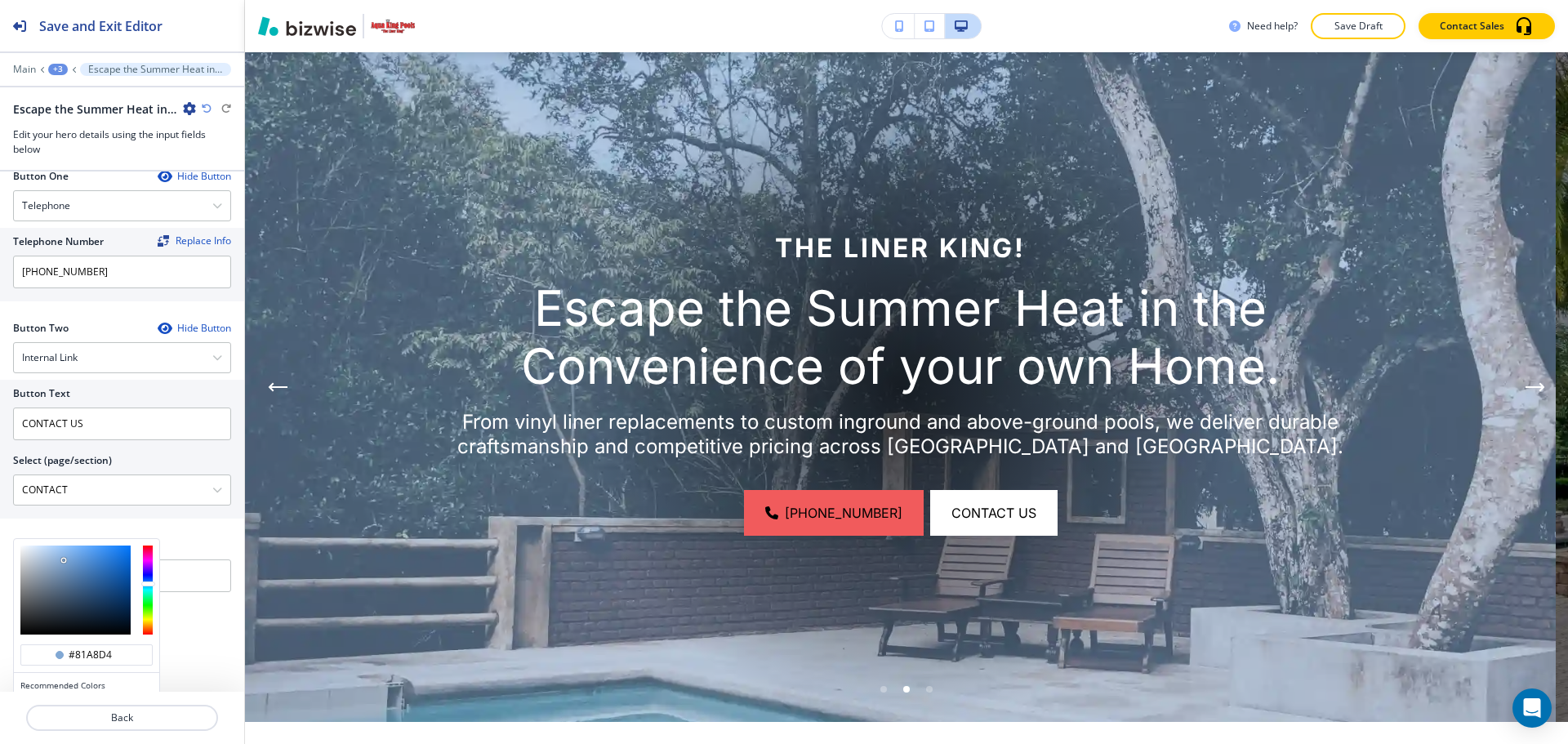
type input "#768393"
click at [42, 583] on div at bounding box center [75, 589] width 110 height 89
type input "#768393"
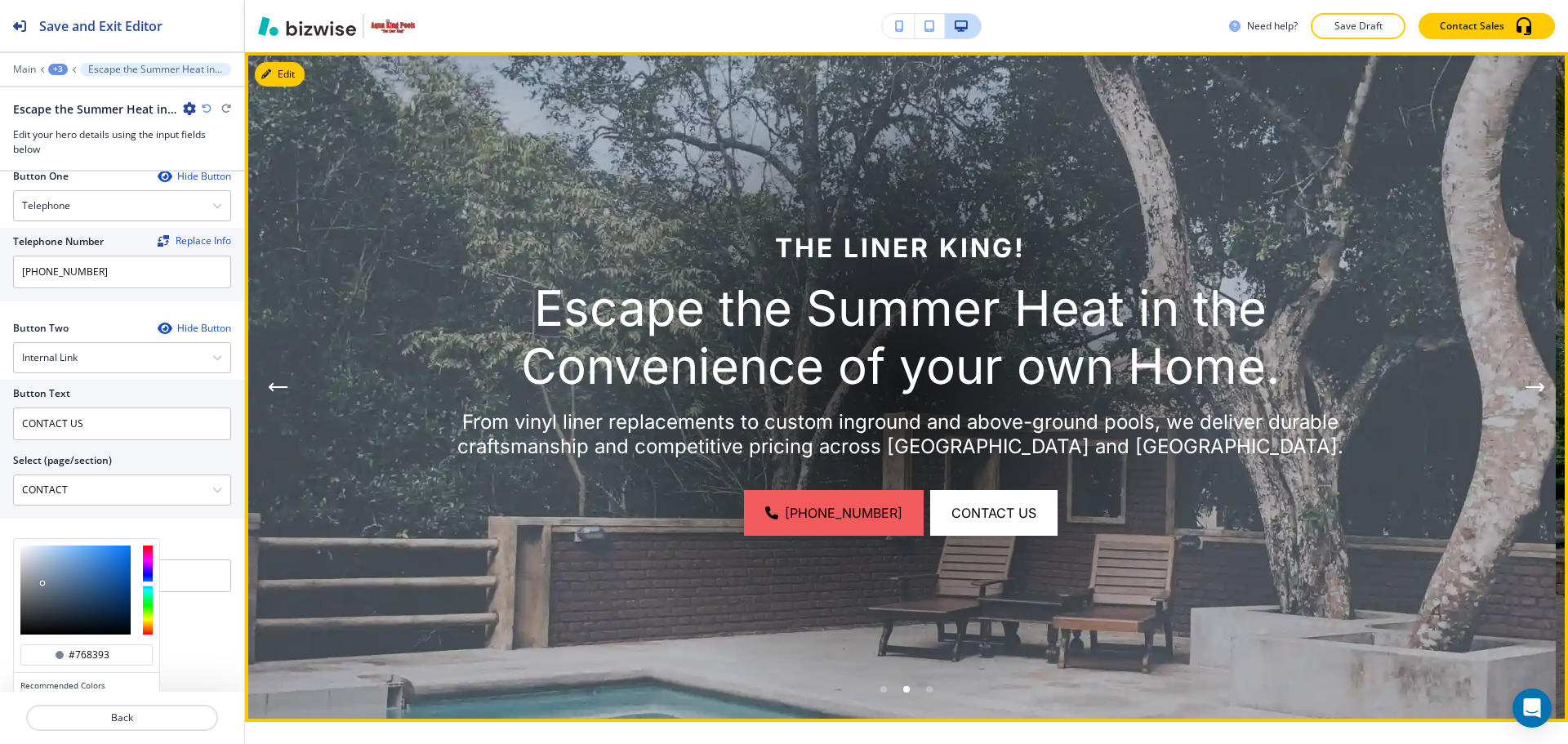
click at [880, 689] on div "Go to slide 1" at bounding box center [883, 689] width 7 height 7
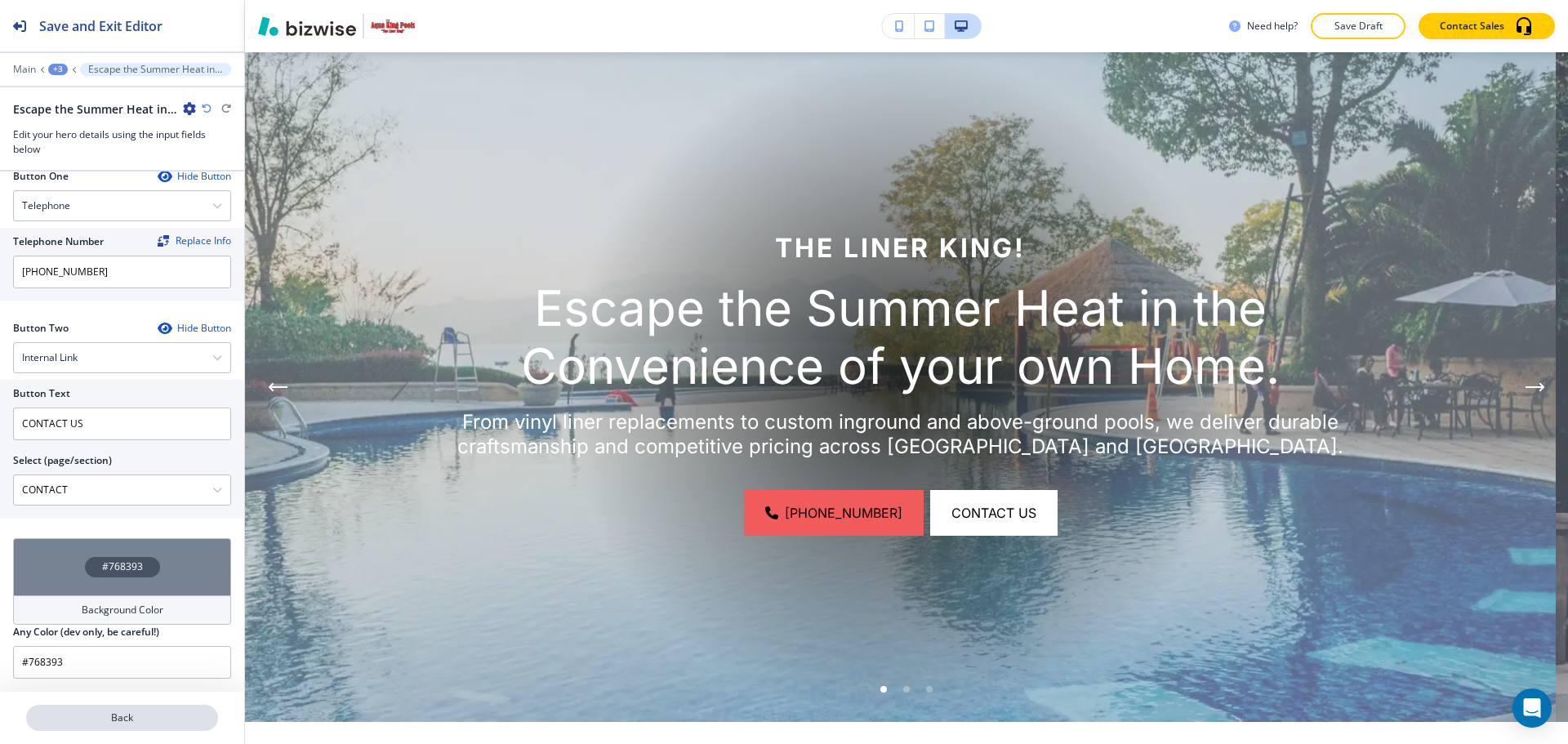
click at [209, 719] on p "Back" at bounding box center [123, 717] width 189 height 15
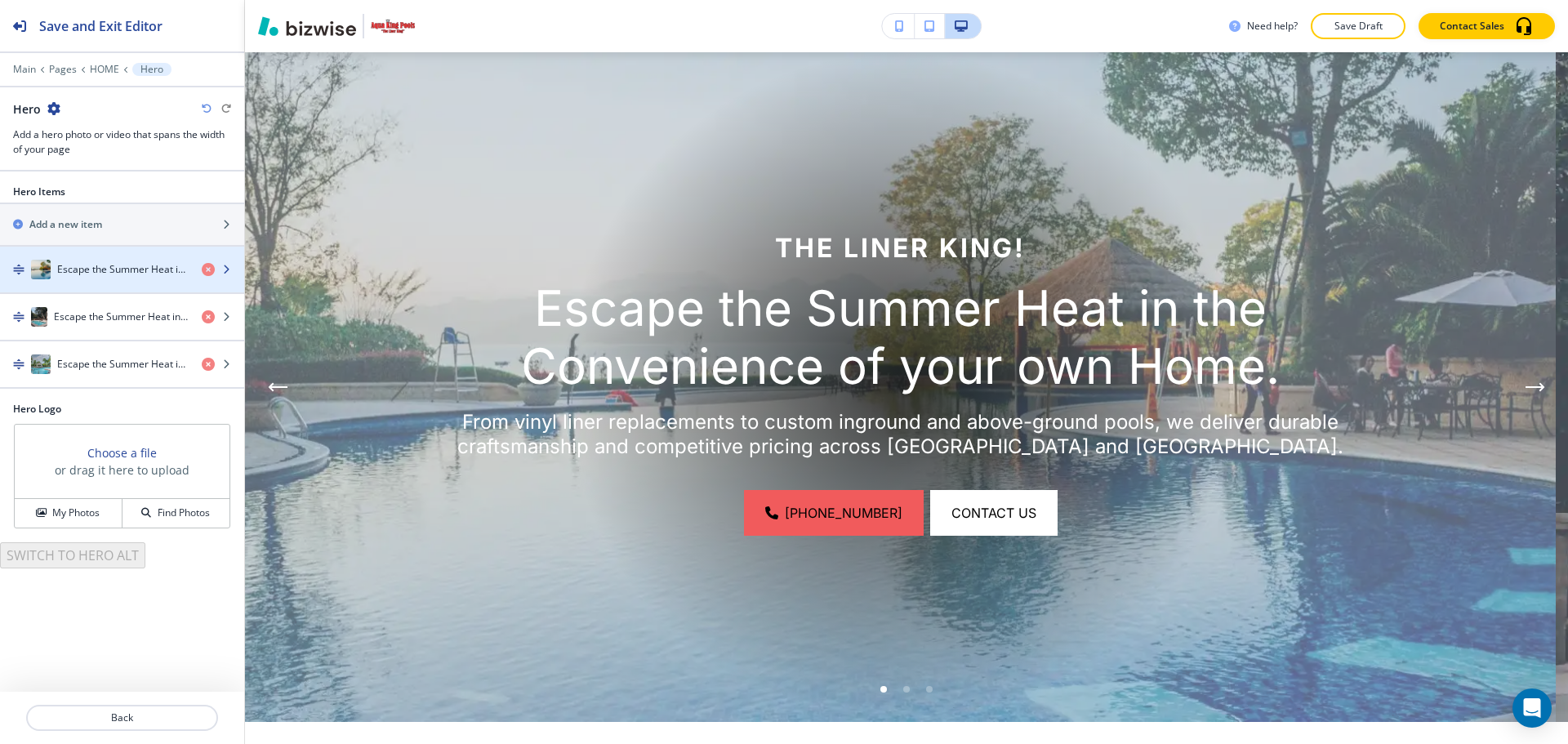
click at [115, 281] on div "button" at bounding box center [122, 286] width 244 height 13
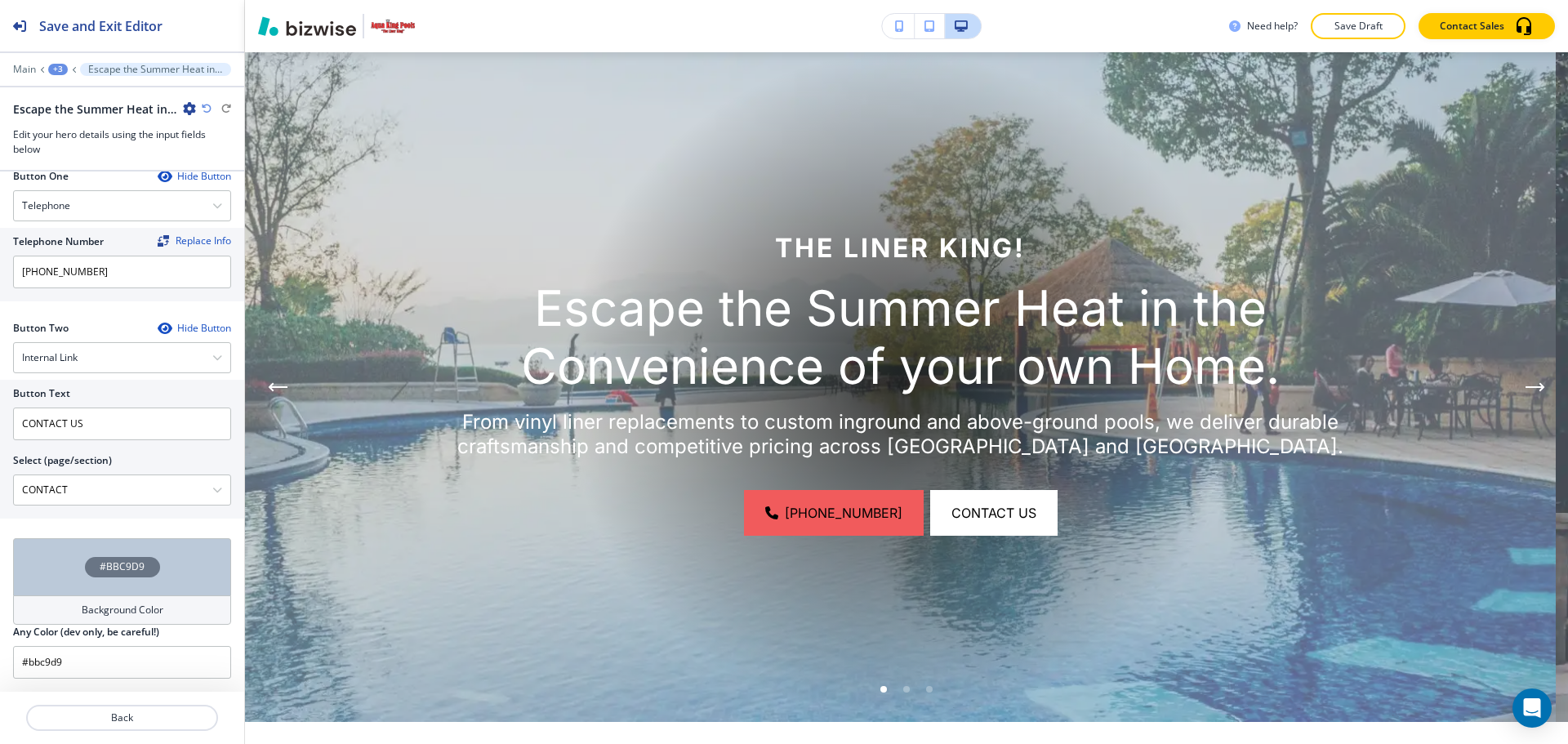
click at [135, 580] on div "#BBC9D9" at bounding box center [122, 566] width 218 height 57
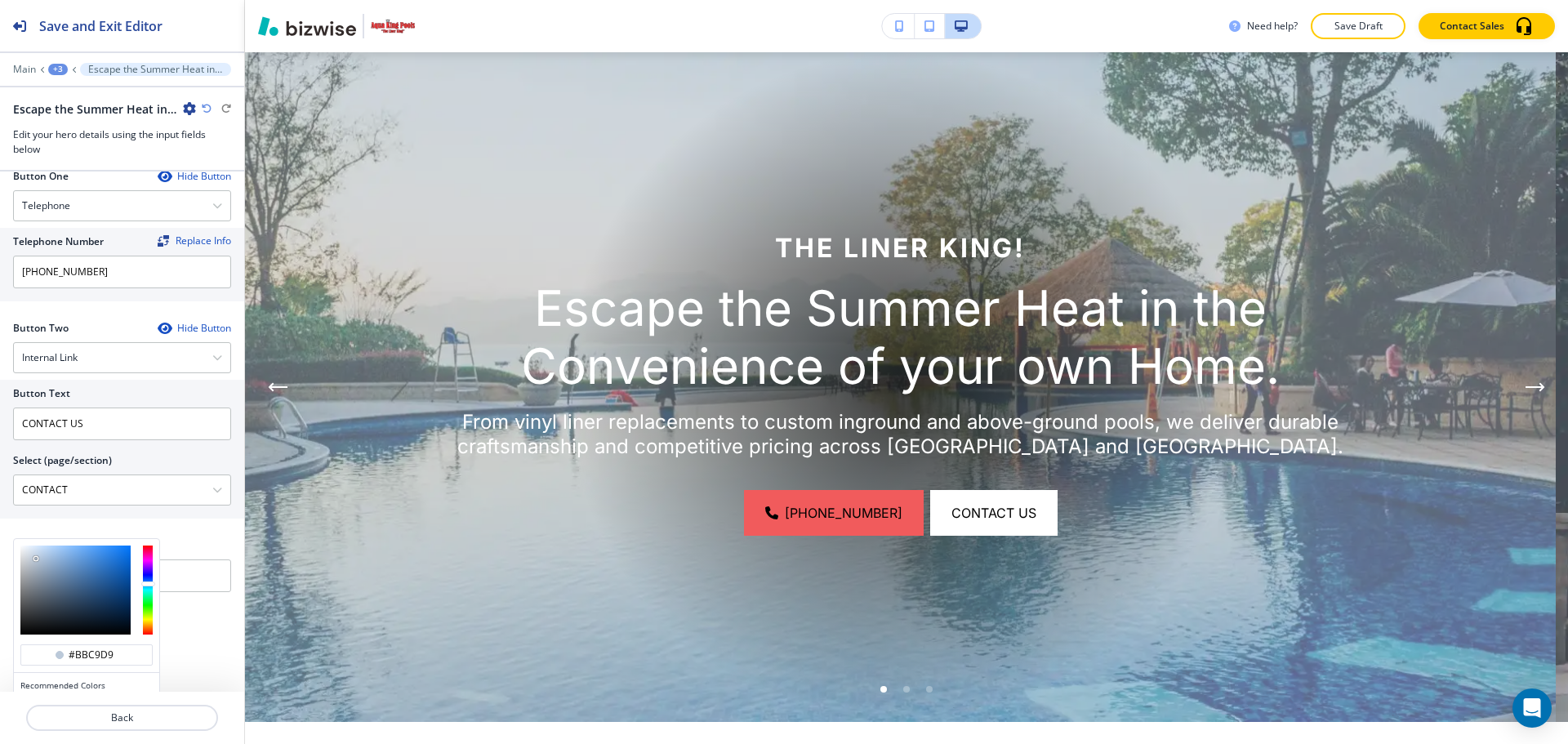
type input "#94a2b1"
click at [38, 572] on div at bounding box center [75, 589] width 110 height 89
type input "#94a2b1"
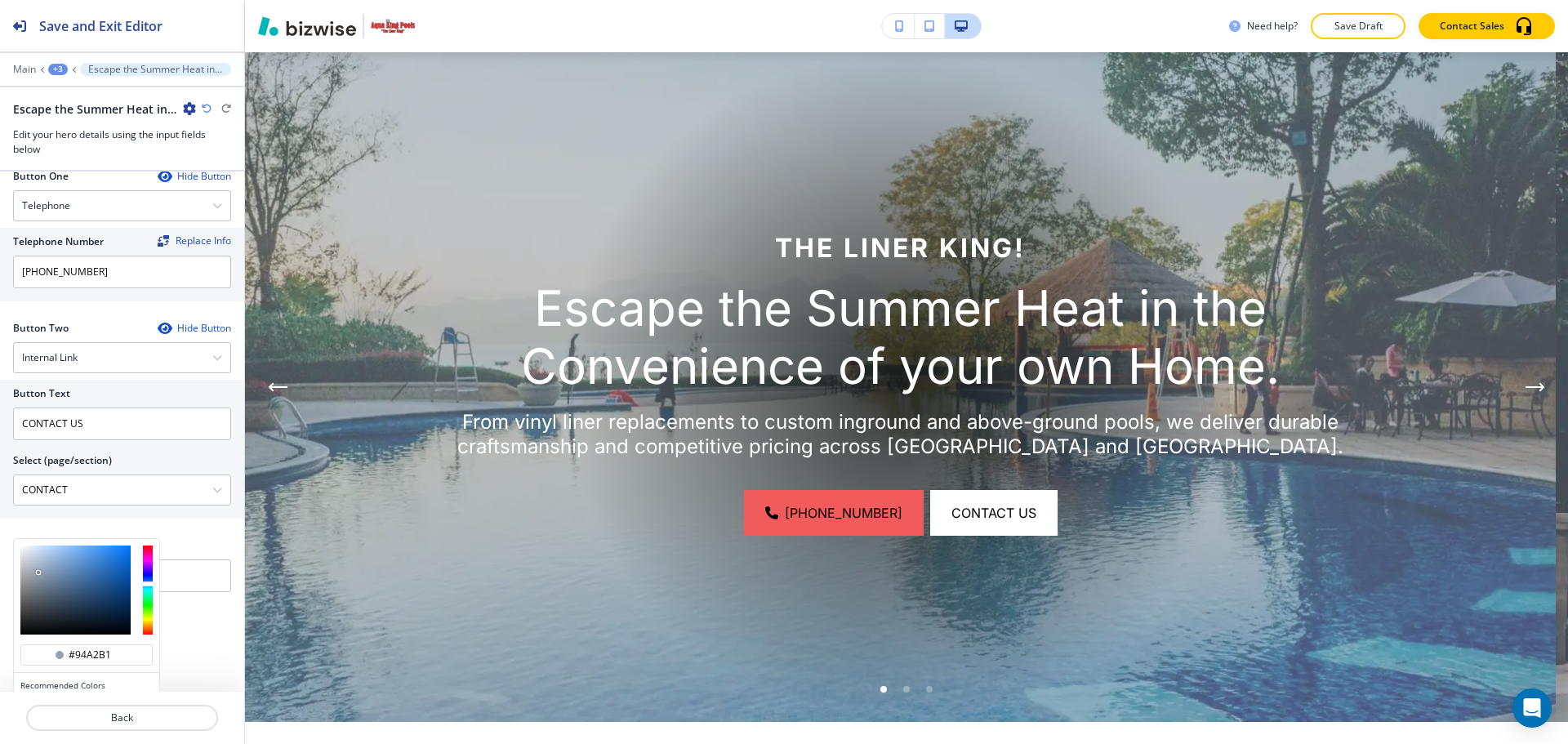
type input "#6f7a87"
click at [40, 588] on div at bounding box center [75, 589] width 110 height 89
type input "#6d7885"
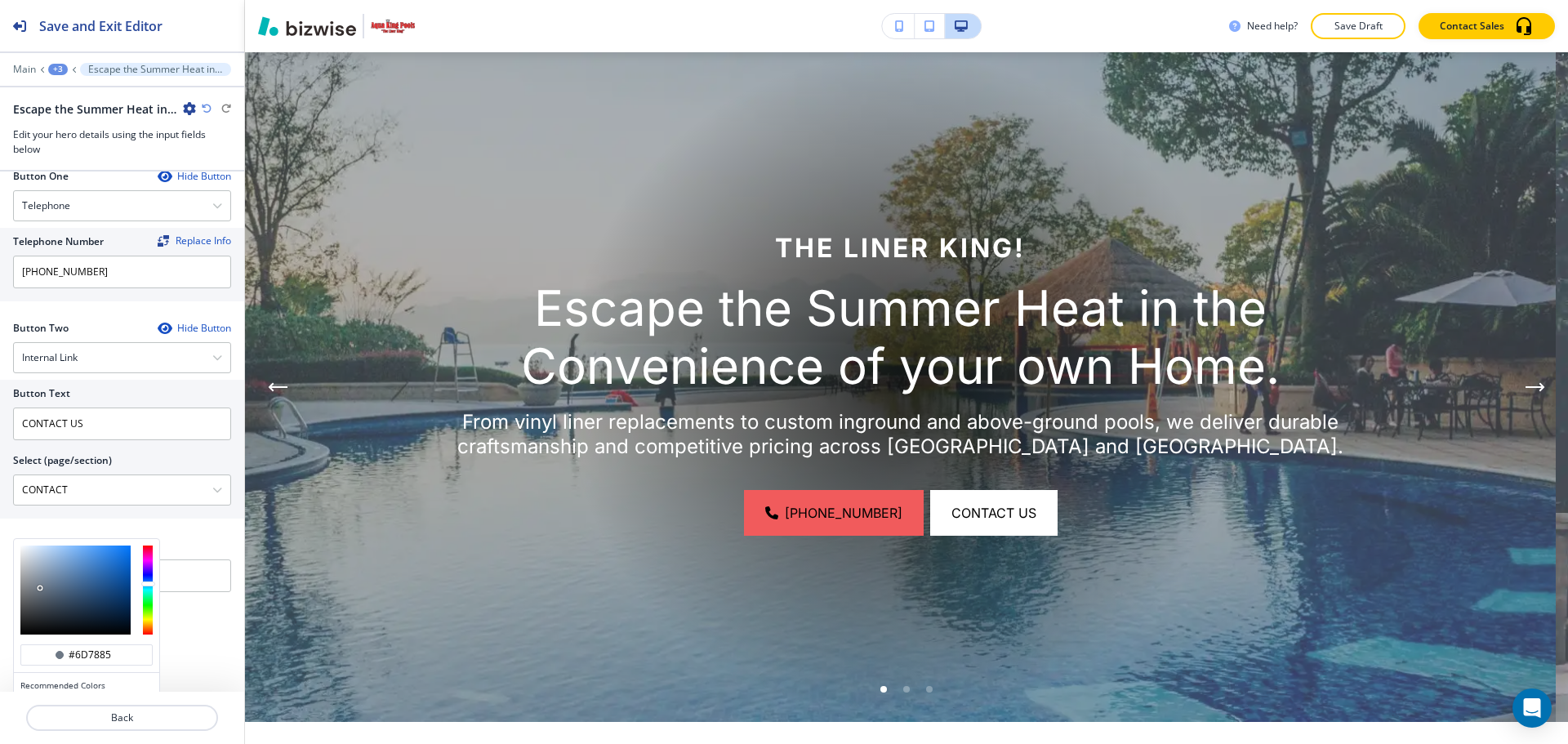
type input "#9fb1c6"
click at [42, 565] on div at bounding box center [75, 589] width 110 height 89
type input "#9fb1c6"
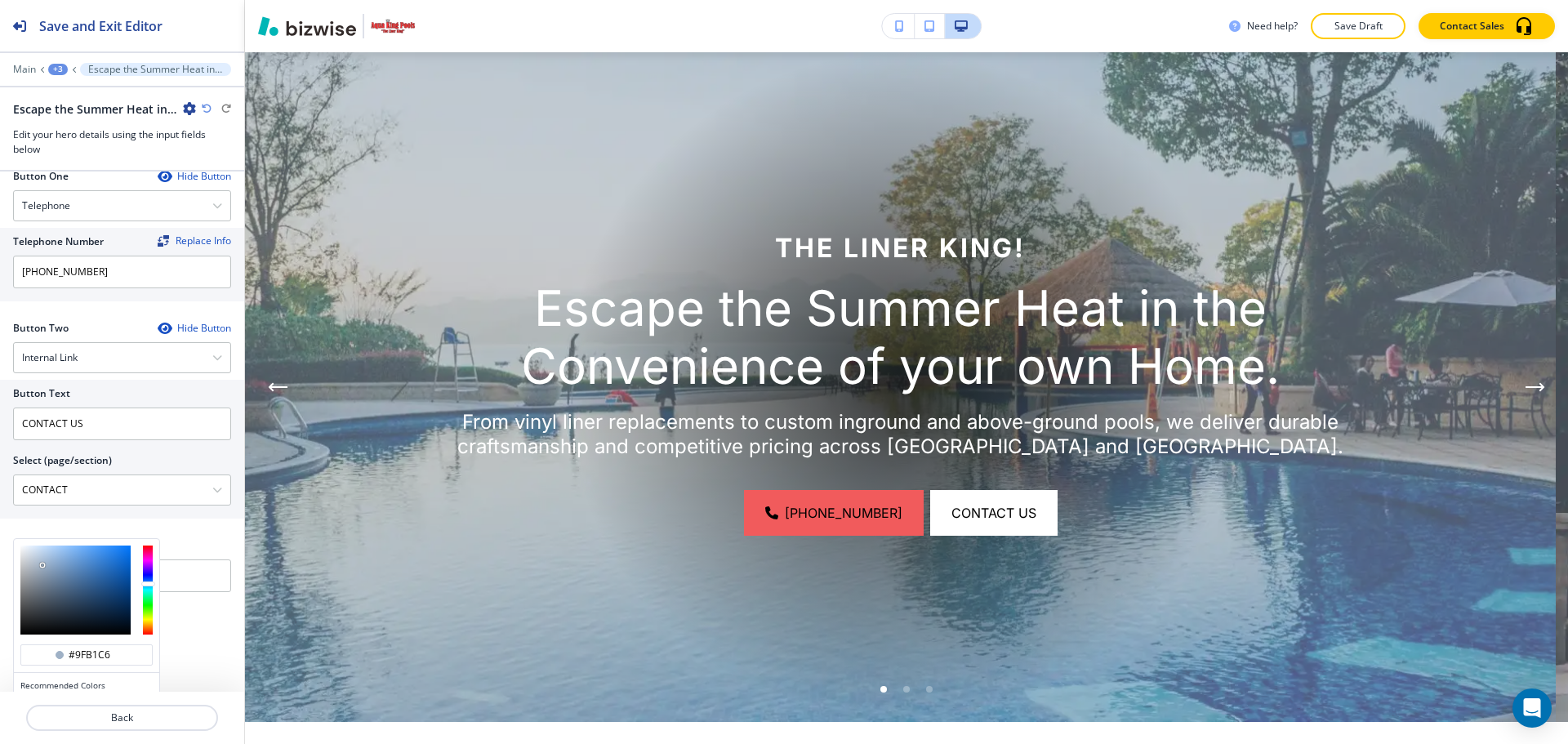
type input "#708093"
click at [46, 583] on div at bounding box center [75, 589] width 110 height 89
type input "#708093"
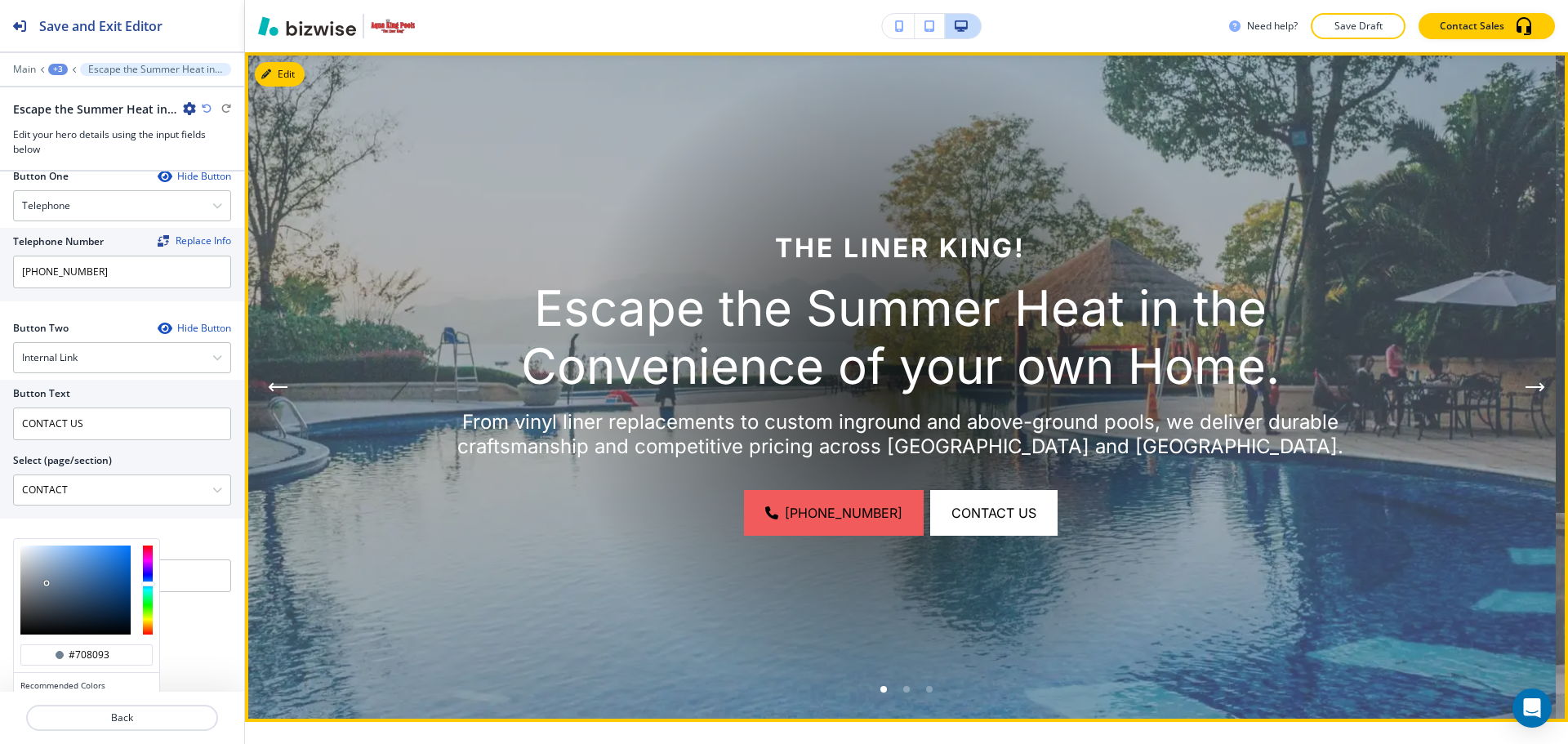
click at [903, 688] on div "Go to slide 2" at bounding box center [907, 689] width 7 height 7
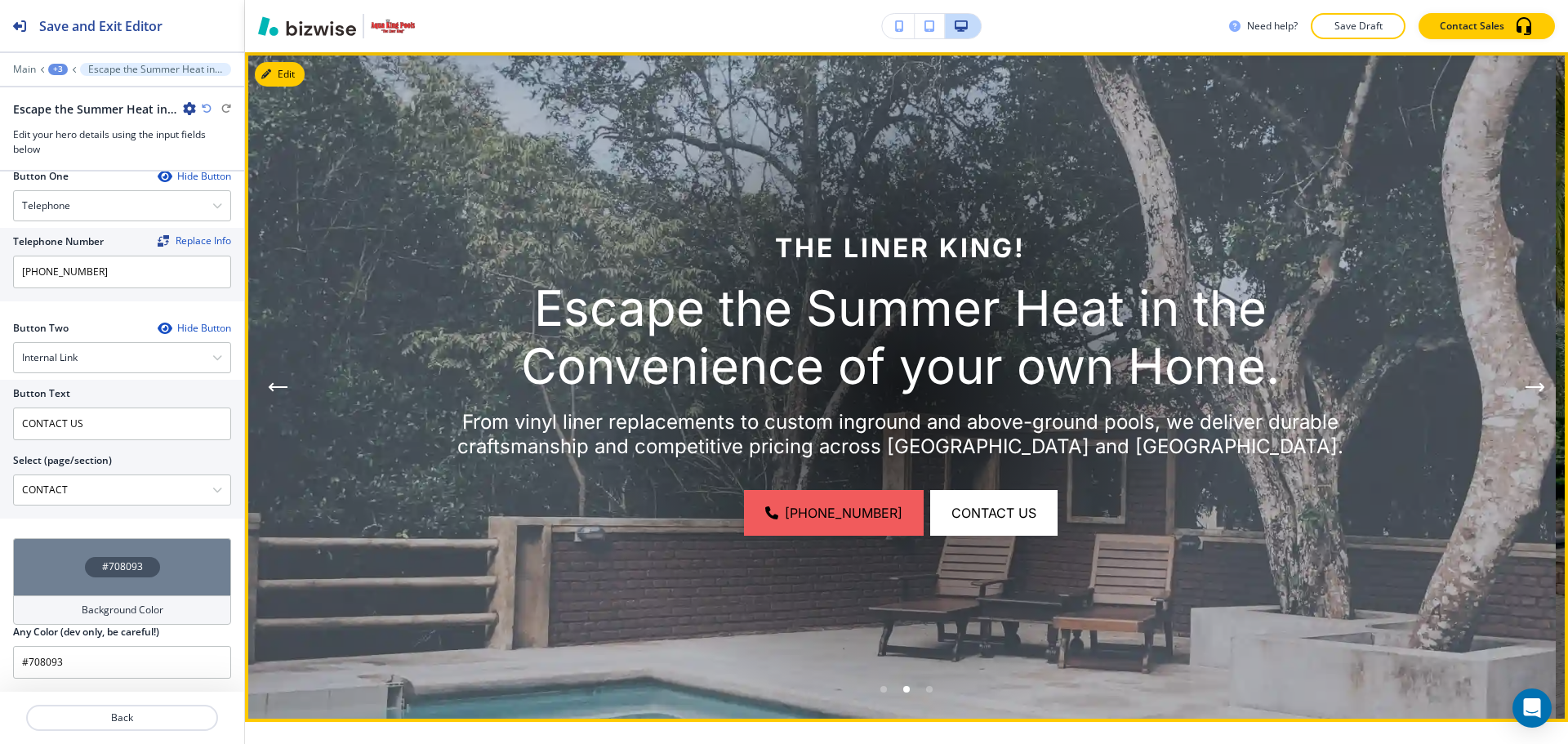
click at [933, 688] on li "Go to slide 3" at bounding box center [930, 689] width 23 height 23
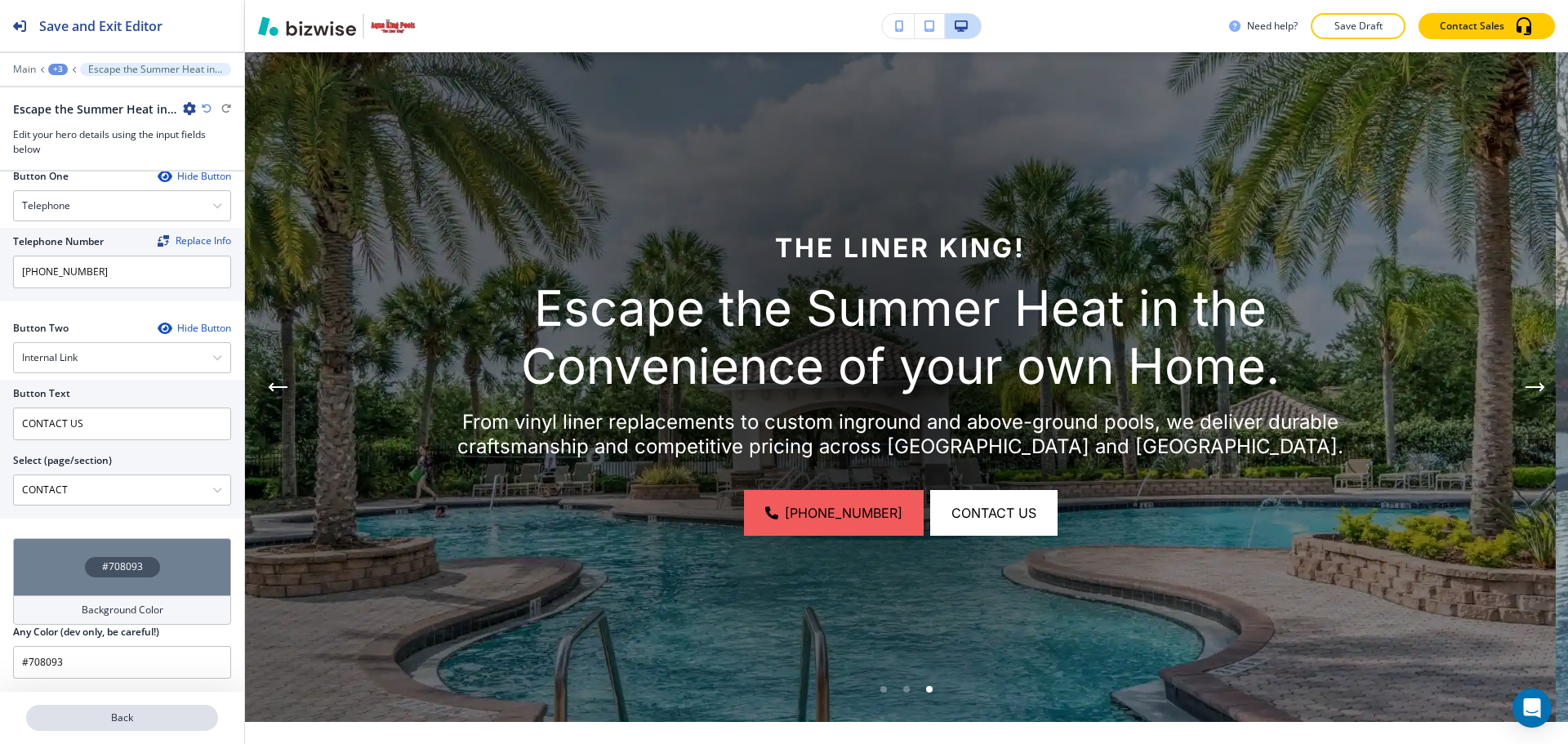
click at [137, 713] on p "Back" at bounding box center [123, 717] width 189 height 15
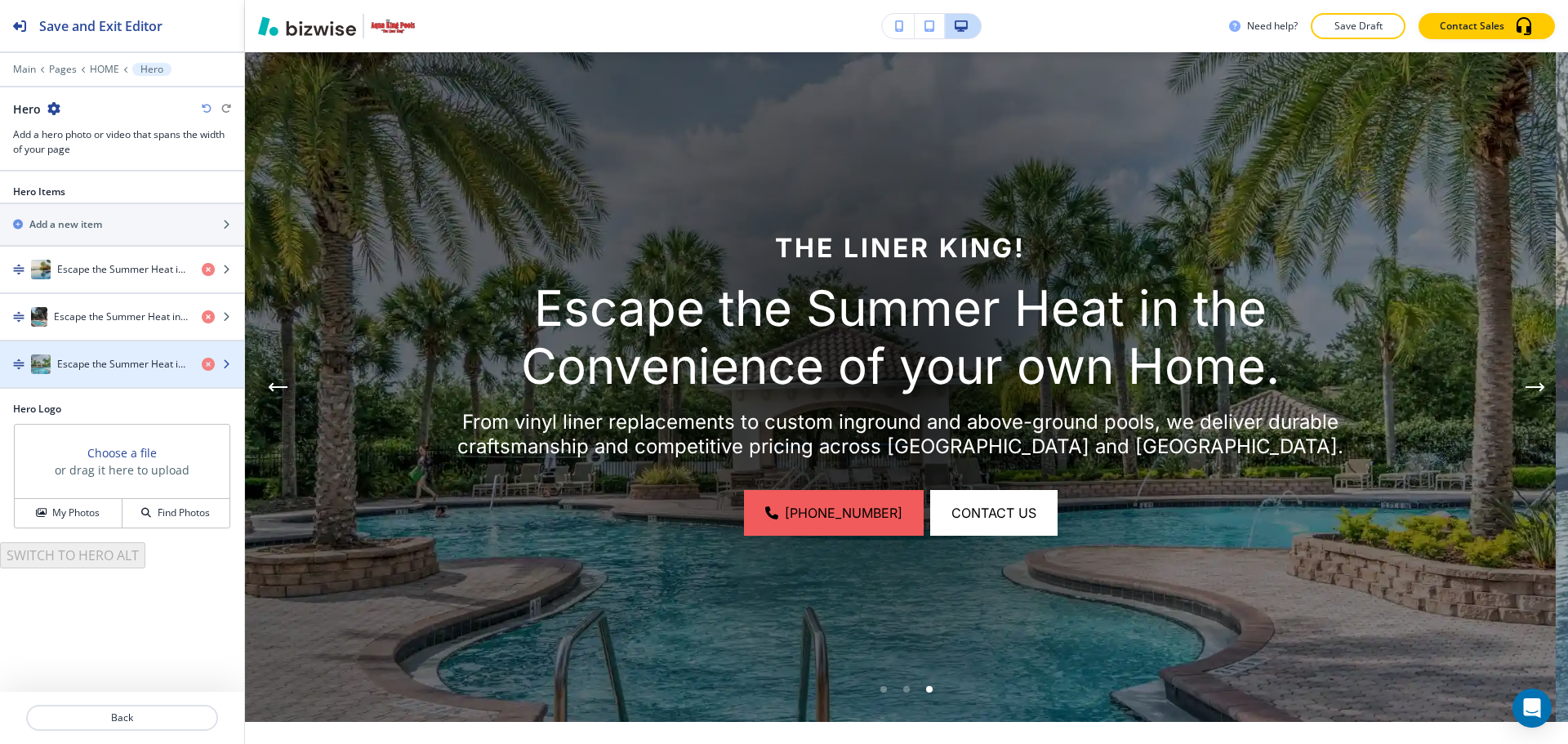
click at [120, 384] on div "button" at bounding box center [122, 380] width 244 height 13
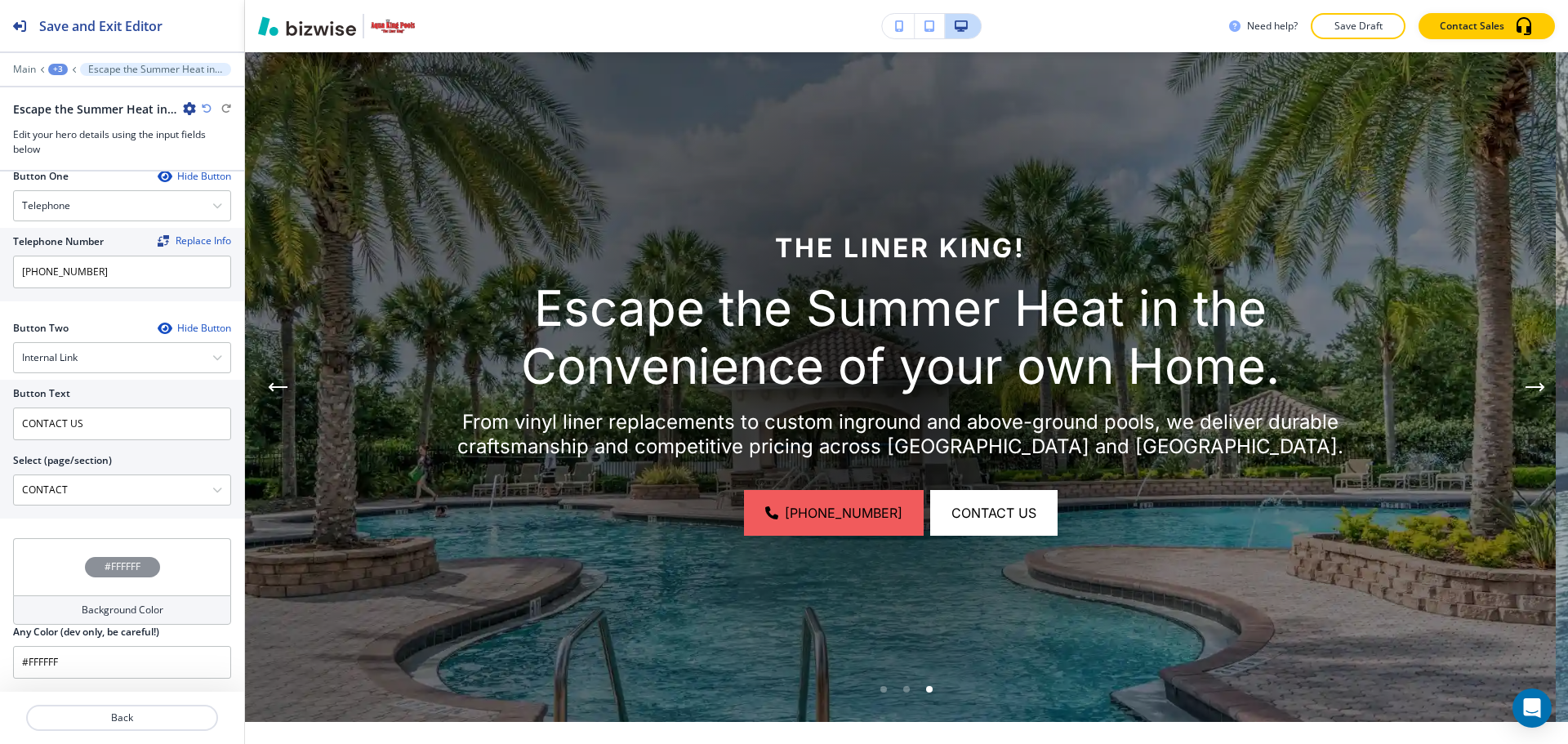
click at [138, 585] on div "#FFFFFF" at bounding box center [122, 566] width 218 height 57
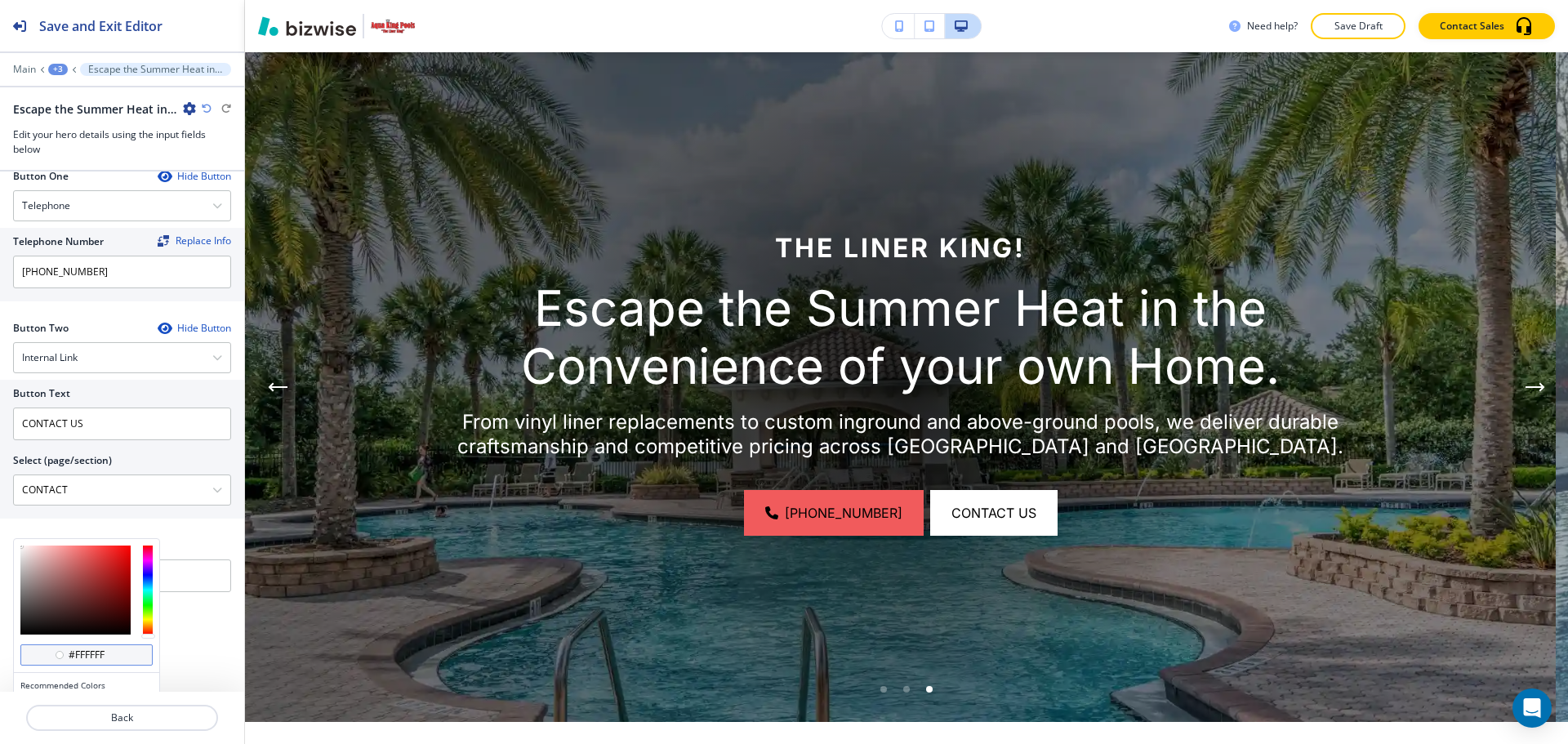
click at [99, 652] on input "#ffffff" at bounding box center [95, 655] width 57 height 13
paste input "bbc9d9"
type input "#bbc9d9"
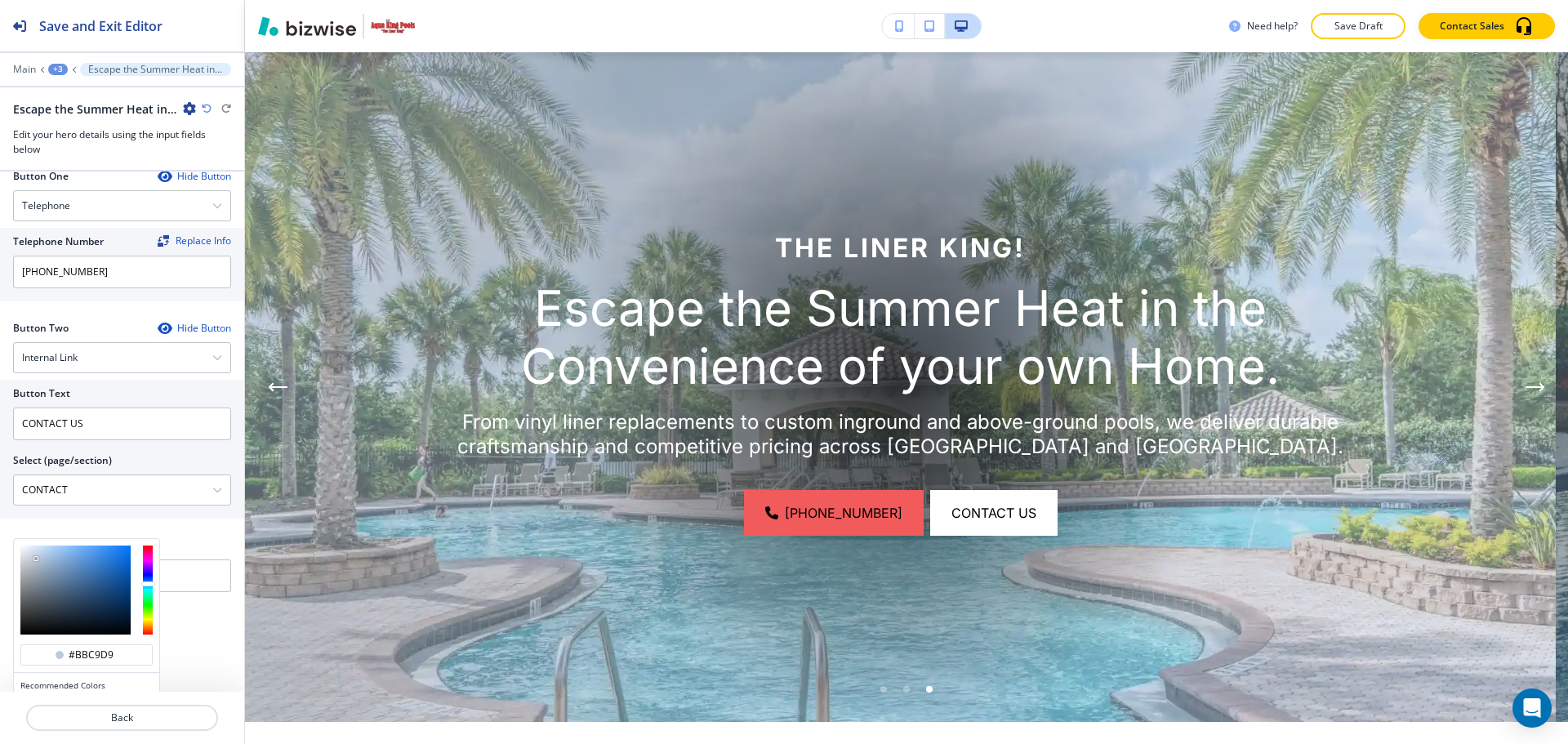
type input "#9dacbd"
click at [39, 568] on div at bounding box center [75, 589] width 110 height 89
type input "#9dacbd"
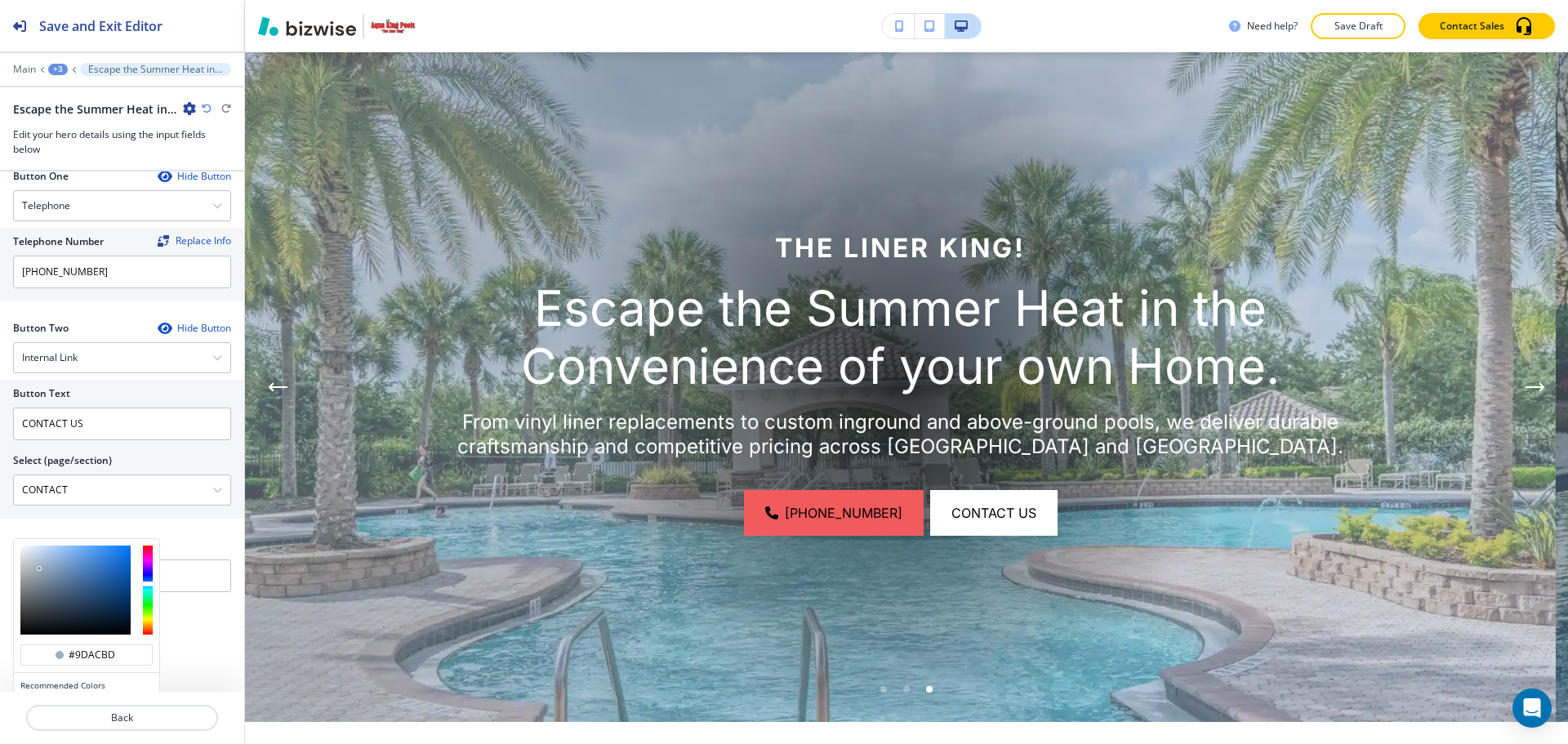
type input "#777f87"
click at [33, 587] on div at bounding box center [75, 589] width 110 height 89
type input "#777f87"
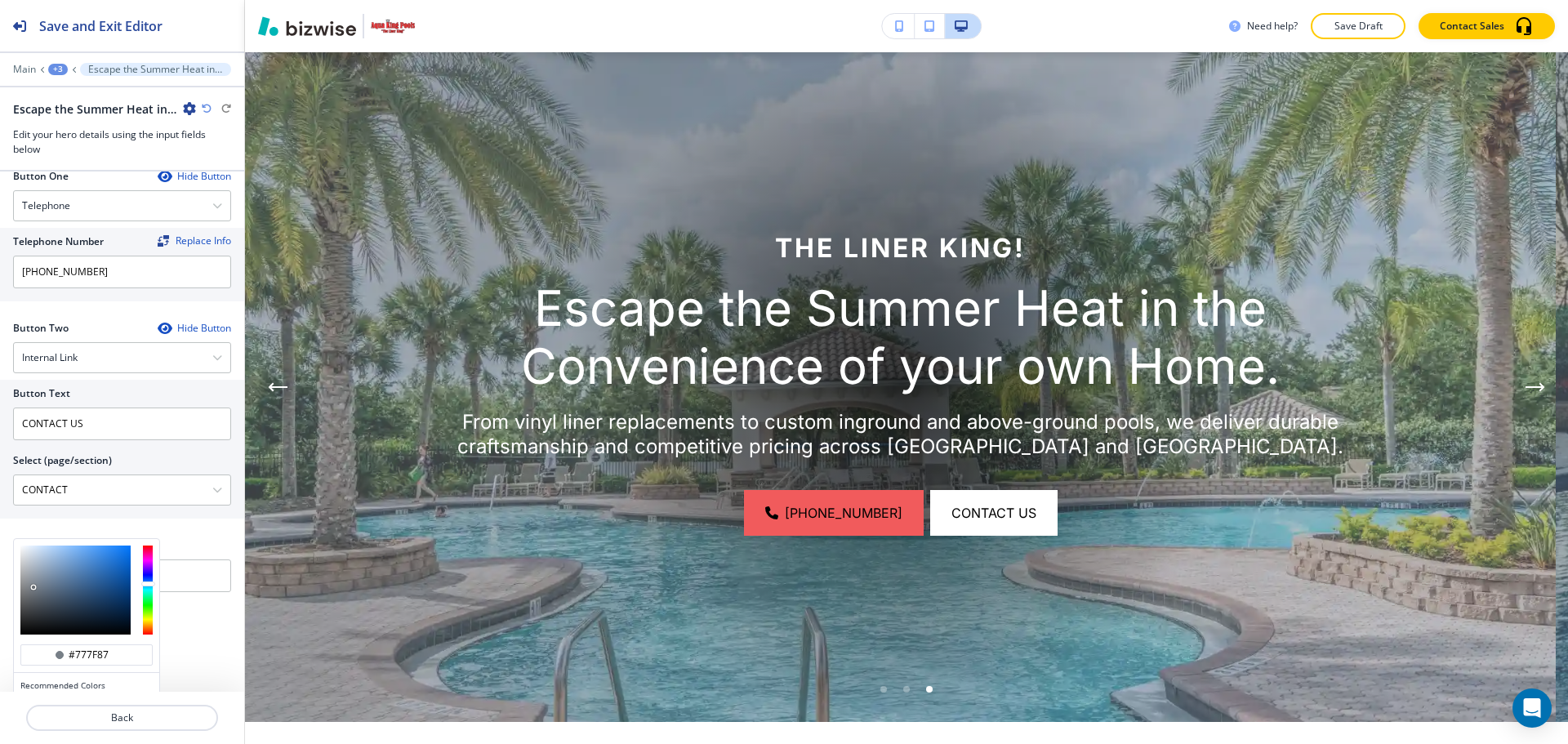
type input "#818c98"
click at [36, 582] on div at bounding box center [75, 589] width 110 height 89
type input "#818c98"
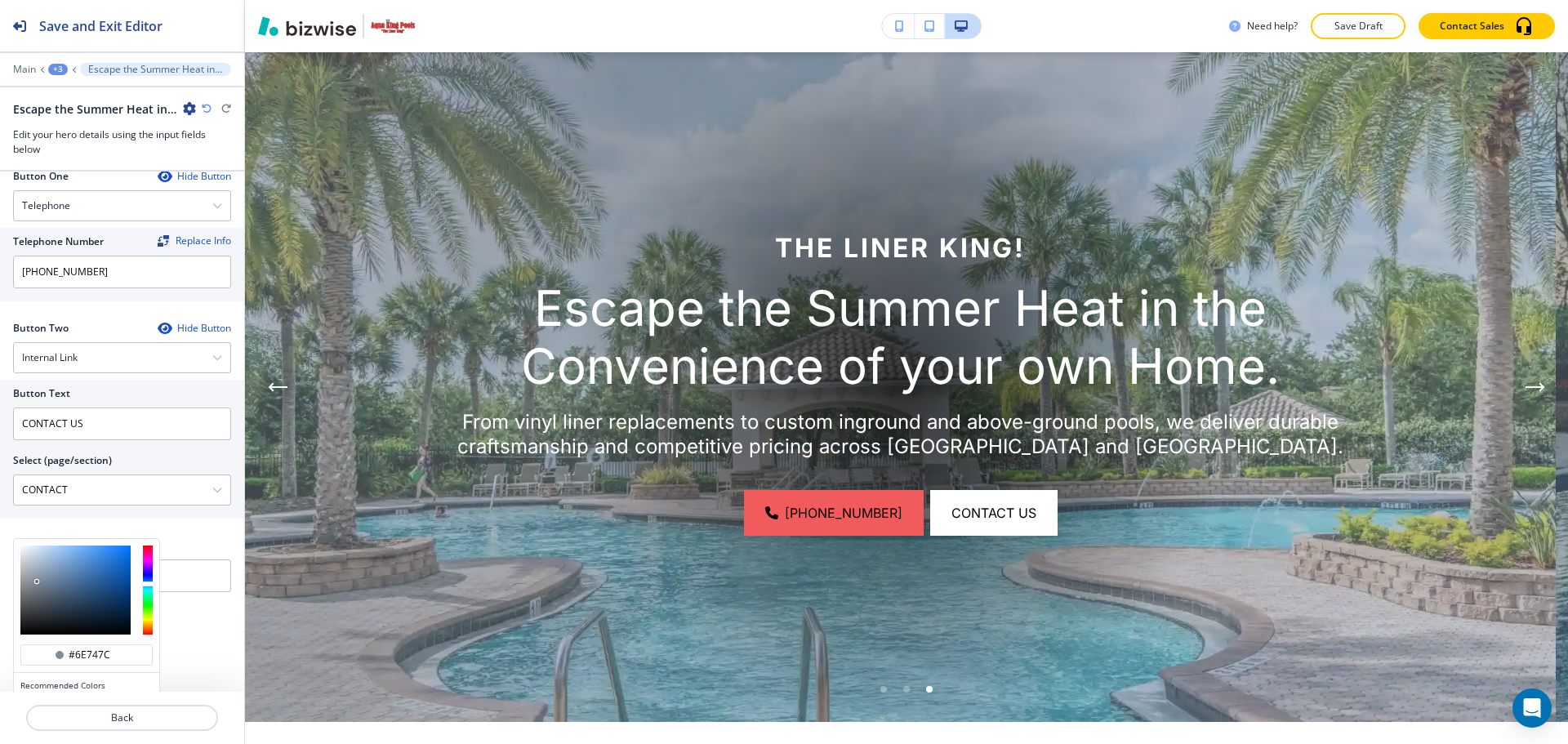
type input "#6c7279"
click at [32, 592] on div at bounding box center [75, 589] width 110 height 89
type input "#6c7279"
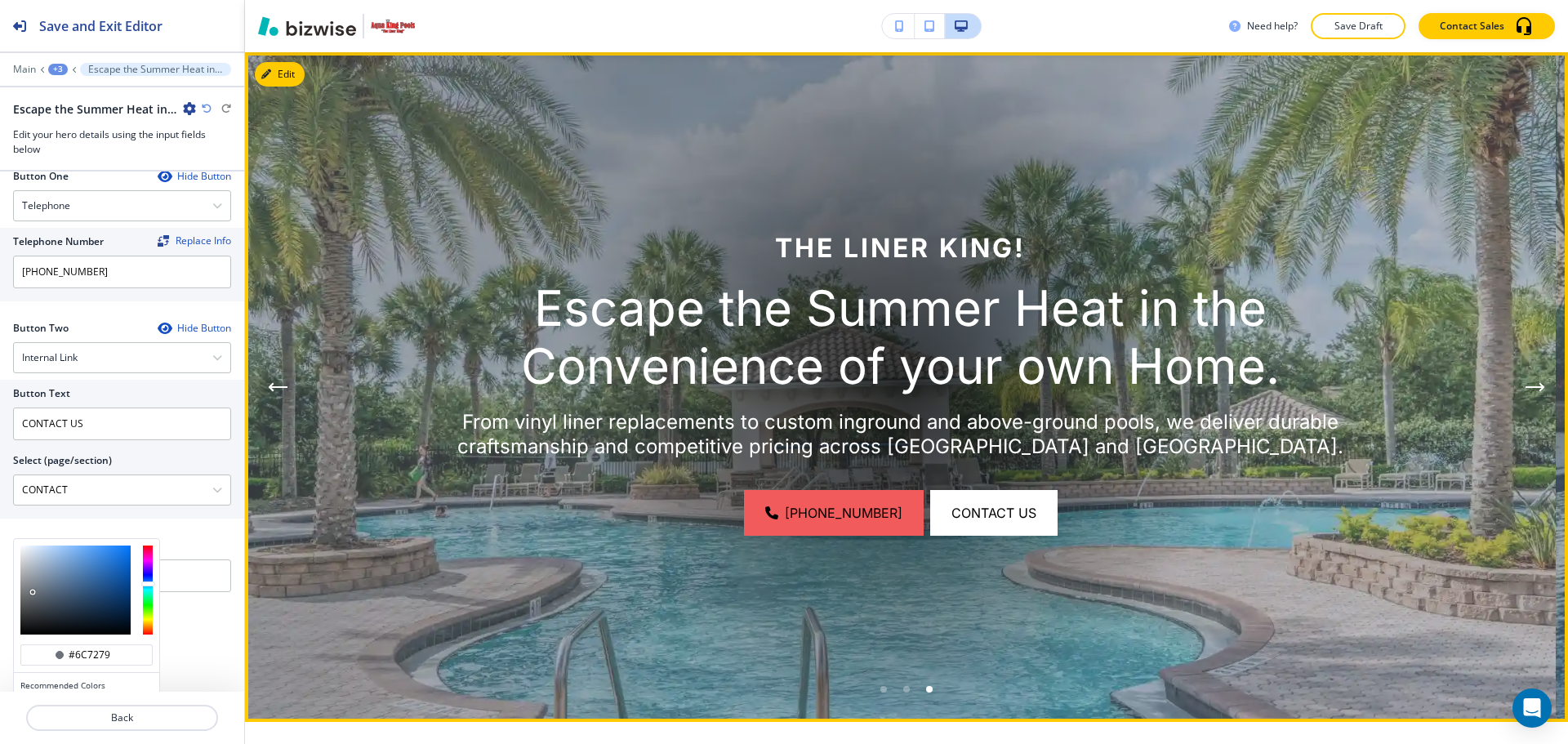
click at [880, 690] on div "Go to slide 1" at bounding box center [883, 689] width 7 height 7
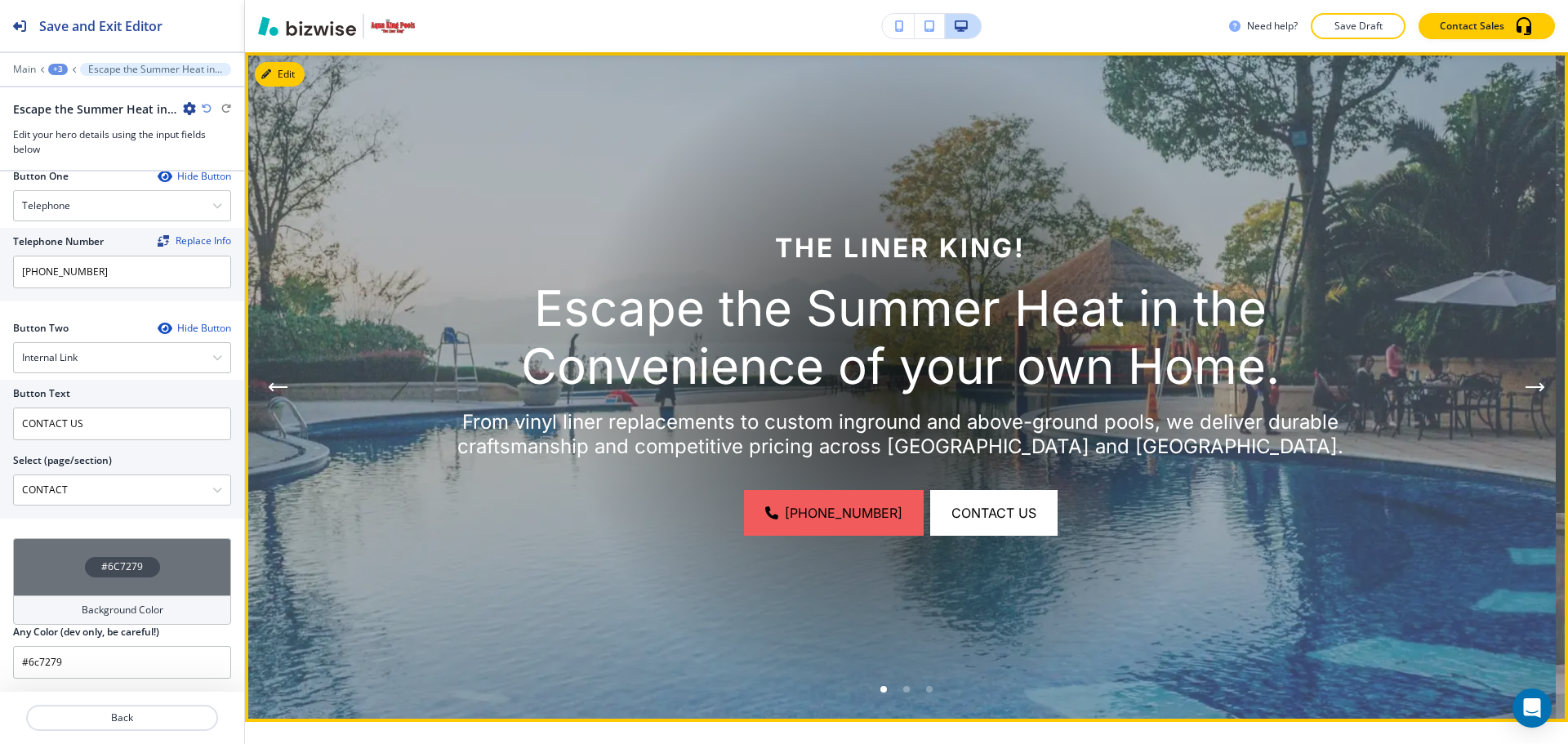
click at [896, 691] on li "Go to slide 2" at bounding box center [907, 689] width 23 height 23
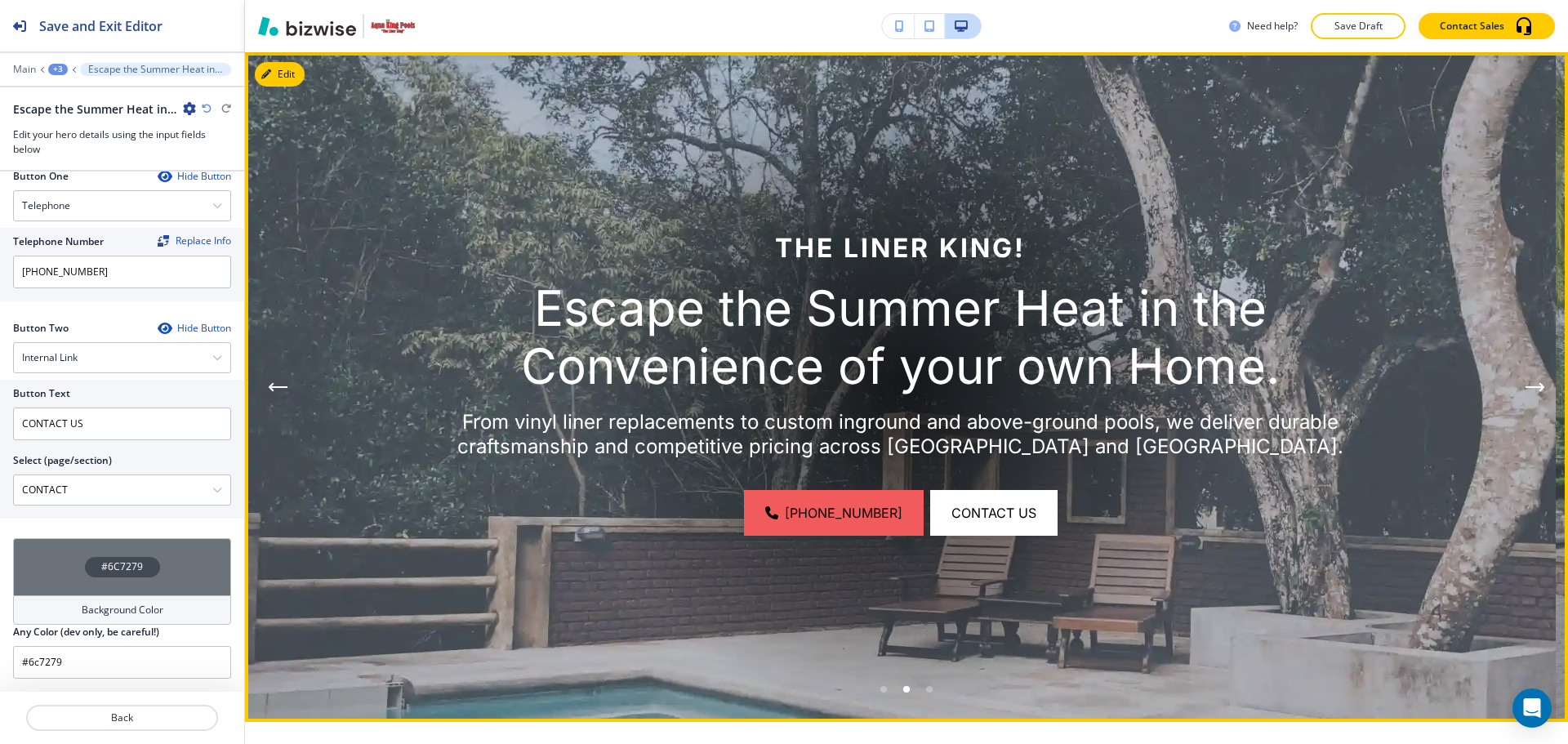
click at [932, 692] on li "Go to slide 3" at bounding box center [930, 689] width 23 height 23
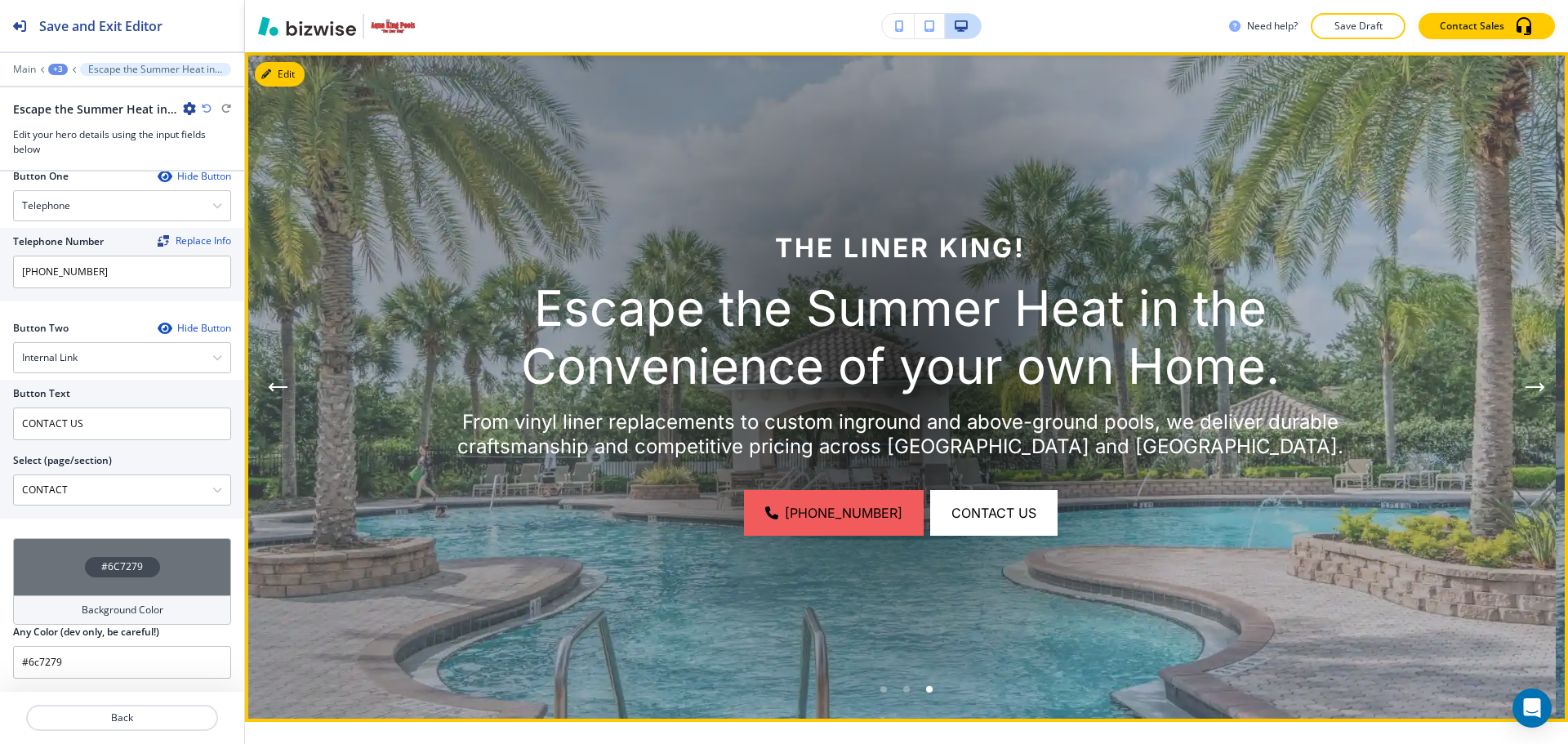
click at [880, 688] on div "Go to slide 1" at bounding box center [883, 689] width 7 height 7
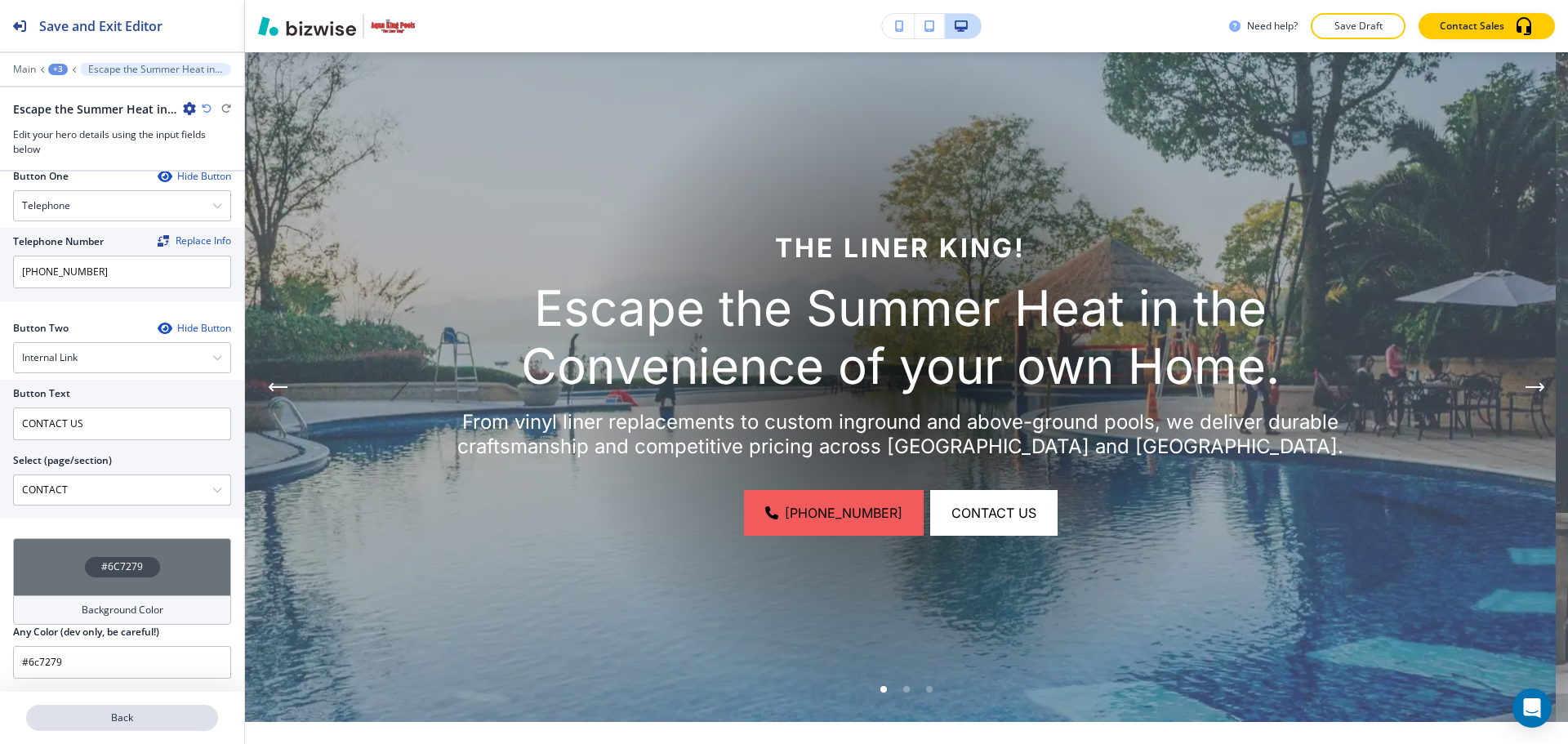
click at [149, 724] on p "Back" at bounding box center [123, 717] width 189 height 15
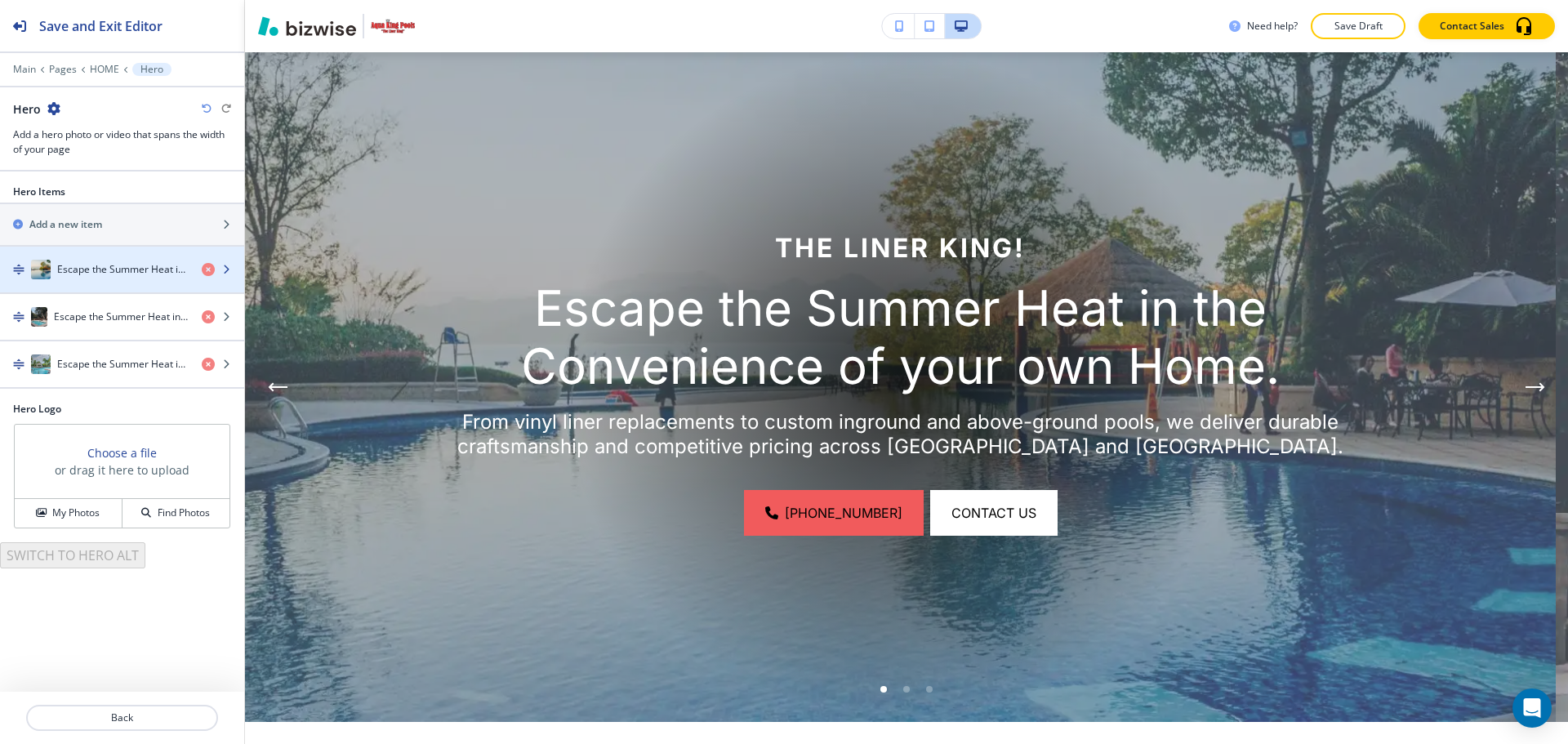
click at [92, 275] on h4 "Escape the Summer Heat in the Convenience of your own Home." at bounding box center [123, 269] width 132 height 15
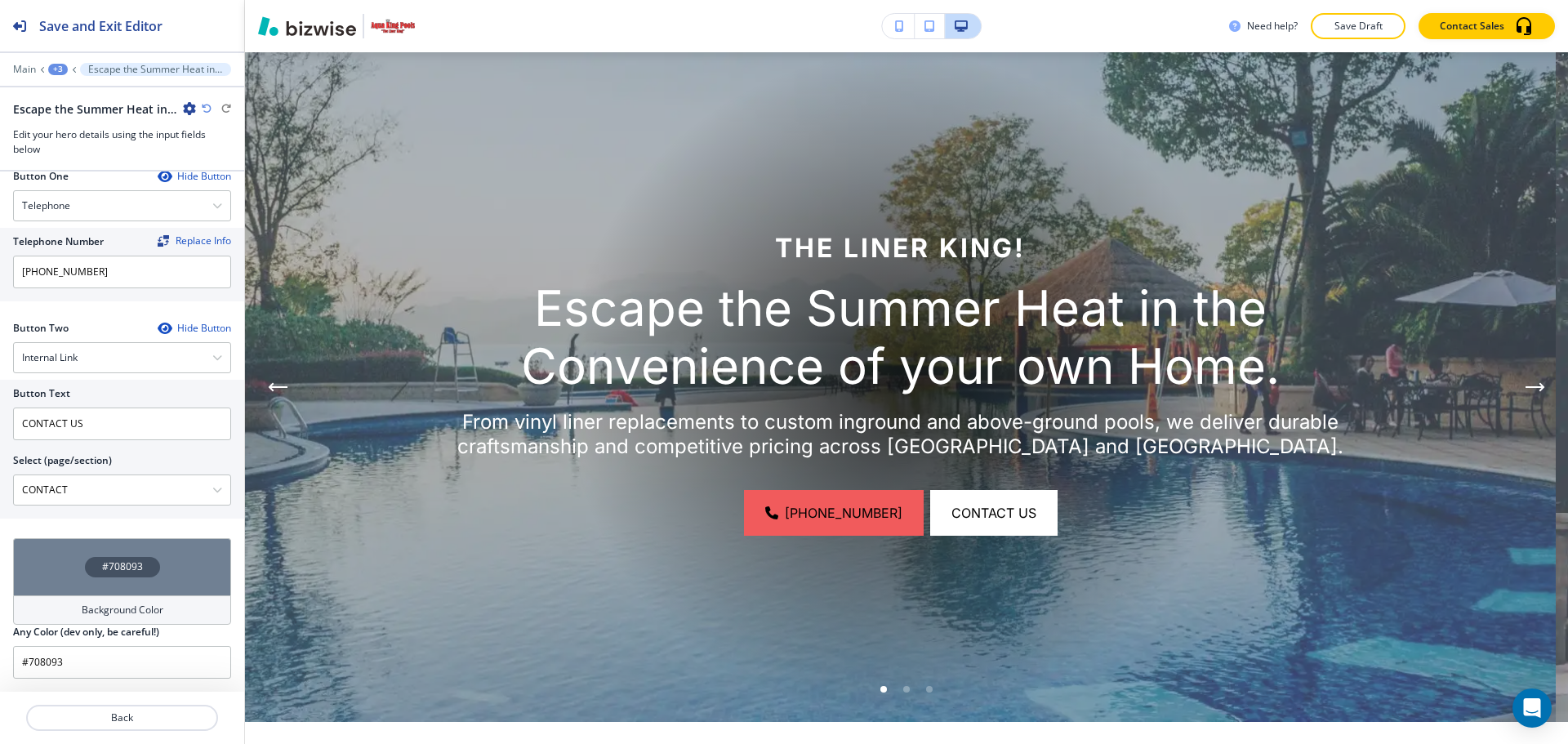
click at [109, 587] on div "#708093" at bounding box center [122, 566] width 218 height 57
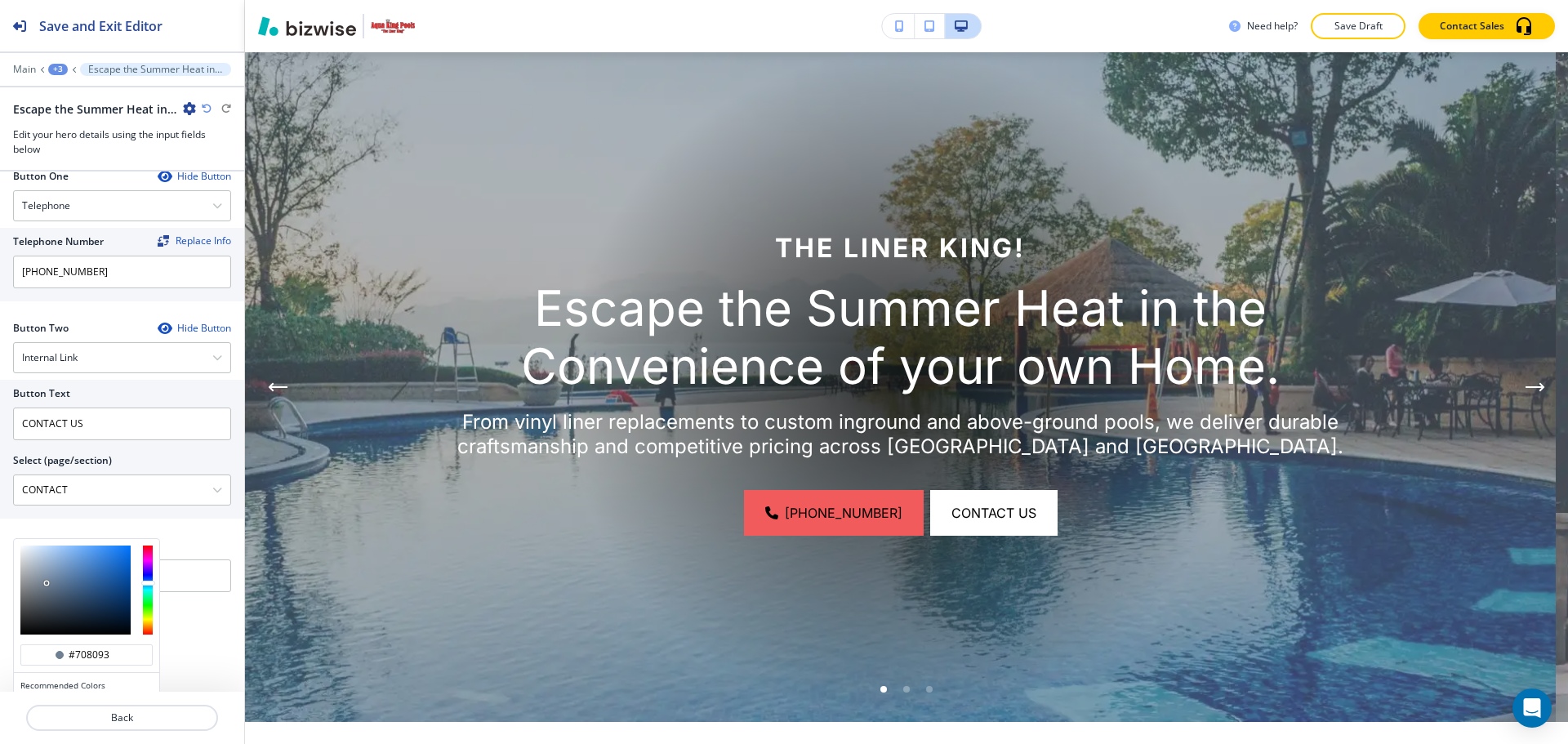
type input "#989fa8"
click at [31, 576] on div at bounding box center [75, 589] width 110 height 89
type input "#989fa8"
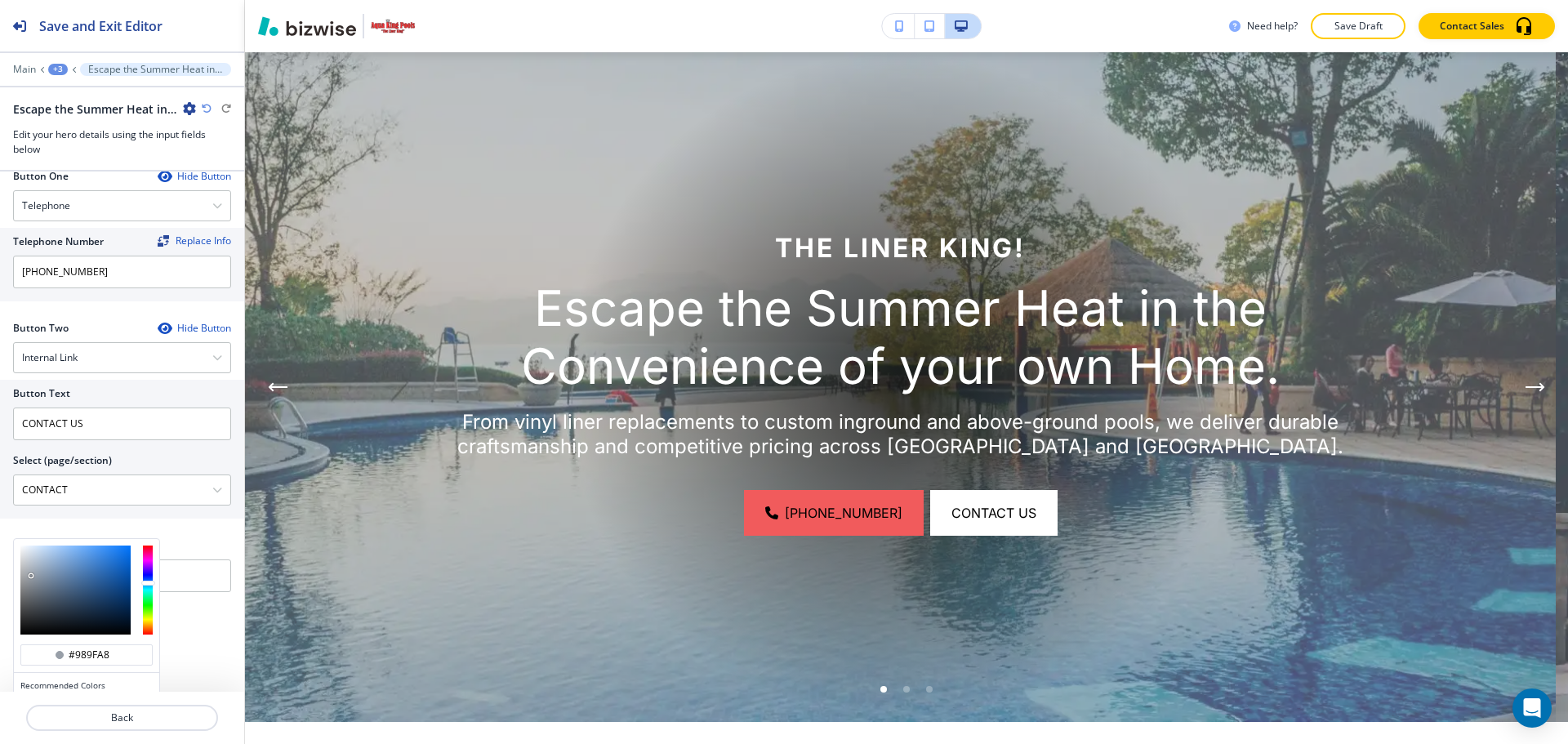
type input "#818f9f"
click at [41, 579] on div at bounding box center [75, 589] width 110 height 89
type input "#818f9f"
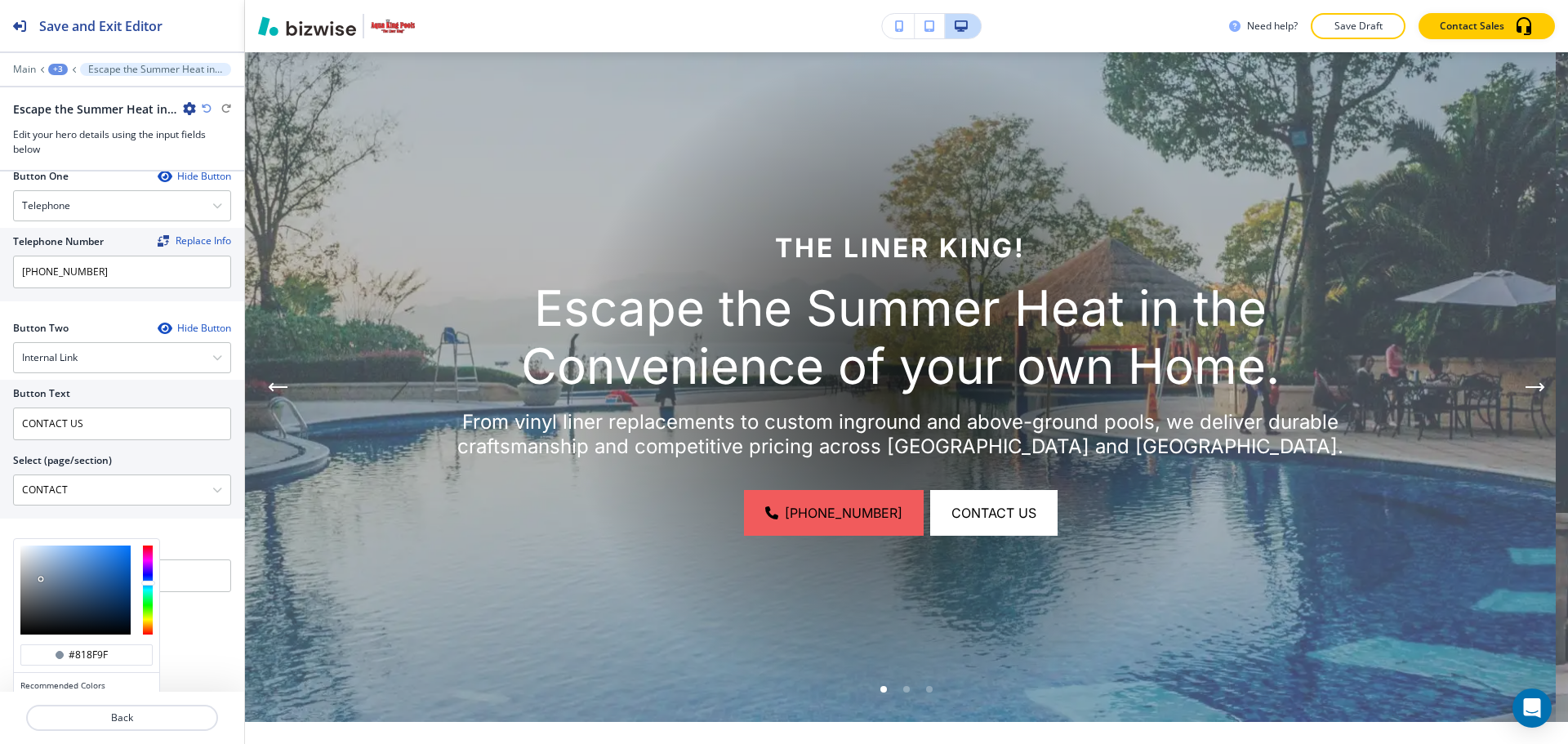
type input "#9099a3"
click at [33, 577] on div at bounding box center [75, 589] width 110 height 89
type input "#9099a3"
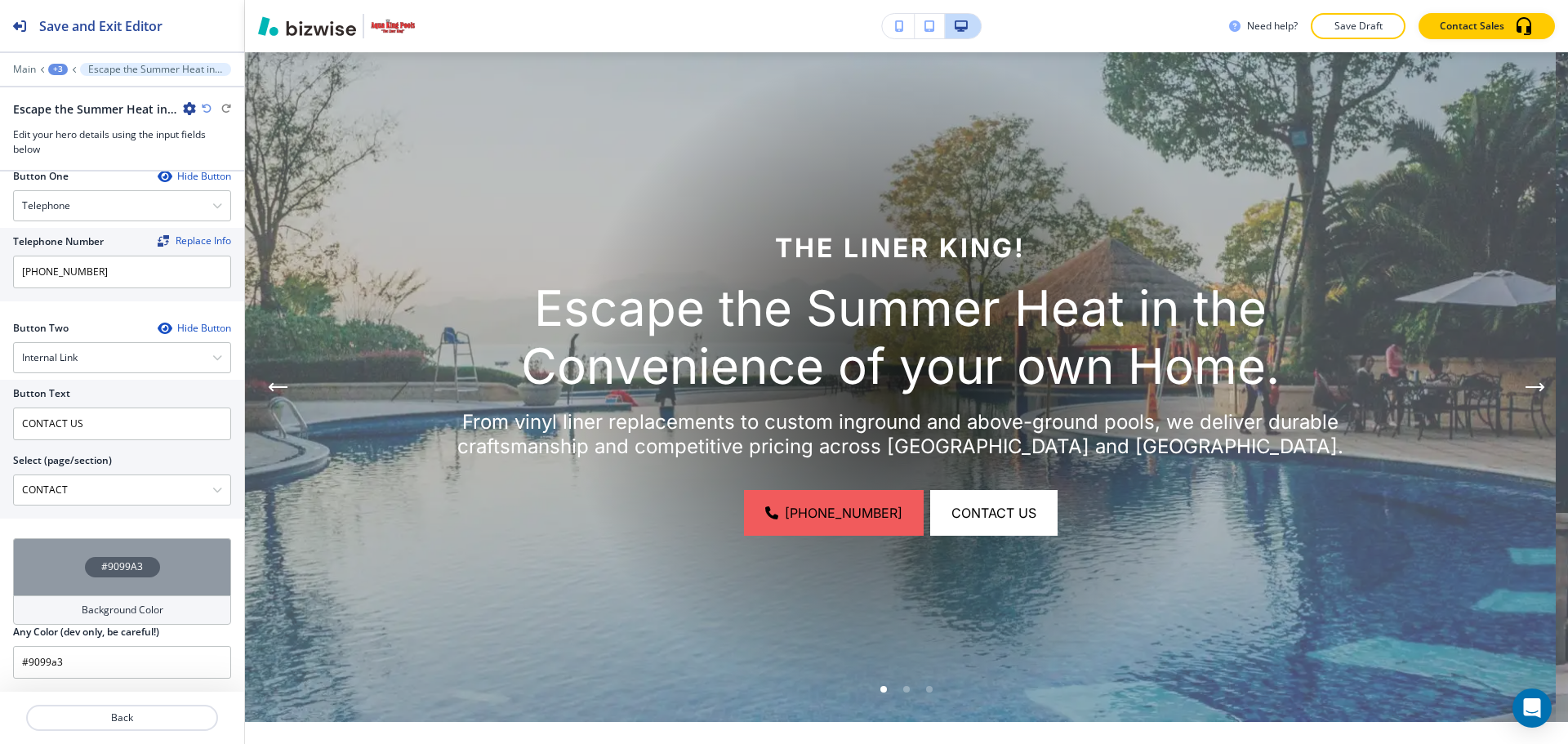
click at [1381, 28] on p "Save Draft" at bounding box center [1357, 27] width 52 height 15
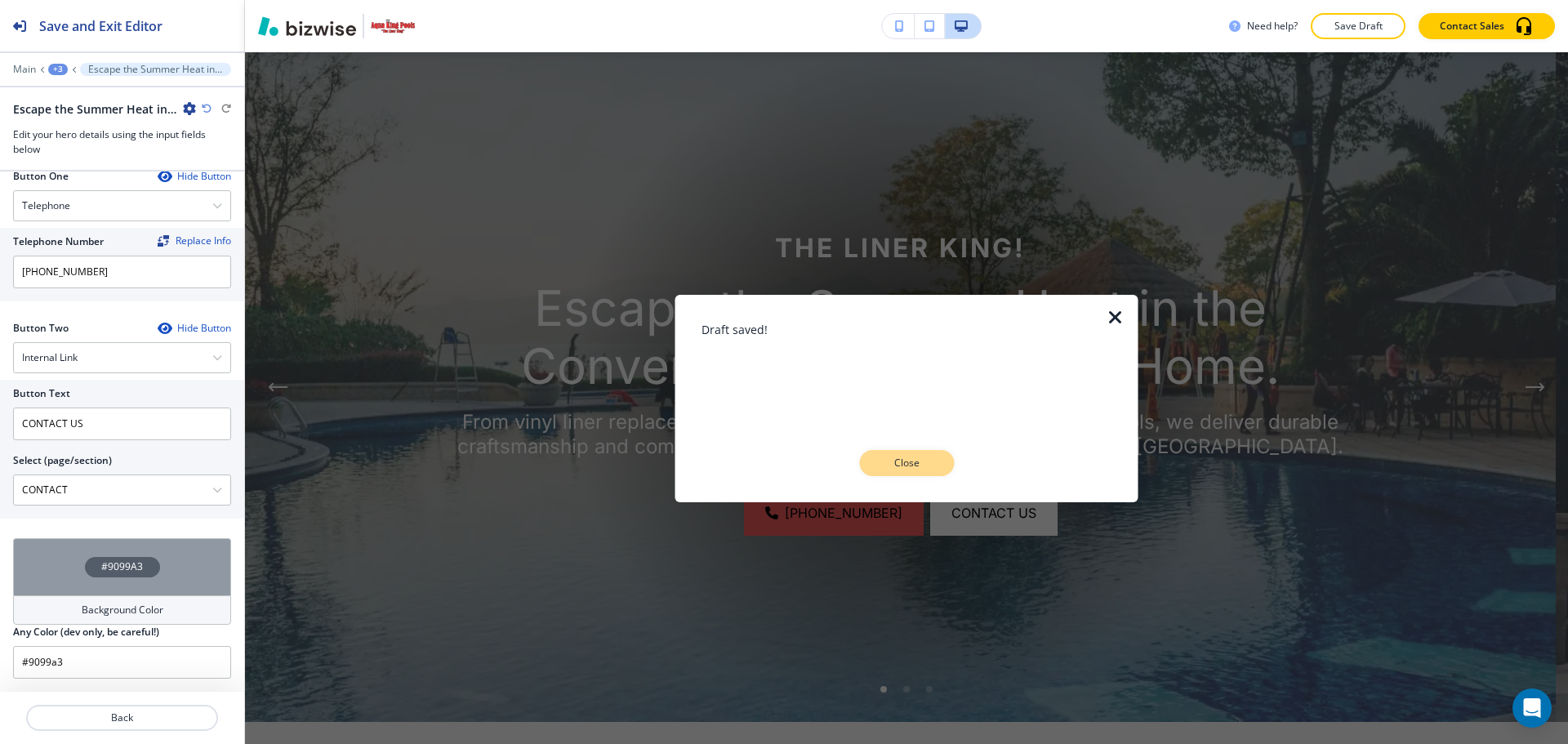
click at [899, 466] on p "Close" at bounding box center [906, 463] width 52 height 15
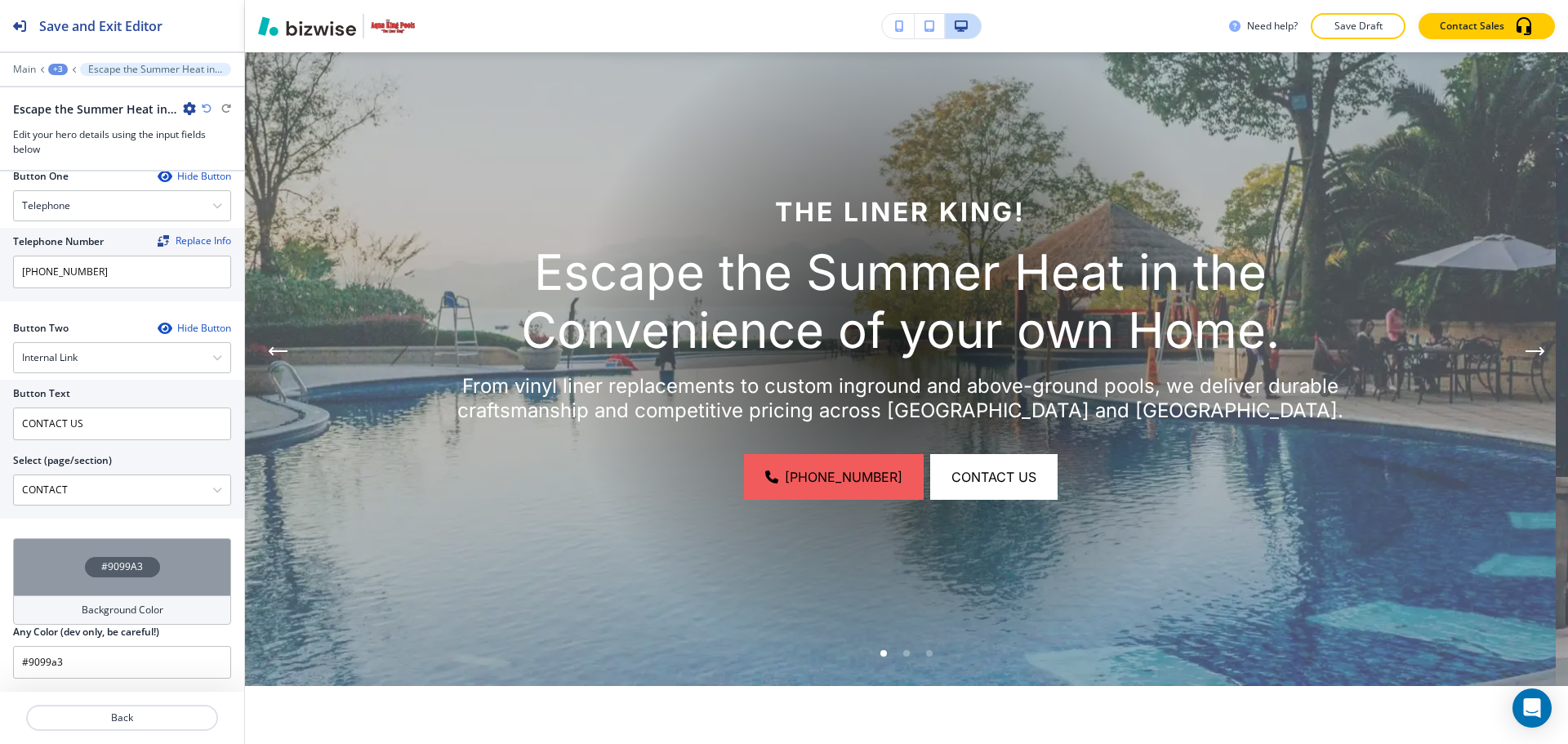
scroll to position [163, 0]
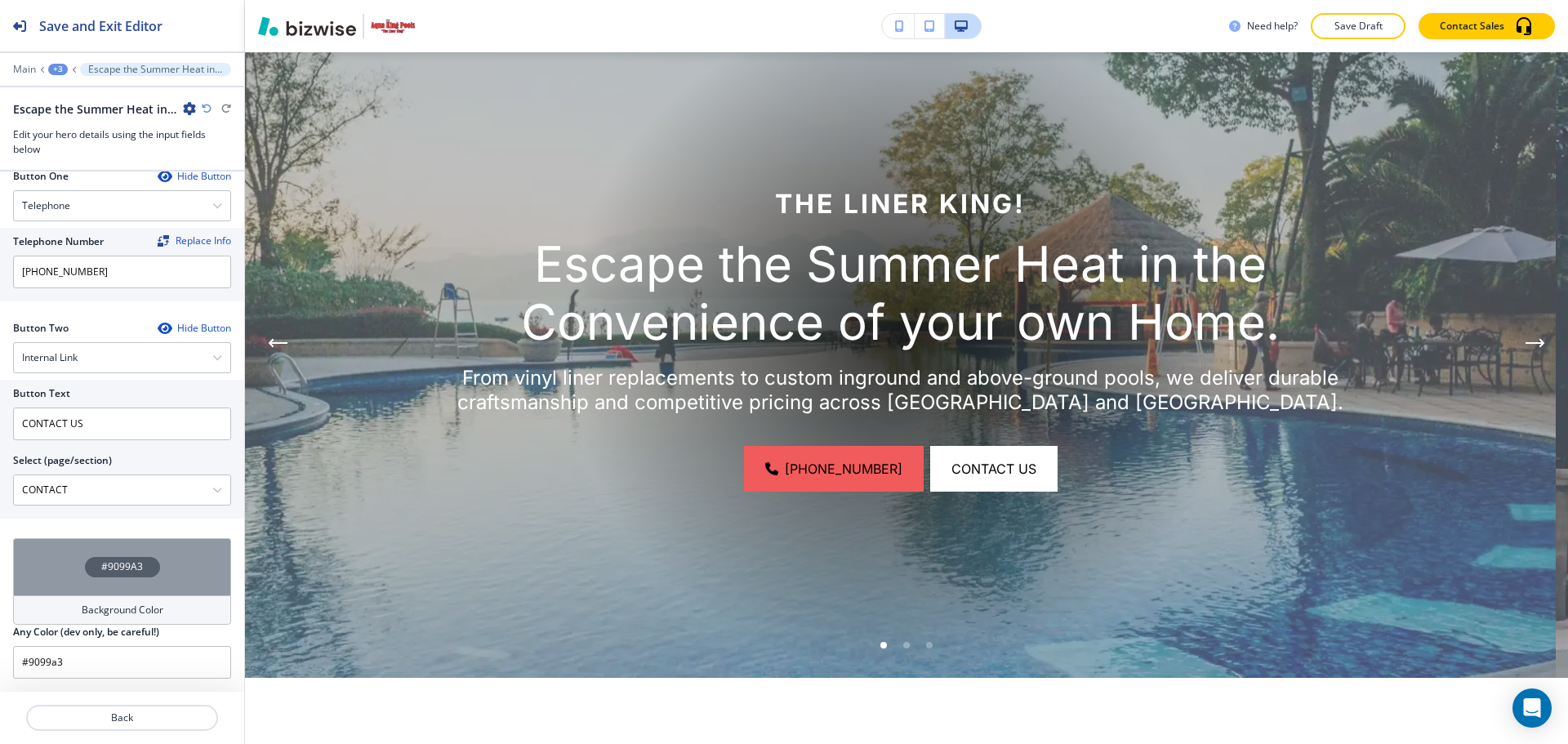
click at [157, 563] on div "#9099A3" at bounding box center [122, 566] width 218 height 57
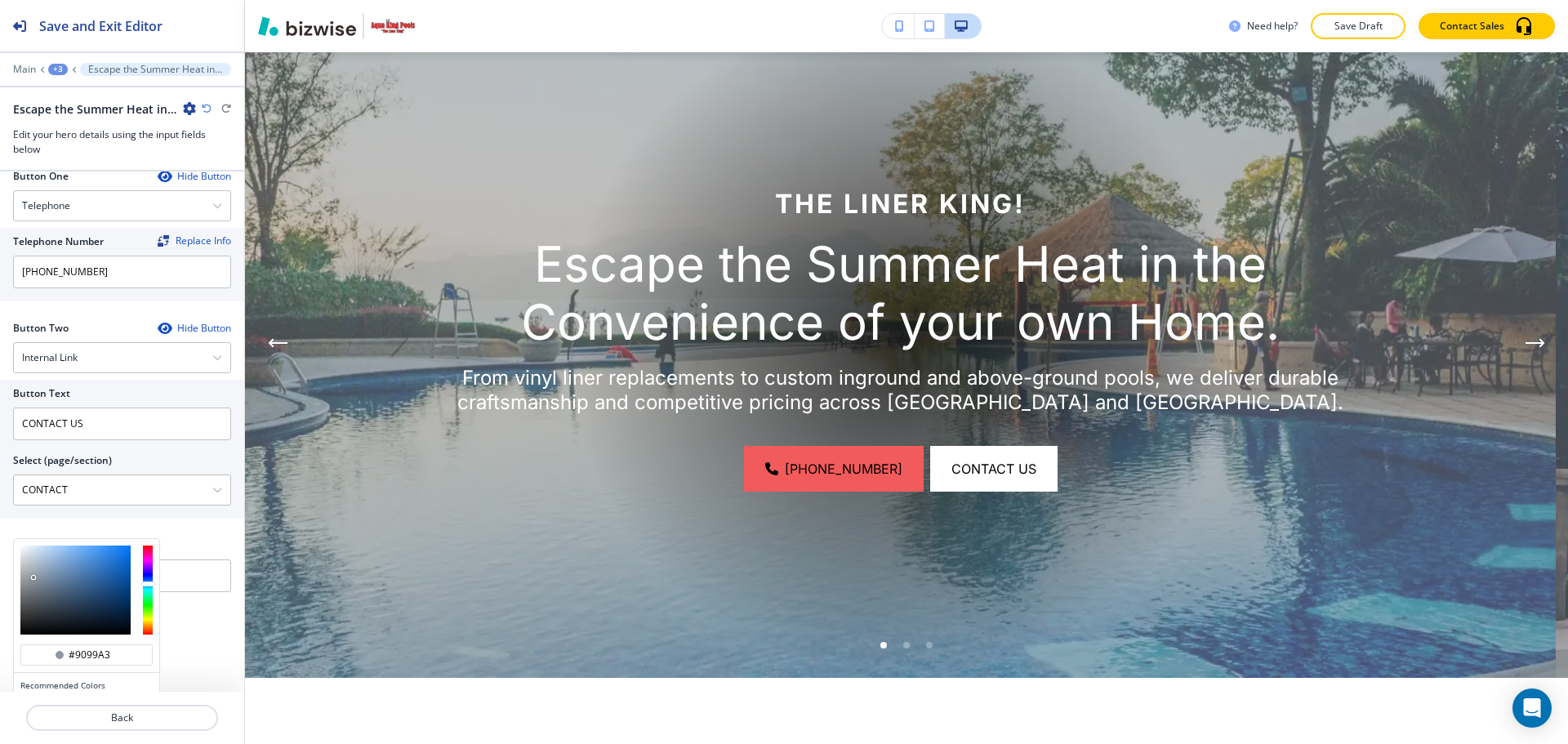
type input "#7f8891"
click at [33, 584] on div at bounding box center [75, 589] width 110 height 89
type input "#7f8891"
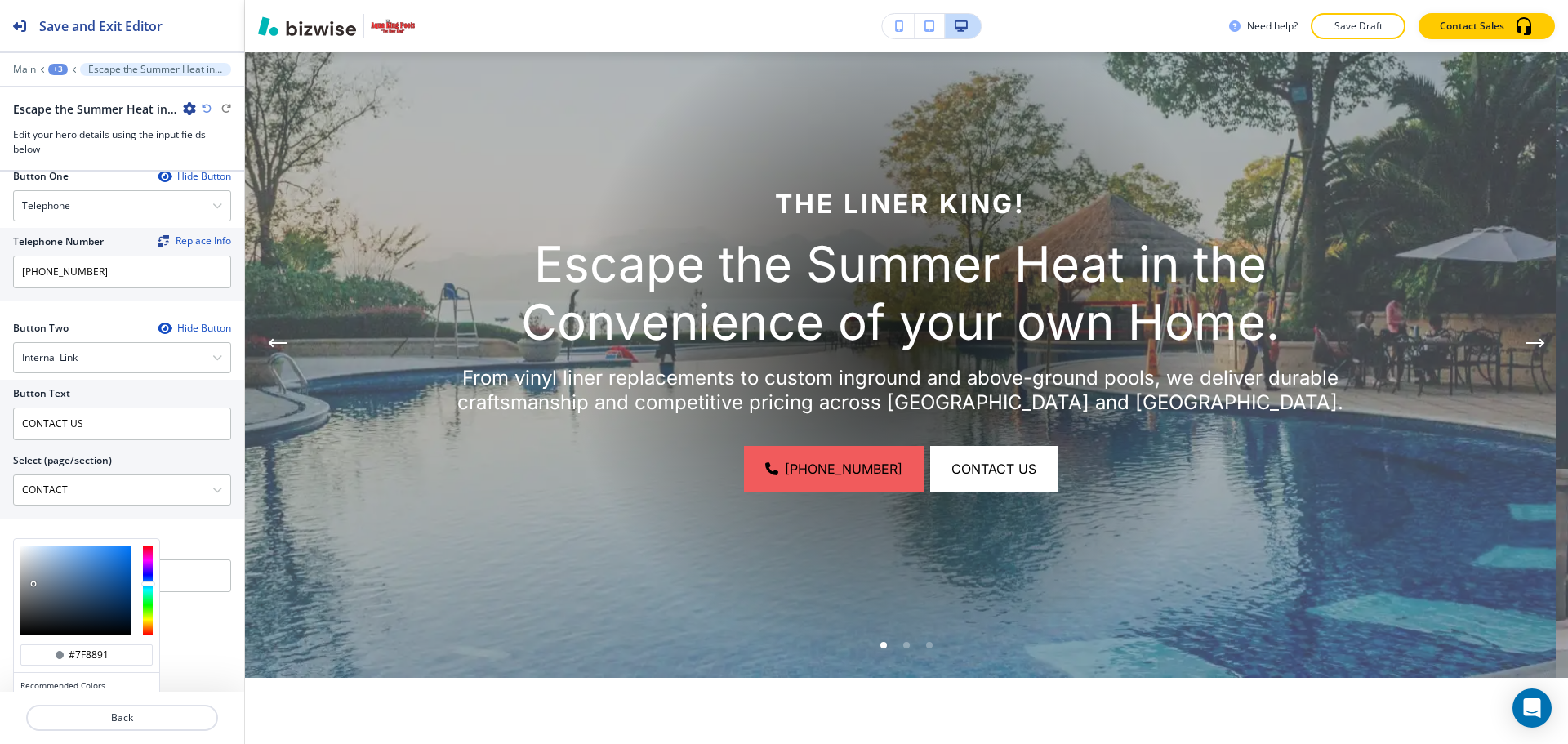
type input "#6f7883"
click at [36, 589] on div at bounding box center [75, 589] width 110 height 89
type input "#6f7883"
click at [1348, 28] on p "Save Draft" at bounding box center [1357, 27] width 52 height 15
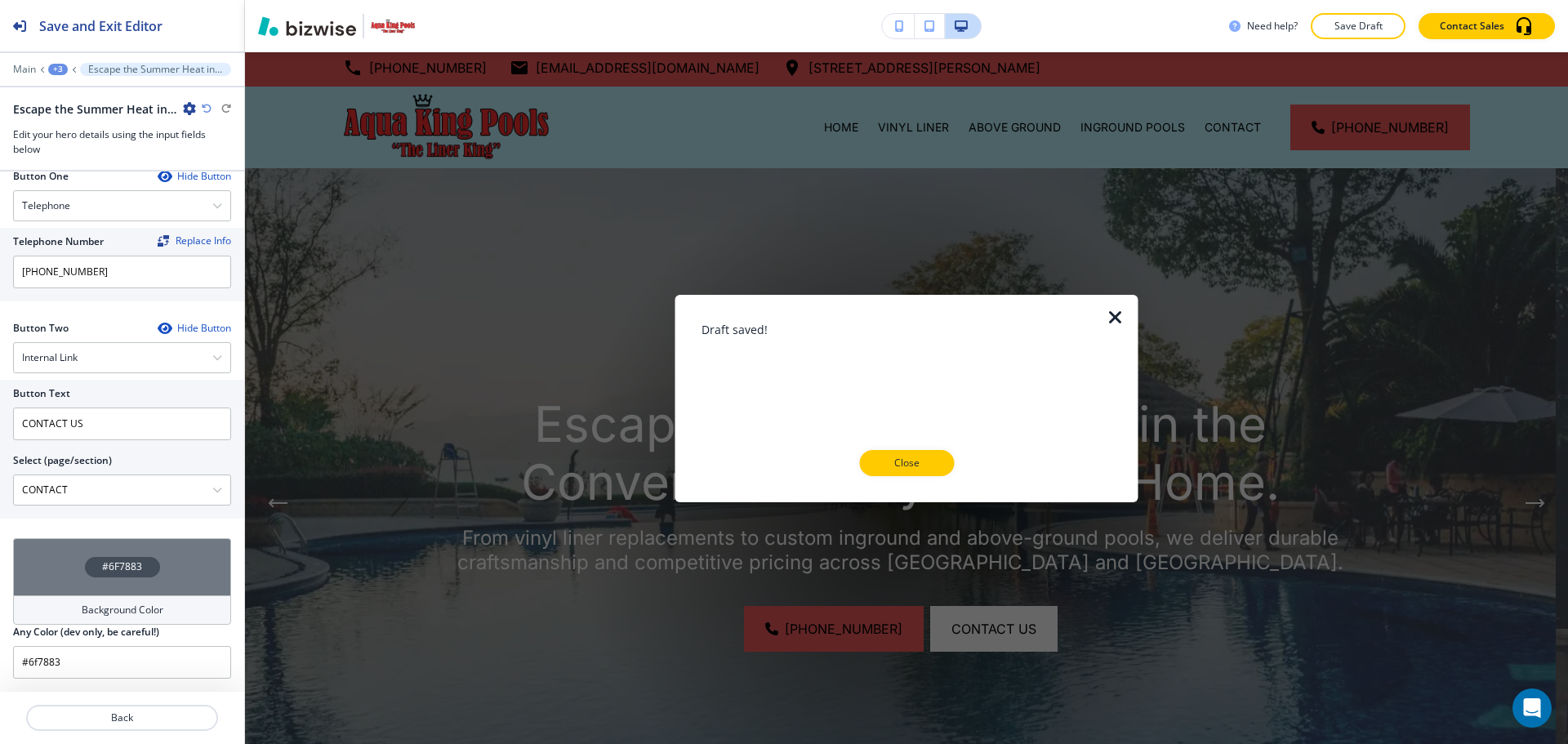
scroll to position [0, 0]
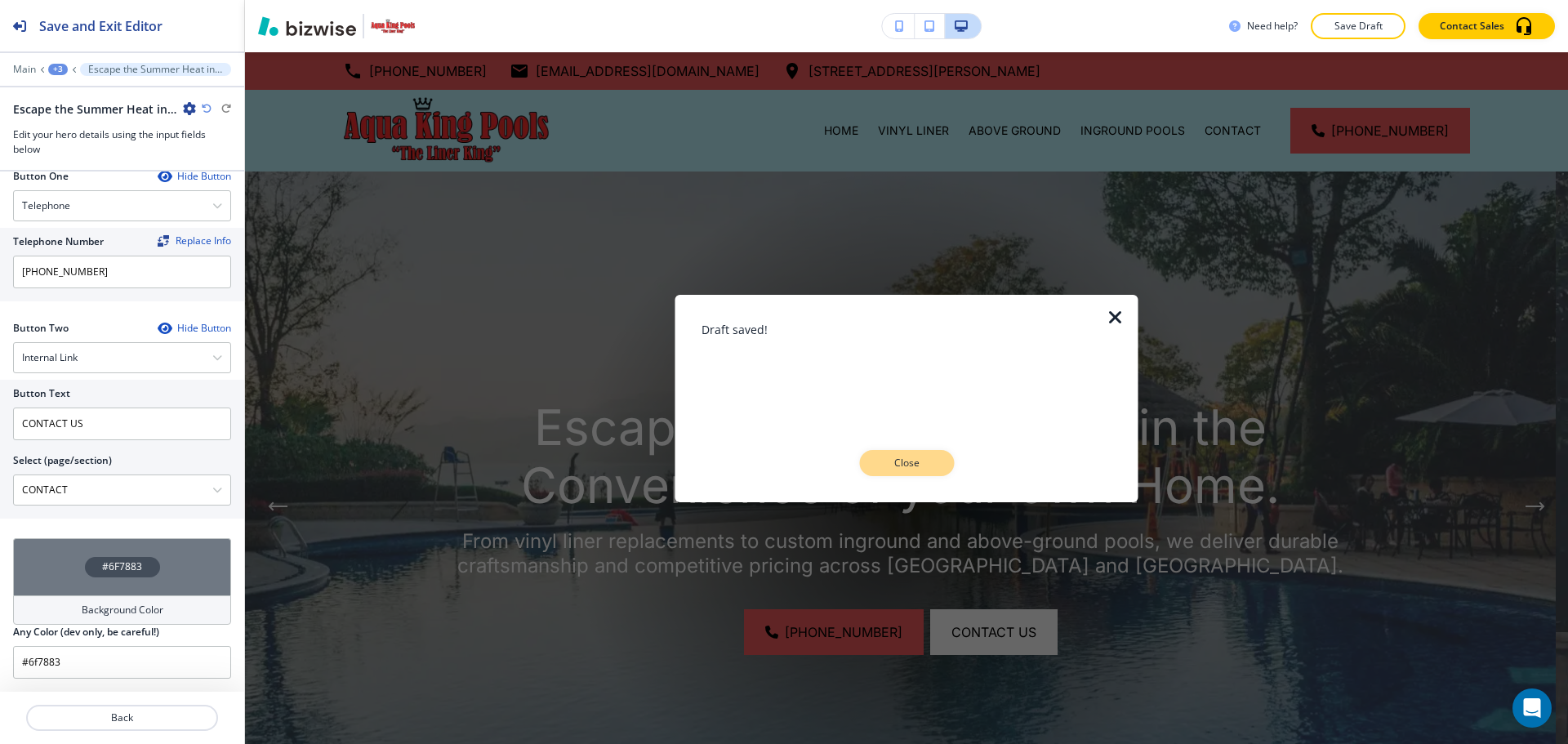
click at [887, 472] on button "Close" at bounding box center [907, 463] width 94 height 27
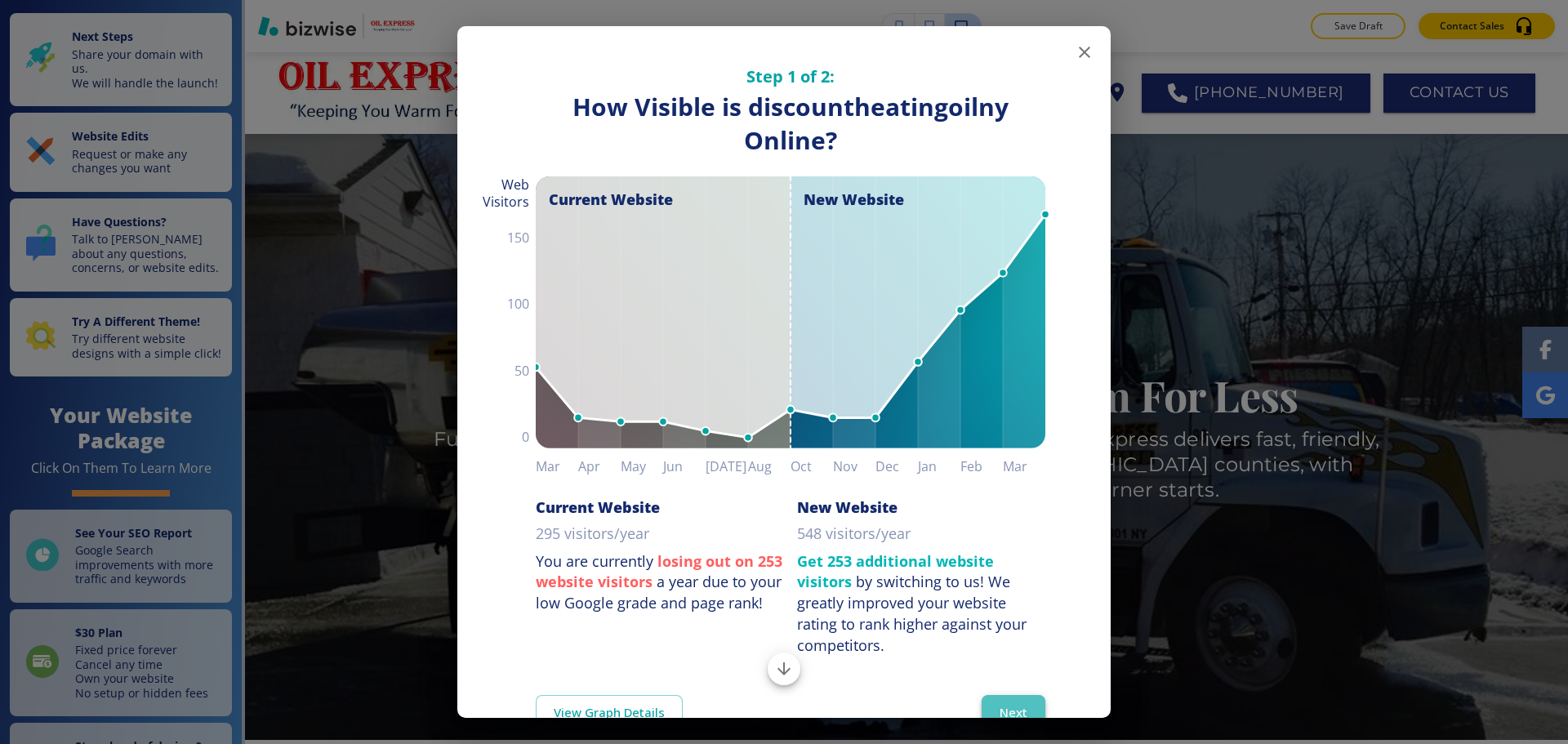
click at [995, 698] on button "Next" at bounding box center [1014, 712] width 64 height 34
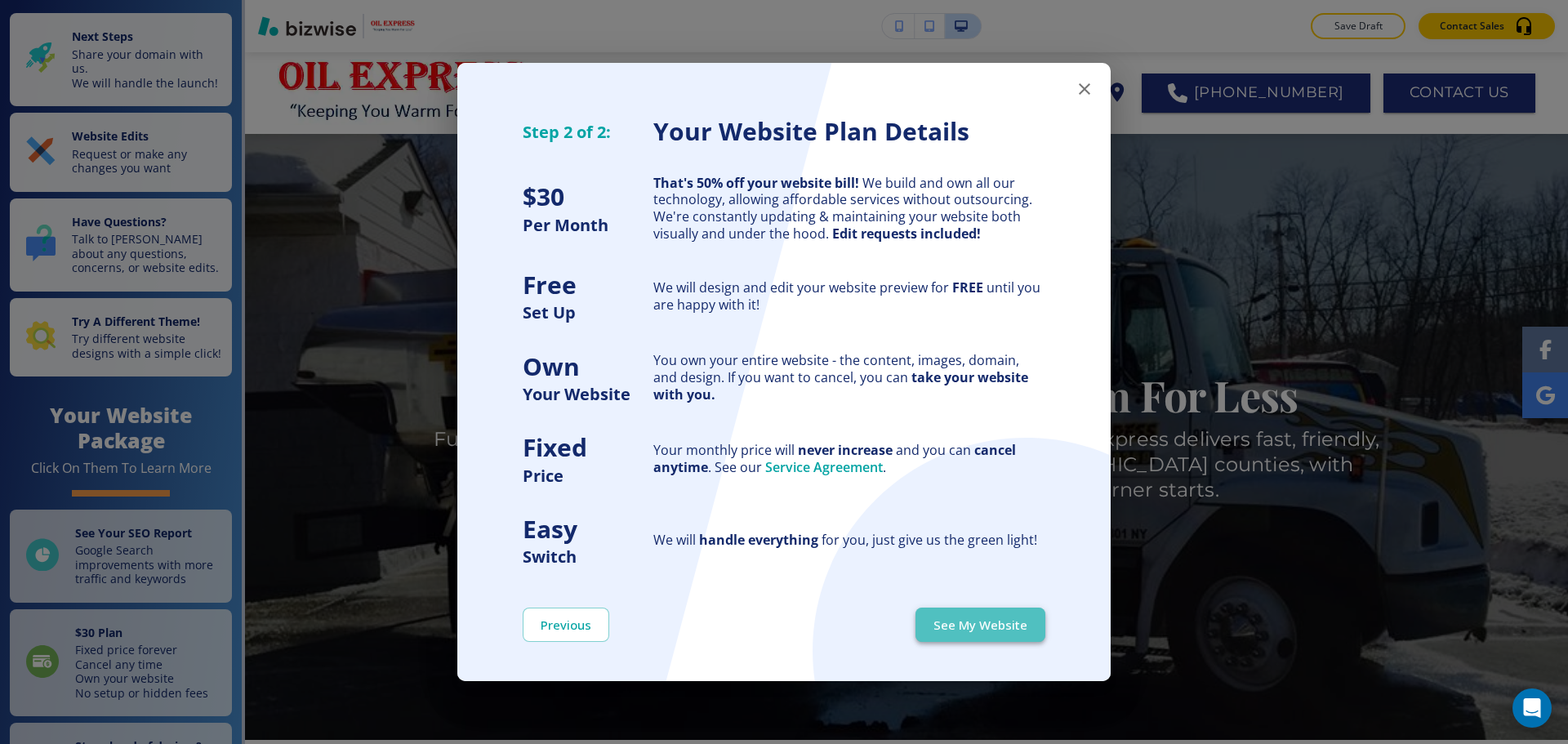
click at [989, 628] on button "See My Website" at bounding box center [980, 624] width 130 height 34
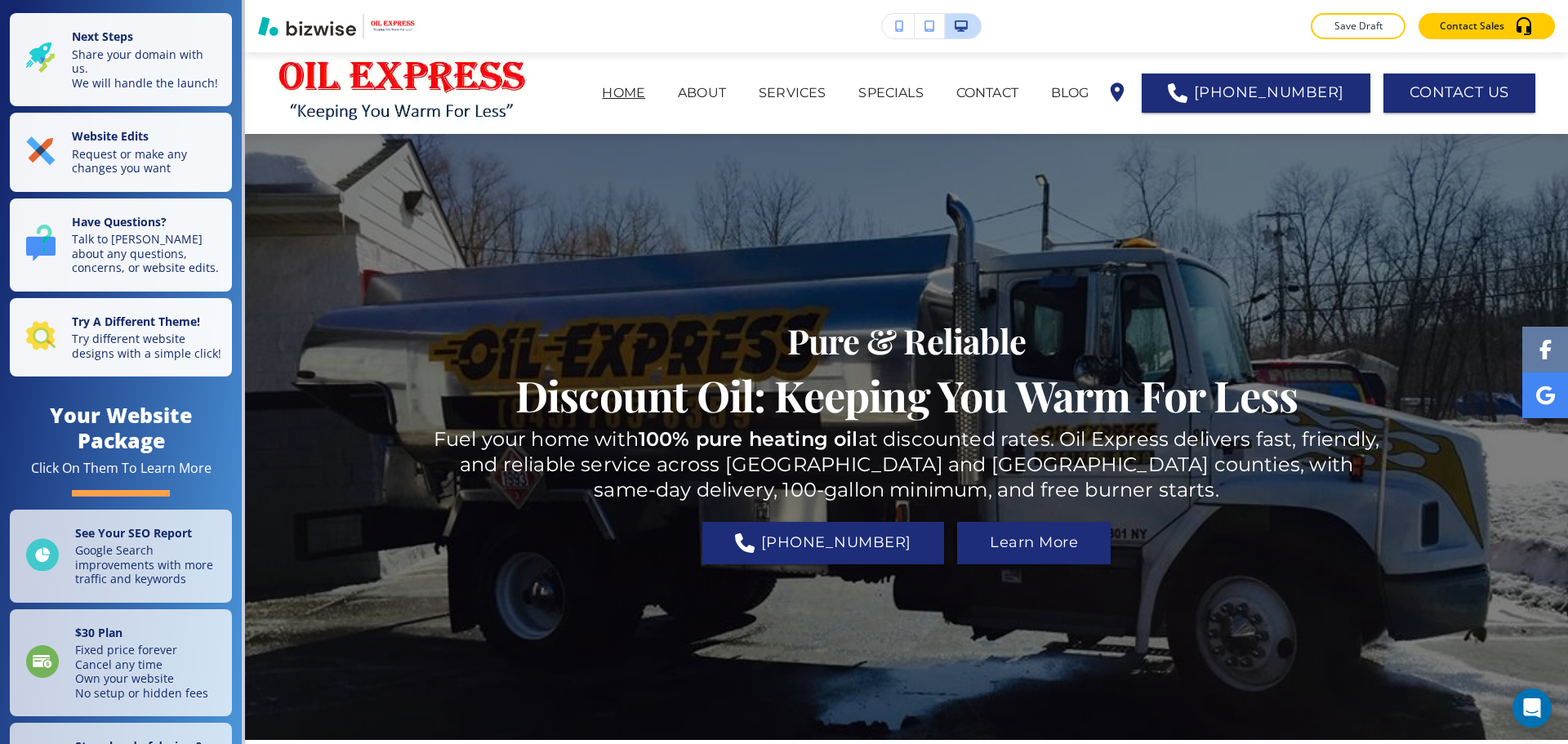
click at [509, 179] on div "Pure & Reliable Discount Oil: Keeping You Warm For Less Fuel your home with 100…" at bounding box center [906, 437] width 956 height 521
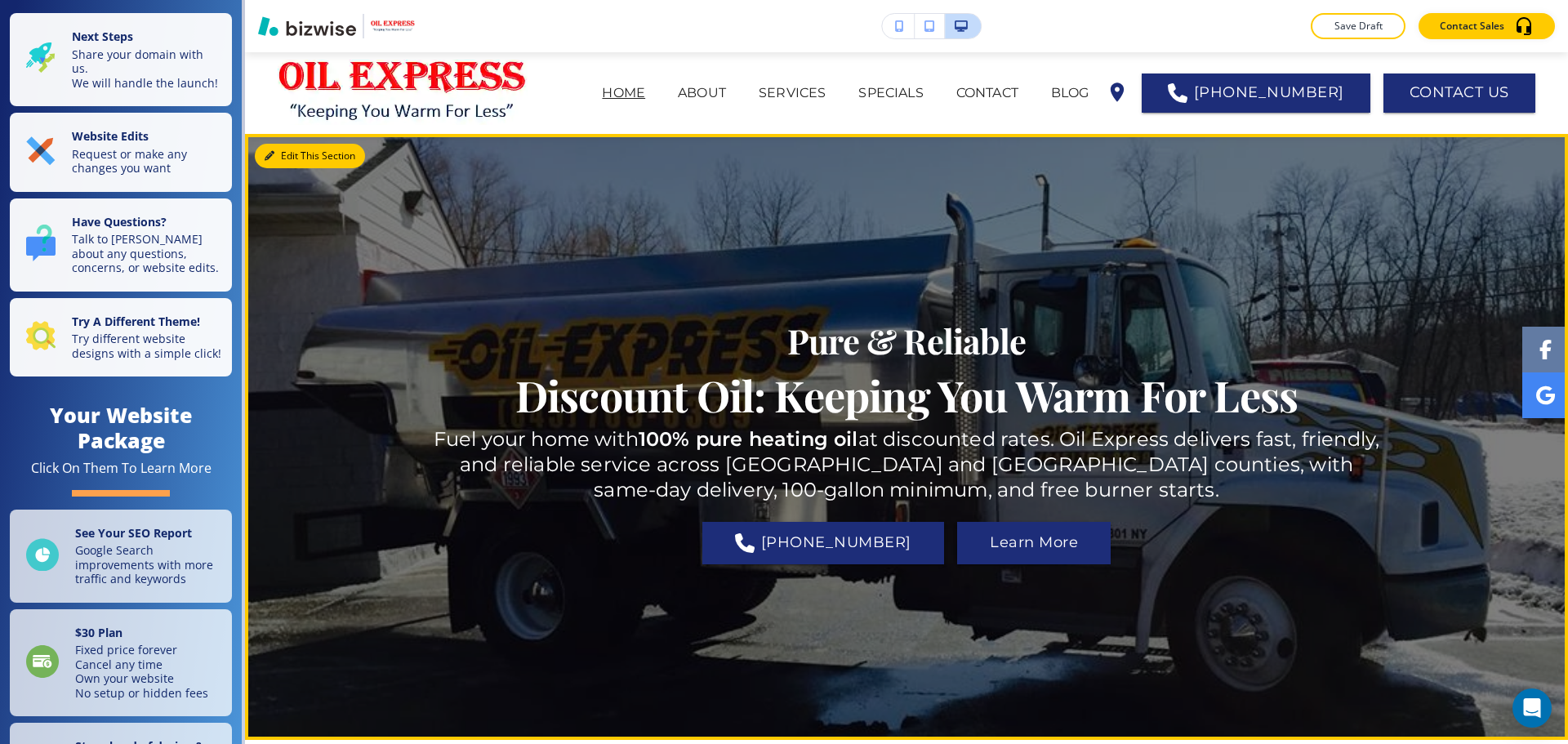
click at [298, 156] on button "Edit This Section" at bounding box center [309, 156] width 110 height 25
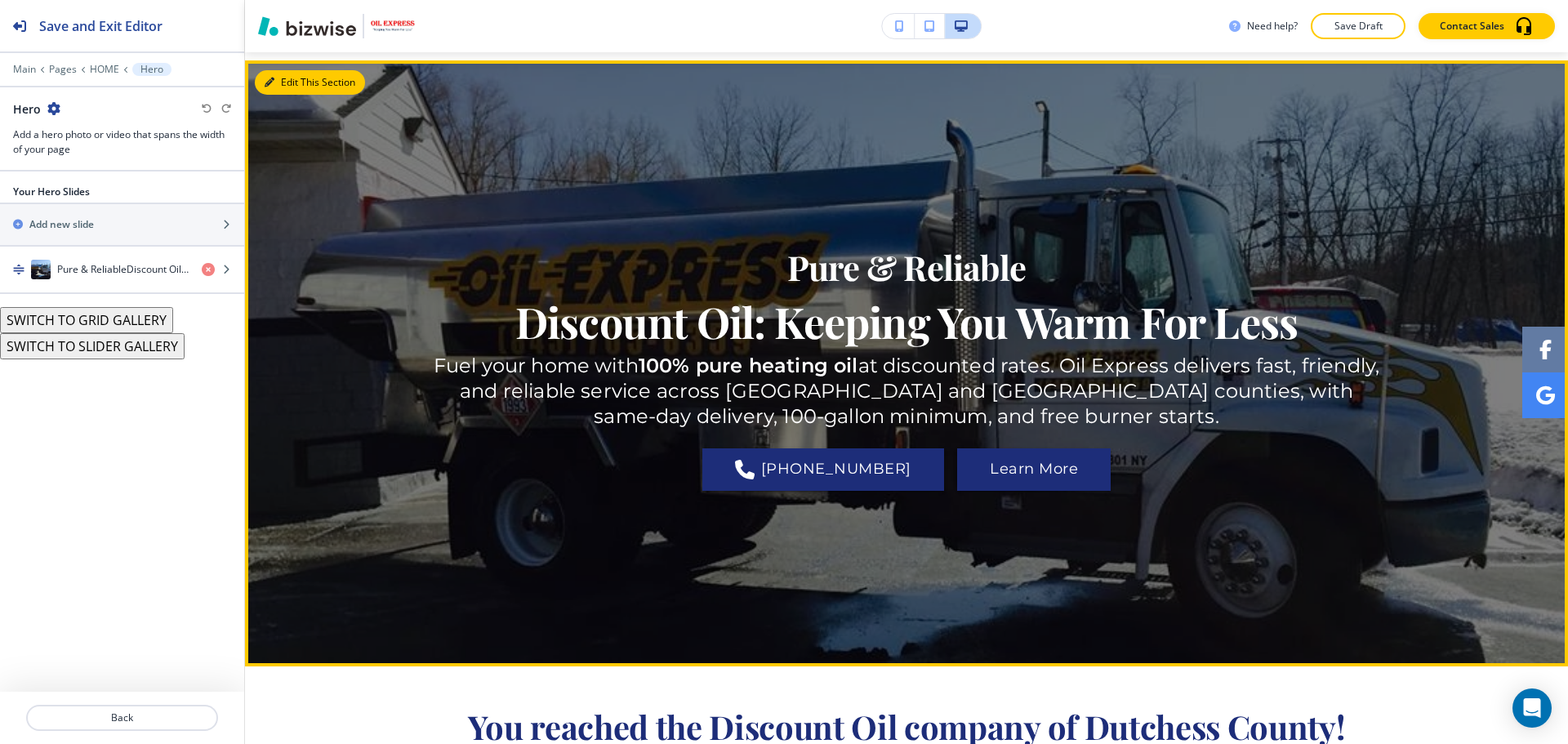
scroll to position [82, 0]
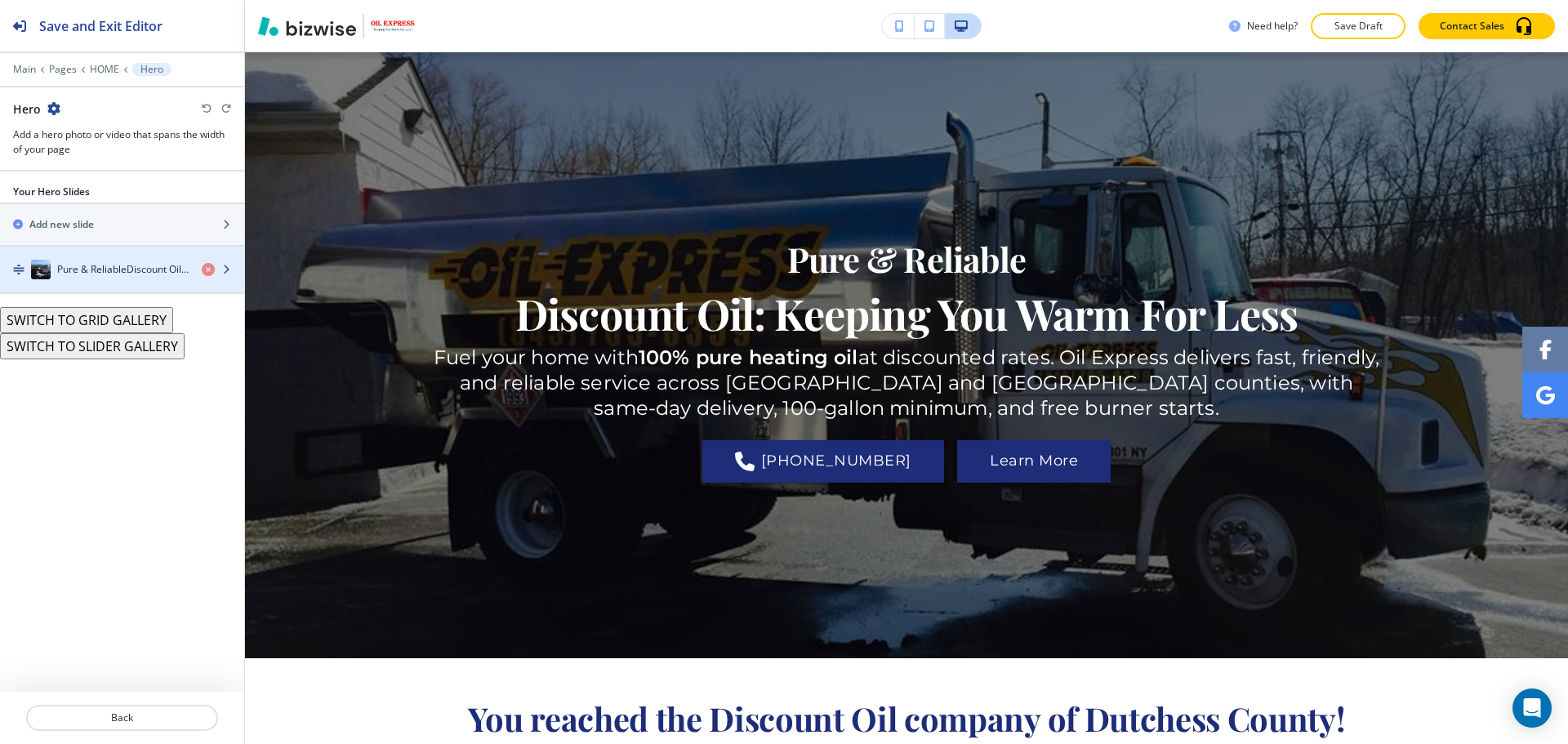
click at [114, 276] on h4 "Pure & ReliableDiscount Oil: Keeping You Warm For Less" at bounding box center [123, 269] width 132 height 15
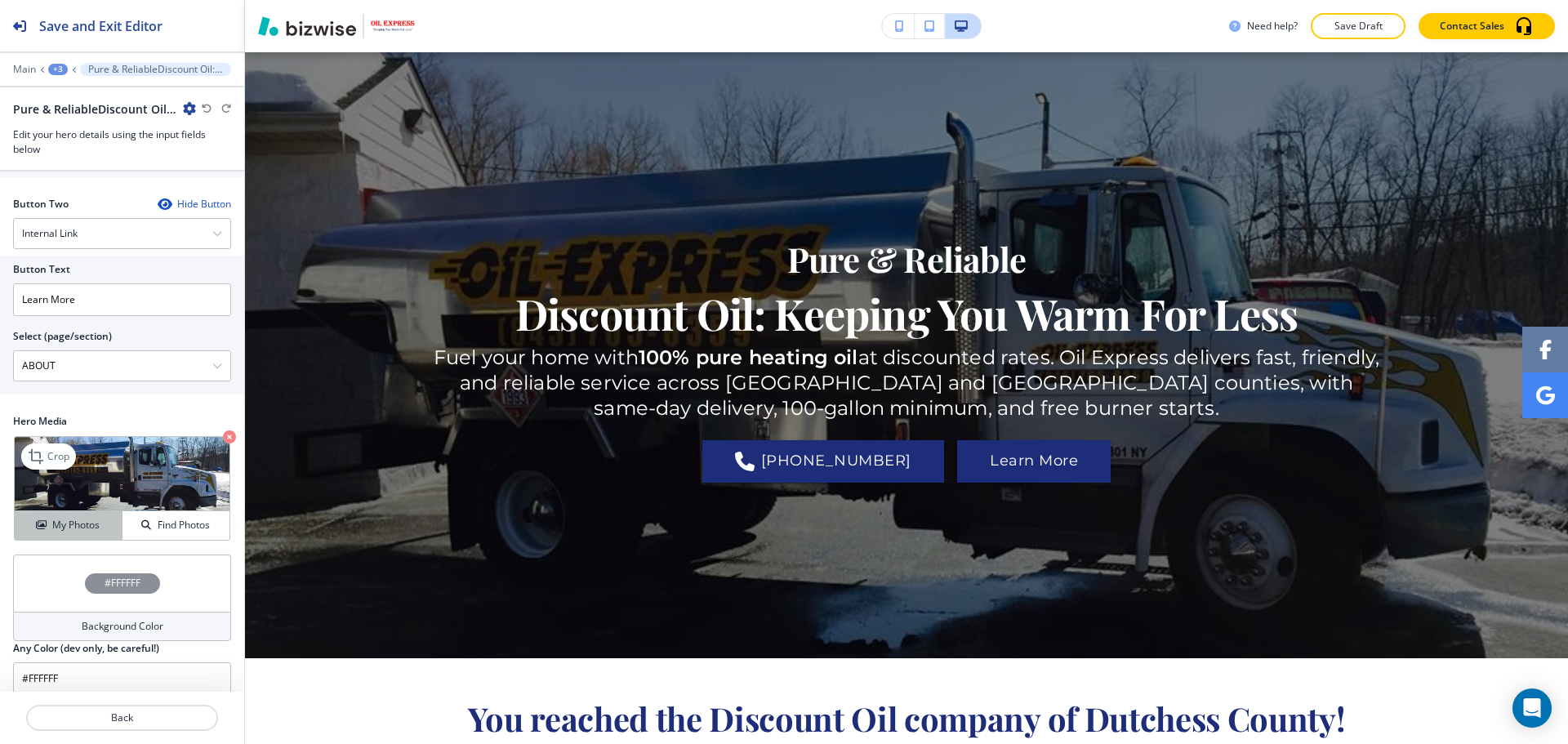
scroll to position [495, 0]
click at [109, 574] on h4 "#FFFFFF" at bounding box center [122, 582] width 36 height 15
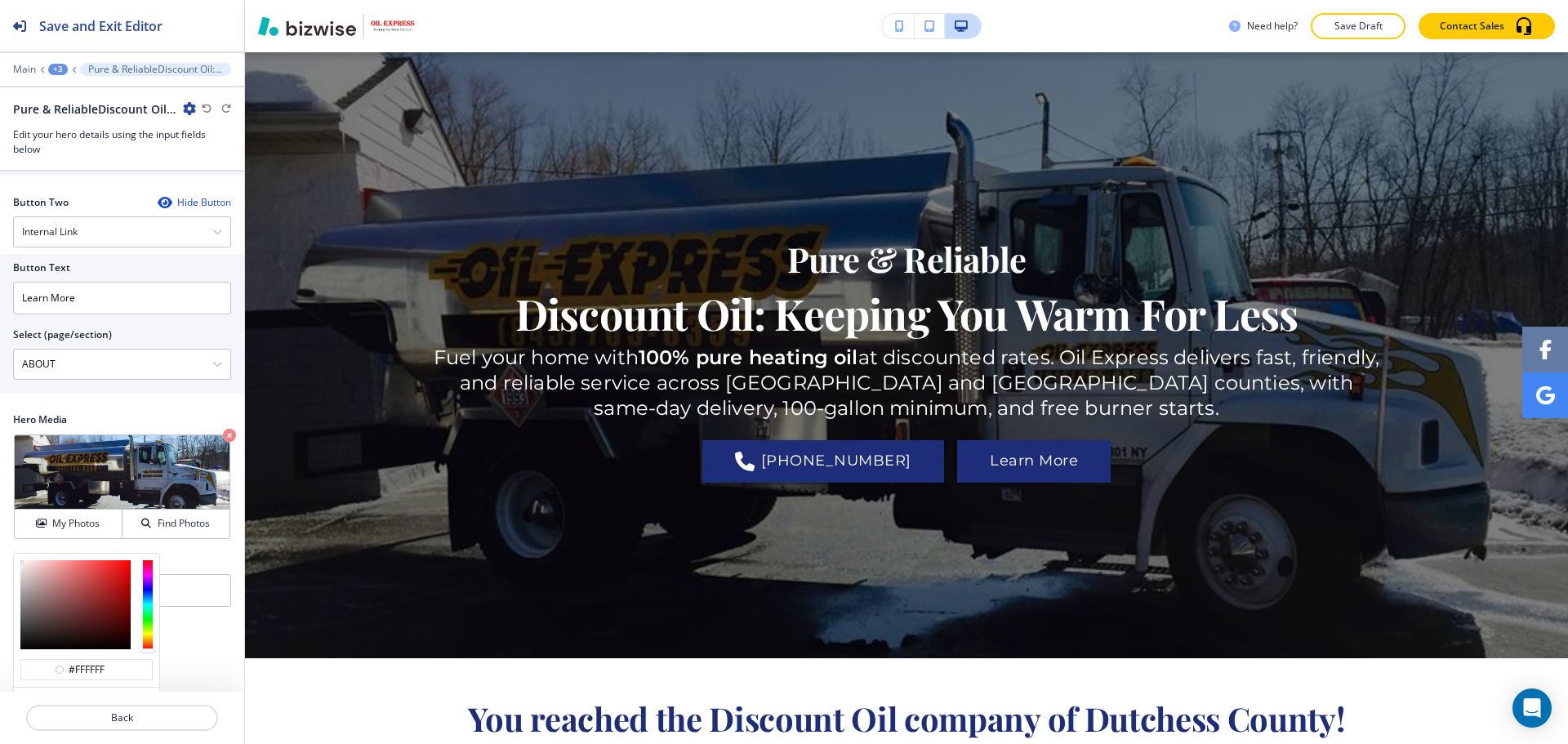
type input "#c4bdbd"
click at [25, 566] on div at bounding box center [75, 604] width 110 height 89
type input "#c4bdbd"
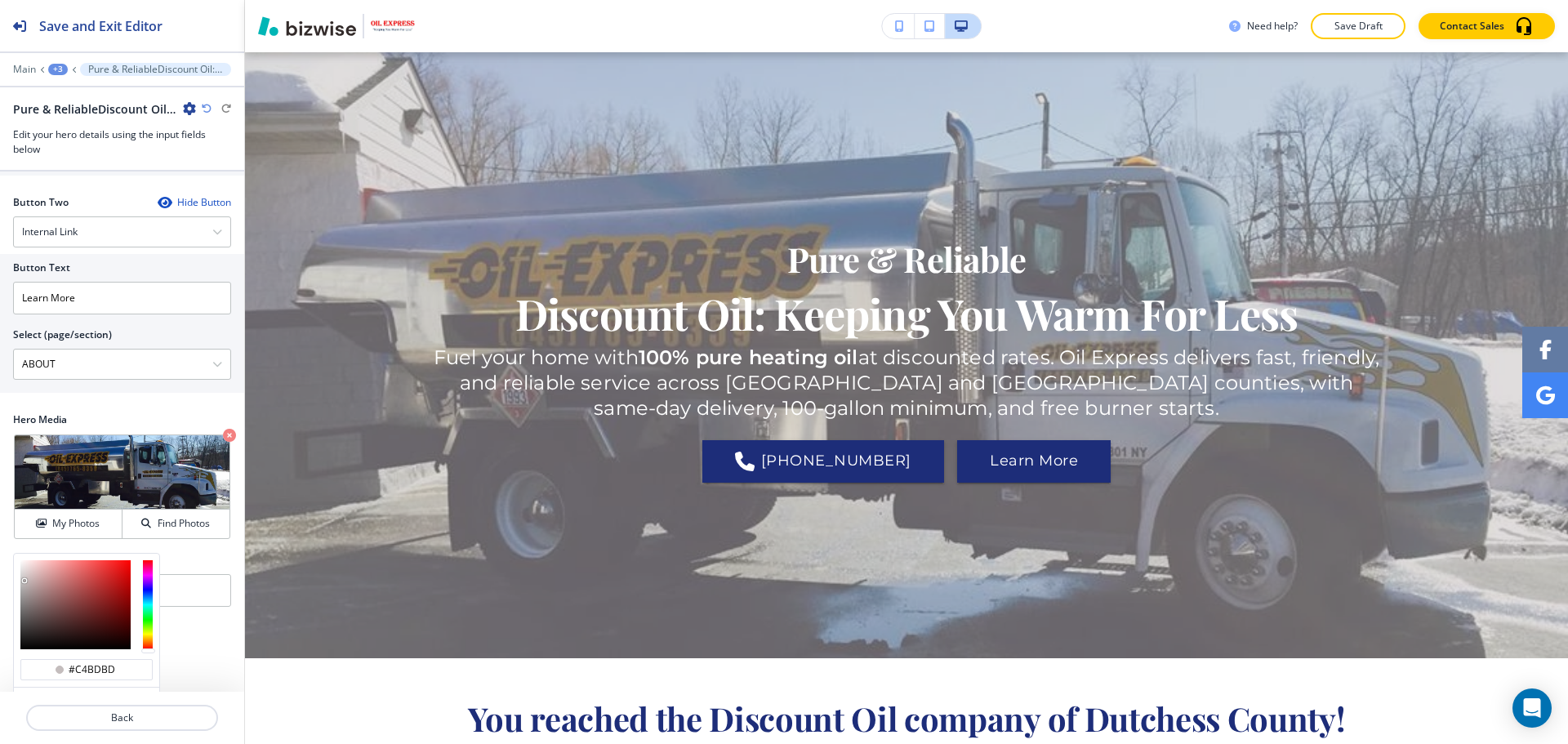
type input "#a8a7a7"
click at [22, 576] on div at bounding box center [75, 604] width 110 height 89
type input "#a8a7a7"
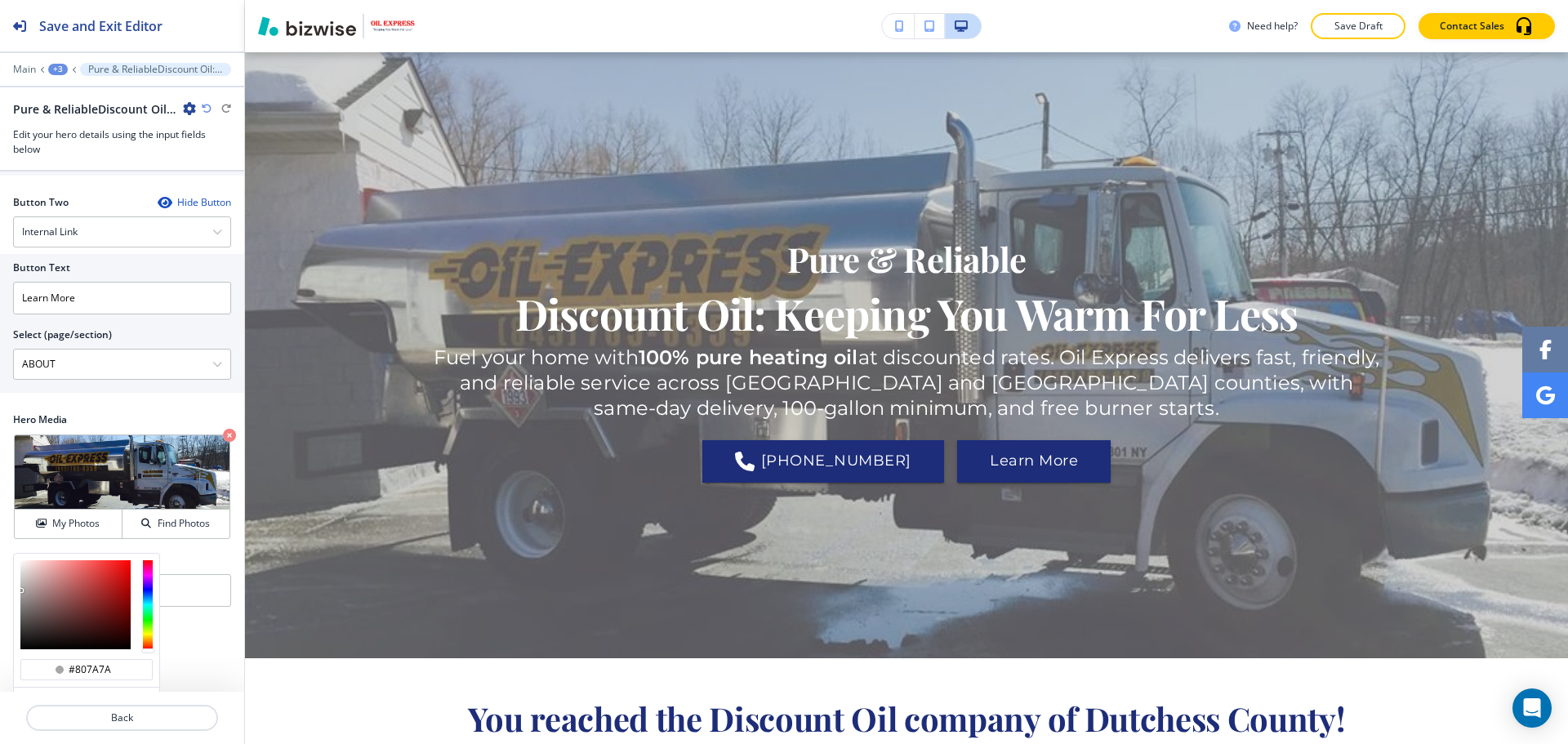
type input "#7e7878"
click at [26, 591] on div at bounding box center [75, 604] width 110 height 89
type input "#7c7676"
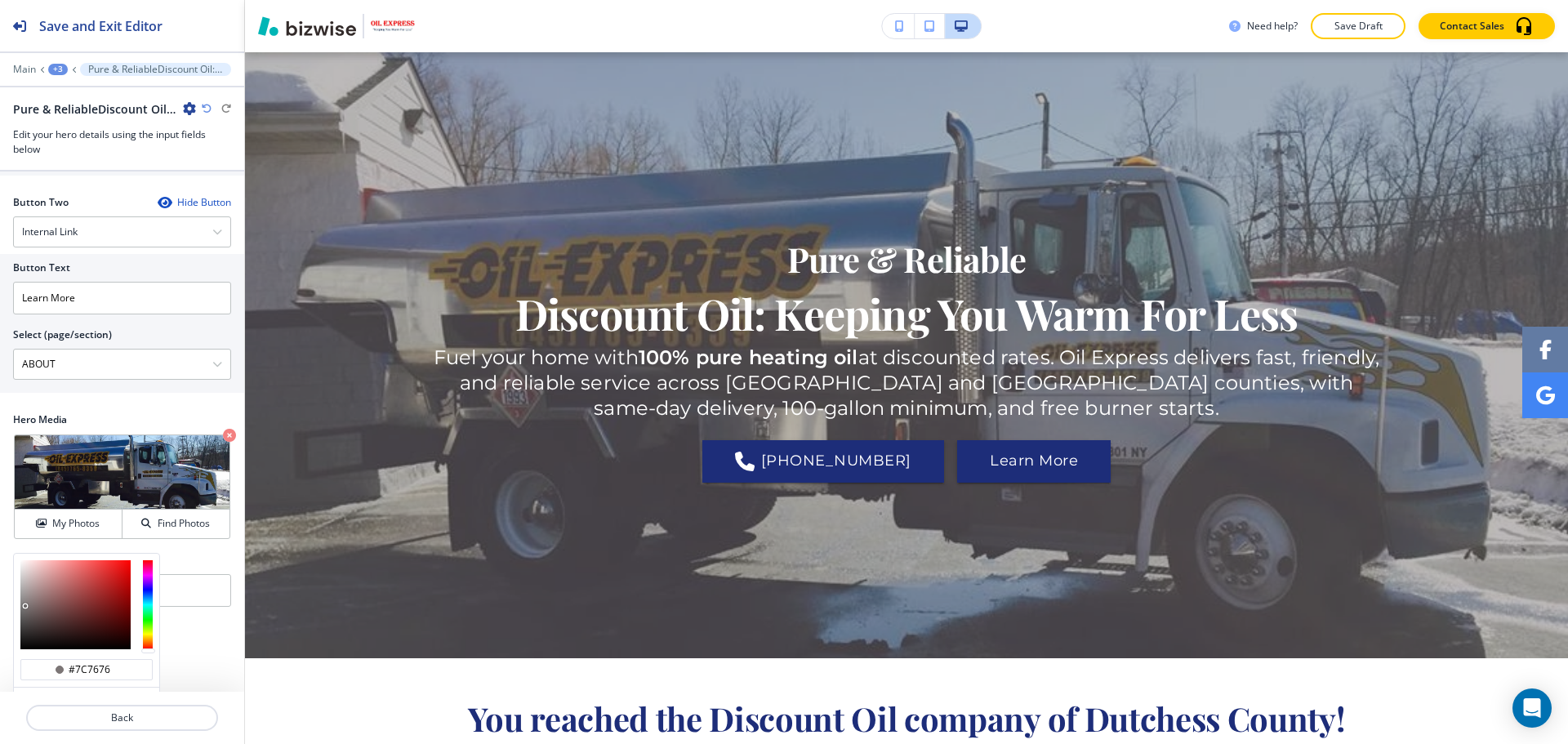
type input "#857474"
click at [34, 588] on div at bounding box center [75, 604] width 110 height 89
type input "#857474"
type input "#bbb1b1"
click at [26, 569] on div at bounding box center [75, 604] width 110 height 89
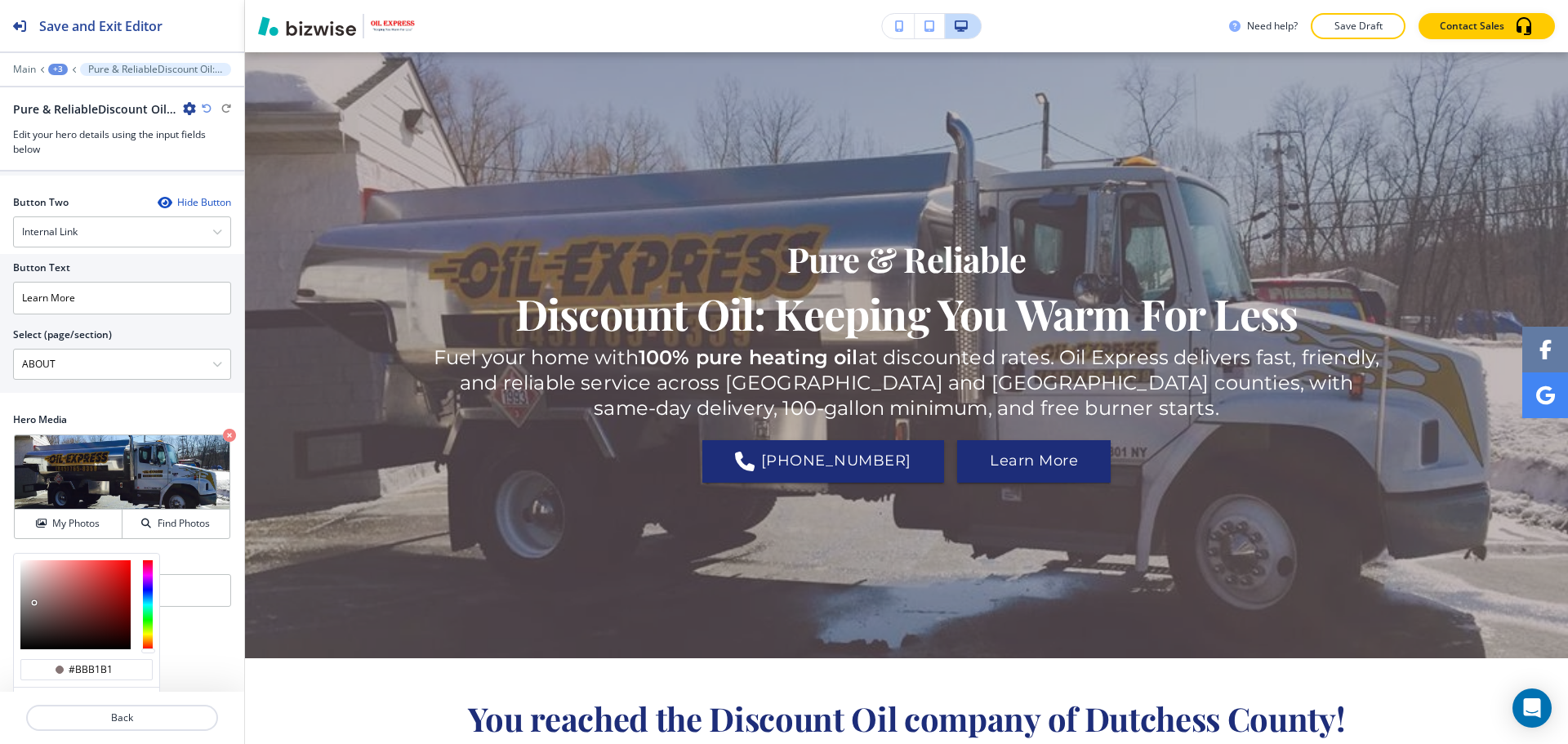
type input "#bbb2b2"
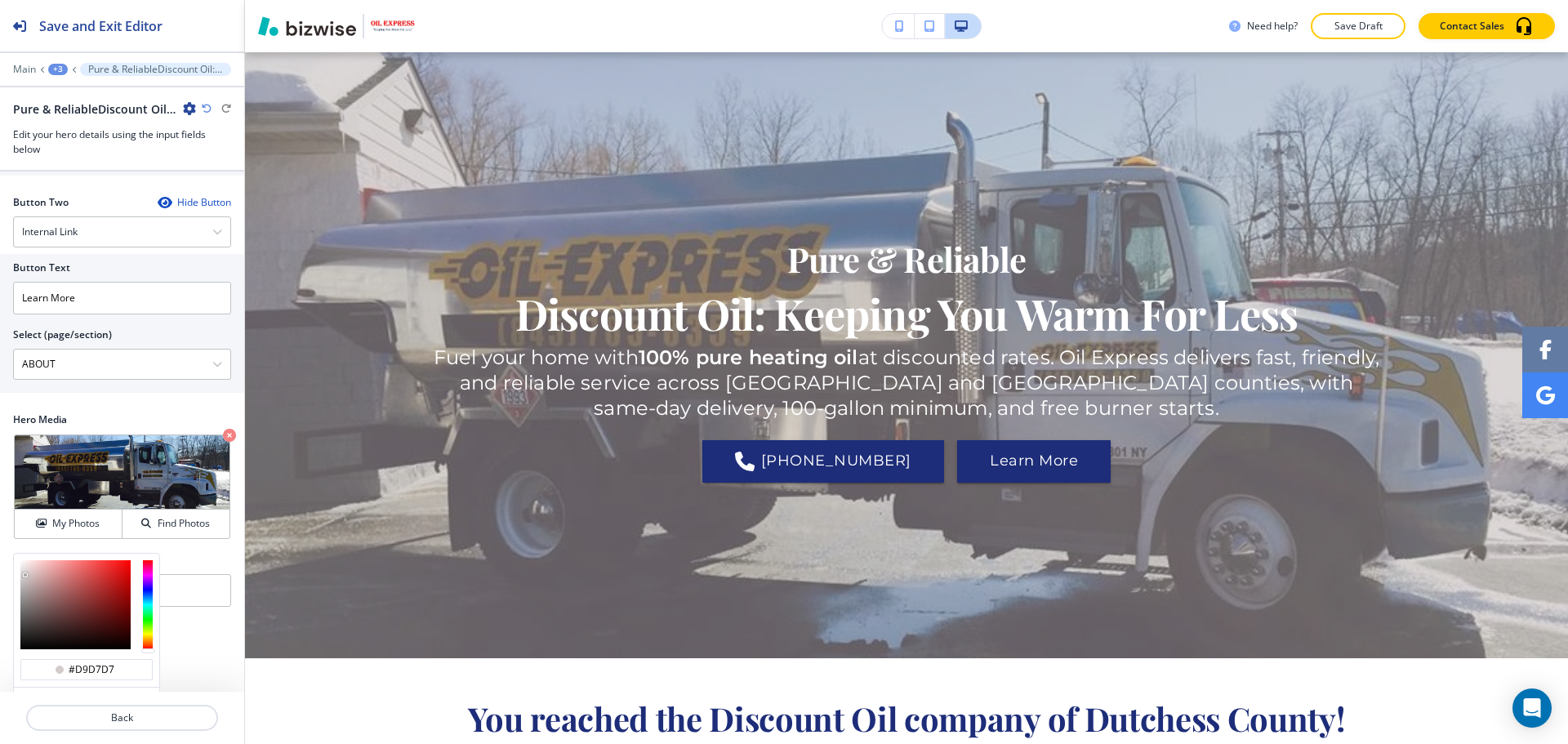
type input "#dbdbdb"
drag, startPoint x: 26, startPoint y: 560, endPoint x: 17, endPoint y: 554, distance: 10.8
click at [17, 554] on div at bounding box center [86, 604] width 145 height 102
click at [151, 586] on div at bounding box center [148, 604] width 10 height 89
type input "#dbdbdb"
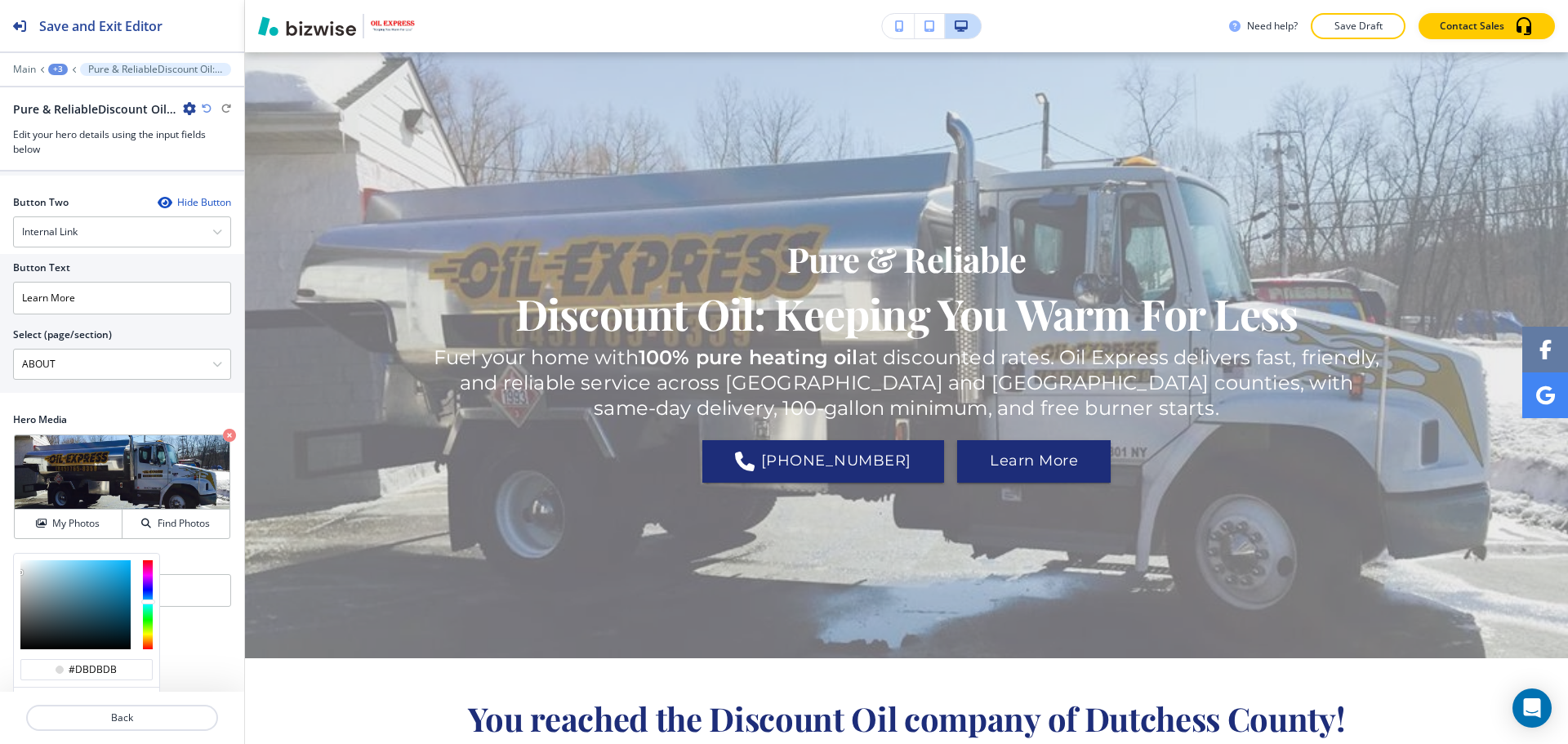
type input "#c6d0d4"
click at [28, 560] on div at bounding box center [75, 604] width 110 height 89
type input "#c6d0d4"
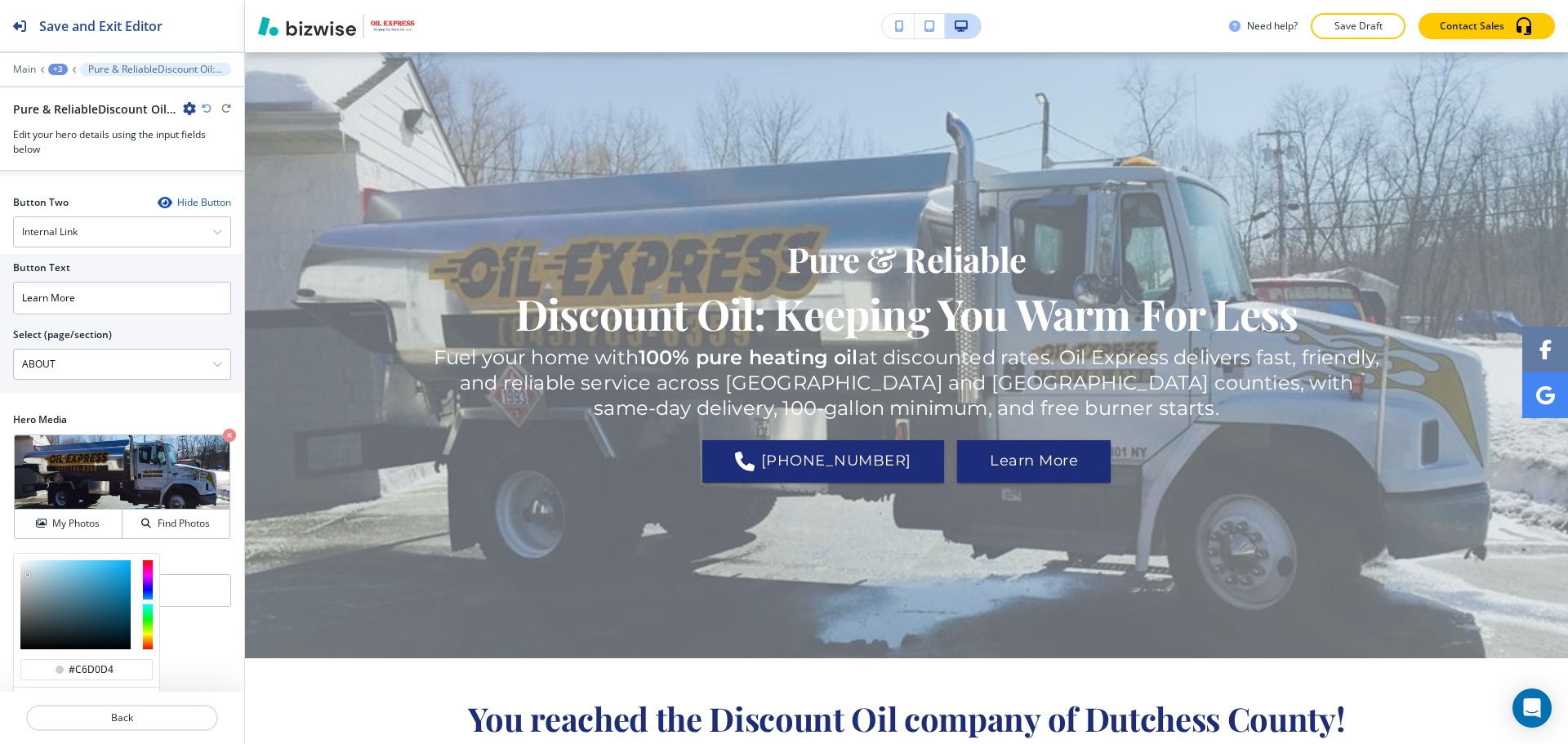
type input "#a0b1b8"
click at [35, 570] on div at bounding box center [75, 604] width 110 height 89
type input "#a0b1b8"
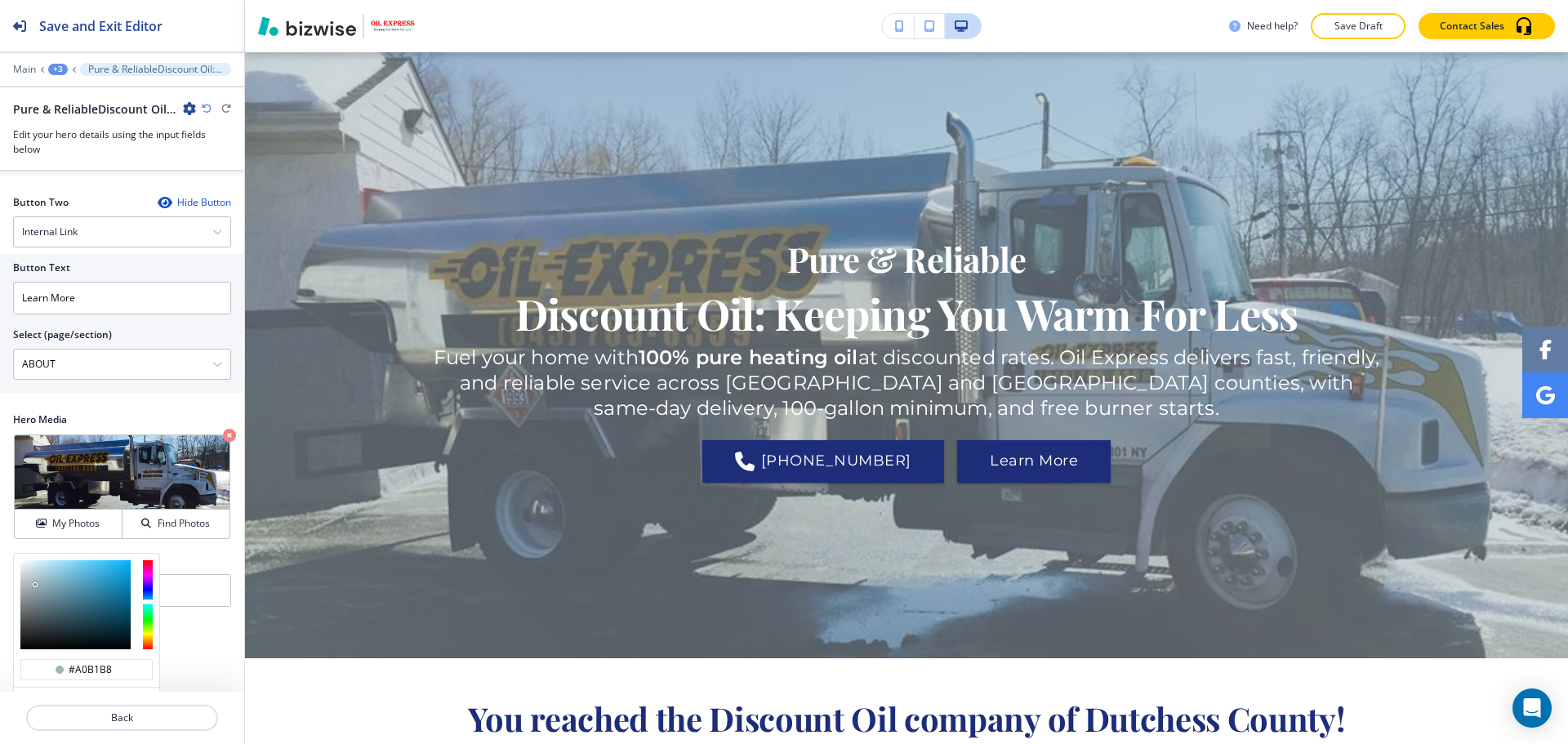
type input "#7a8387"
click at [31, 587] on div at bounding box center [75, 604] width 110 height 89
type input "#7a8387"
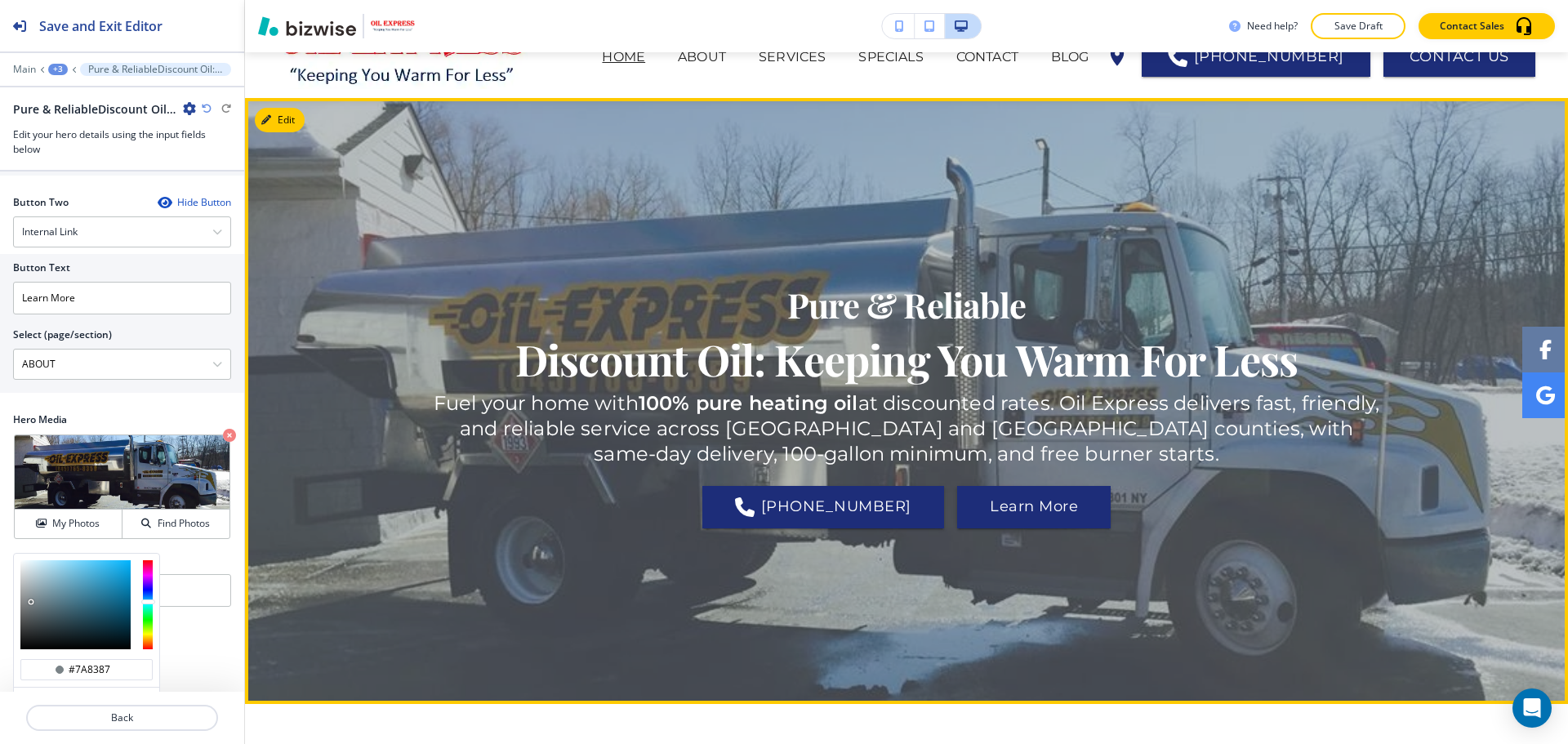
scroll to position [0, 0]
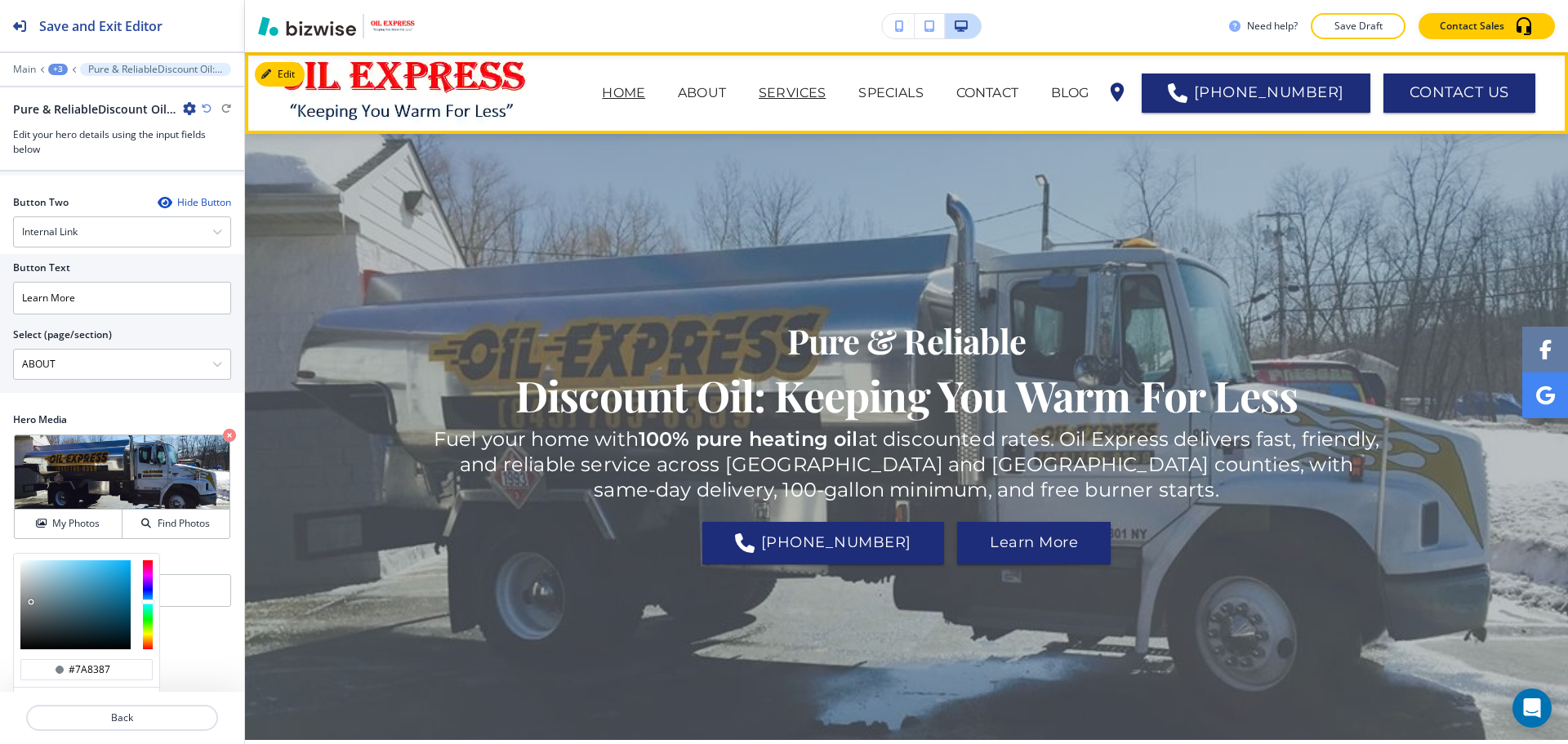
click at [797, 89] on p "SERVICES" at bounding box center [791, 94] width 67 height 20
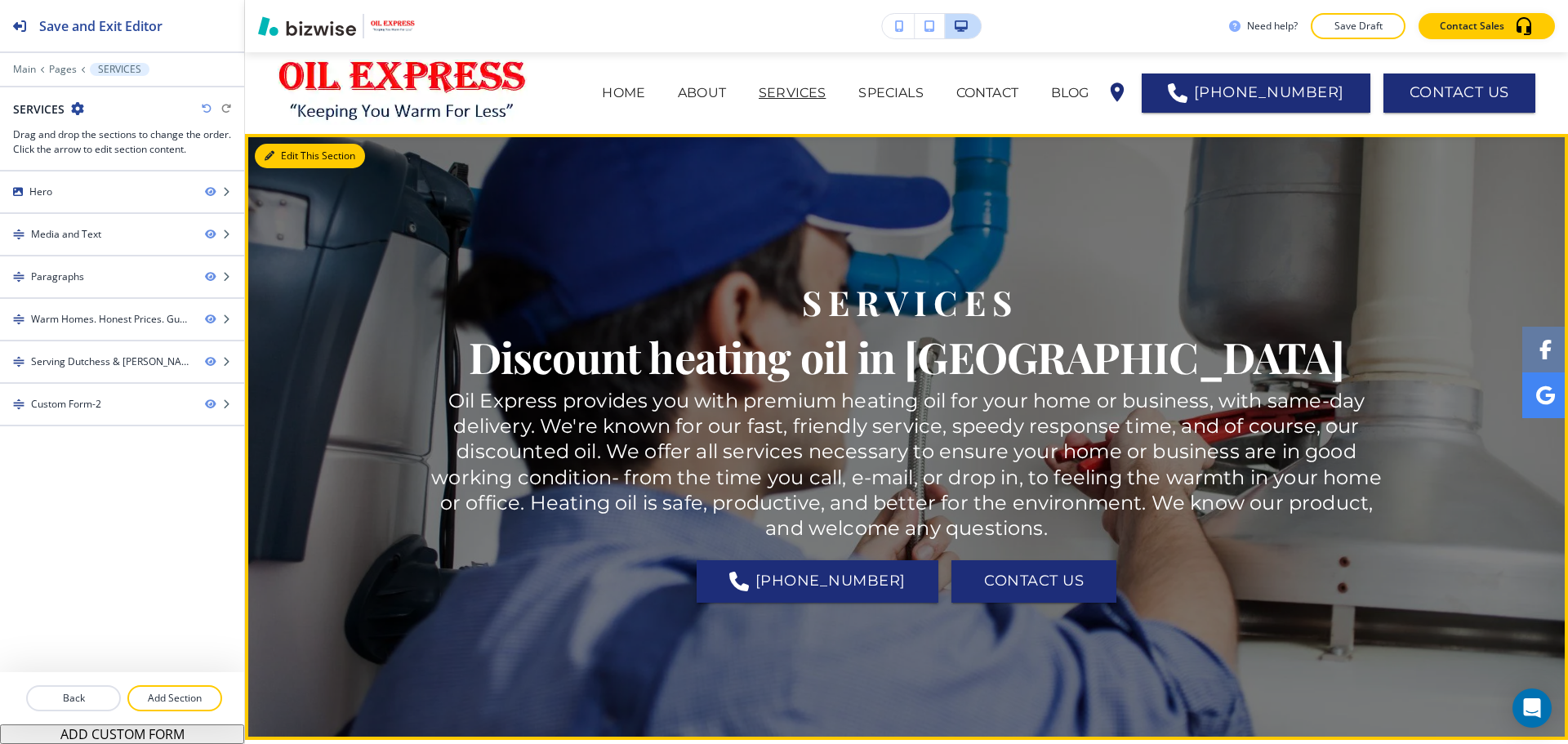
click at [295, 157] on button "Edit This Section" at bounding box center [309, 156] width 110 height 25
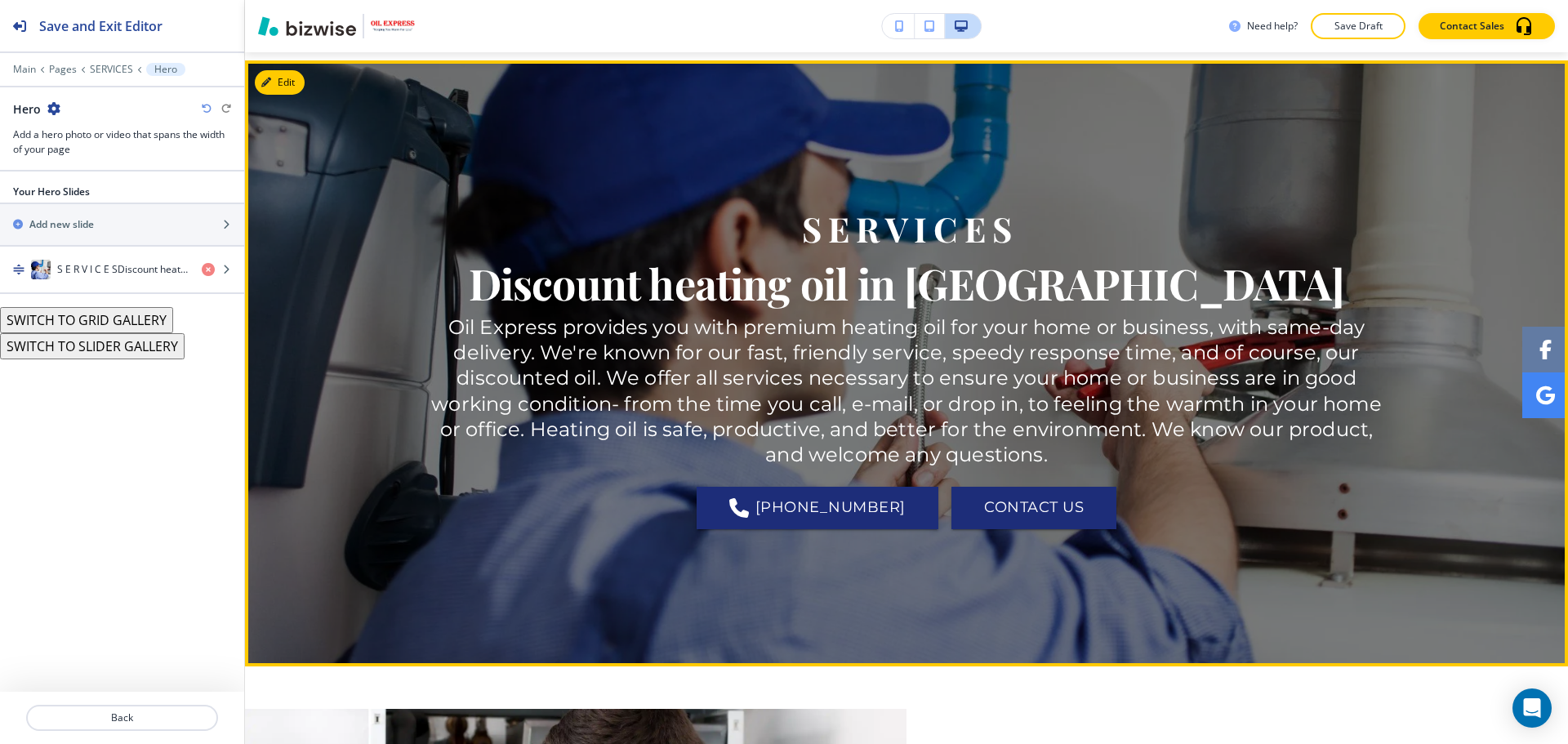
scroll to position [82, 0]
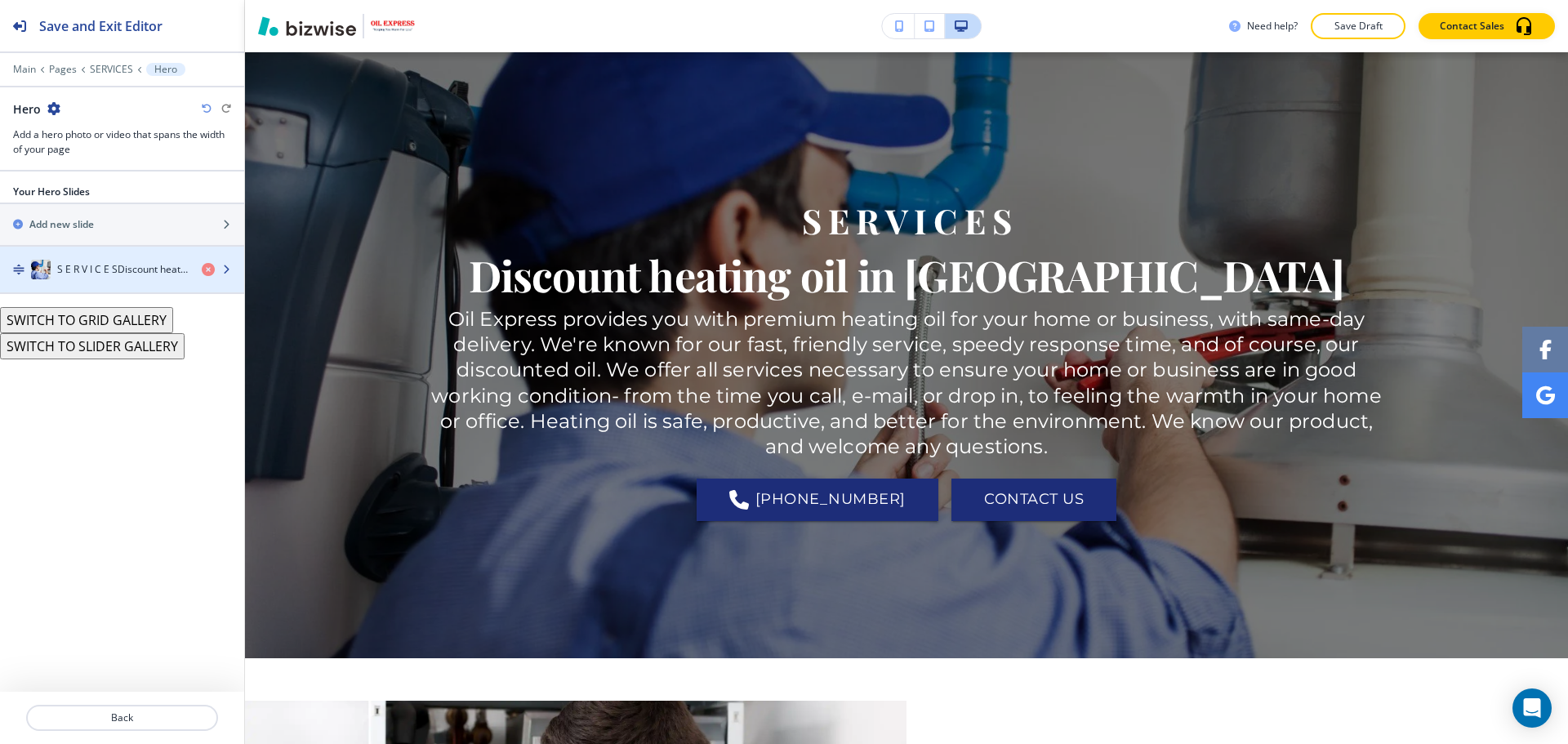
click at [115, 274] on h4 "S E R V I C E SDiscount heating oil in [GEOGRAPHIC_DATA]" at bounding box center [123, 269] width 132 height 15
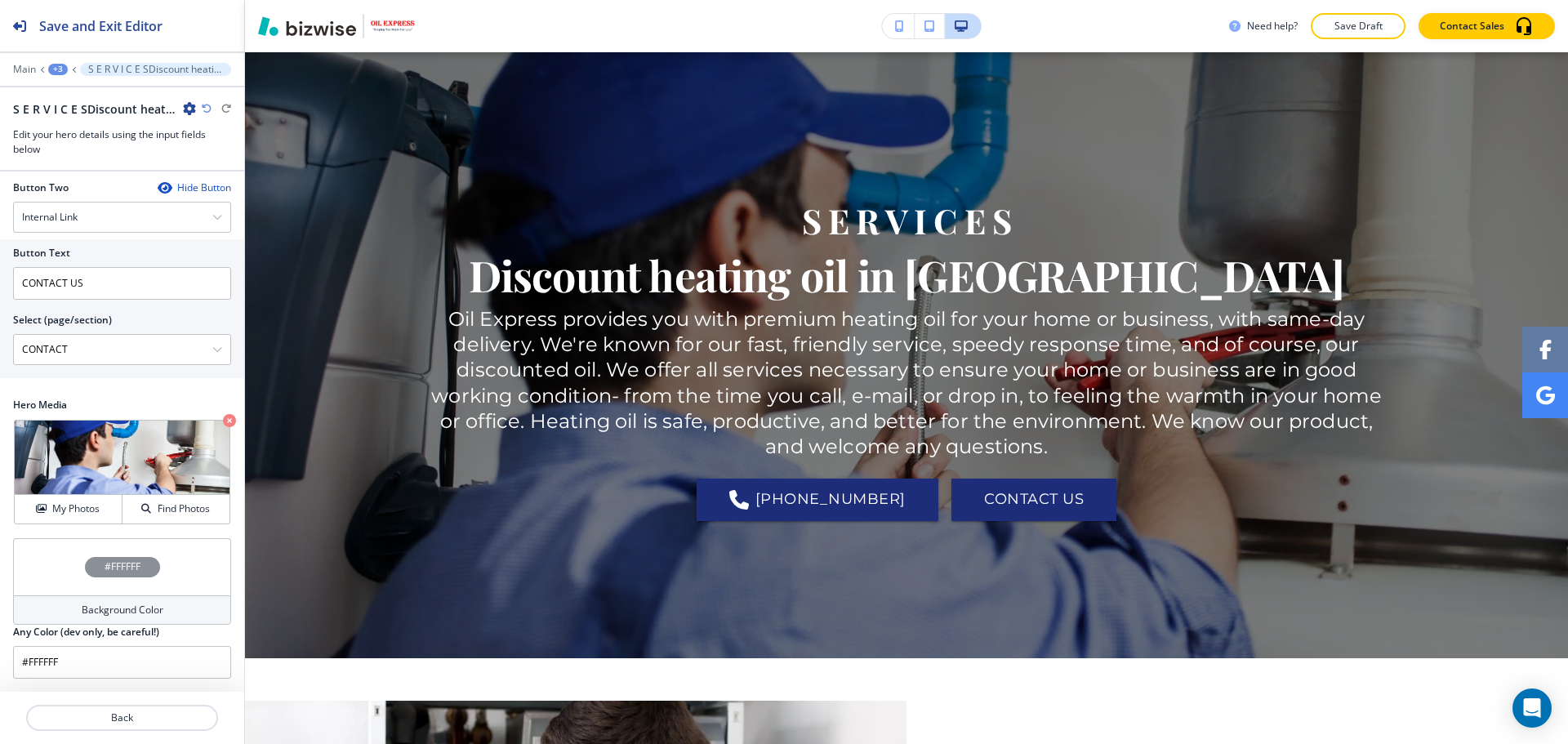
scroll to position [613, 0]
click at [100, 550] on div "#FFFFFF" at bounding box center [122, 566] width 218 height 57
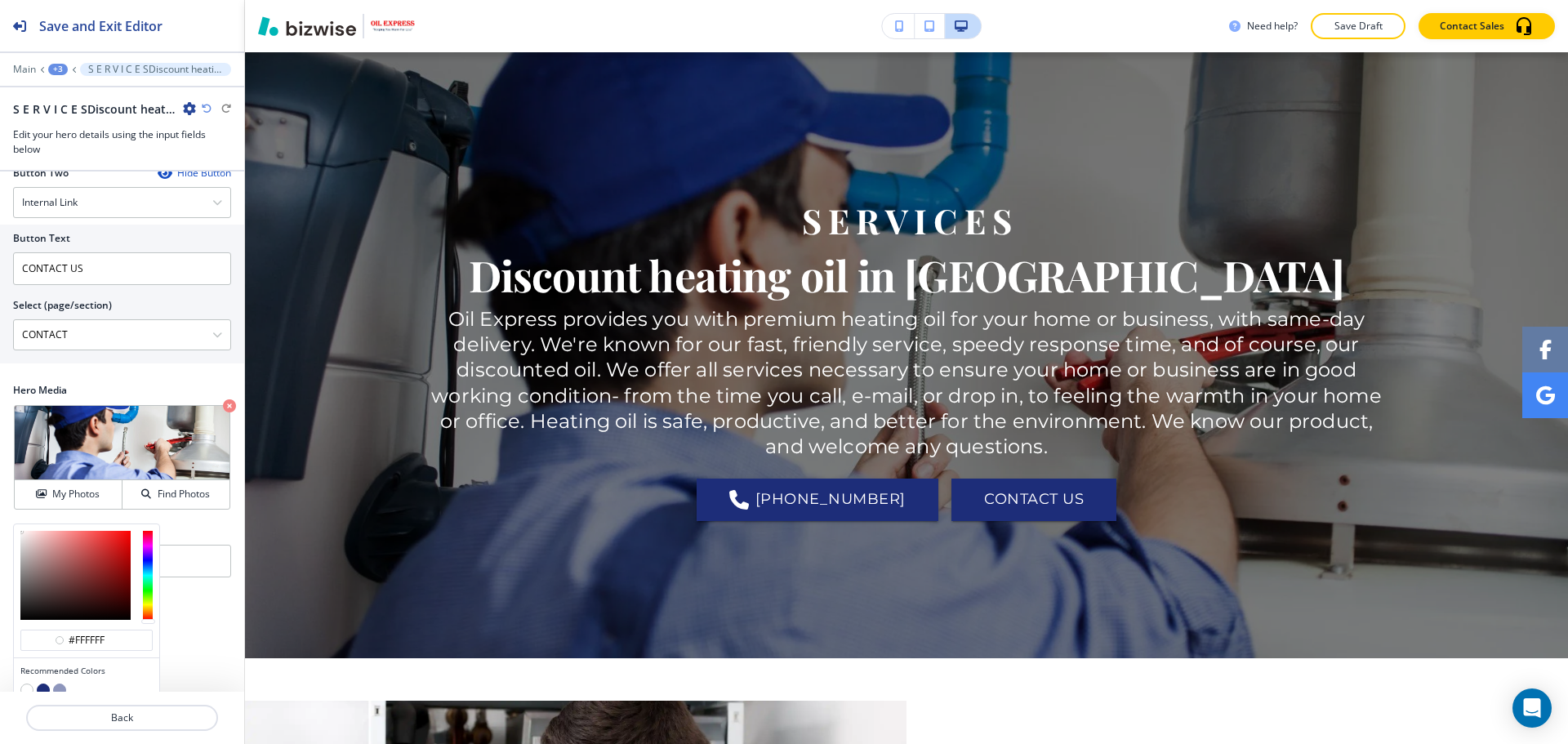
click at [150, 585] on div at bounding box center [148, 575] width 10 height 89
type input "#ffffff"
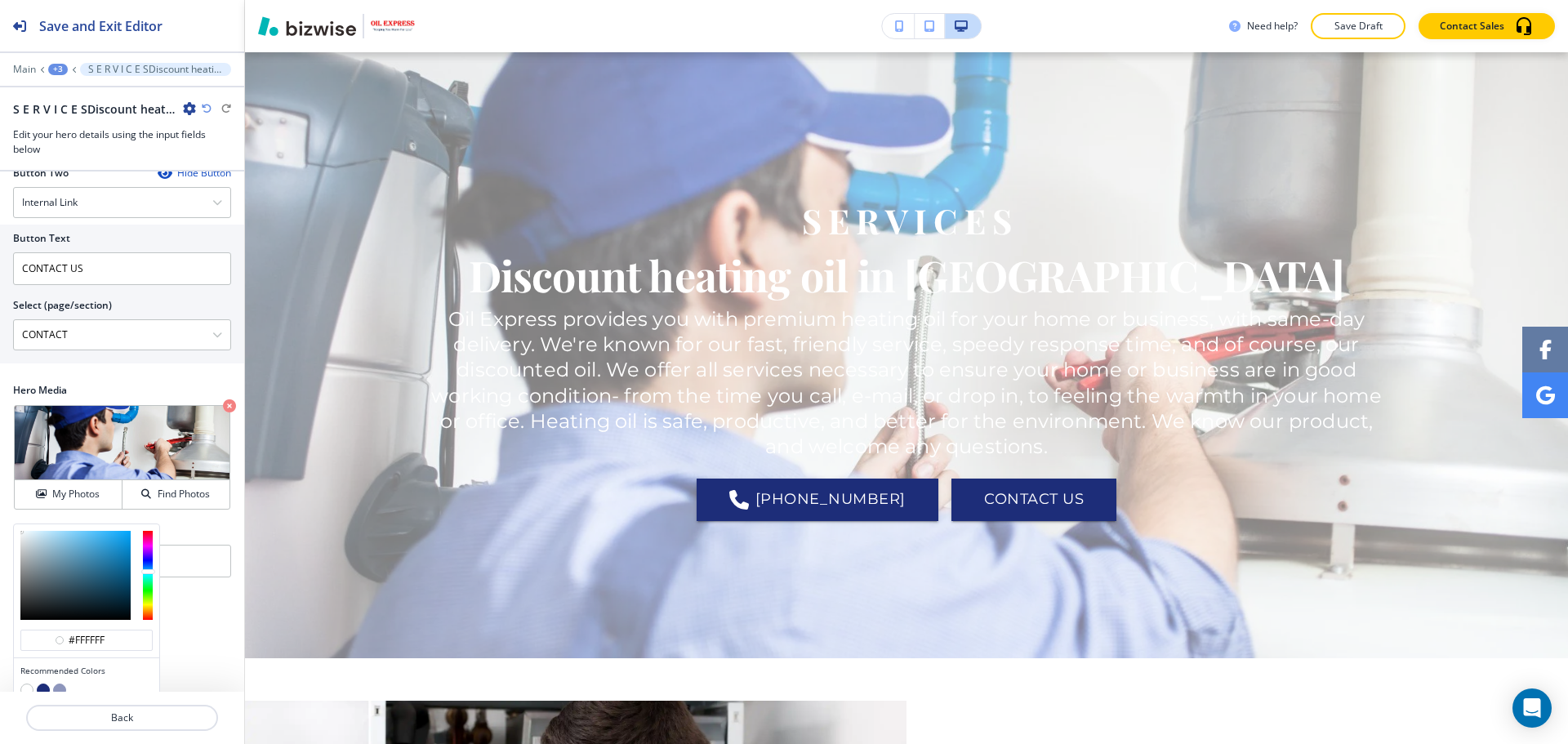
type input "#677f8c"
click at [50, 586] on div at bounding box center [75, 575] width 110 height 89
type input "#677f8c"
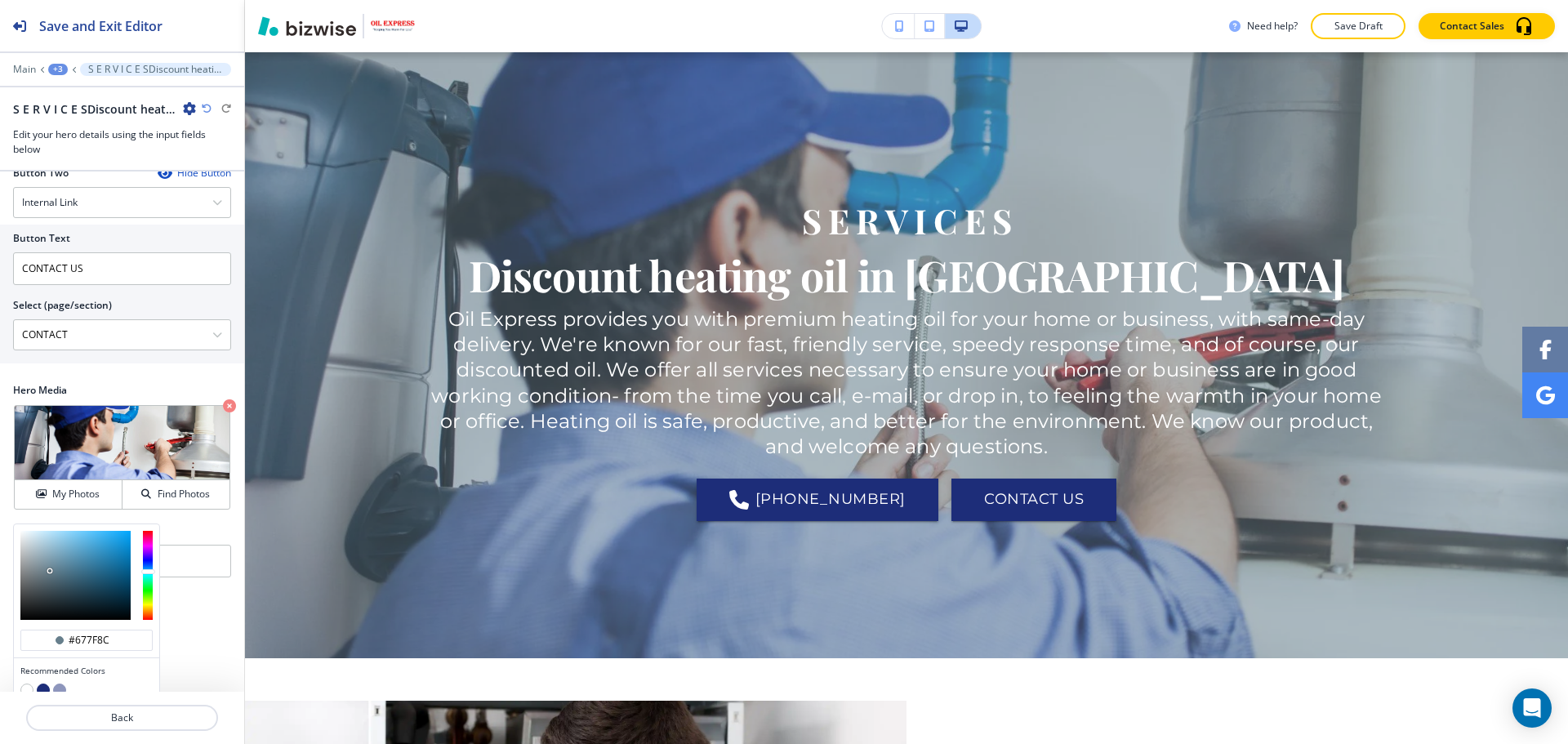
type input "#a3b3bb"
click at [34, 569] on div at bounding box center [75, 575] width 110 height 89
type input "#a3b3bb"
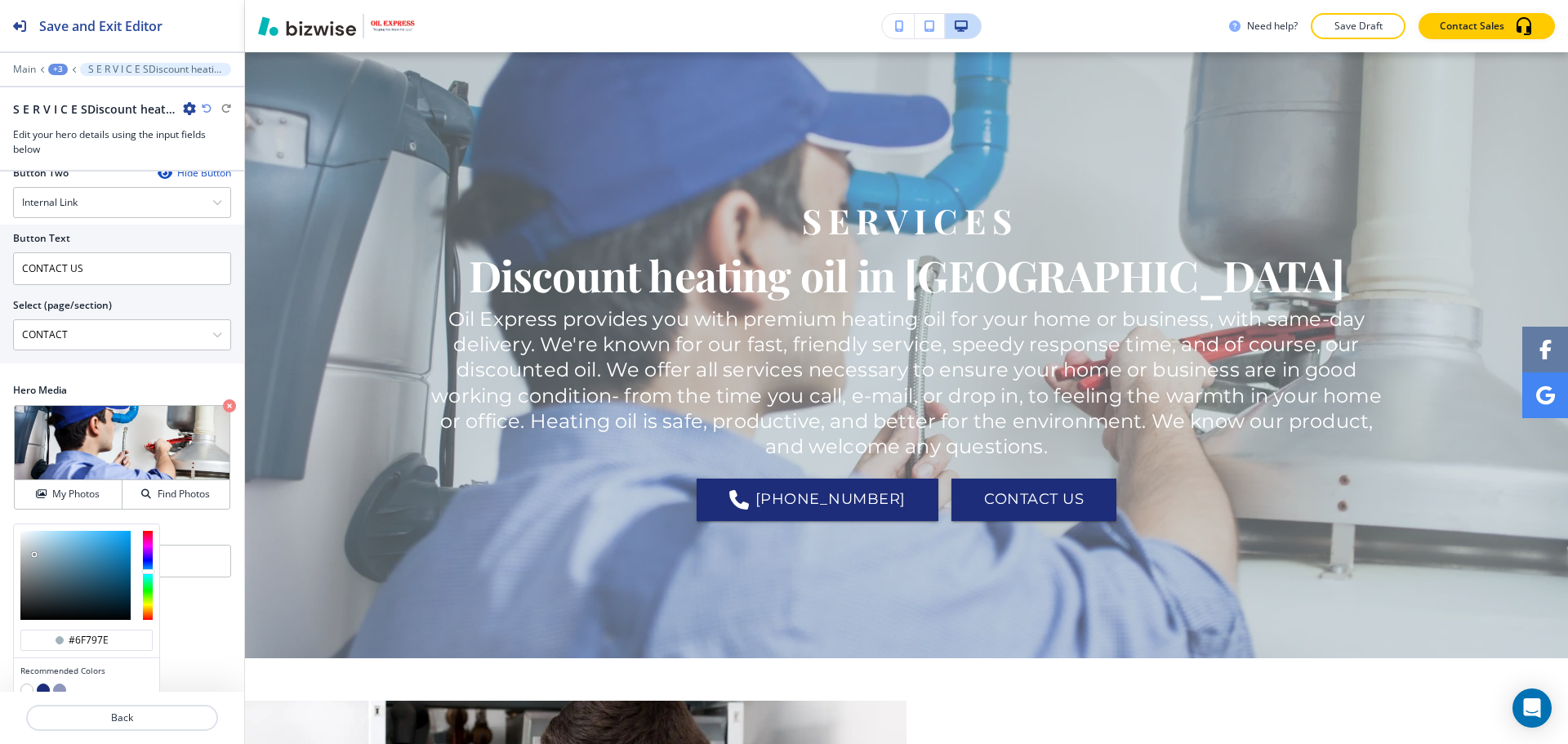
type input "#6d767c"
click at [34, 591] on div at bounding box center [75, 575] width 110 height 89
type input "#6c767c"
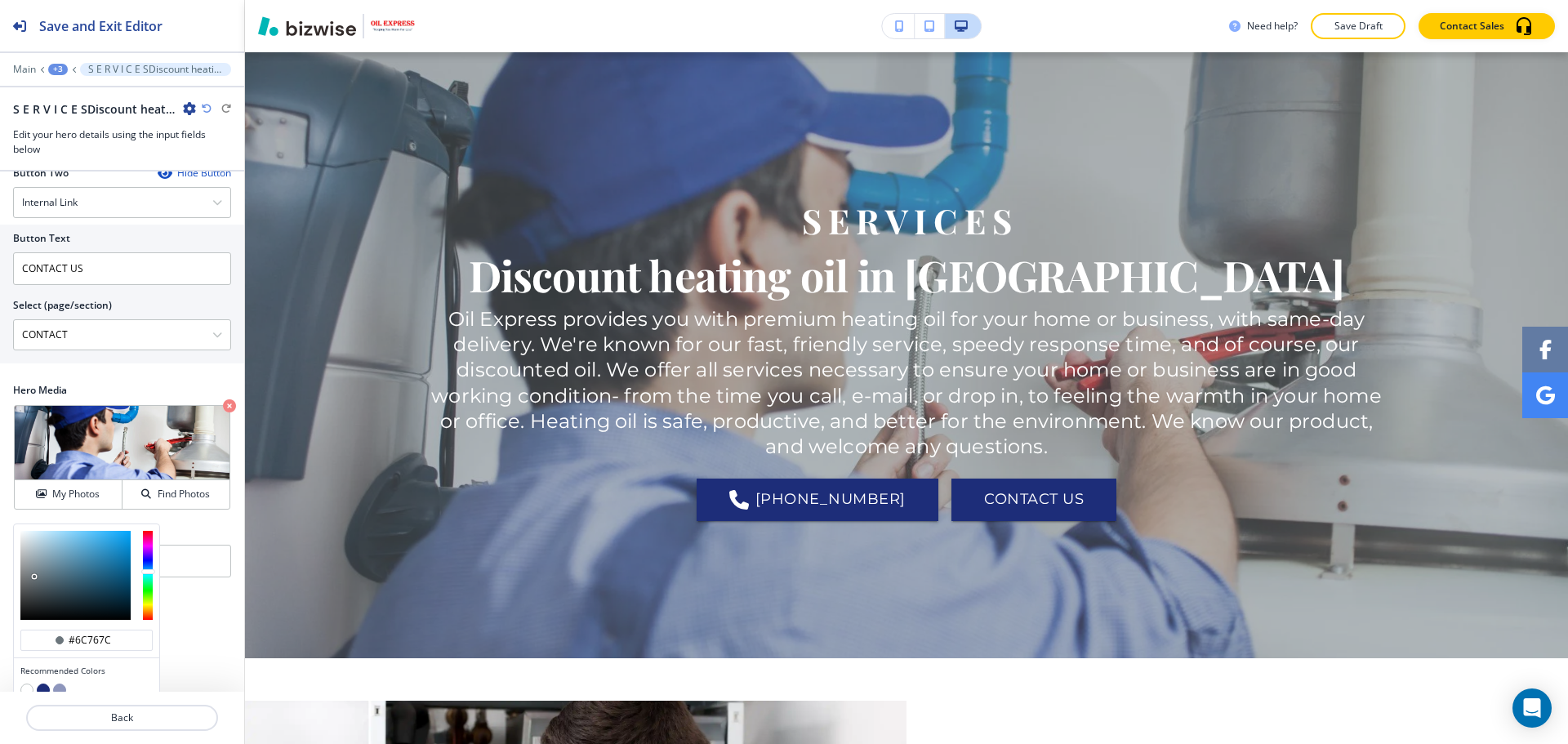
type input "#5b6f79"
click at [48, 592] on div at bounding box center [75, 575] width 110 height 89
type input "#5b6f79"
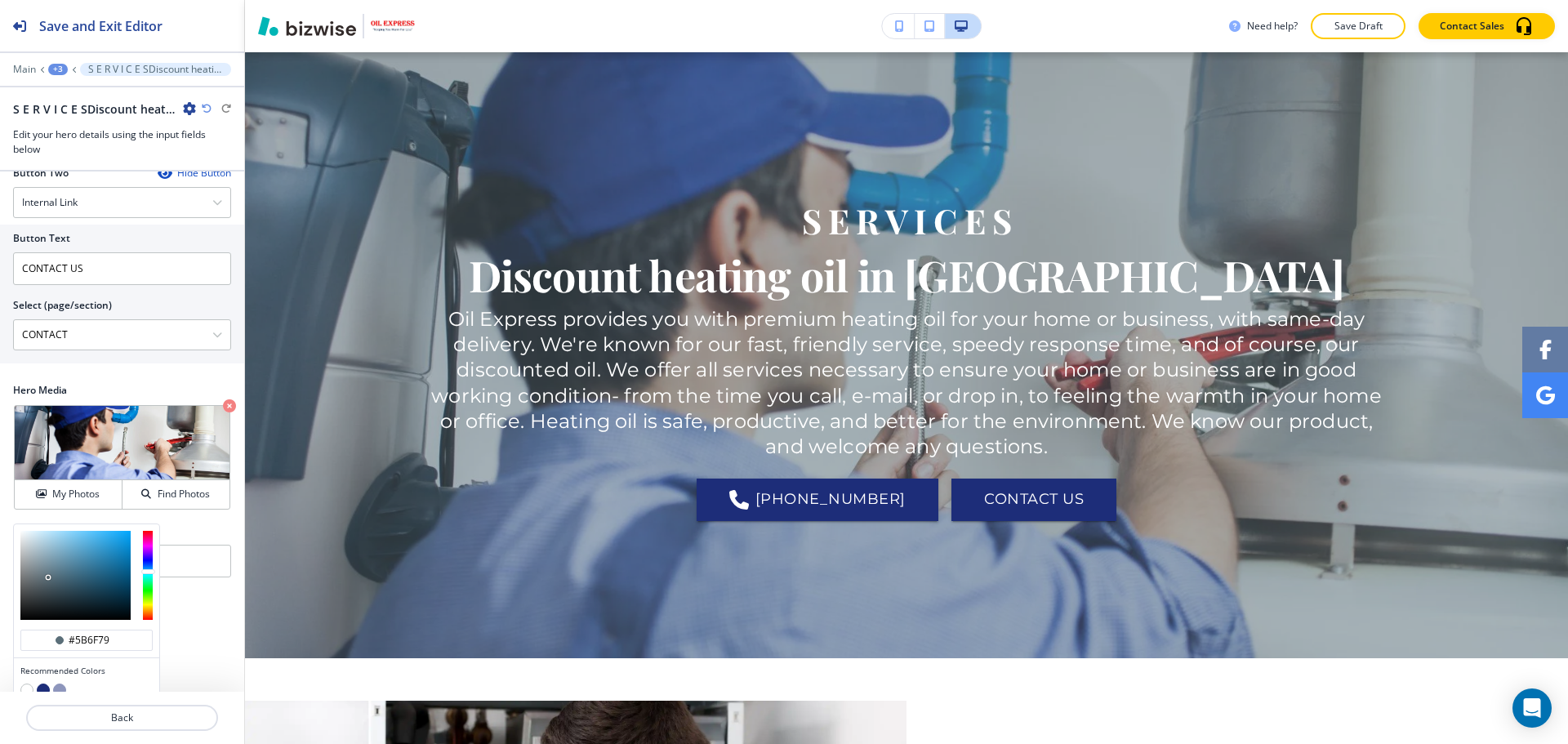
type input "#60727c"
click at [45, 591] on div at bounding box center [75, 575] width 110 height 89
type input "#60727c"
type input "#4e585d"
click at [38, 601] on div at bounding box center [75, 575] width 110 height 89
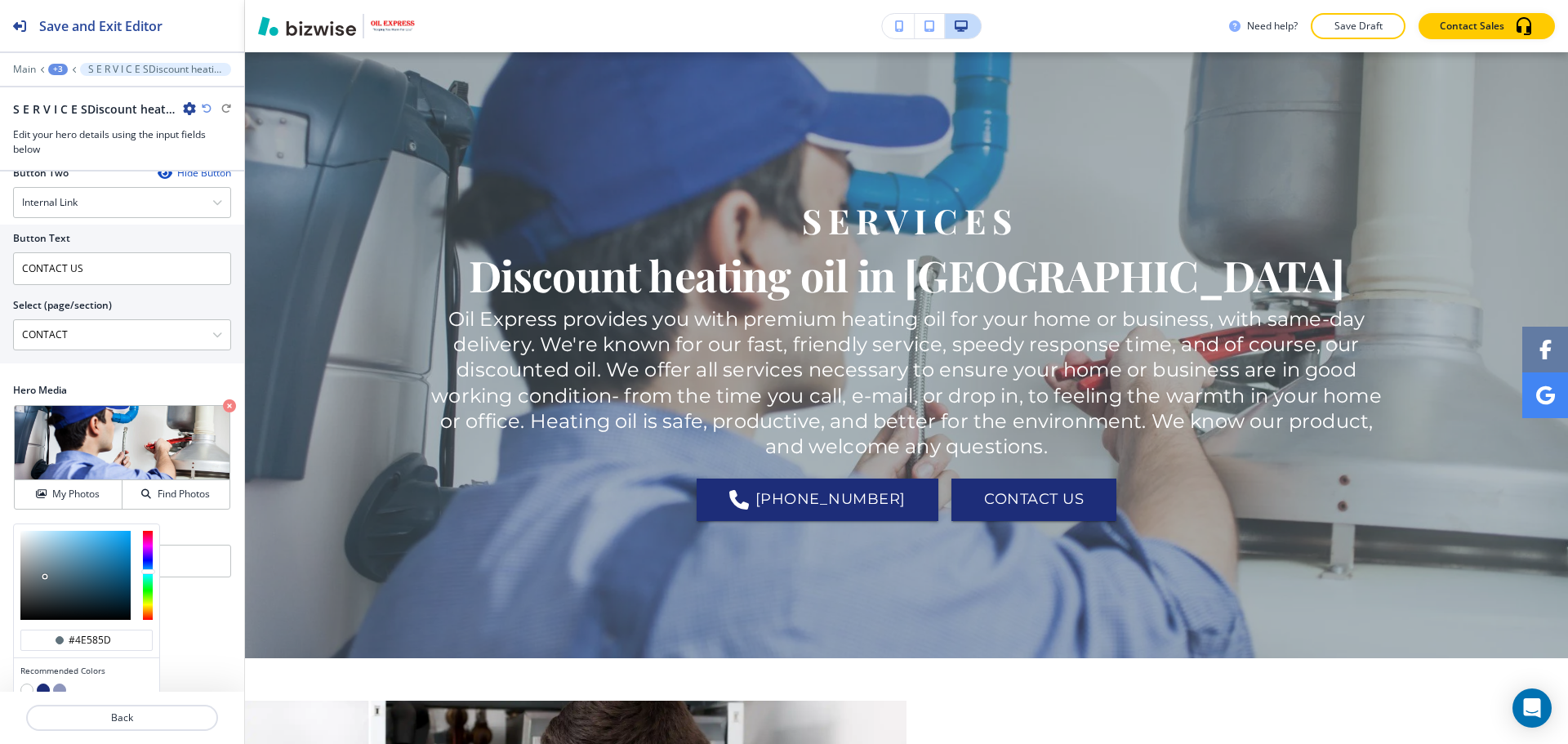
type input "#4e585d"
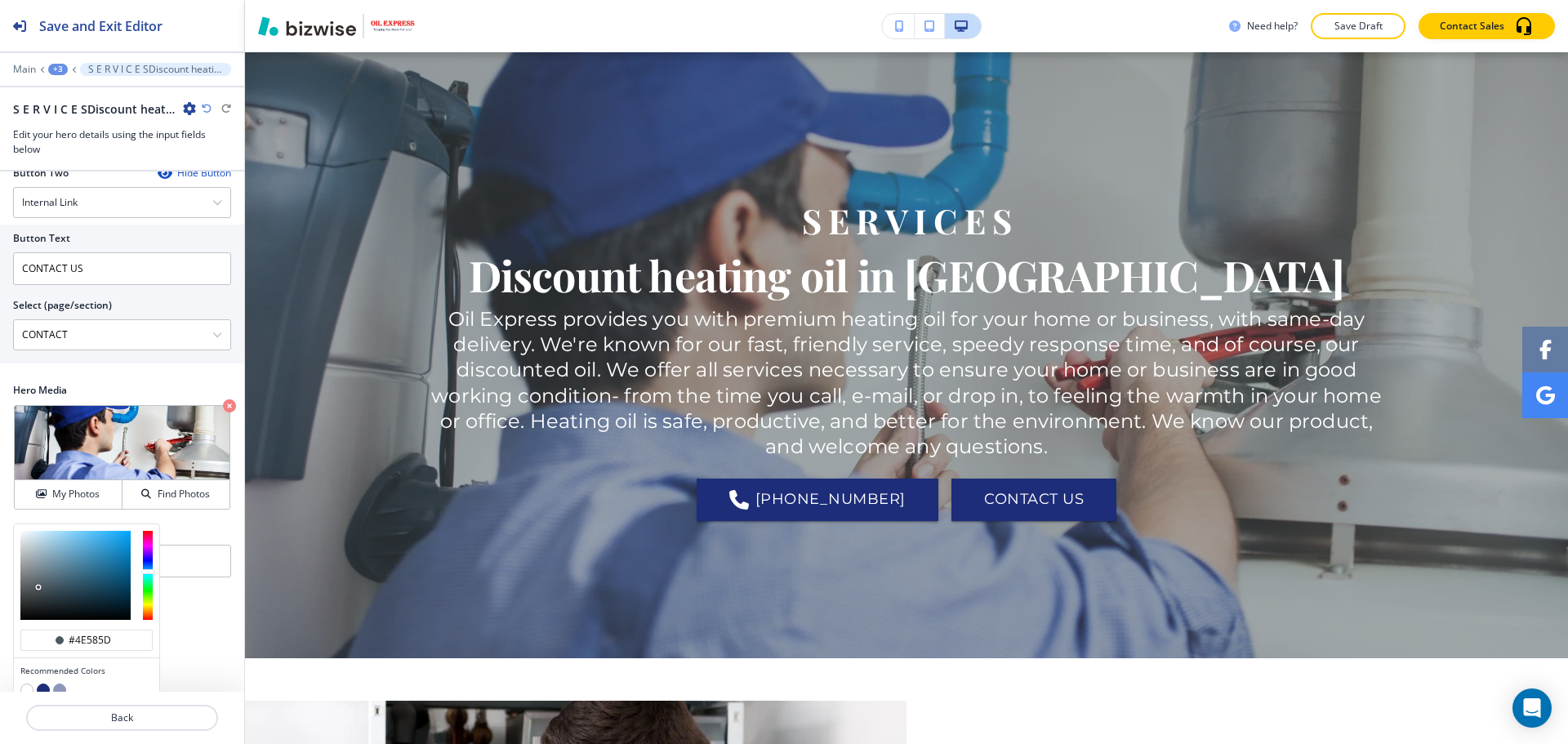
type input "#79878e"
click at [36, 585] on div at bounding box center [75, 575] width 110 height 89
type input "#79878e"
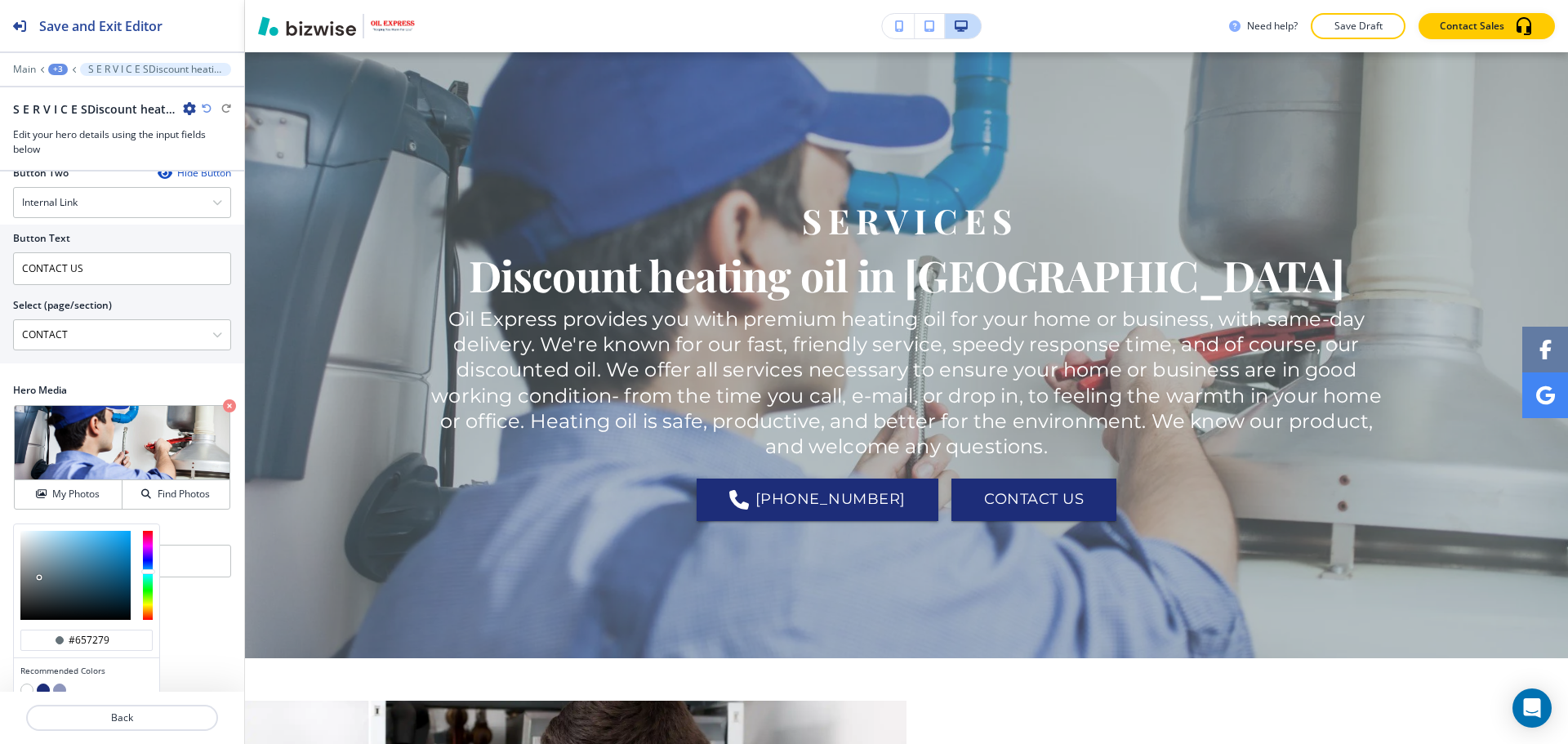
type input "#637077"
click at [39, 592] on div at bounding box center [75, 575] width 110 height 89
type input "#637077"
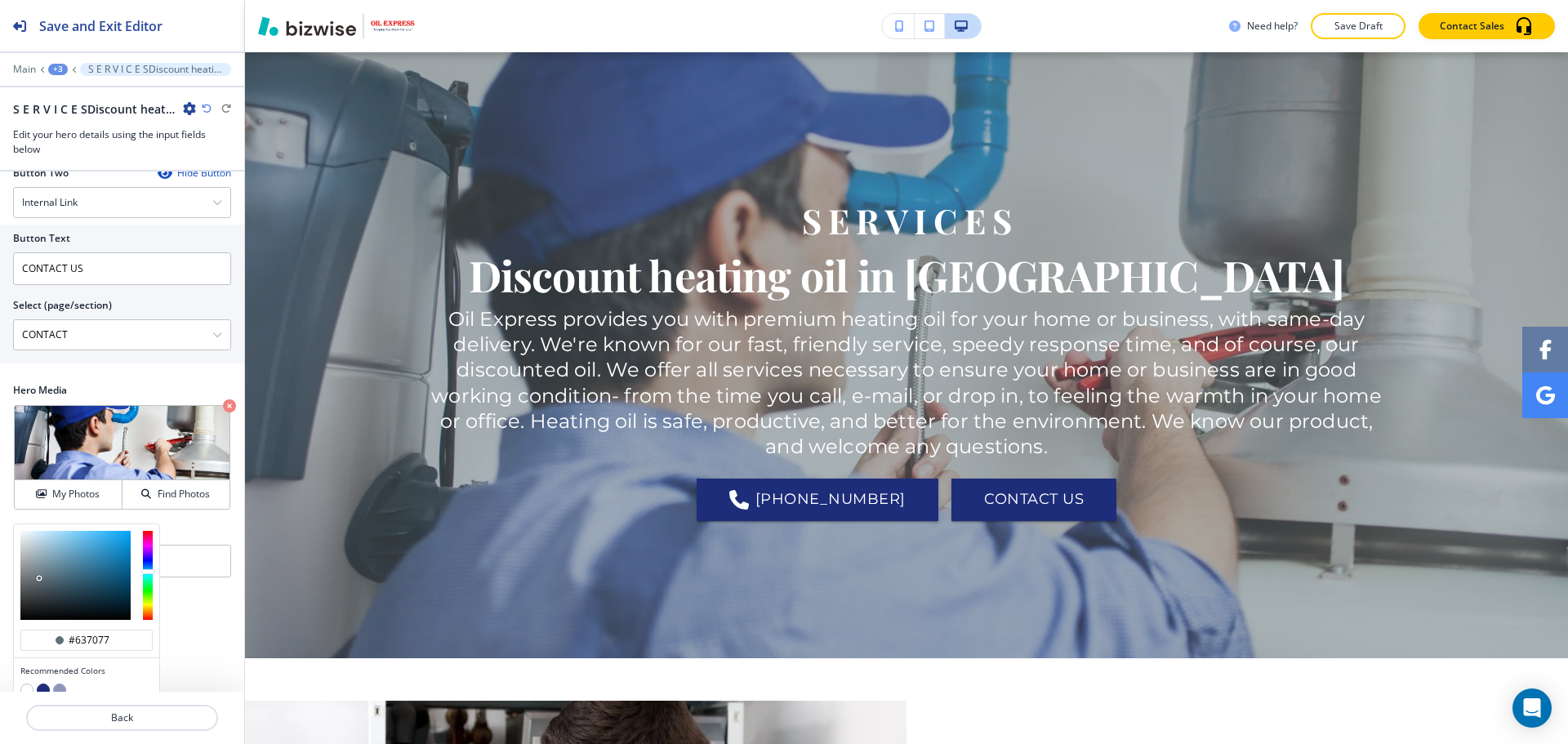
type input "#4e595f"
click at [41, 601] on div at bounding box center [75, 575] width 110 height 89
type input "#4e595f"
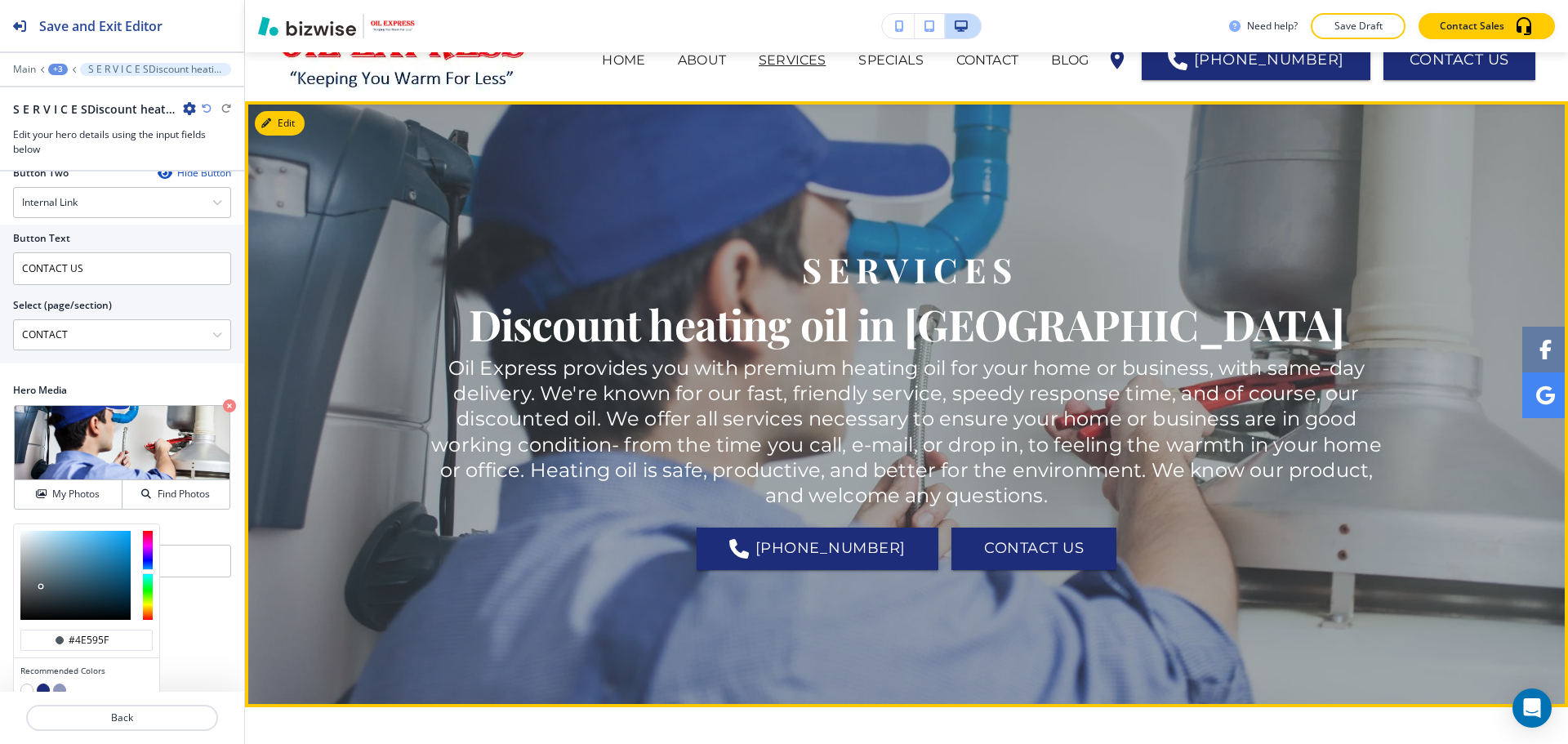
scroll to position [0, 0]
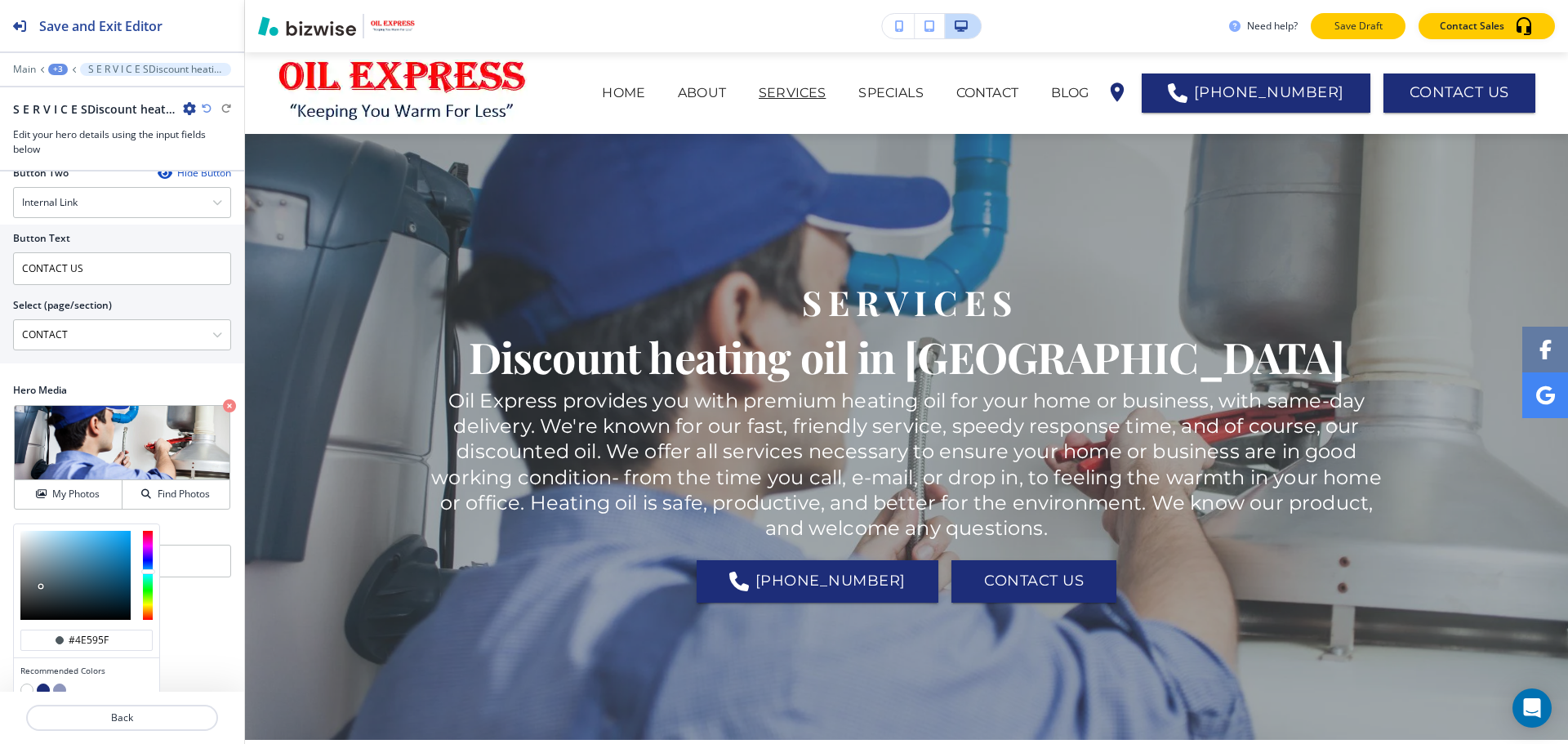
click at [1322, 28] on button "Save Draft" at bounding box center [1358, 27] width 94 height 27
